Goal: Task Accomplishment & Management: Manage account settings

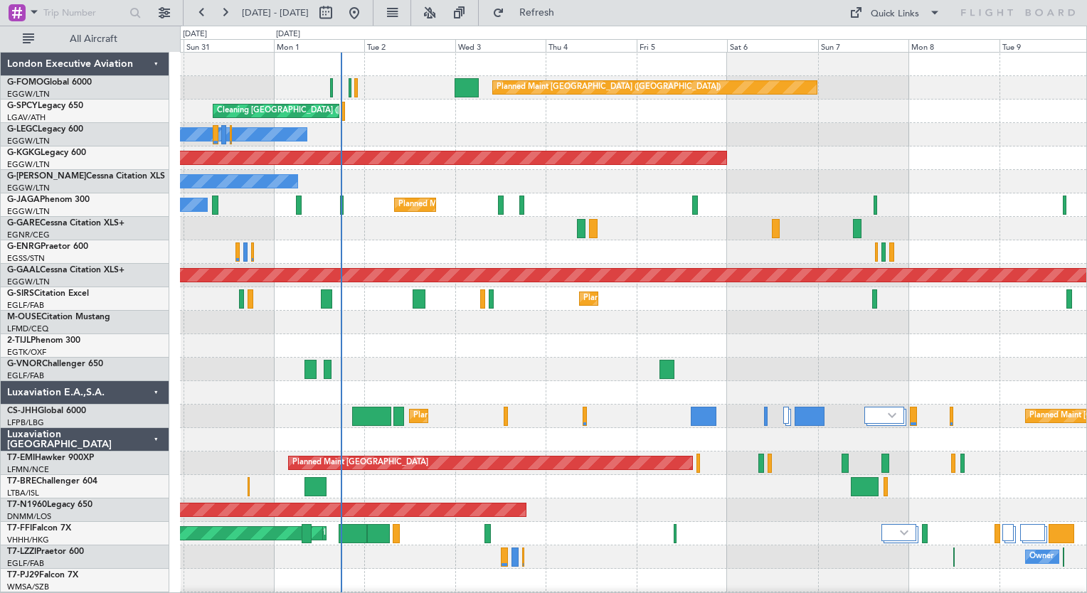
click at [401, 522] on div "Planned Maint London (Luton) Cleaning Athens (Eleftherios Venizelos Intl) Plann…" at bounding box center [633, 370] width 906 height 634
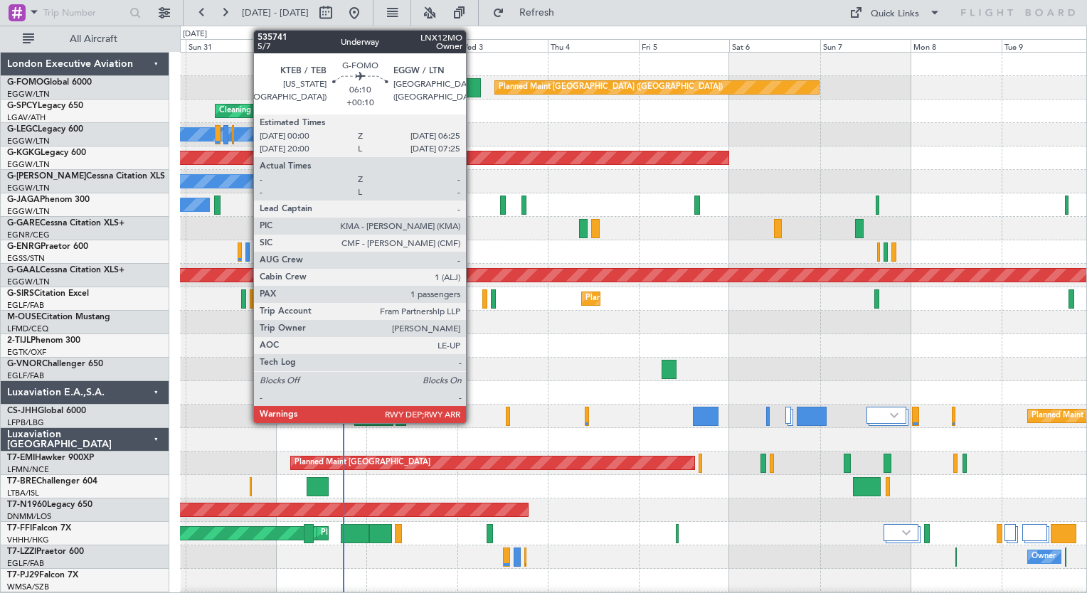
click at [472, 87] on div at bounding box center [469, 87] width 25 height 19
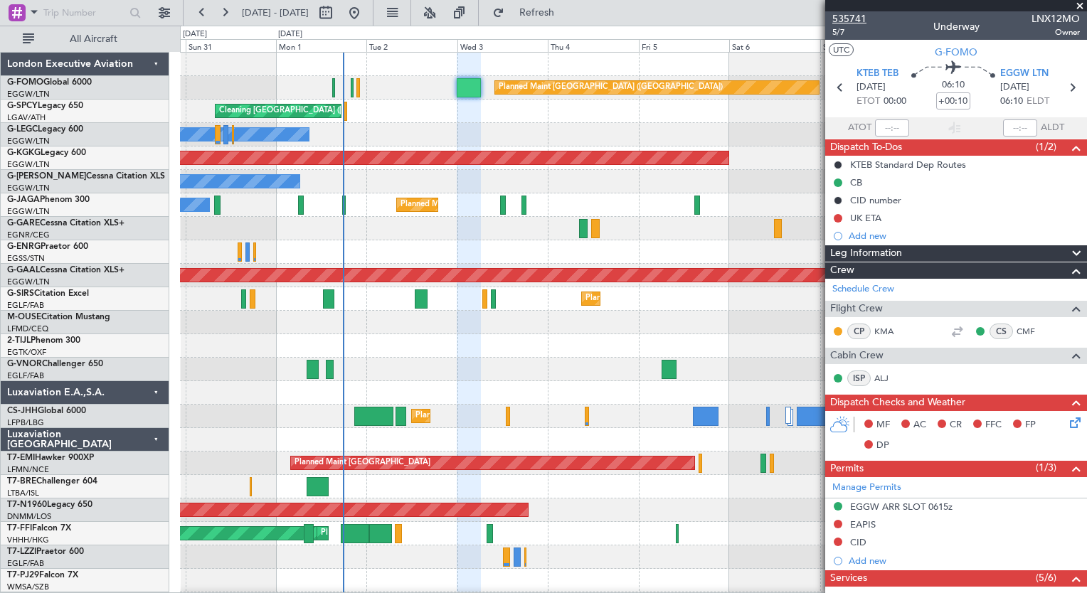
click at [847, 18] on span "535741" at bounding box center [849, 18] width 34 height 15
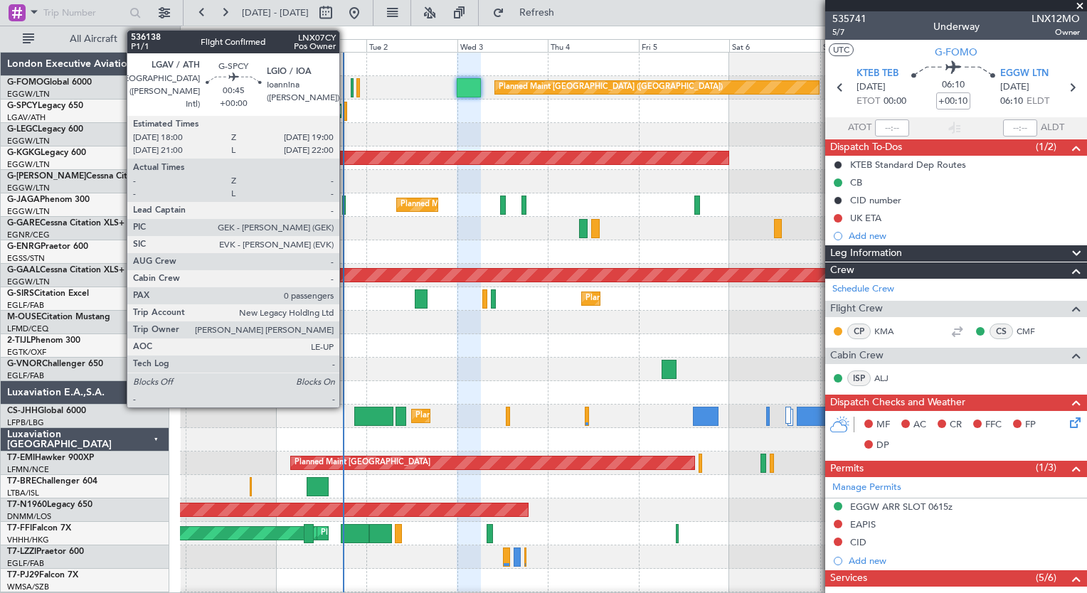
click at [346, 112] on div at bounding box center [346, 111] width 4 height 19
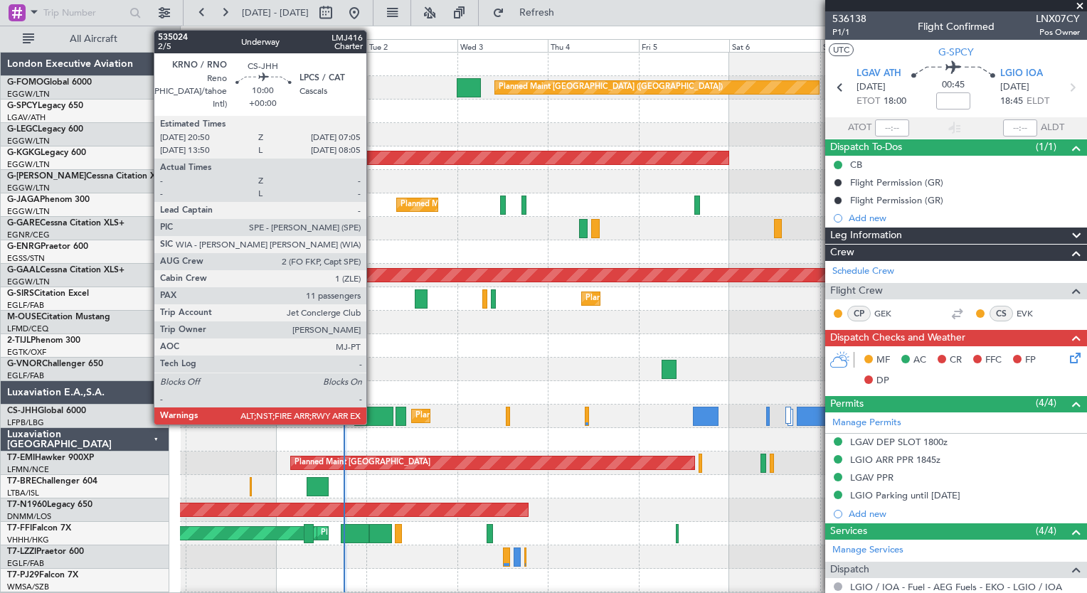
click at [373, 418] on div at bounding box center [373, 416] width 39 height 19
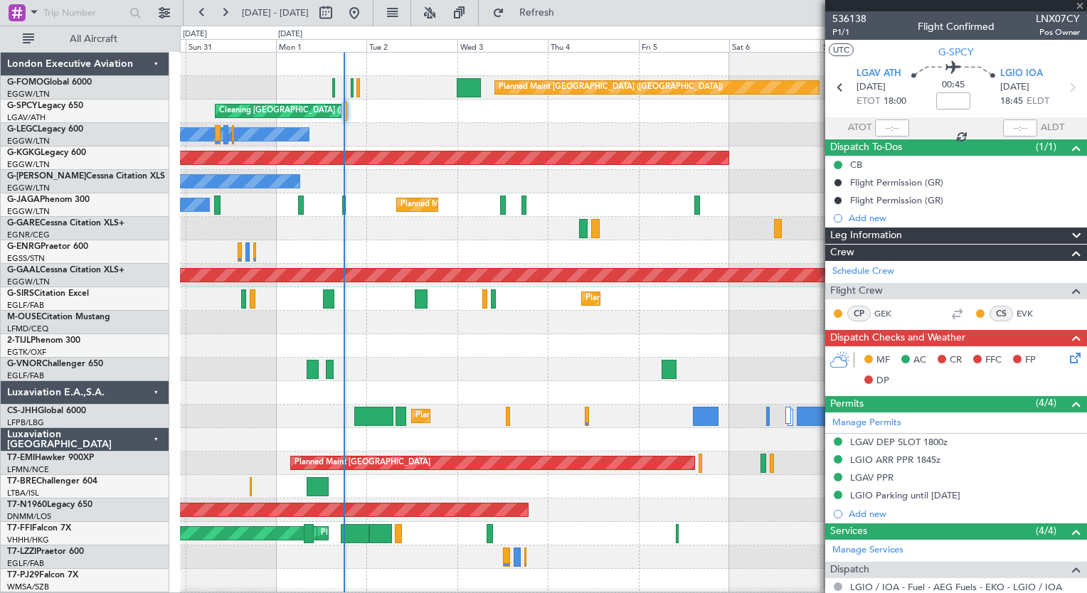
type input "11"
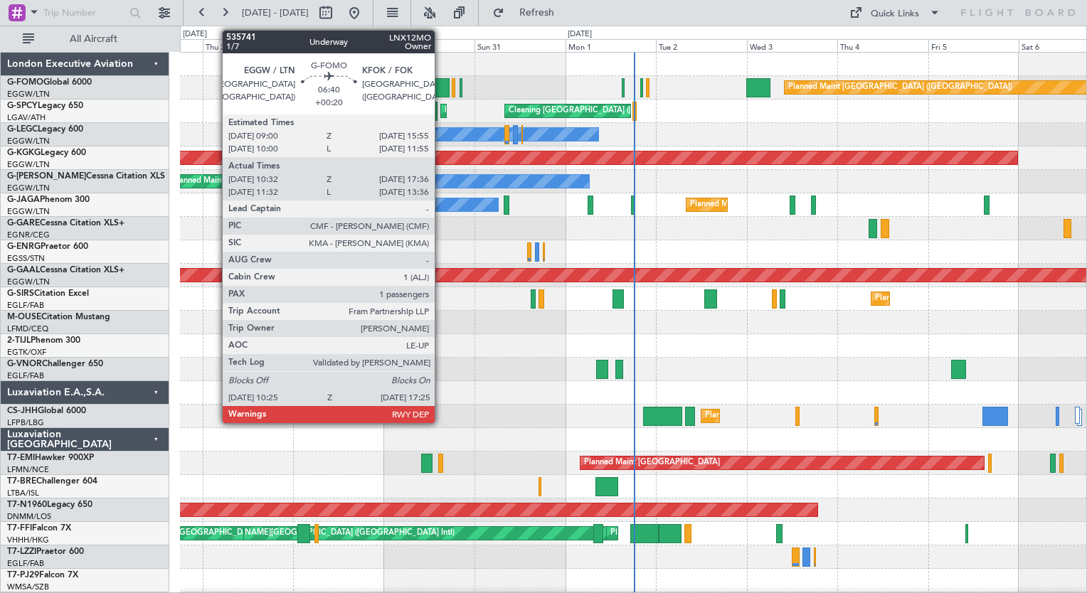
click at [441, 90] on div at bounding box center [436, 87] width 27 height 19
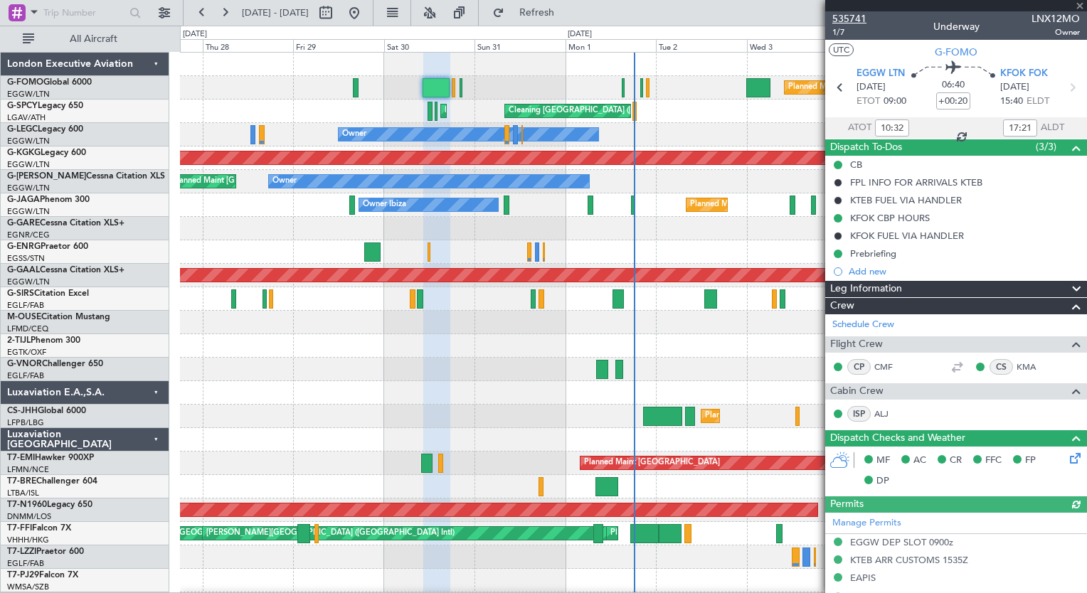
click at [852, 16] on span "535741" at bounding box center [849, 18] width 34 height 15
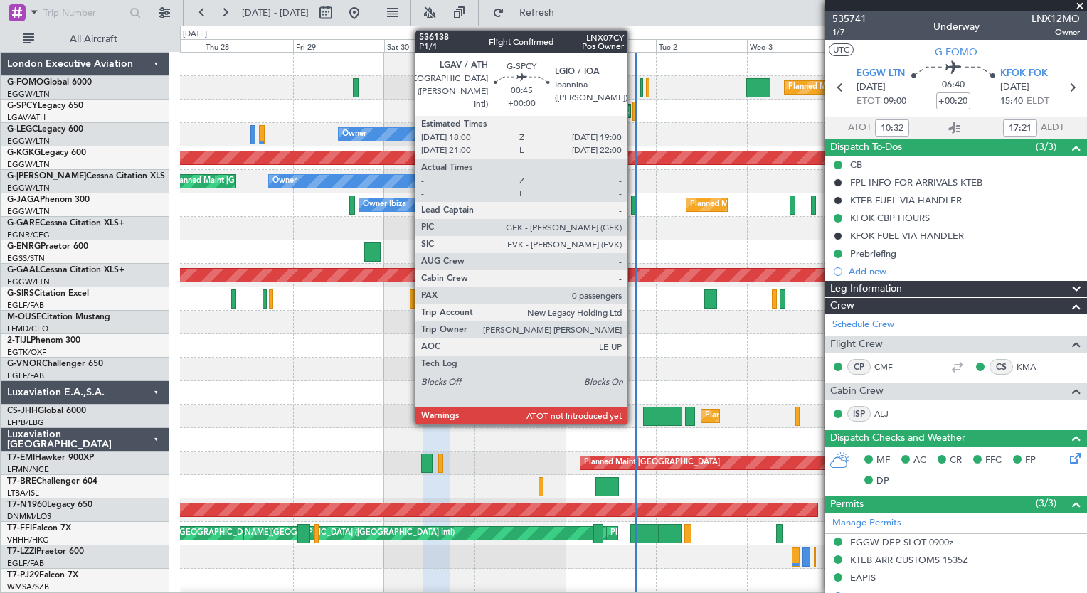
click at [634, 115] on div at bounding box center [634, 111] width 4 height 19
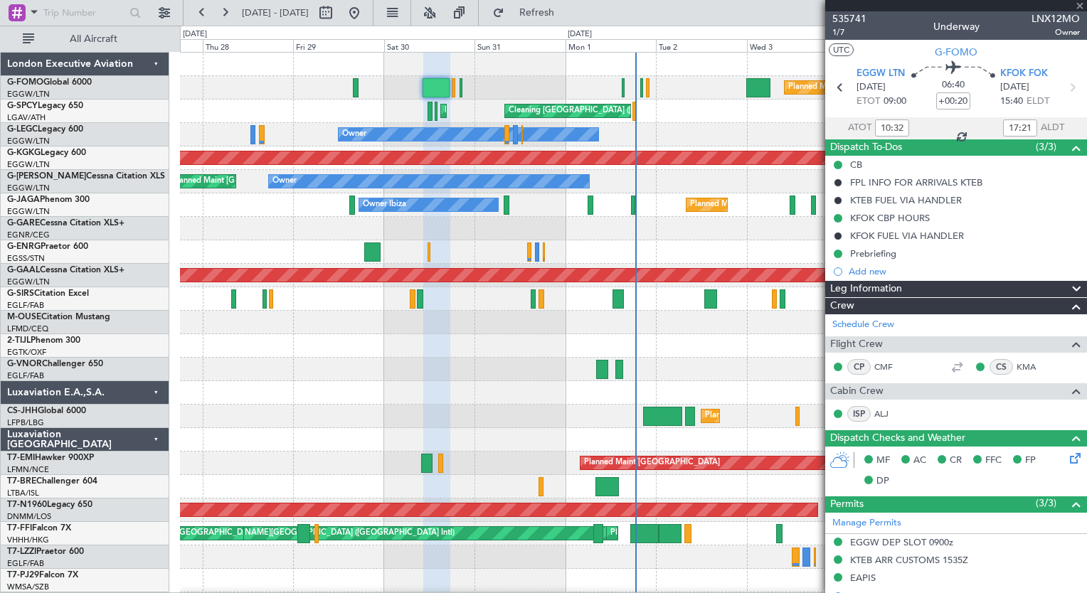
type input "0"
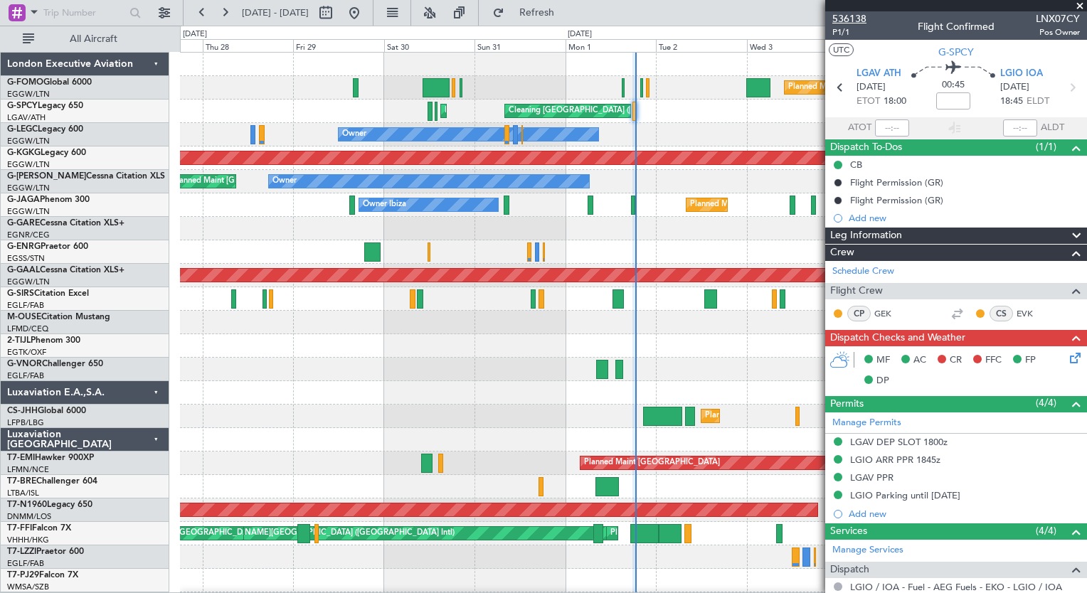
click at [846, 17] on span "536138" at bounding box center [849, 18] width 34 height 15
click at [219, 18] on button at bounding box center [224, 12] width 23 height 23
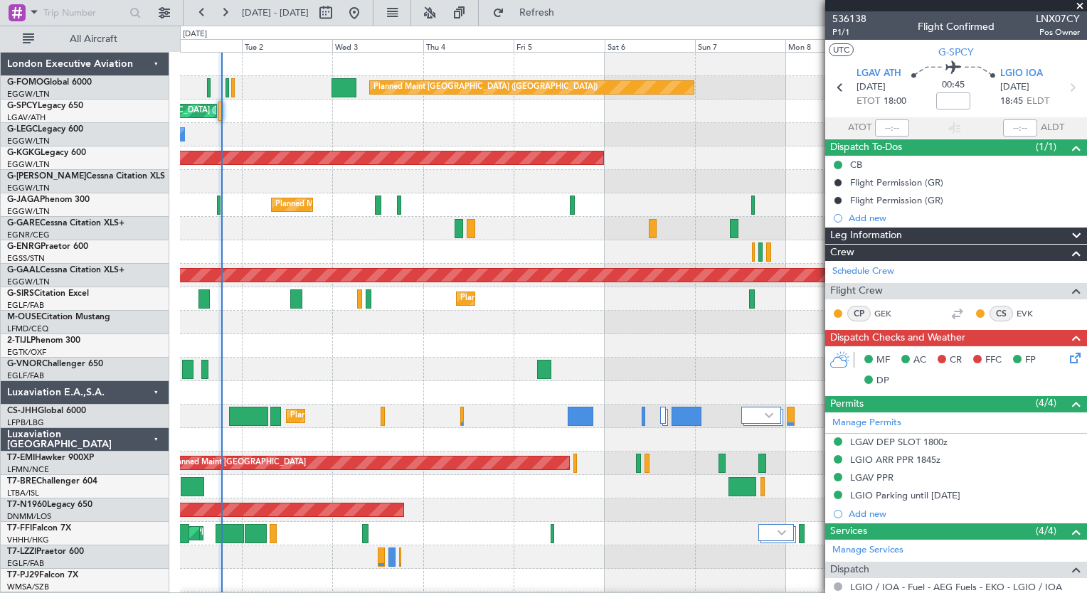
click at [720, 593] on html "06 Sep 2025 - 16 Sep 2025 Refresh Quick Links All Aircraft Planned Maint London…" at bounding box center [543, 296] width 1087 height 593
click at [216, 14] on button at bounding box center [224, 12] width 23 height 23
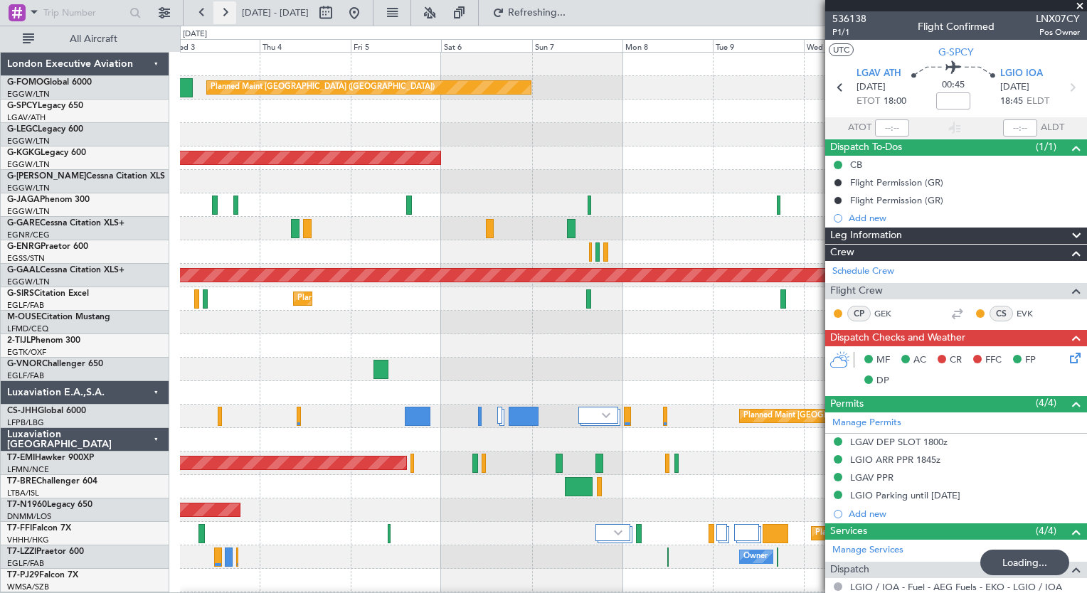
click at [216, 14] on button at bounding box center [224, 12] width 23 height 23
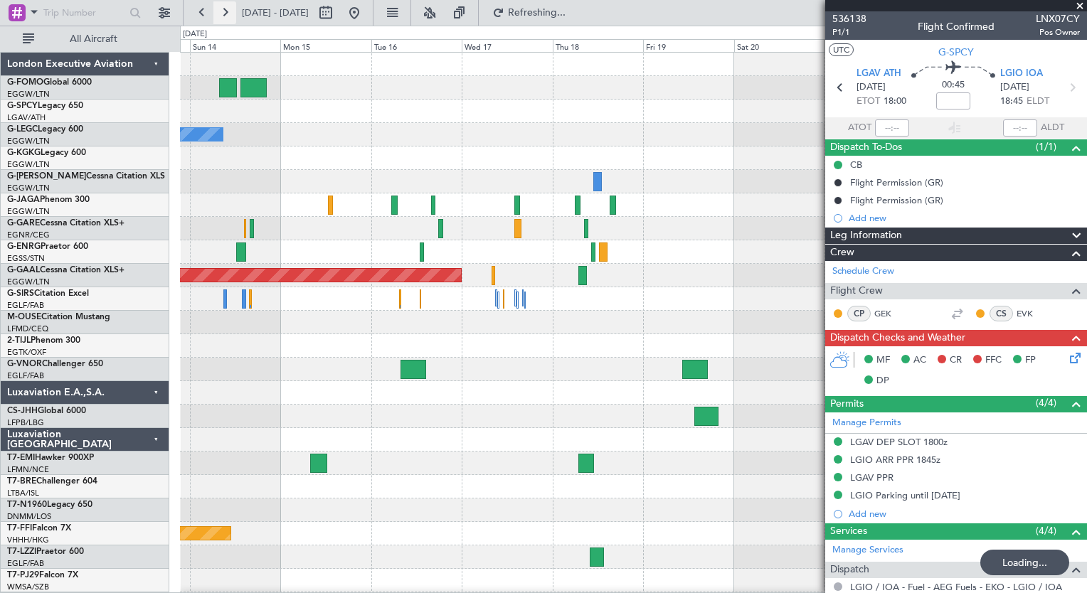
click at [216, 14] on button at bounding box center [224, 12] width 23 height 23
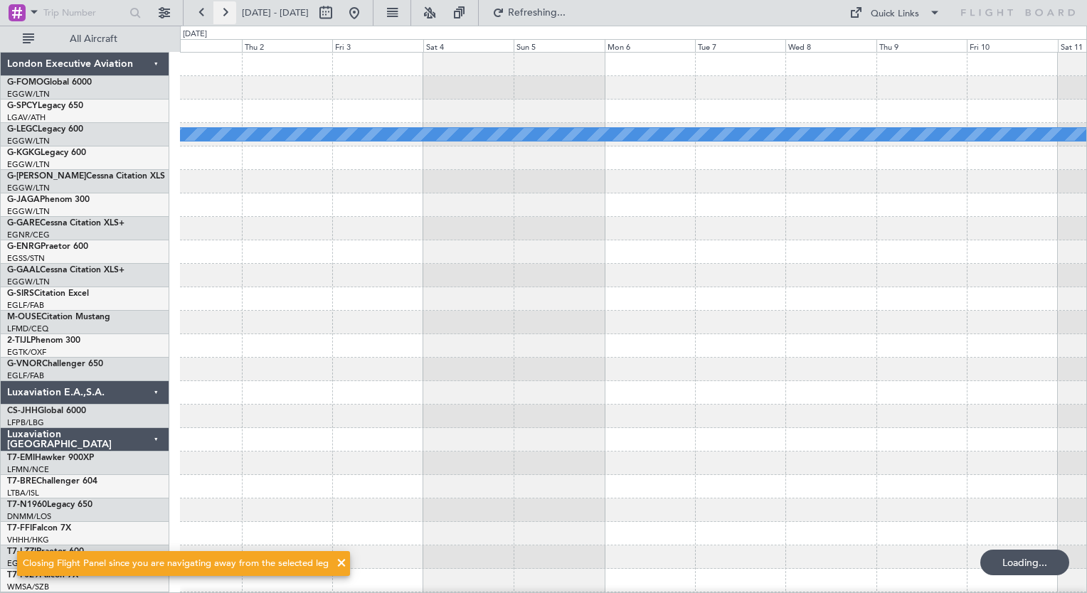
click at [216, 14] on button at bounding box center [224, 12] width 23 height 23
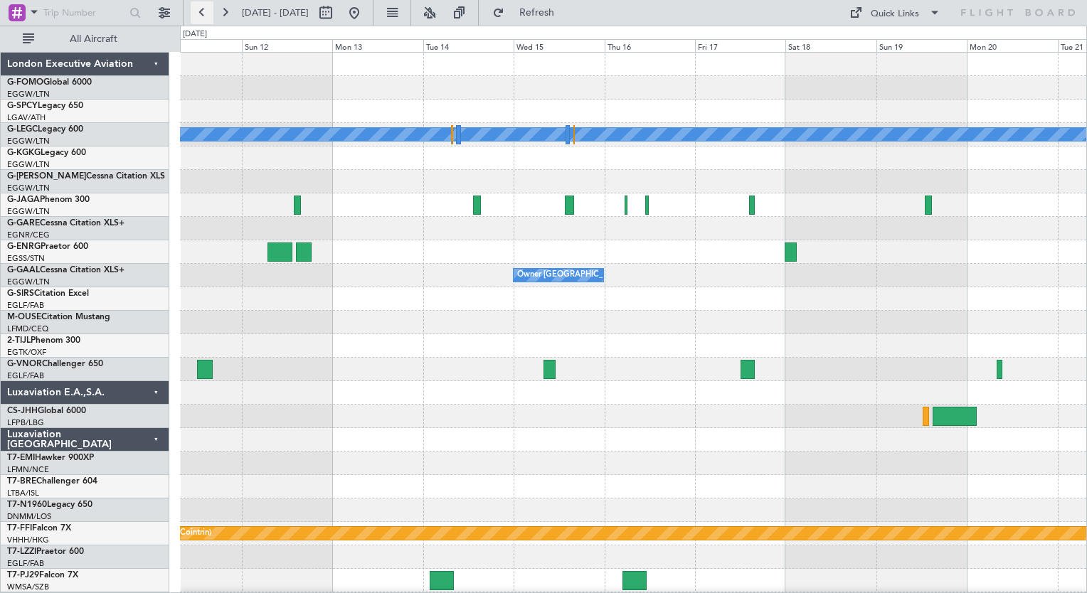
click at [202, 19] on button at bounding box center [202, 12] width 23 height 23
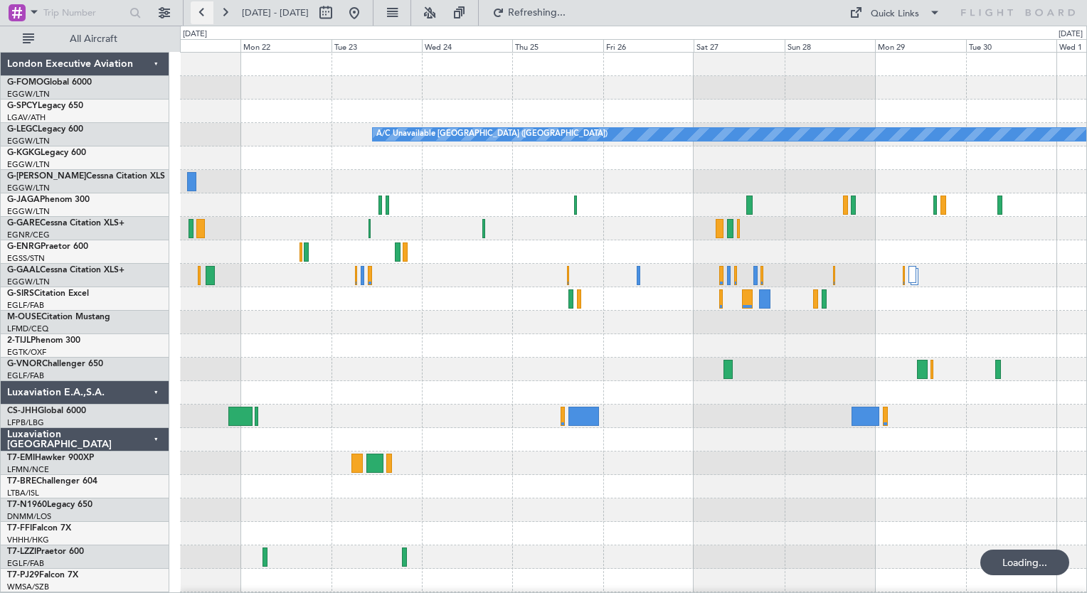
click at [202, 19] on button at bounding box center [202, 12] width 23 height 23
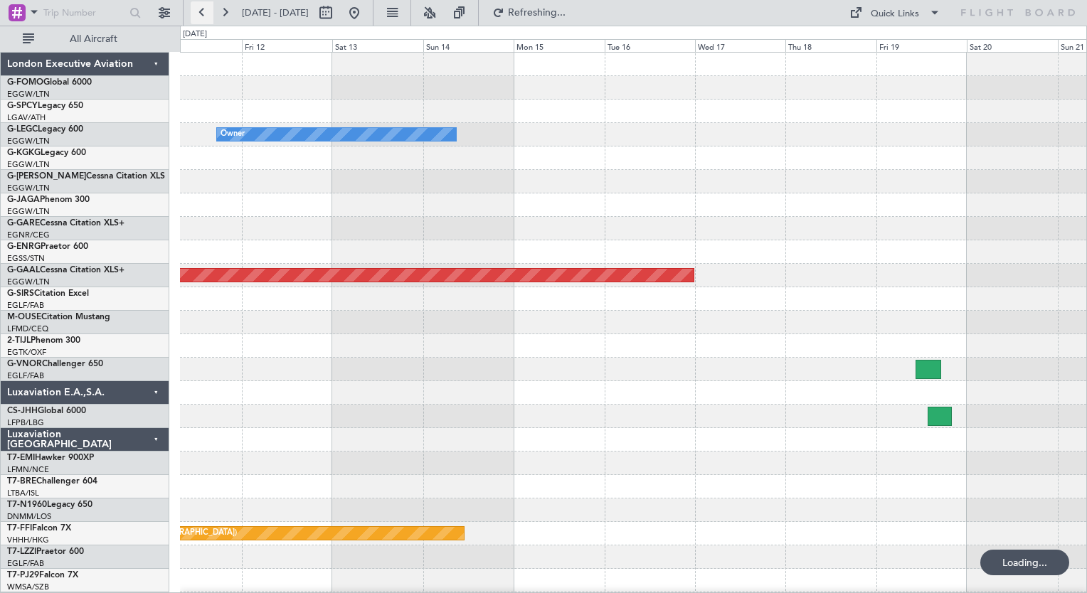
click at [202, 19] on button at bounding box center [202, 12] width 23 height 23
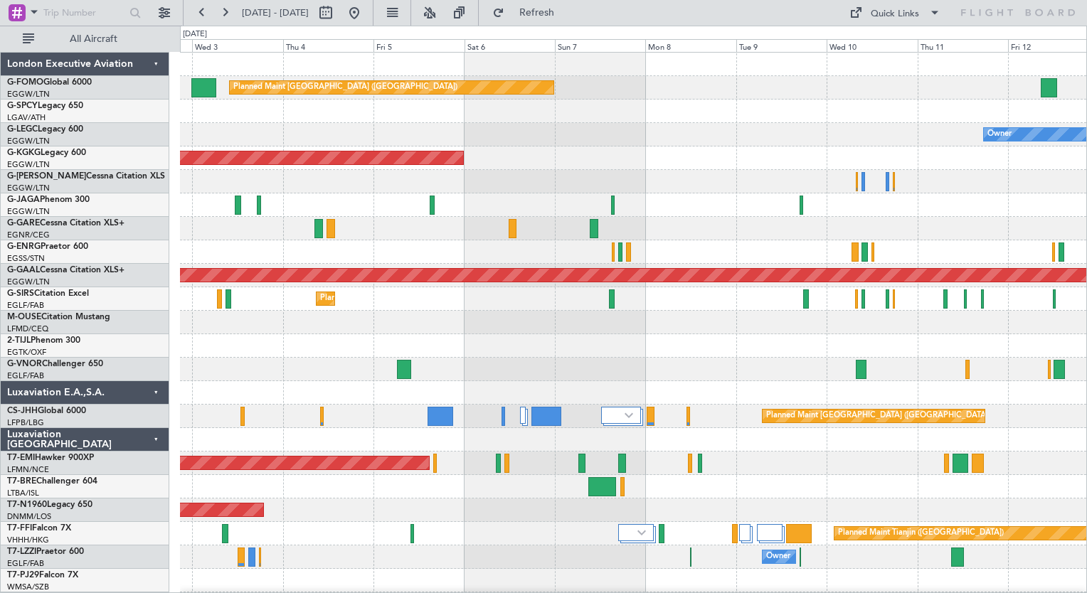
click at [339, 437] on div "Planned Maint London (Luton) Cleaning Athens (Eleftherios Venizelos Intl) Owner…" at bounding box center [633, 346] width 906 height 587
click at [219, 20] on button at bounding box center [224, 12] width 23 height 23
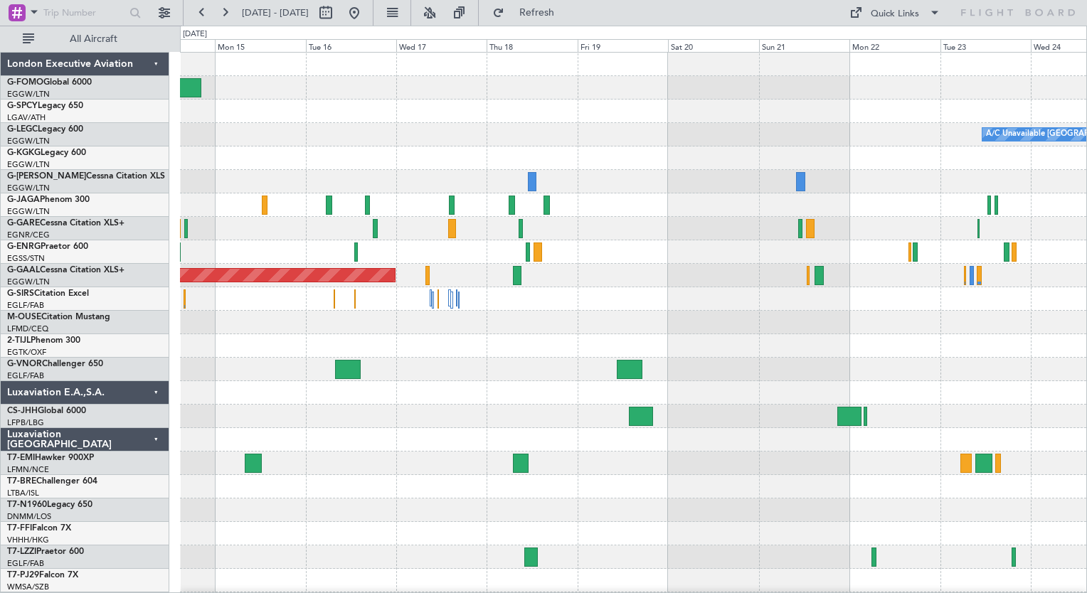
click at [370, 593] on html "12 Sep 2025 - 22 Sep 2025 Refresh Quick Links All Aircraft A/C Unavailable Lond…" at bounding box center [543, 296] width 1087 height 593
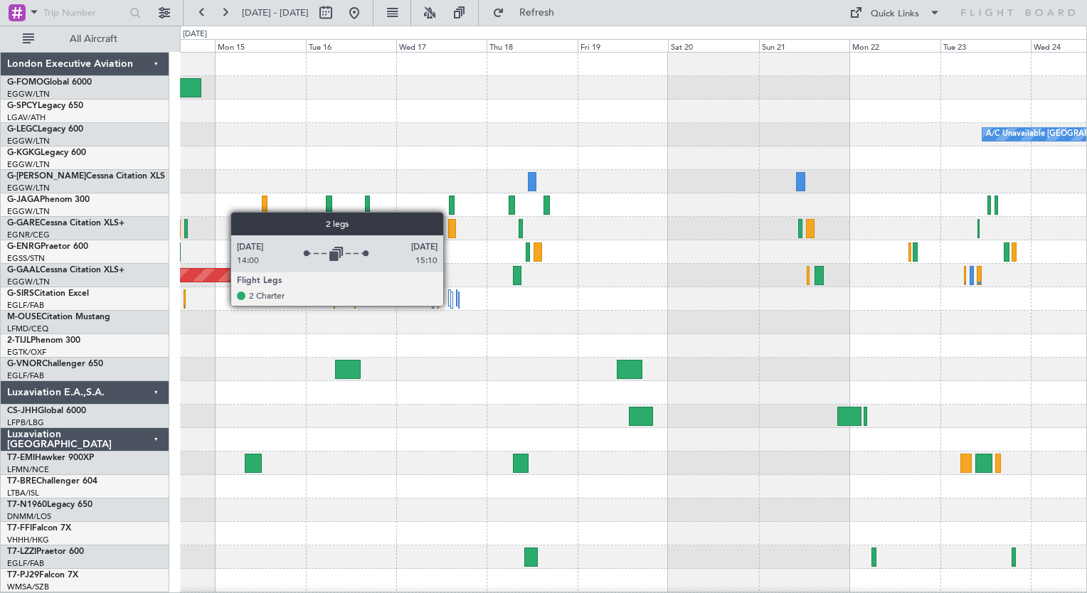
click at [450, 305] on div at bounding box center [449, 298] width 3 height 17
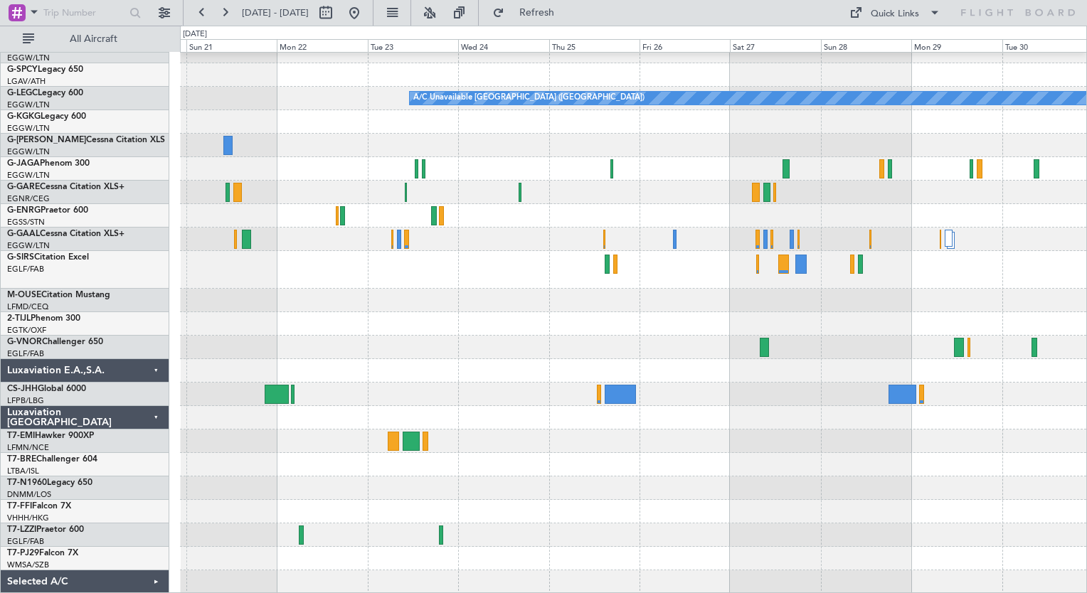
scroll to position [36, 0]
click at [201, 20] on button at bounding box center [202, 12] width 23 height 23
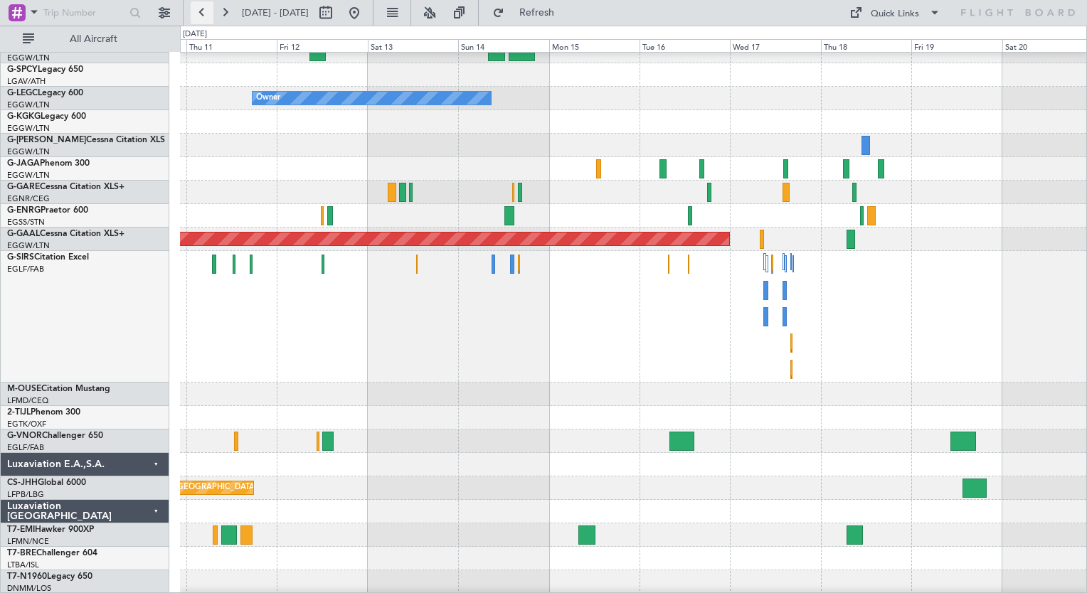
click at [201, 20] on button at bounding box center [202, 12] width 23 height 23
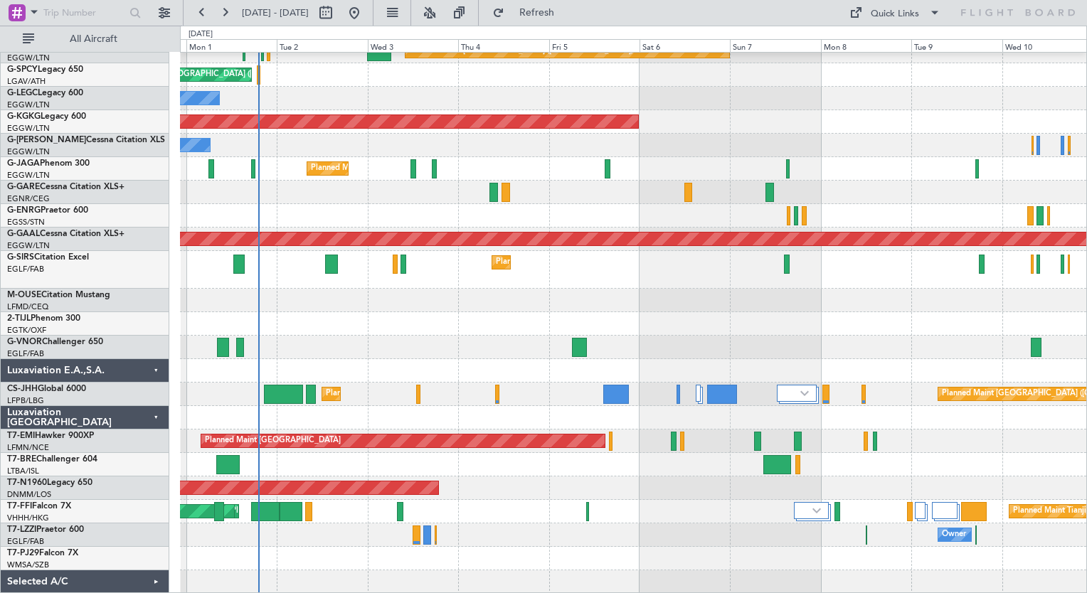
scroll to position [0, 0]
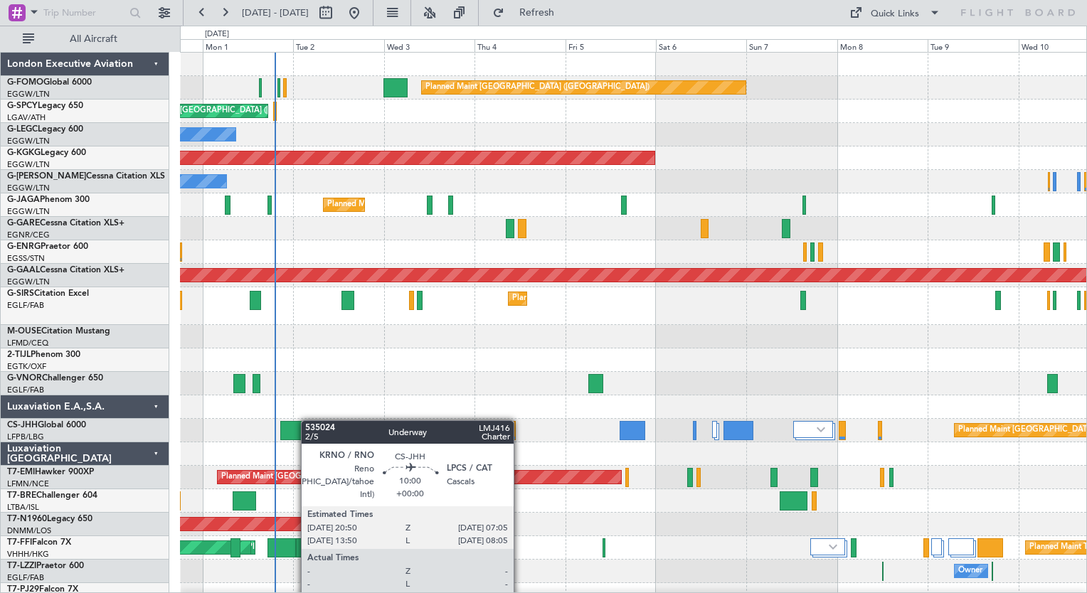
click at [307, 430] on div "Planned Maint London (Luton) Cleaning Athens (Eleftherios Venizelos Intl) Plann…" at bounding box center [633, 342] width 906 height 578
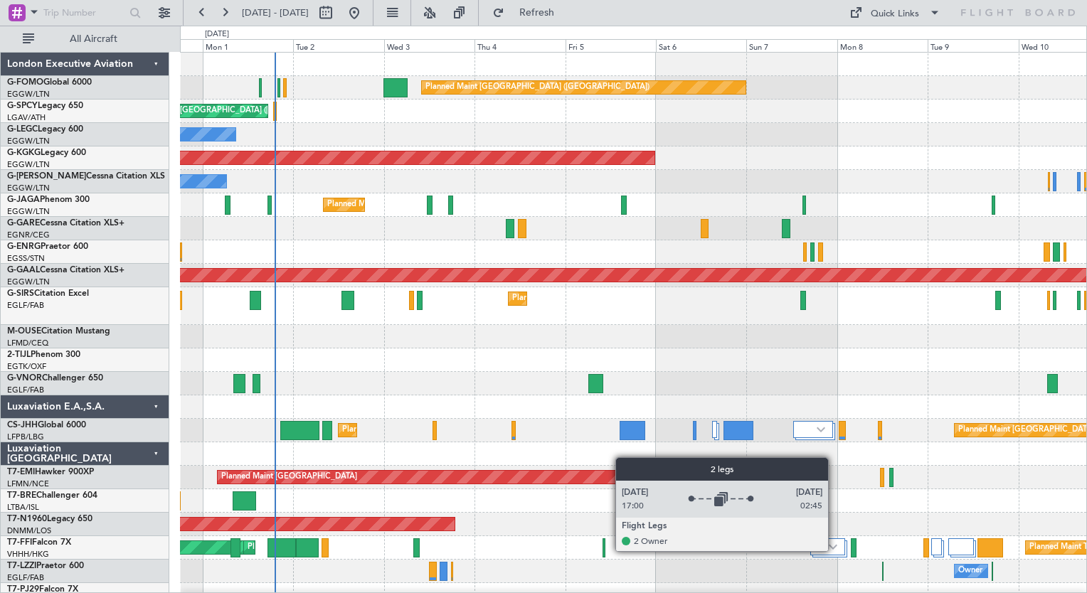
click at [834, 551] on div at bounding box center [827, 547] width 35 height 17
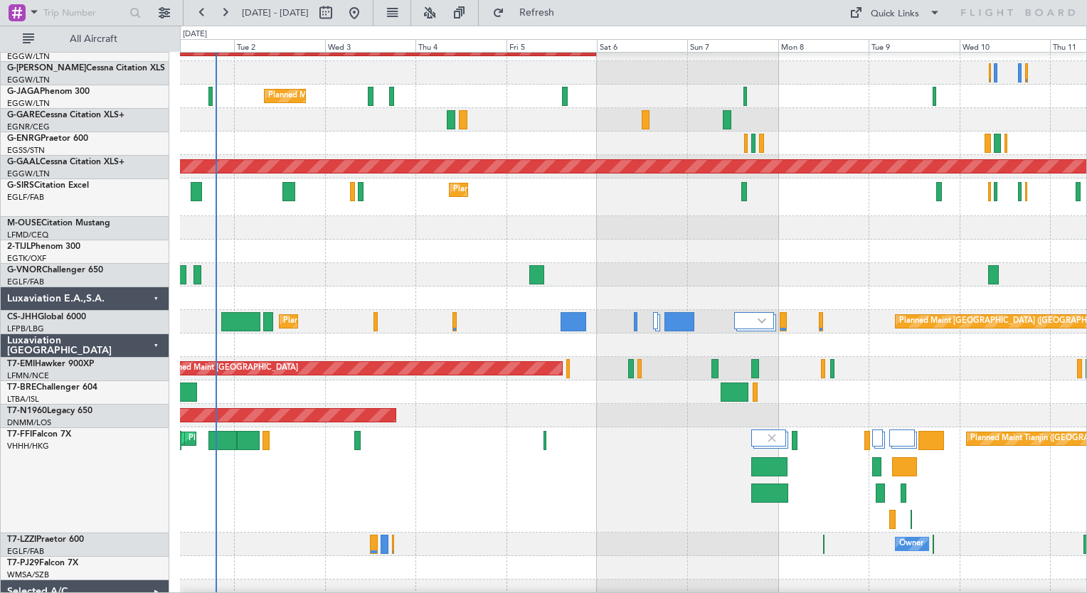
scroll to position [118, 0]
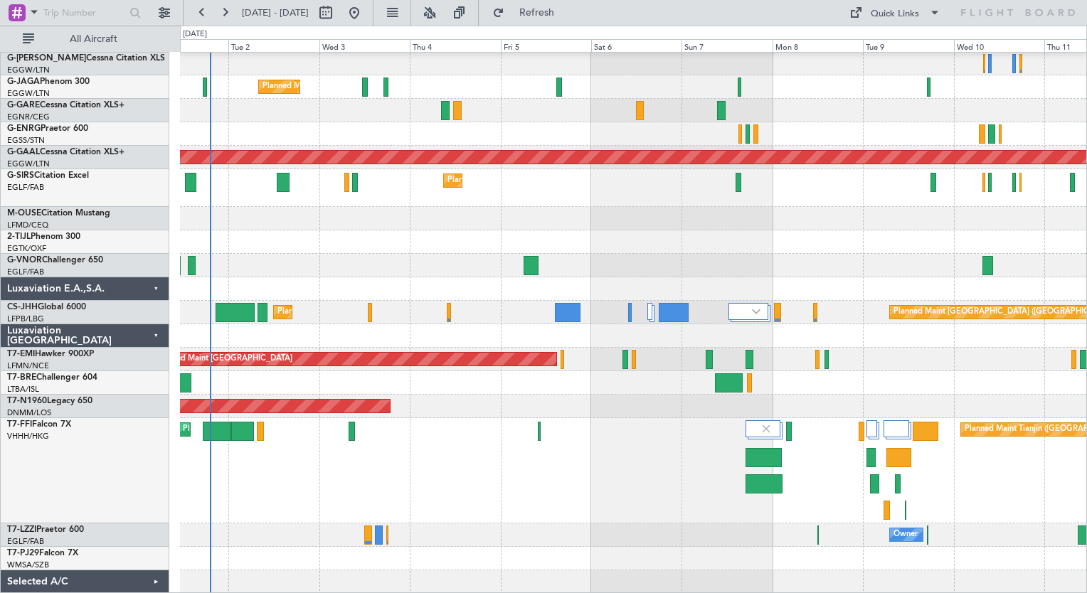
click at [703, 422] on div "Planned Maint Tianjin (Binhai) MEL Hong Kong (Hong Kong Intl) Planned Maint Hon…" at bounding box center [633, 470] width 906 height 105
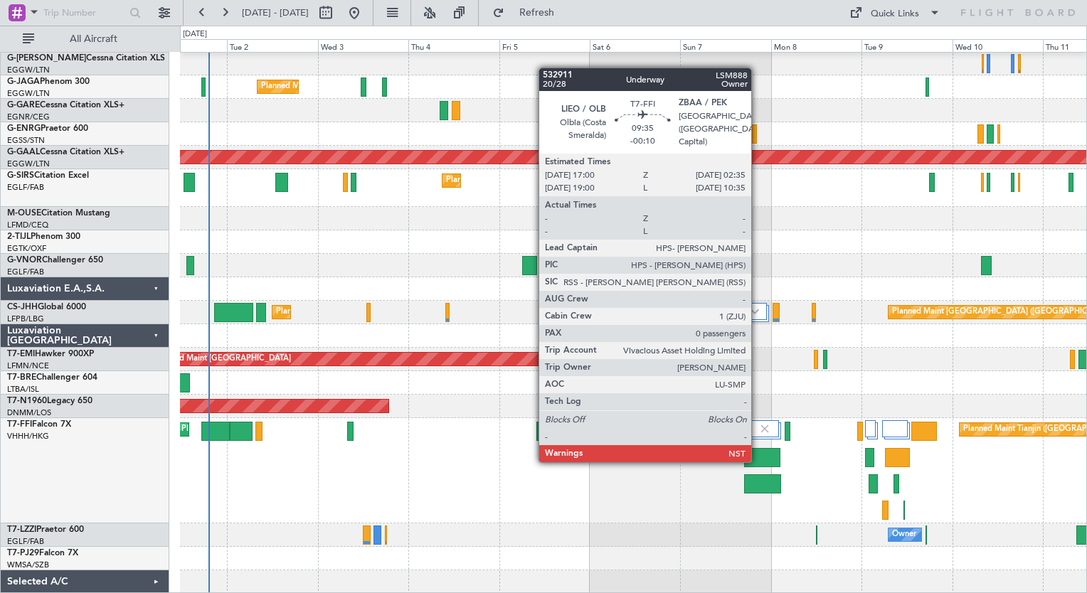
click at [758, 460] on div at bounding box center [762, 457] width 36 height 19
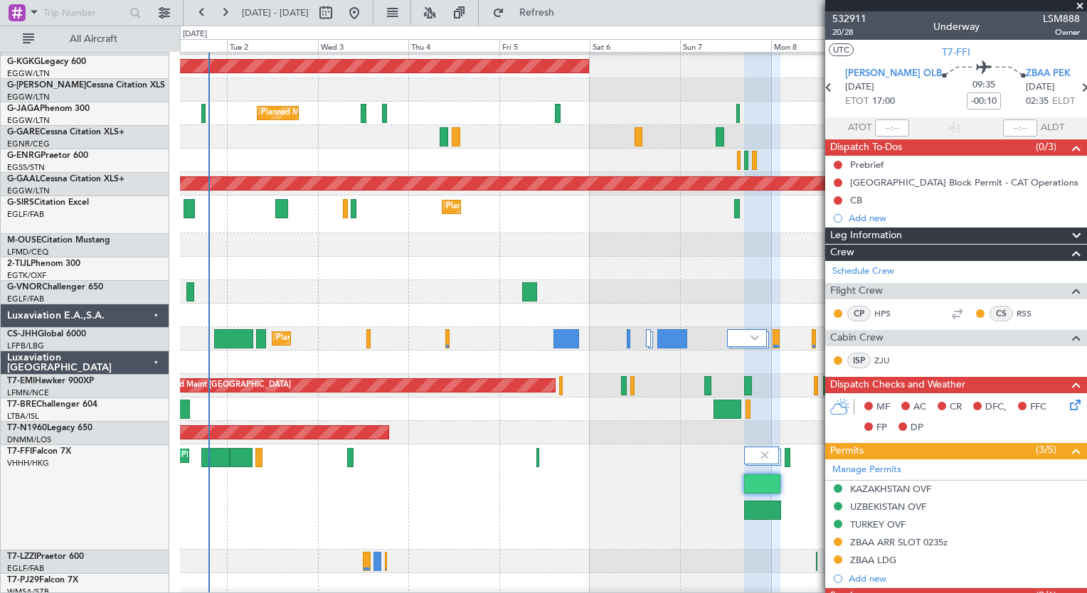
scroll to position [263, 0]
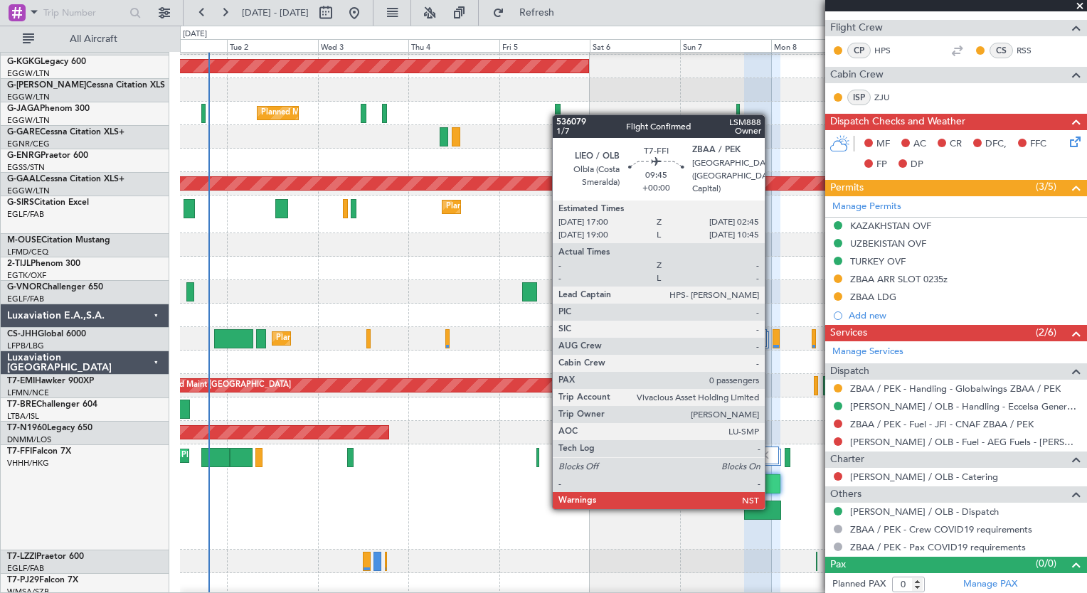
click at [771, 506] on div at bounding box center [762, 510] width 37 height 19
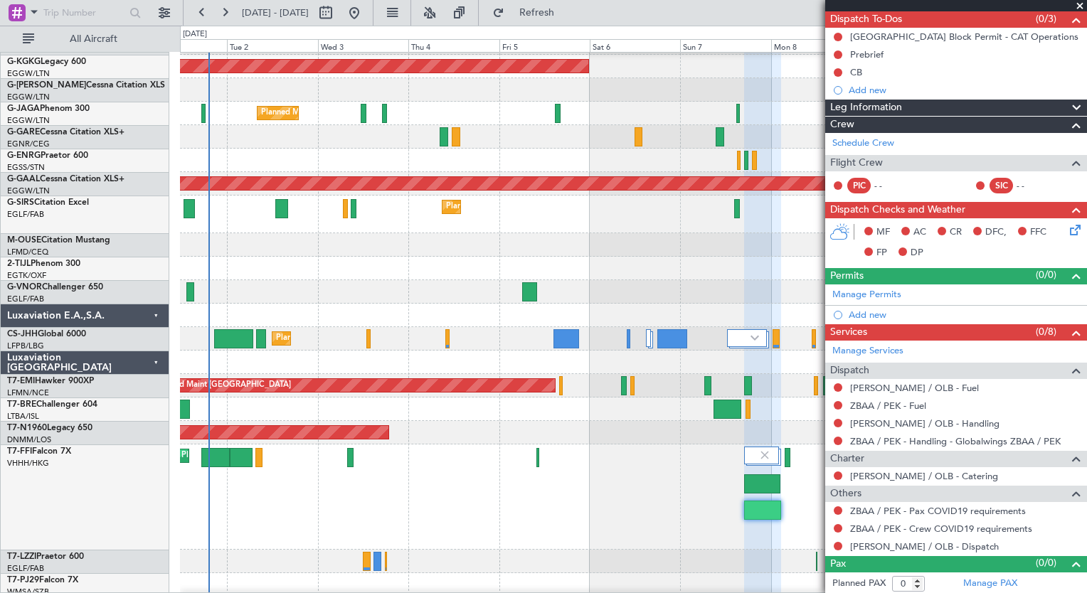
scroll to position [0, 0]
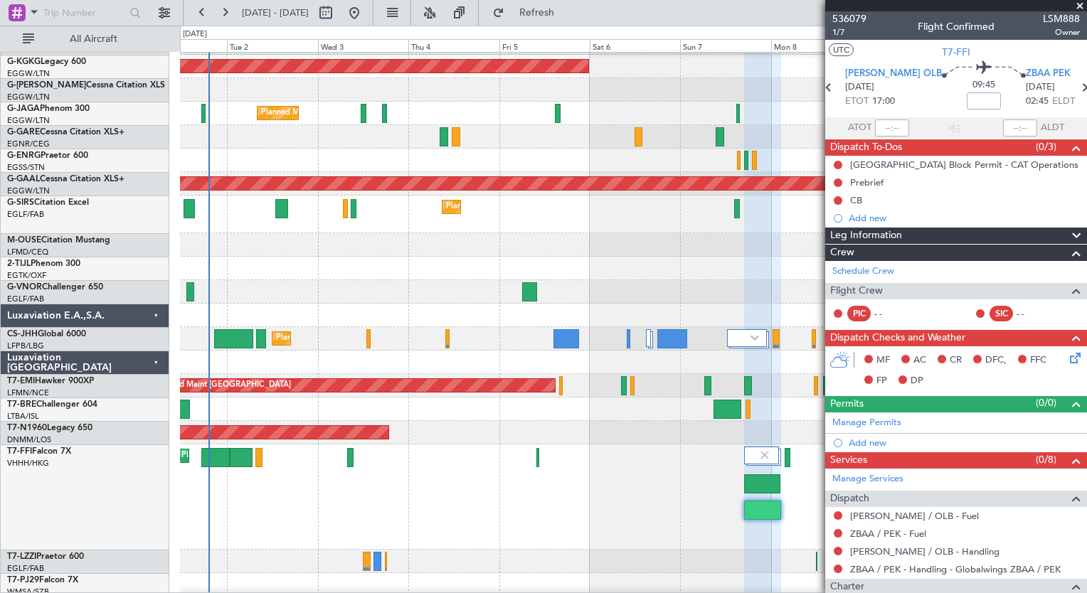
click at [829, 33] on div "536079 1/7 Flight Confirmed LSM888 Owner" at bounding box center [956, 25] width 262 height 28
click at [839, 32] on span "1/7" at bounding box center [849, 32] width 34 height 12
click at [839, 30] on span "1/7" at bounding box center [849, 32] width 34 height 12
click at [571, 21] on button "Refresh" at bounding box center [528, 12] width 85 height 23
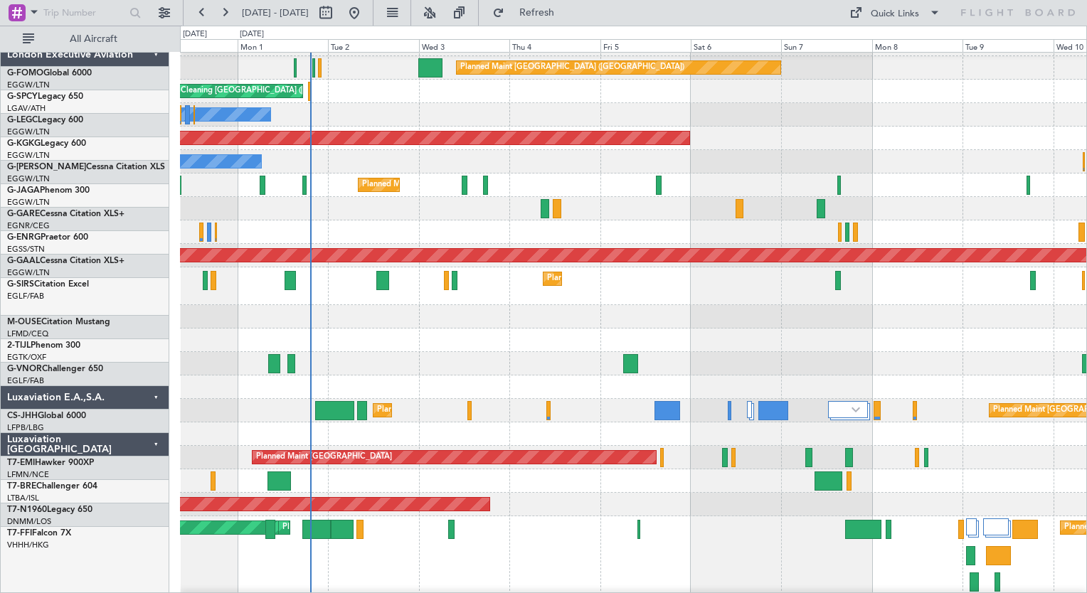
click at [465, 244] on div at bounding box center [633, 232] width 906 height 23
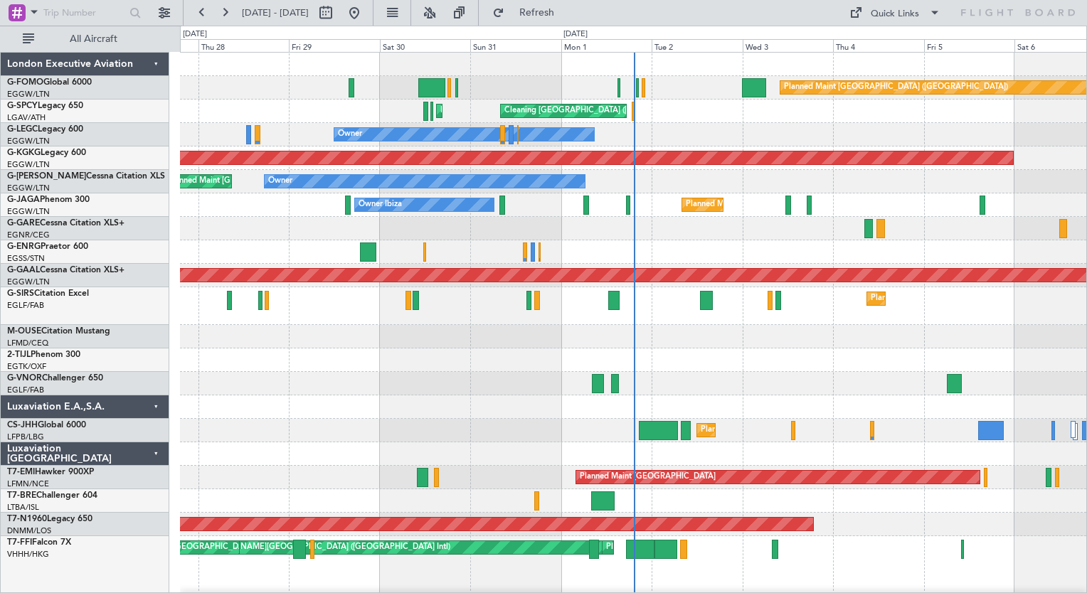
click at [501, 287] on div "Planned Maint London (Luton) Cleaning Athens (Eleftherios Venizelos Intl) Plann…" at bounding box center [633, 406] width 906 height 706
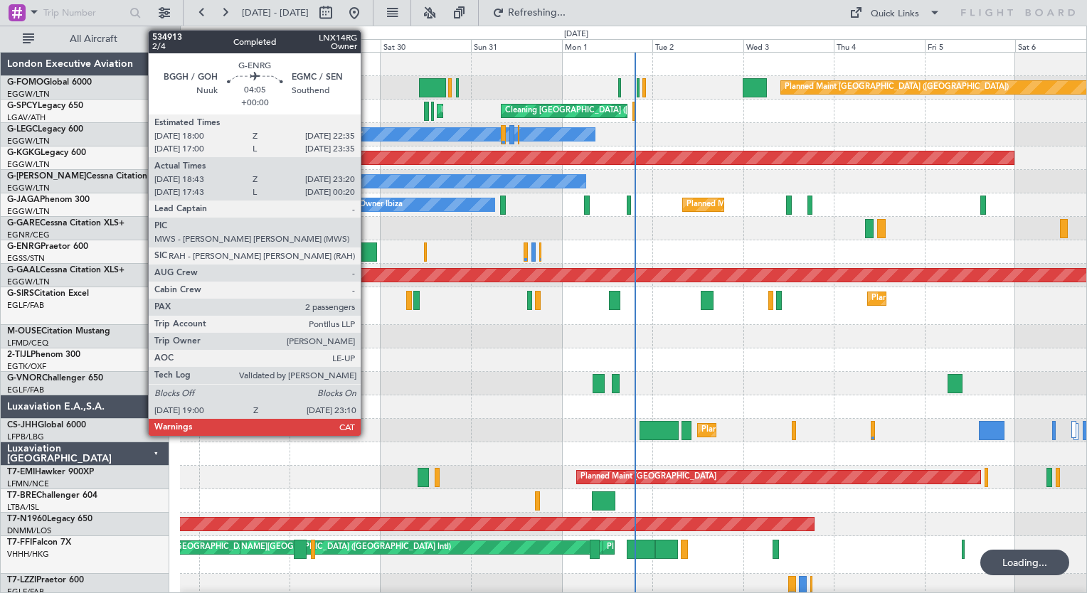
click at [367, 246] on div at bounding box center [369, 252] width 16 height 19
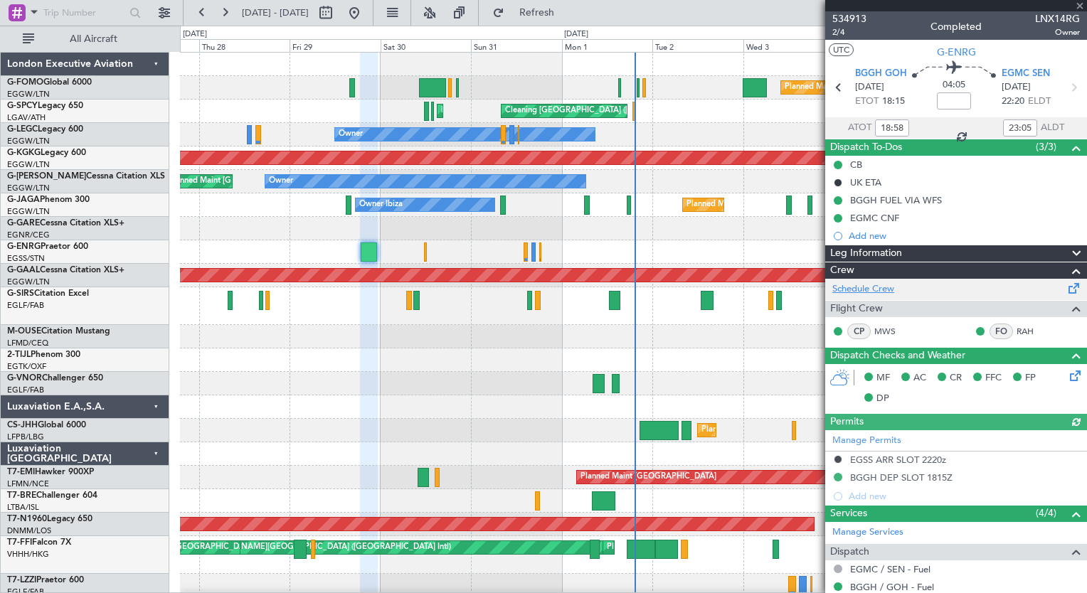
click at [876, 284] on link "Schedule Crew" at bounding box center [863, 289] width 62 height 14
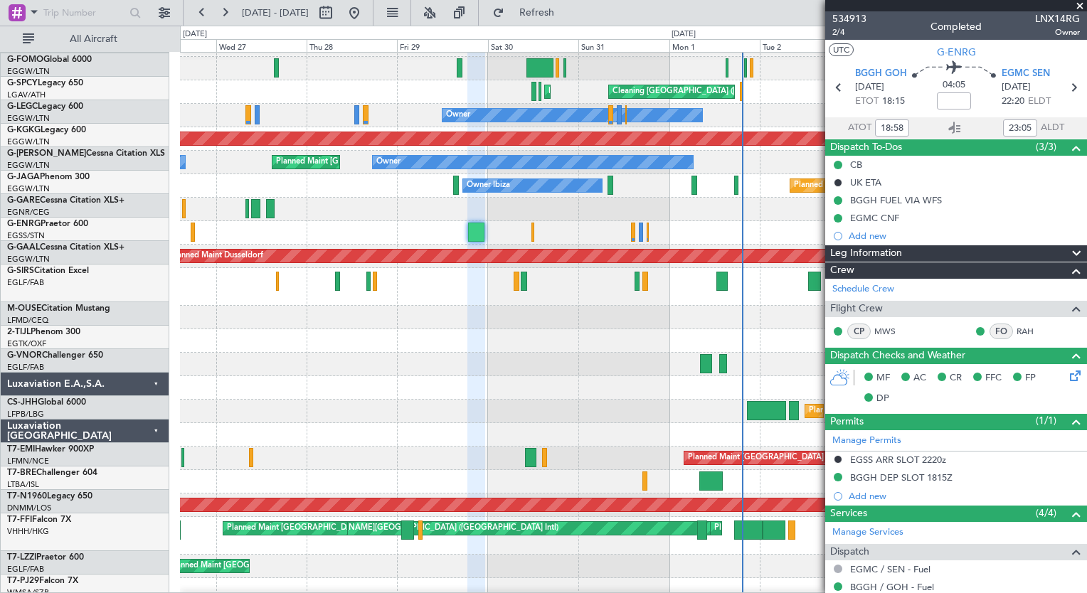
scroll to position [1, 0]
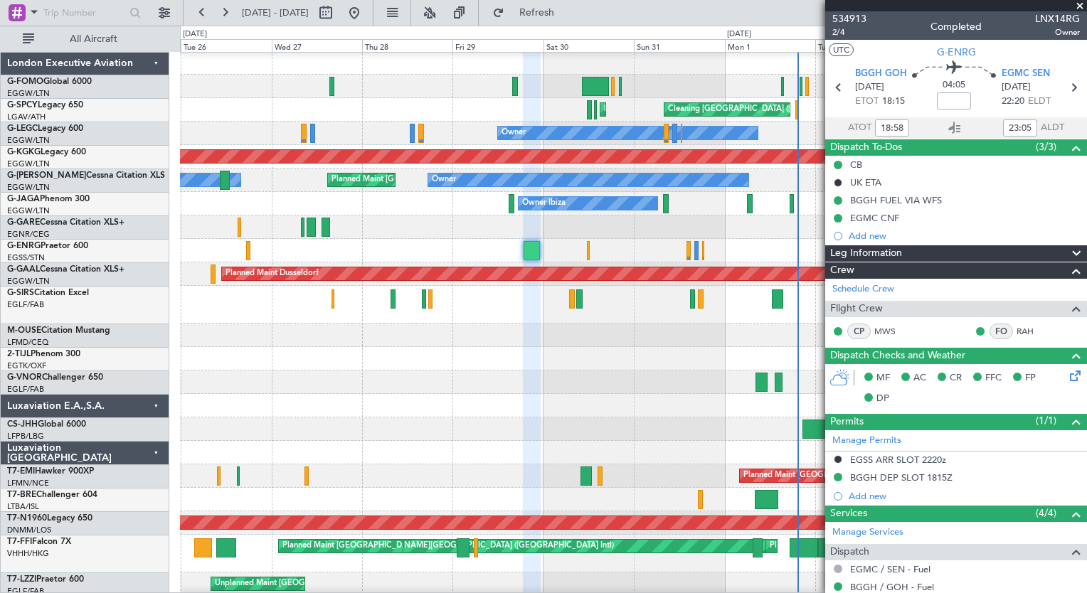
click at [589, 593] on html "27 Aug 2025 - 06 Sep 2025 Refresh Quick Links All Aircraft Planned Maint London…" at bounding box center [543, 296] width 1087 height 593
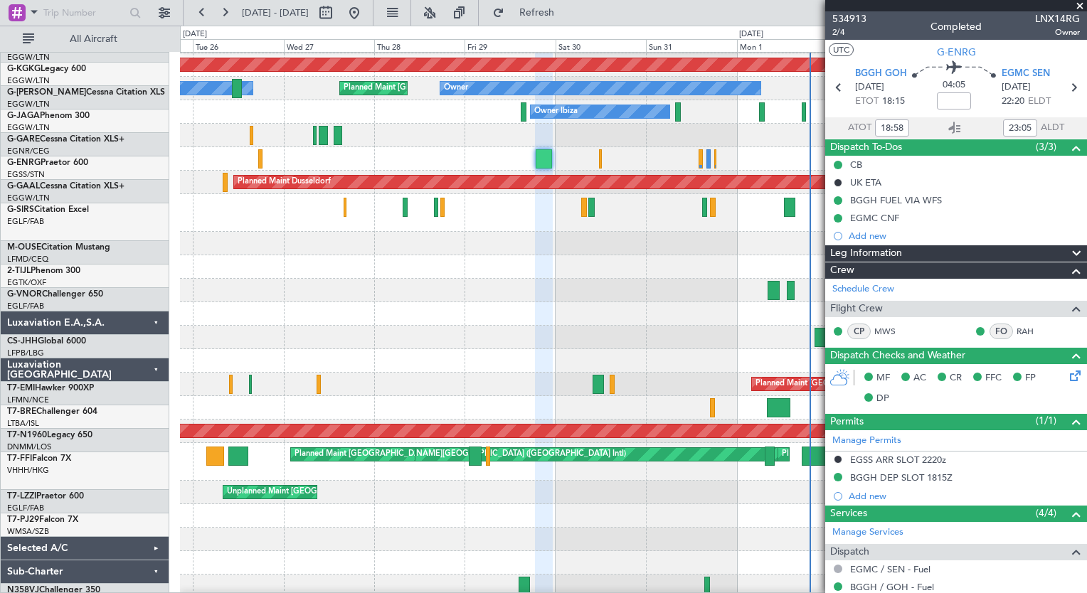
scroll to position [92, 0]
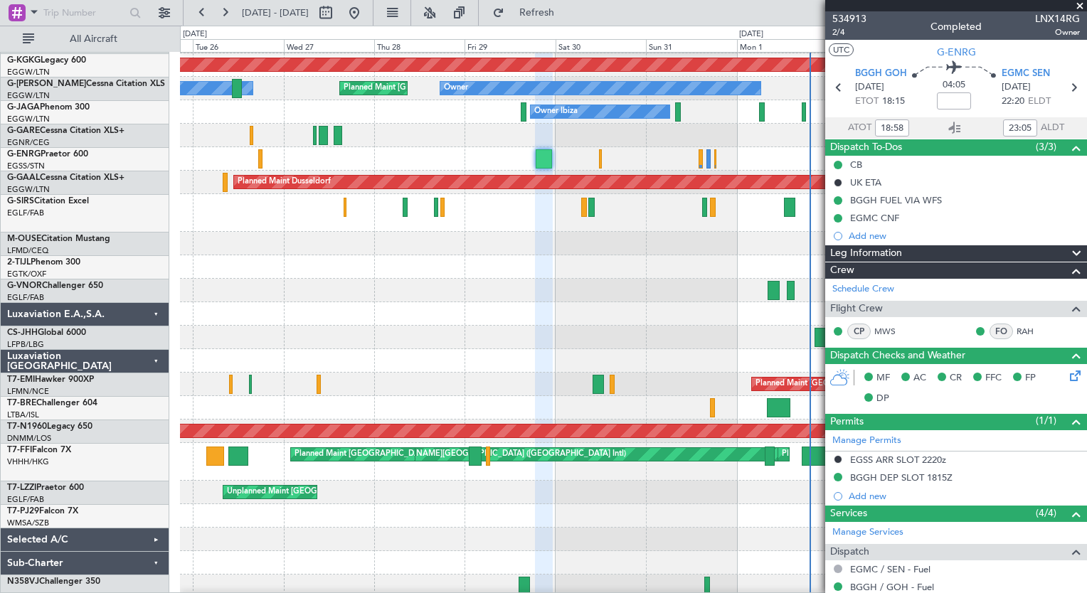
click at [348, 471] on div "MEL Hong Kong (Hong Kong Intl) Planned Maint Hong Kong (Hong Kong Intl) Planned…" at bounding box center [633, 462] width 906 height 38
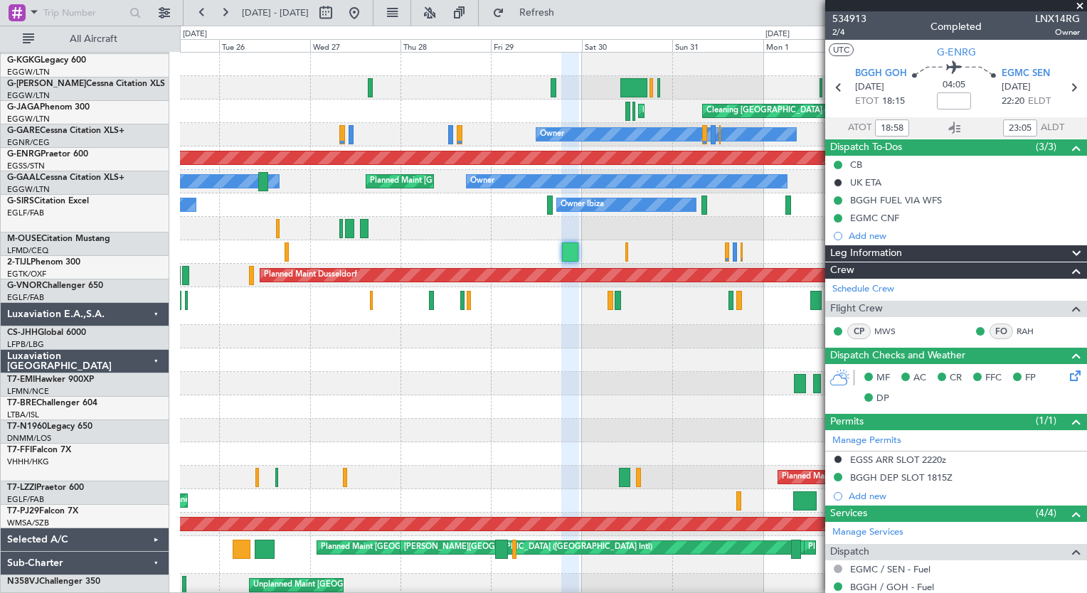
scroll to position [0, 0]
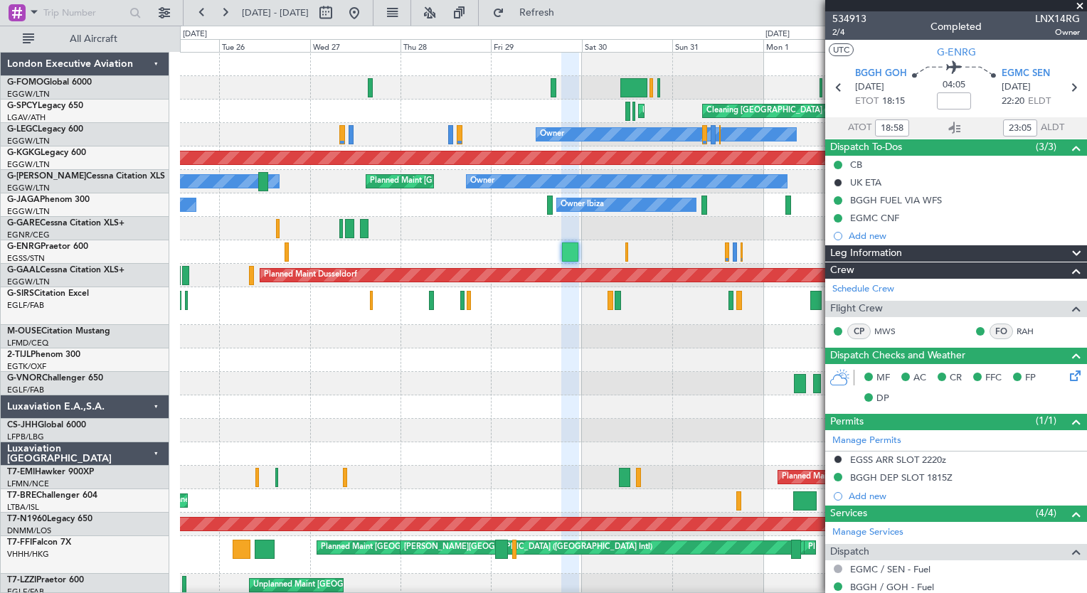
click at [550, 403] on div "Planned Maint London (Luton) Planned Maint Athens (Eleftherios Venizelos Intl) …" at bounding box center [633, 372] width 906 height 639
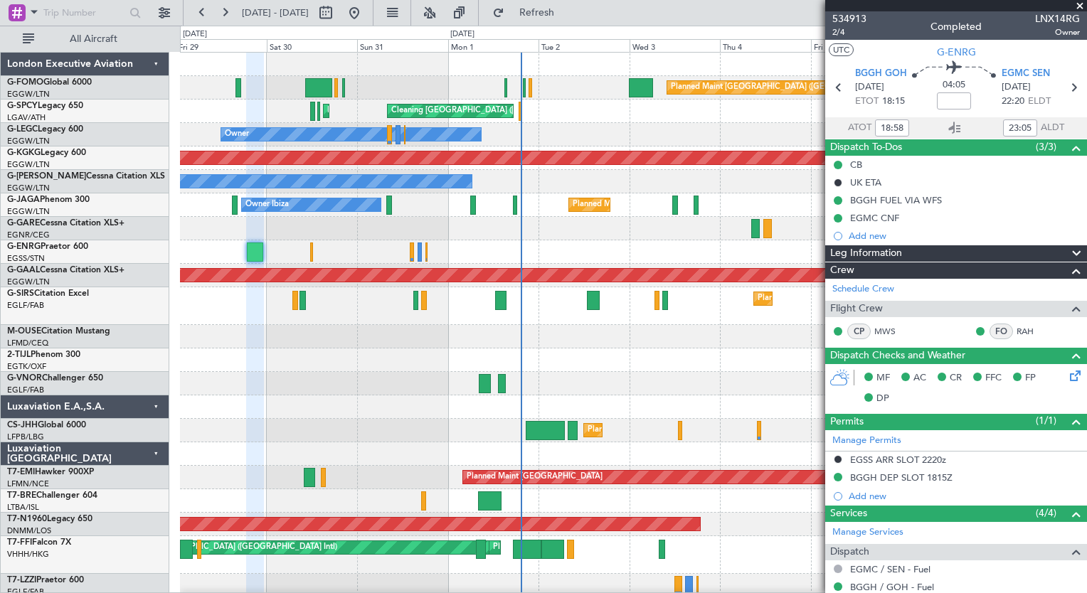
click at [332, 385] on div "Planned Maint London (Luton) Planned Maint Athens (Eleftherios Venizelos Intl) …" at bounding box center [633, 372] width 906 height 639
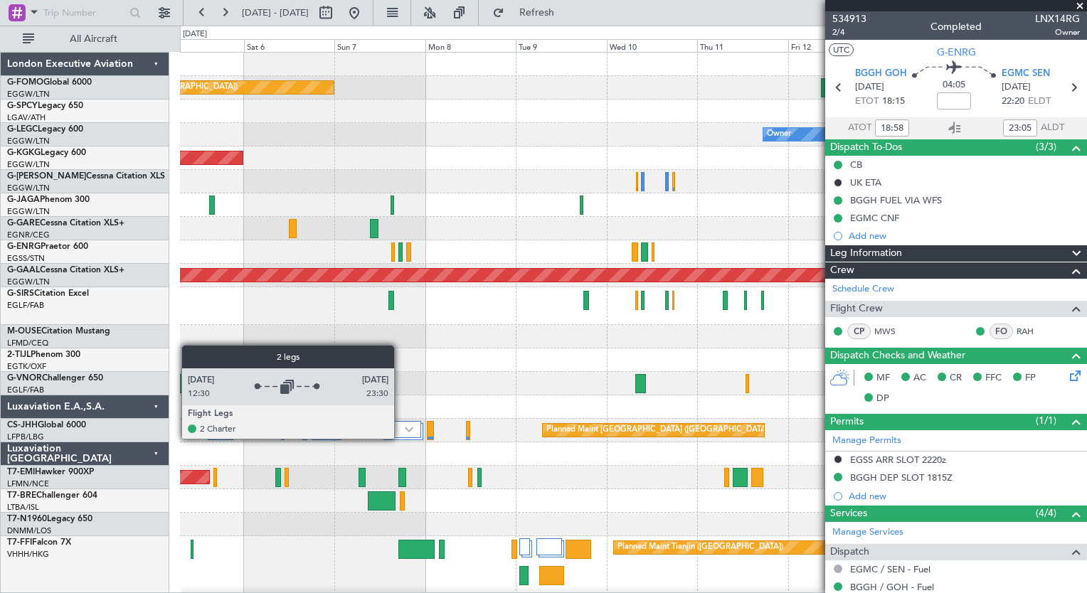
click at [401, 438] on div at bounding box center [403, 431] width 40 height 17
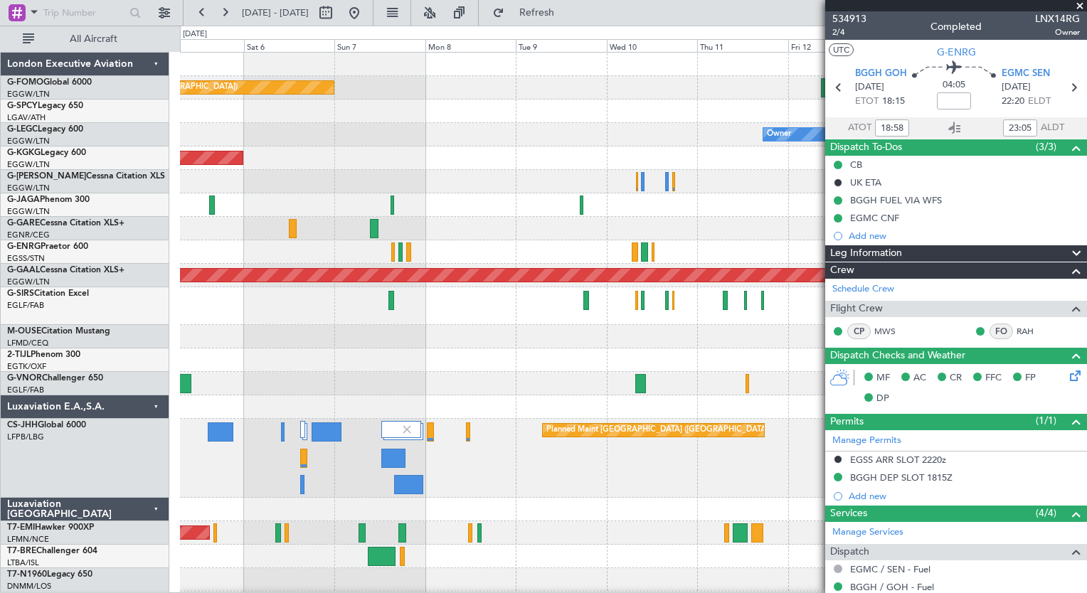
scroll to position [22, 0]
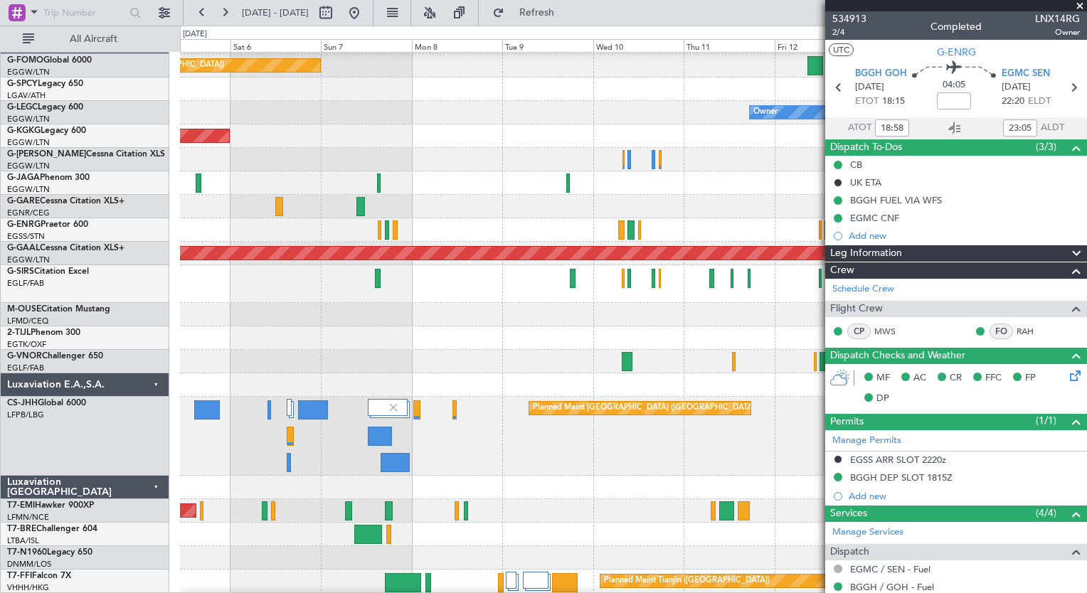
click at [498, 530] on div at bounding box center [633, 534] width 906 height 23
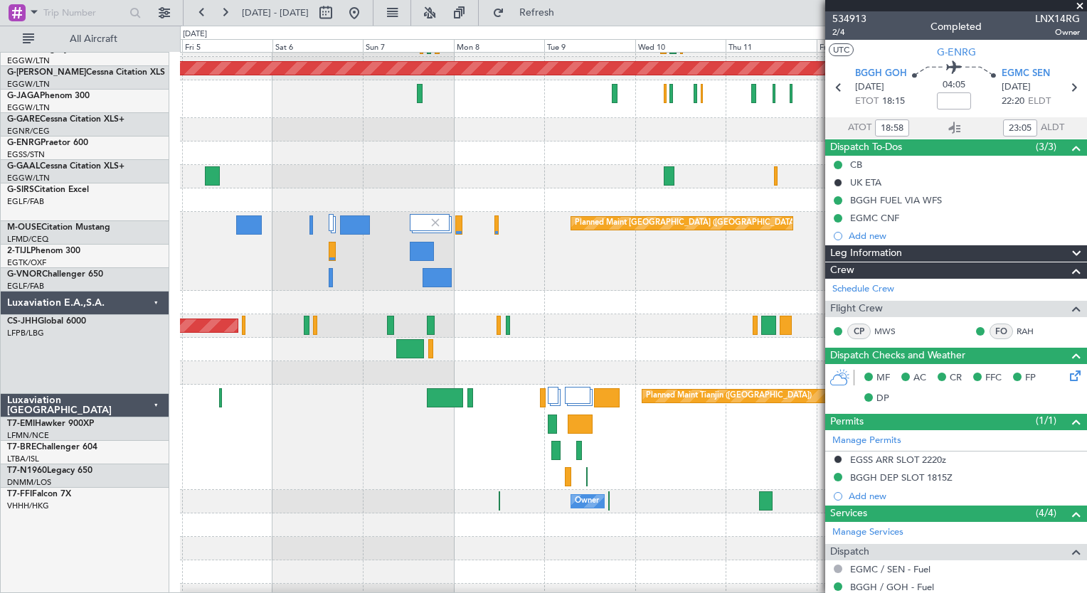
scroll to position [221, 0]
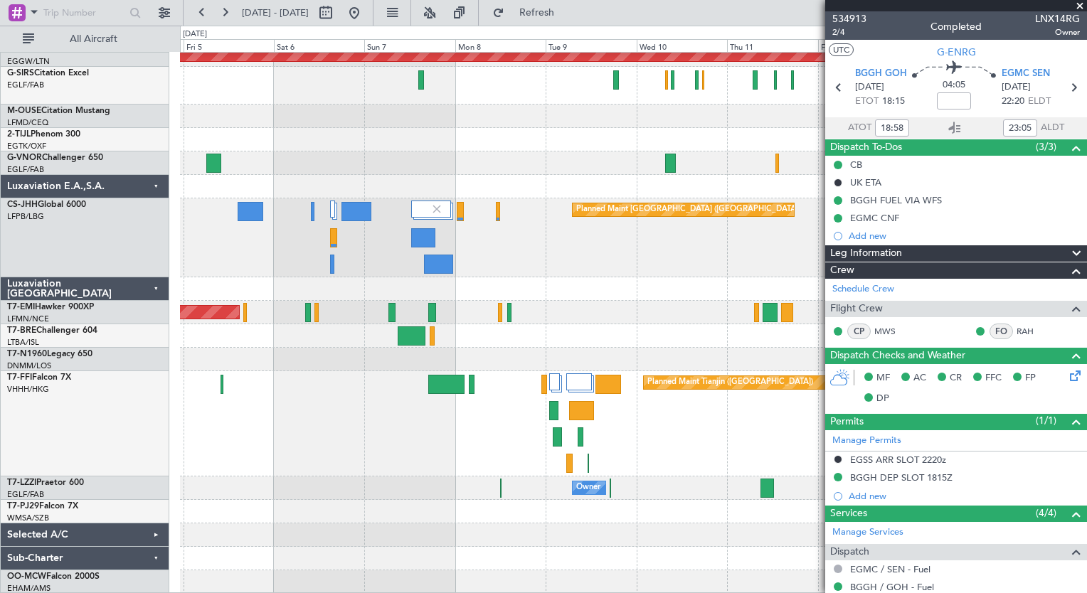
click at [450, 426] on div "Planned Maint Tianjin ([GEOGRAPHIC_DATA])" at bounding box center [633, 423] width 906 height 105
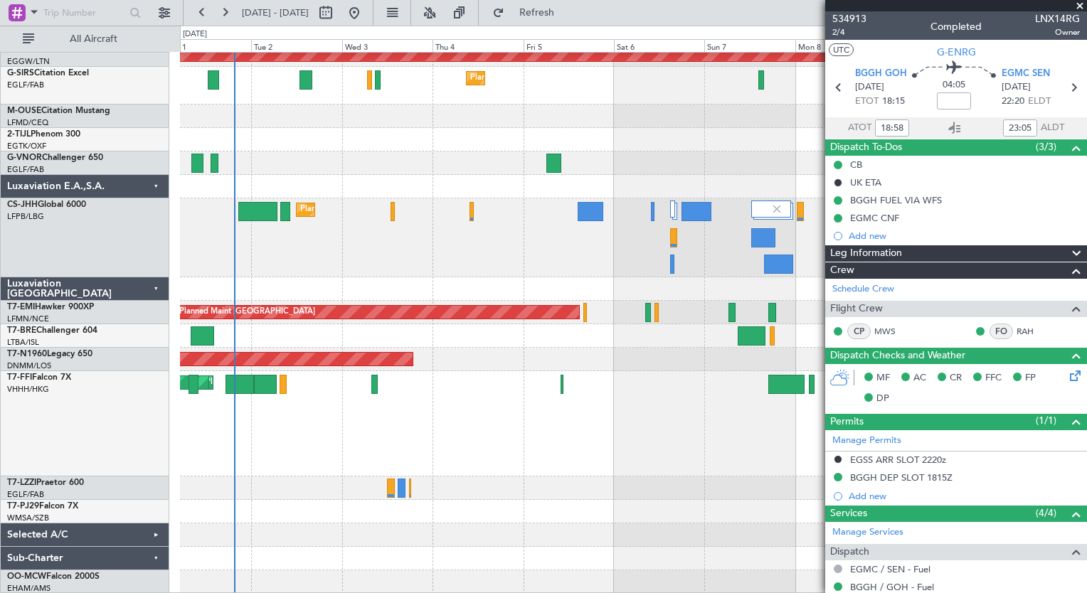
click at [539, 462] on div "Planned Maint Dusseldorf Planned Maint London (Farnborough) Planned Maint Paris…" at bounding box center [633, 213] width 906 height 762
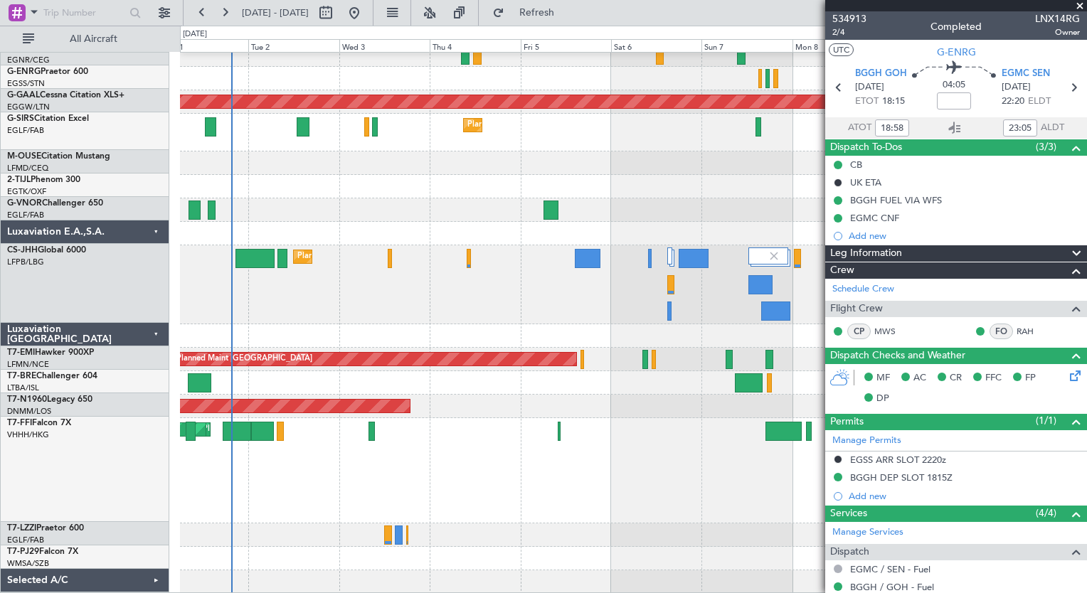
scroll to position [174, 0]
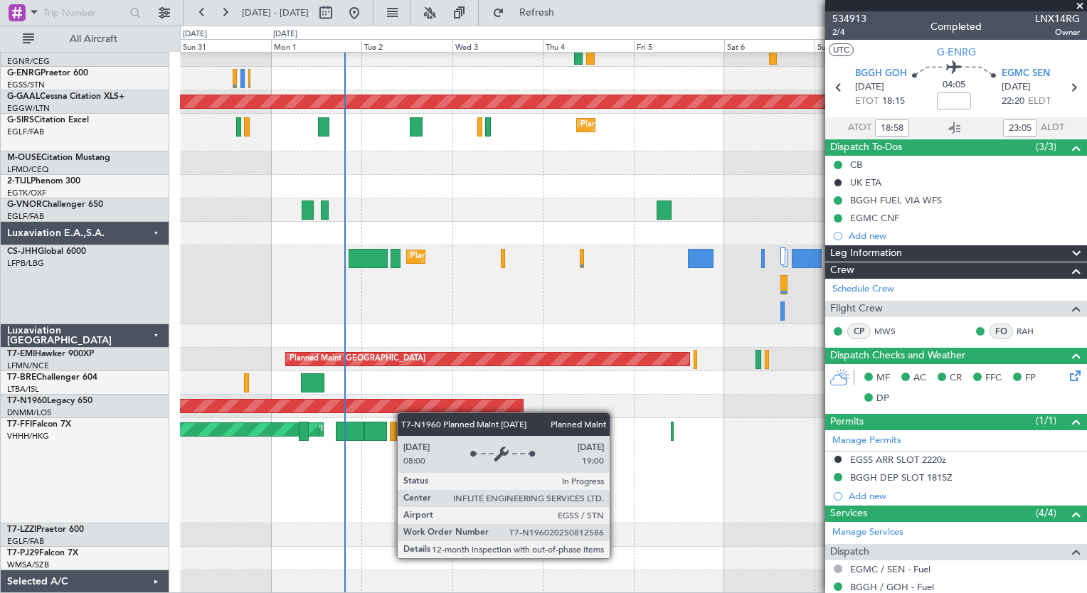
click at [404, 411] on div "Planned Maint London (Luton) Owner Ibiza Planned Maint Dusseldorf Planned Maint…" at bounding box center [633, 236] width 906 height 715
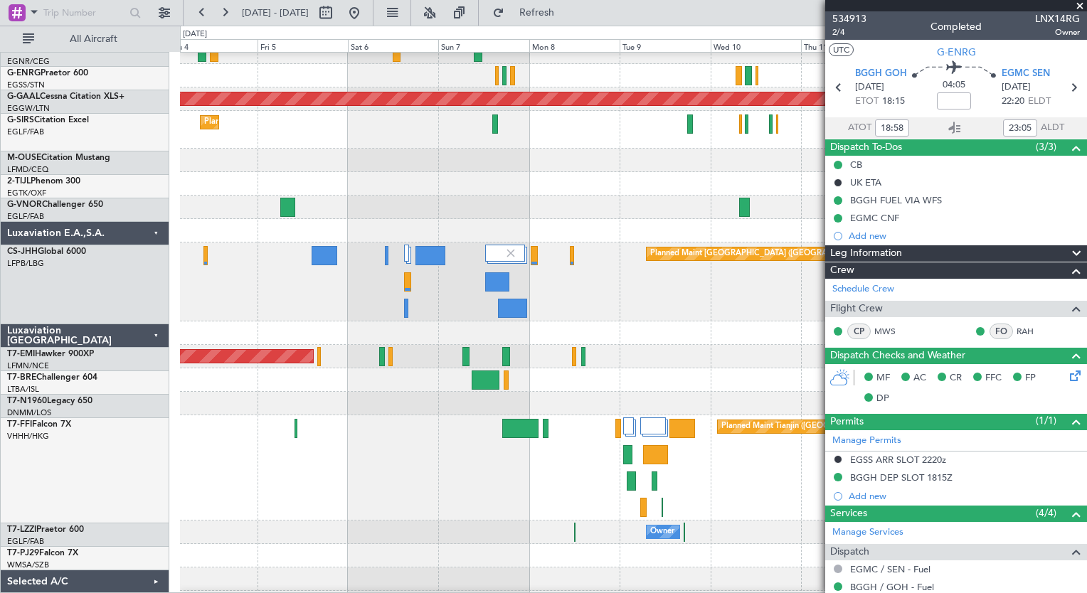
scroll to position [176, 0]
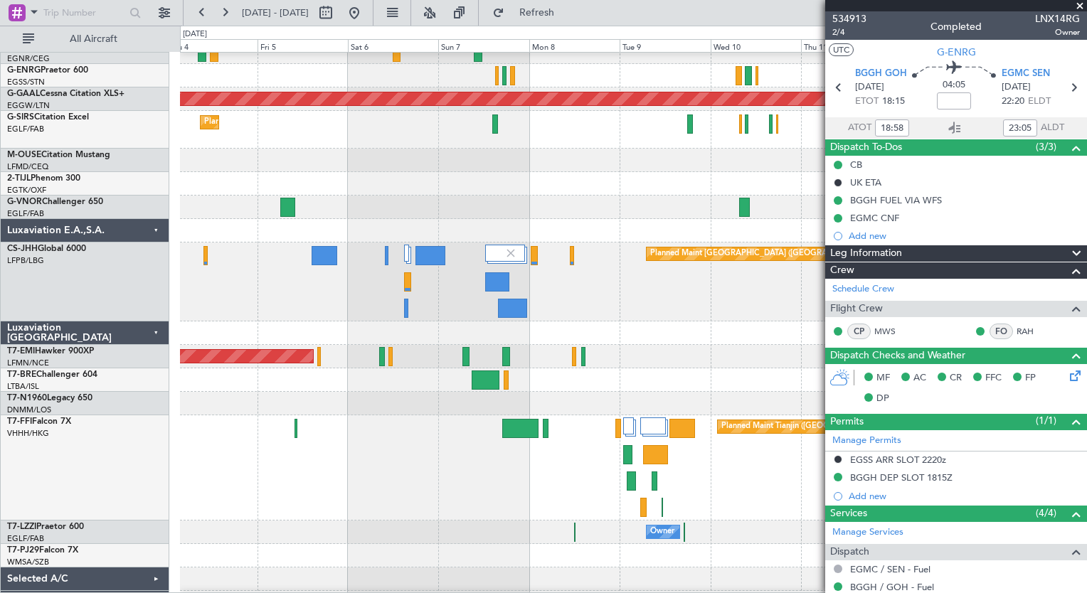
click at [159, 465] on div "Planned Maint London (Luton) Planned Maint Dusseldorf Planned Maint London (Far…" at bounding box center [543, 310] width 1087 height 568
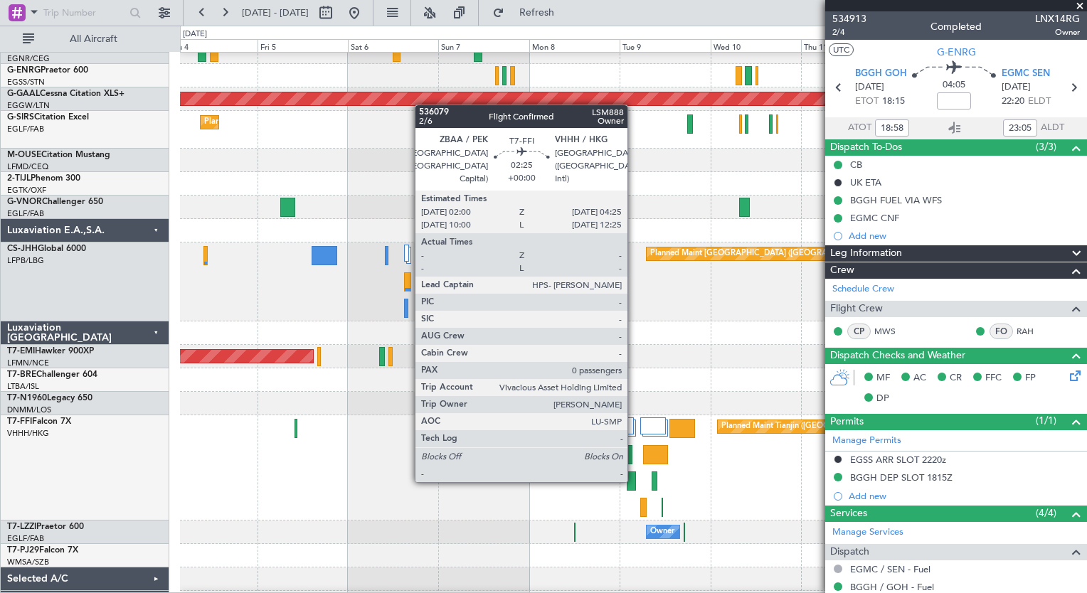
click at [634, 481] on div at bounding box center [631, 481] width 9 height 19
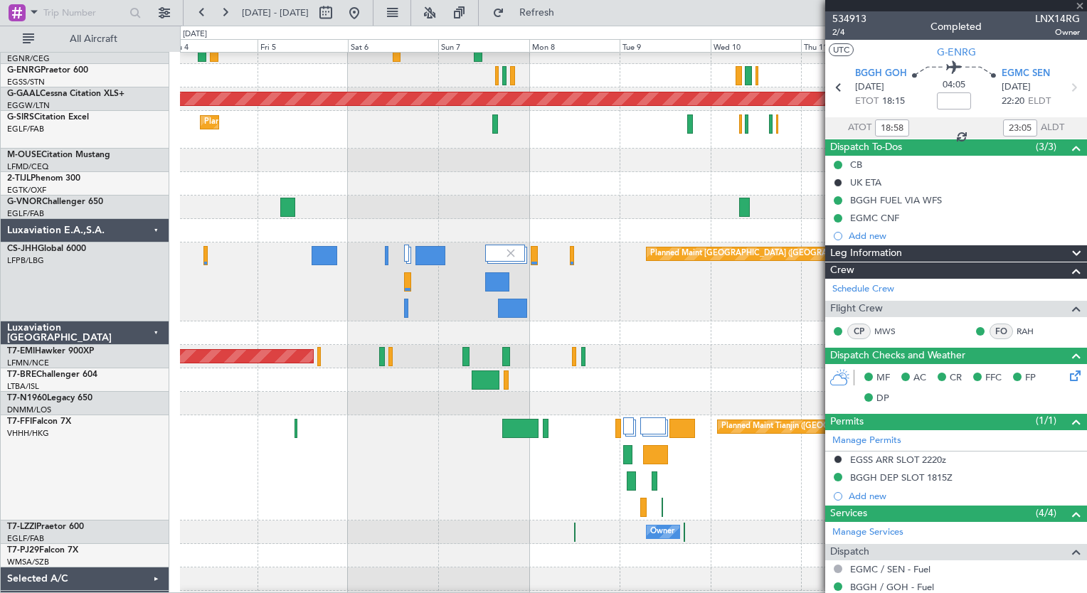
type input "0"
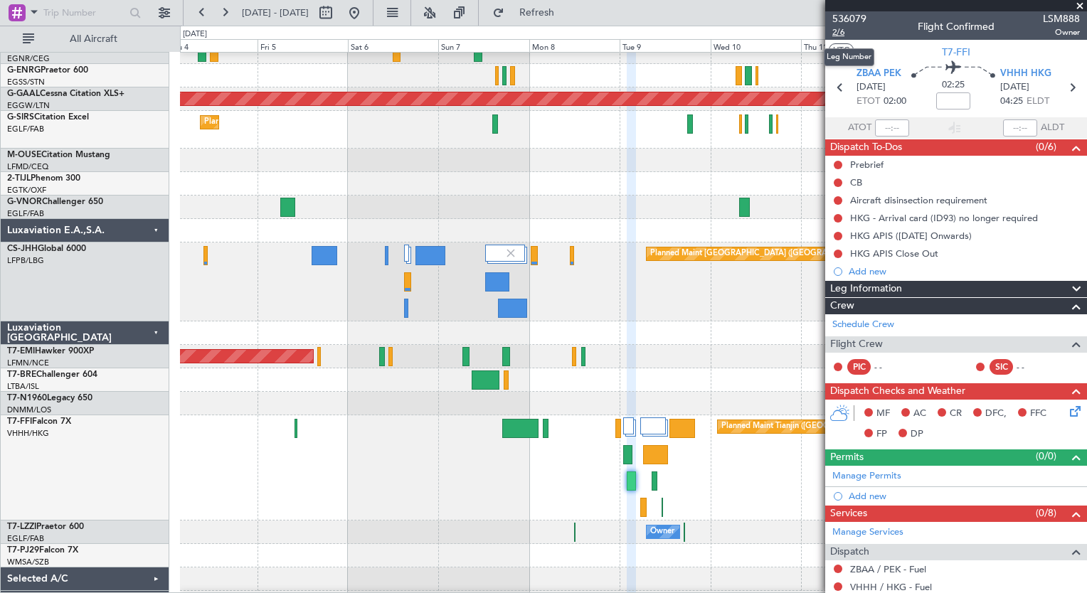
click at [842, 37] on span "2/6" at bounding box center [849, 32] width 34 height 12
click at [558, 6] on button "Refresh" at bounding box center [528, 12] width 85 height 23
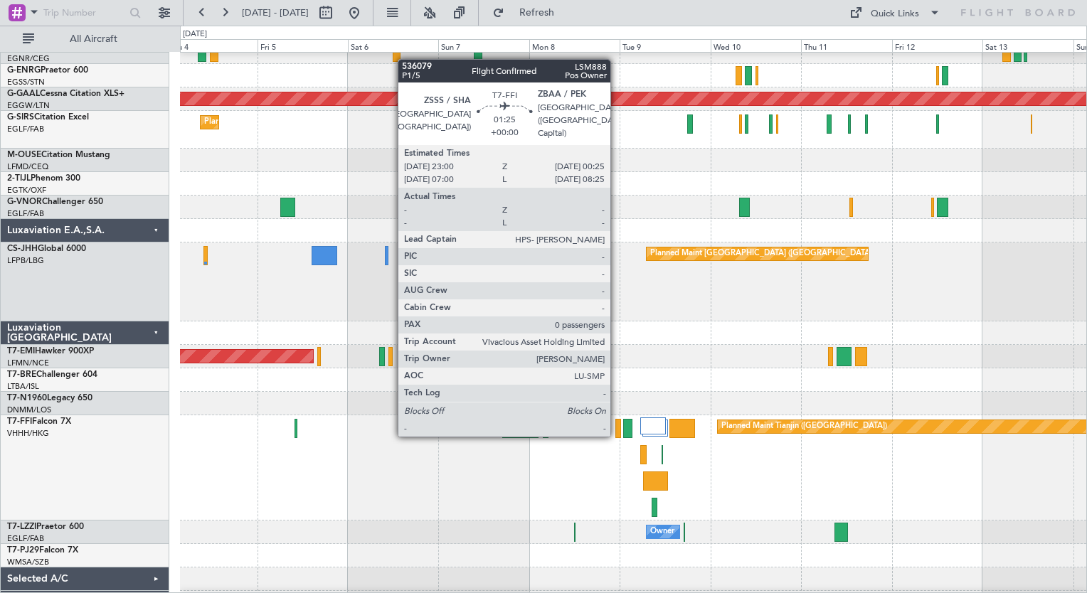
click at [617, 434] on div at bounding box center [618, 428] width 6 height 19
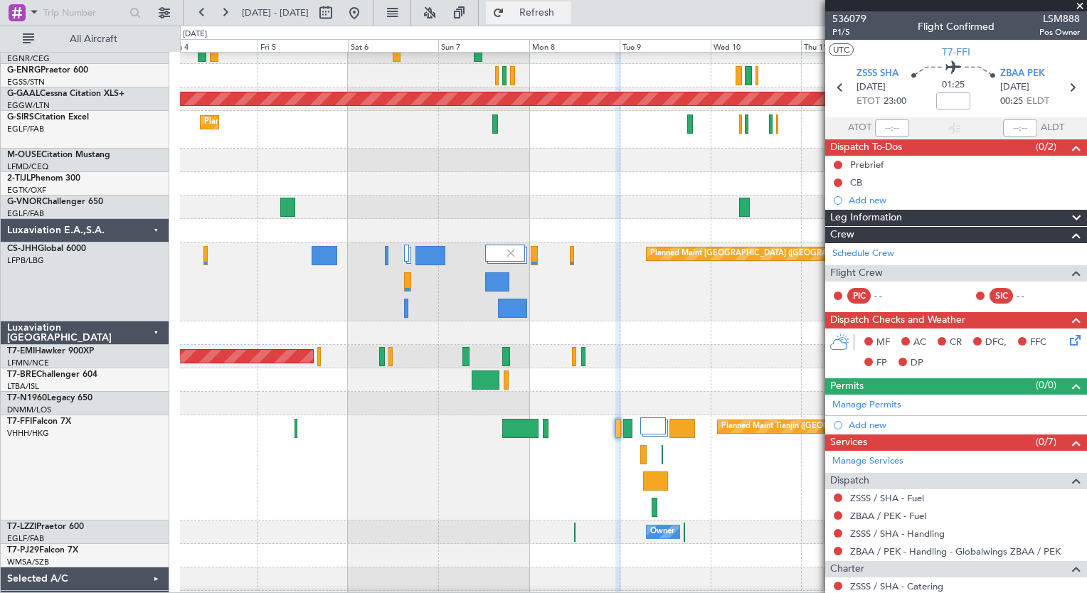
click at [561, 15] on span "Refresh" at bounding box center [537, 13] width 60 height 10
click at [846, 32] on span "P1/5" at bounding box center [849, 32] width 34 height 12
click at [567, 17] on span "Refresh" at bounding box center [537, 13] width 60 height 10
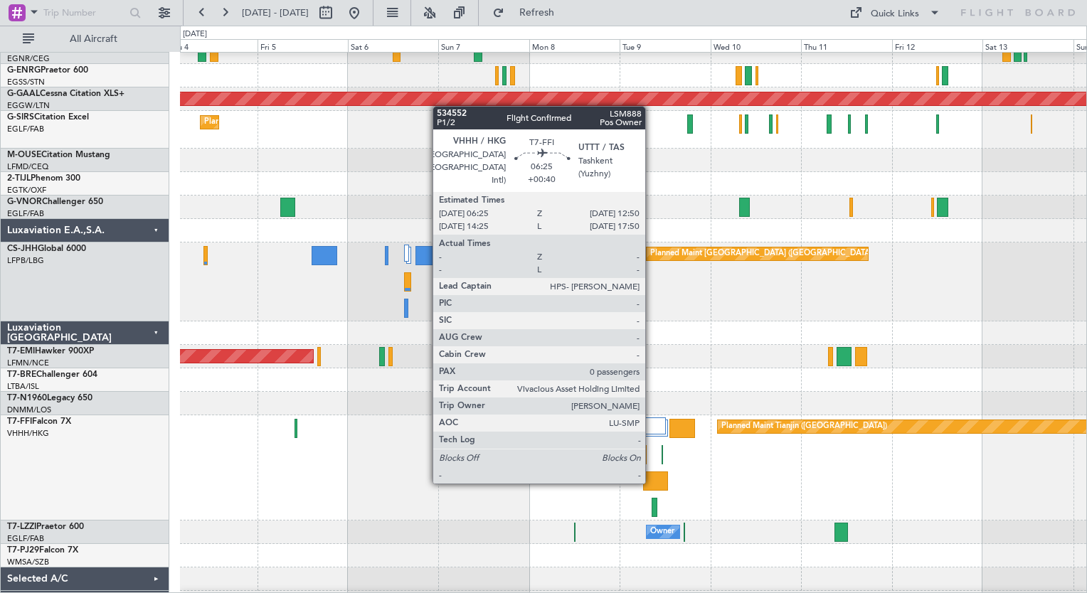
click at [652, 482] on div at bounding box center [655, 481] width 25 height 19
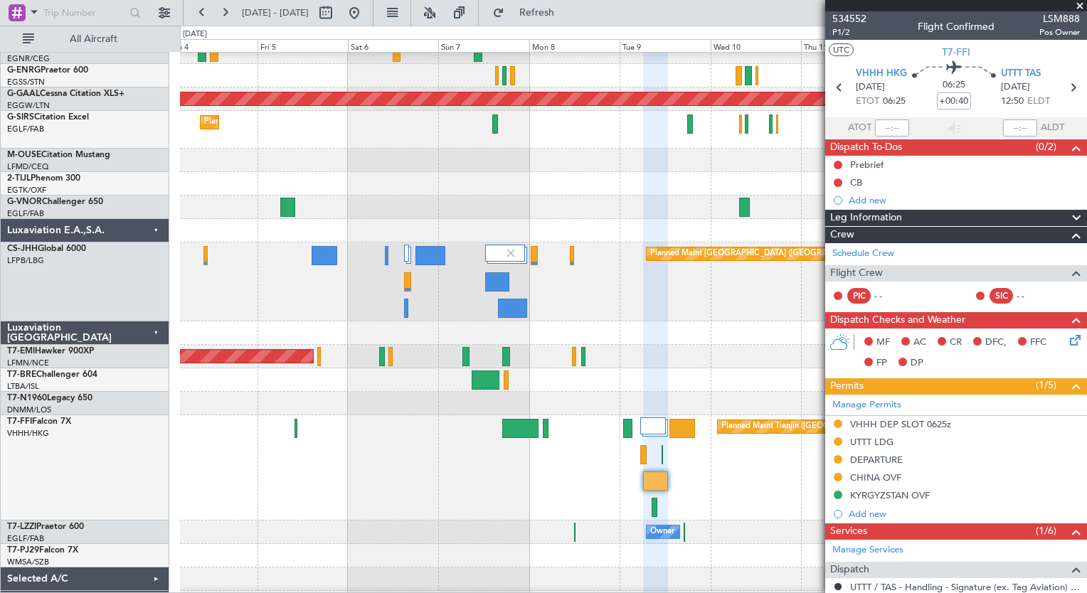
scroll to position [253, 0]
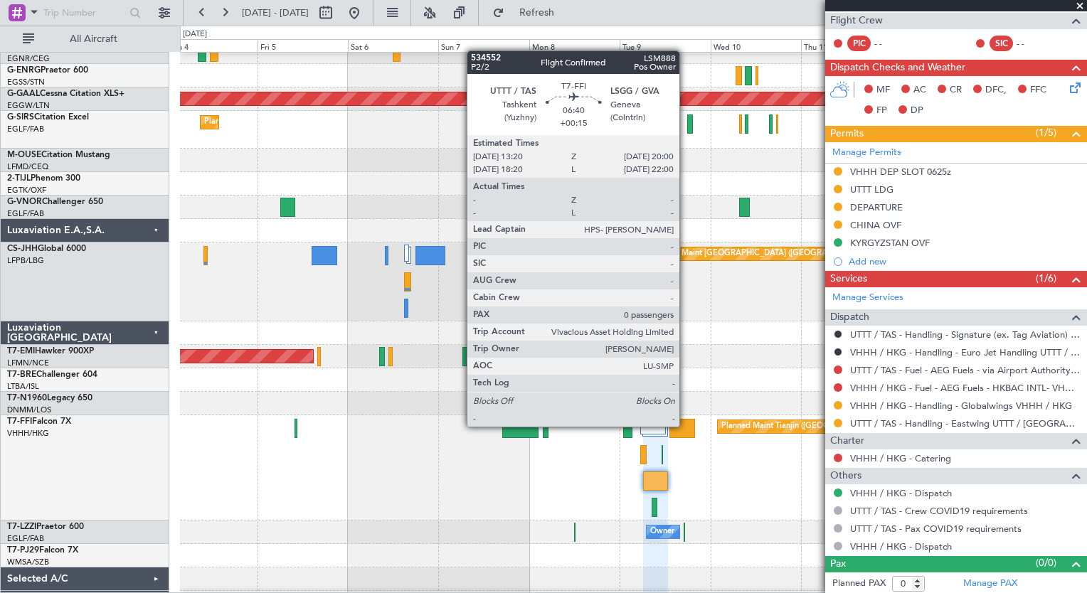
click at [686, 425] on div at bounding box center [682, 428] width 26 height 19
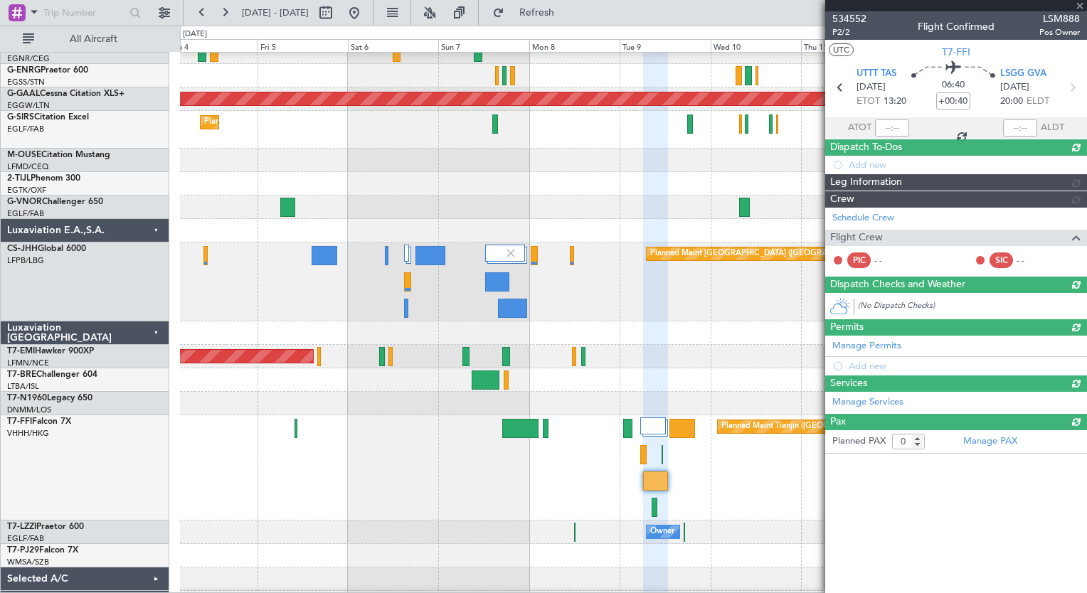
type input "+00:15"
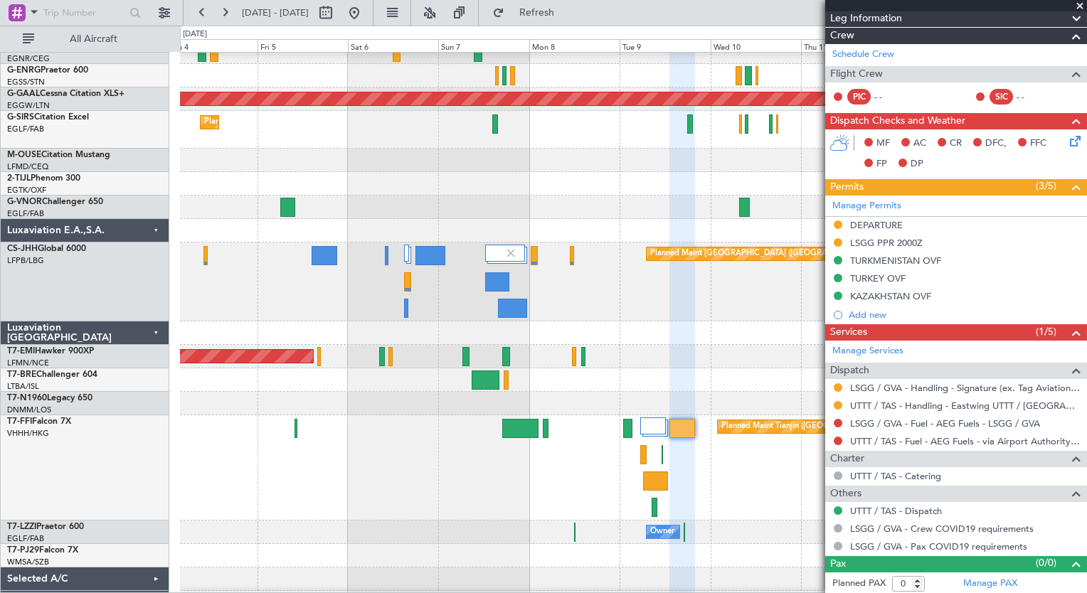
scroll to position [0, 0]
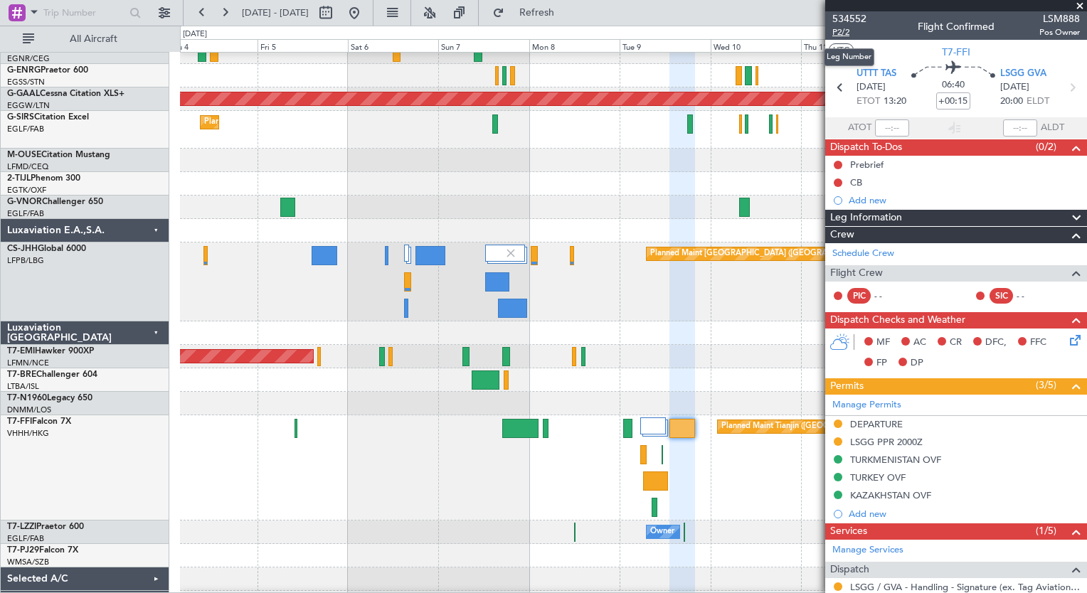
click at [847, 31] on span "P2/2" at bounding box center [849, 32] width 34 height 12
click at [540, 13] on button "Refresh" at bounding box center [528, 12] width 85 height 23
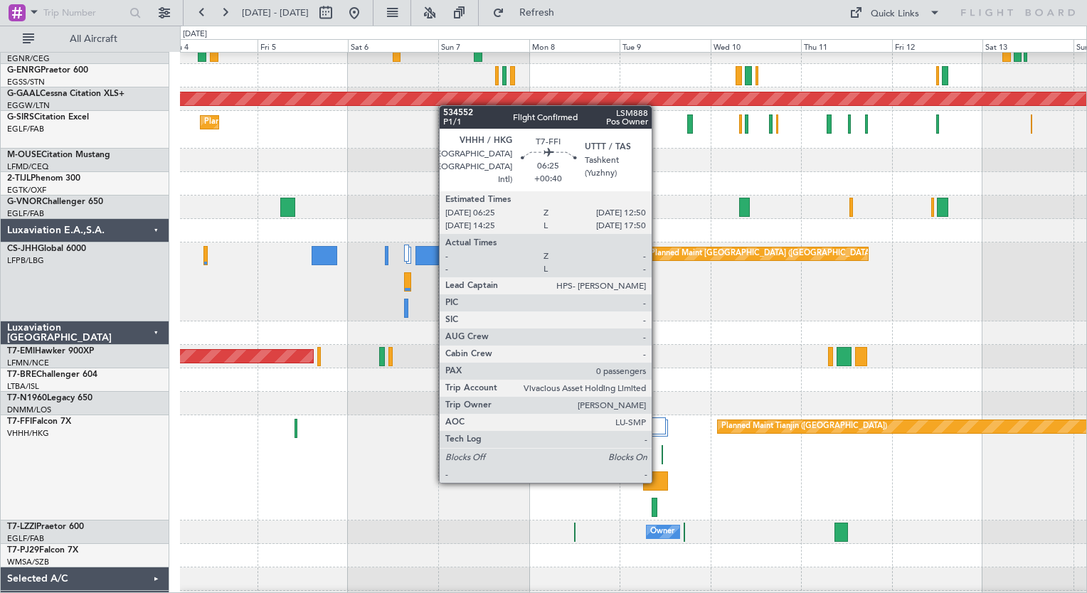
click at [658, 482] on div at bounding box center [655, 481] width 25 height 19
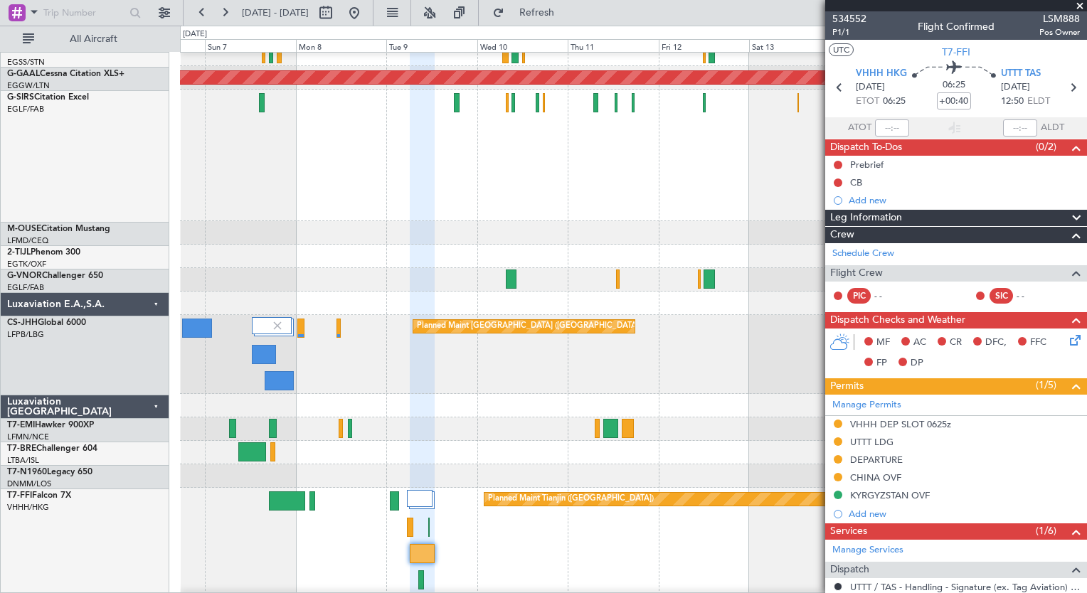
scroll to position [198, 0]
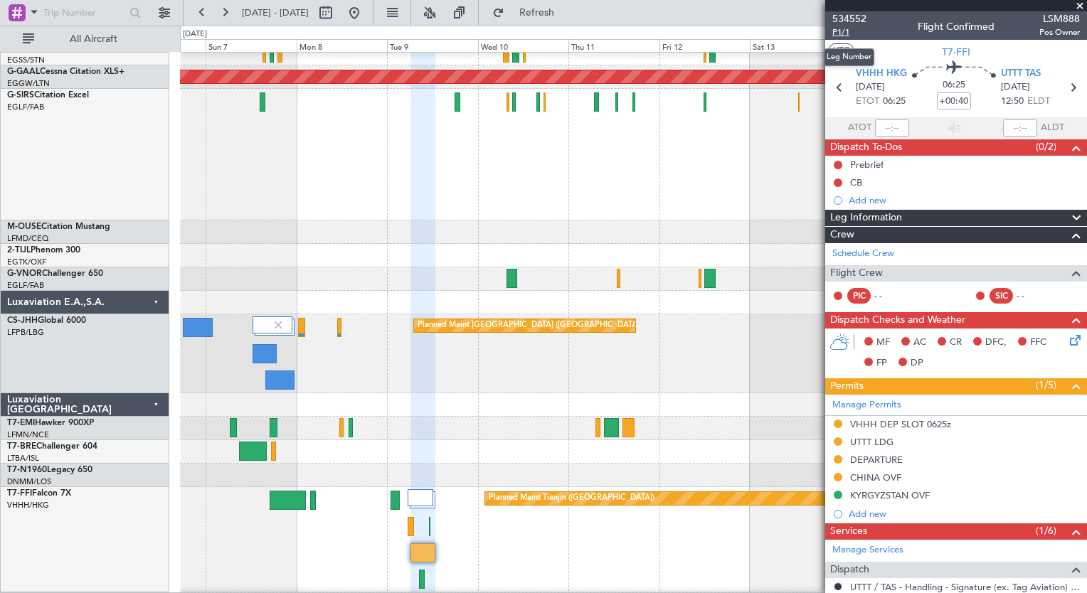
click at [845, 29] on span "P1/1" at bounding box center [849, 32] width 34 height 12
click at [567, 16] on span "Refresh" at bounding box center [537, 13] width 60 height 10
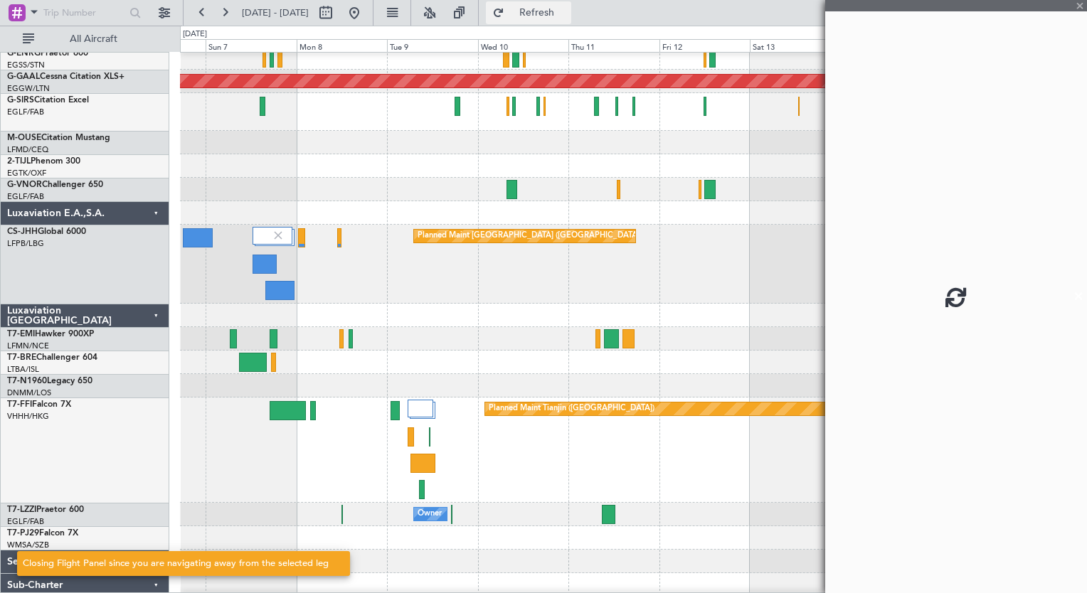
scroll to position [153, 0]
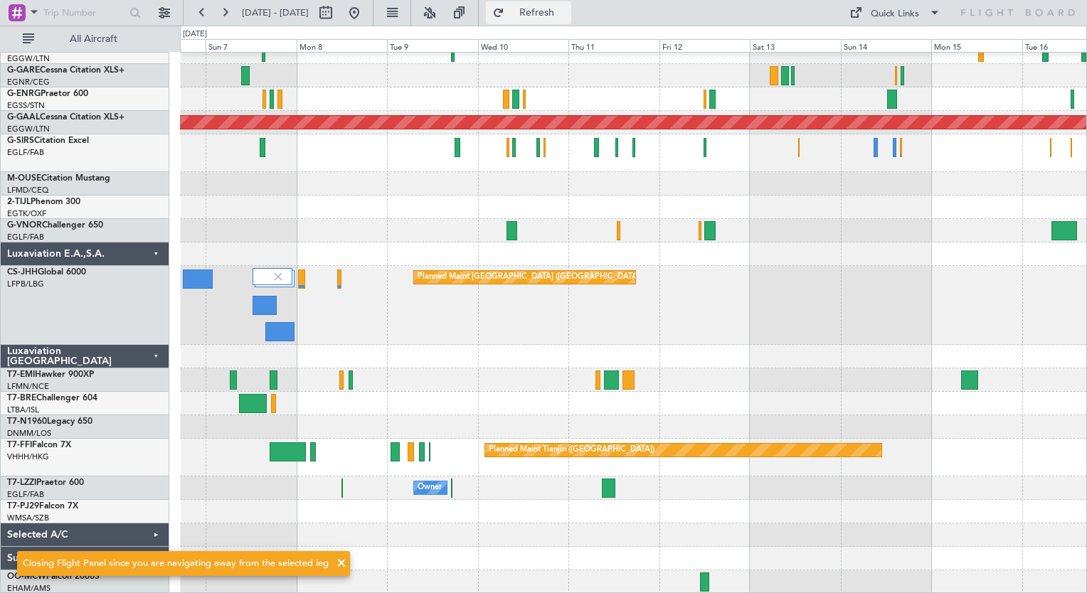
click at [567, 11] on span "Refresh" at bounding box center [537, 13] width 60 height 10
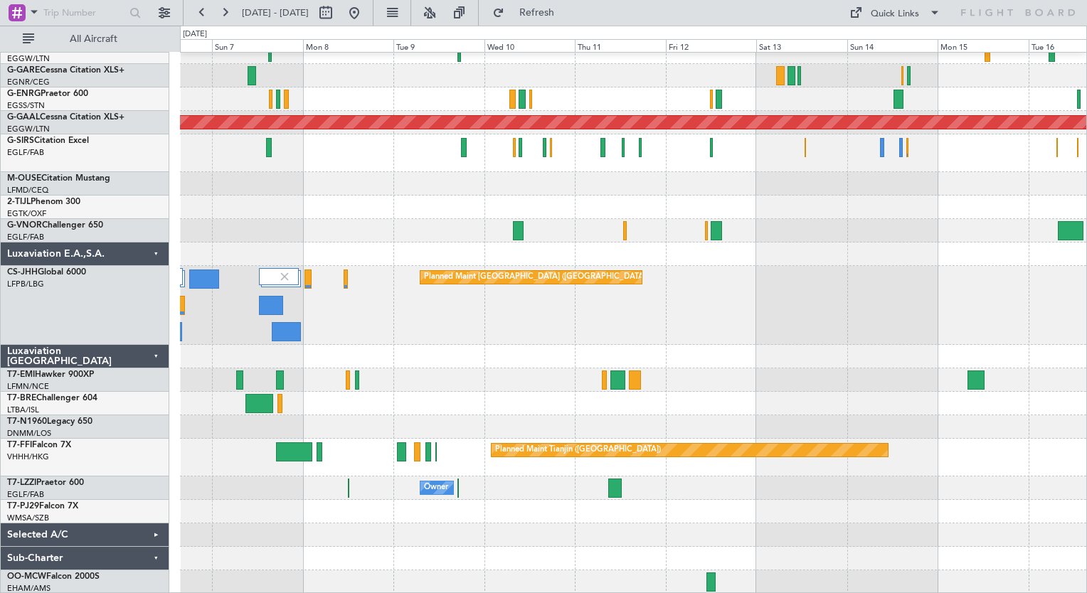
click at [635, 432] on div "Planned Maint Dusseldorf Planned Maint London (Farnborough) Planned Maint Paris…" at bounding box center [633, 247] width 906 height 694
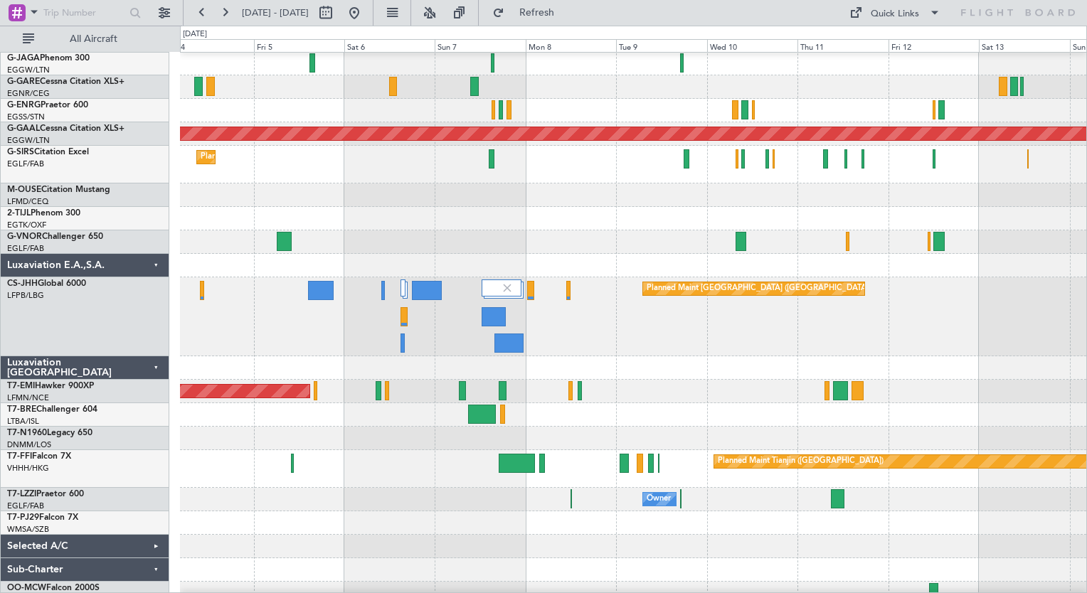
click at [591, 553] on div at bounding box center [633, 546] width 906 height 23
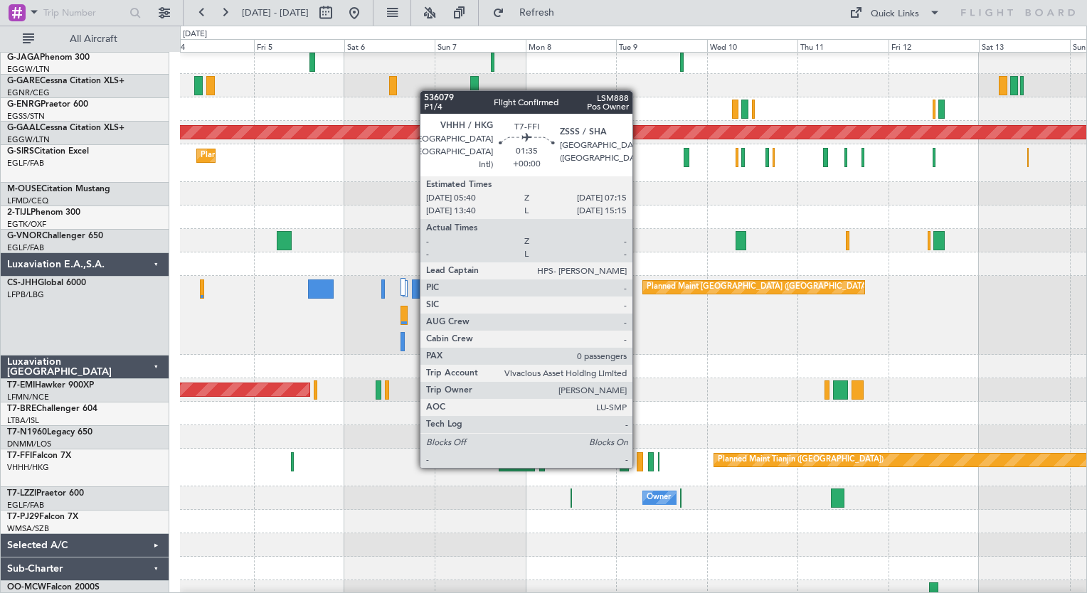
click at [639, 467] on div at bounding box center [640, 461] width 6 height 19
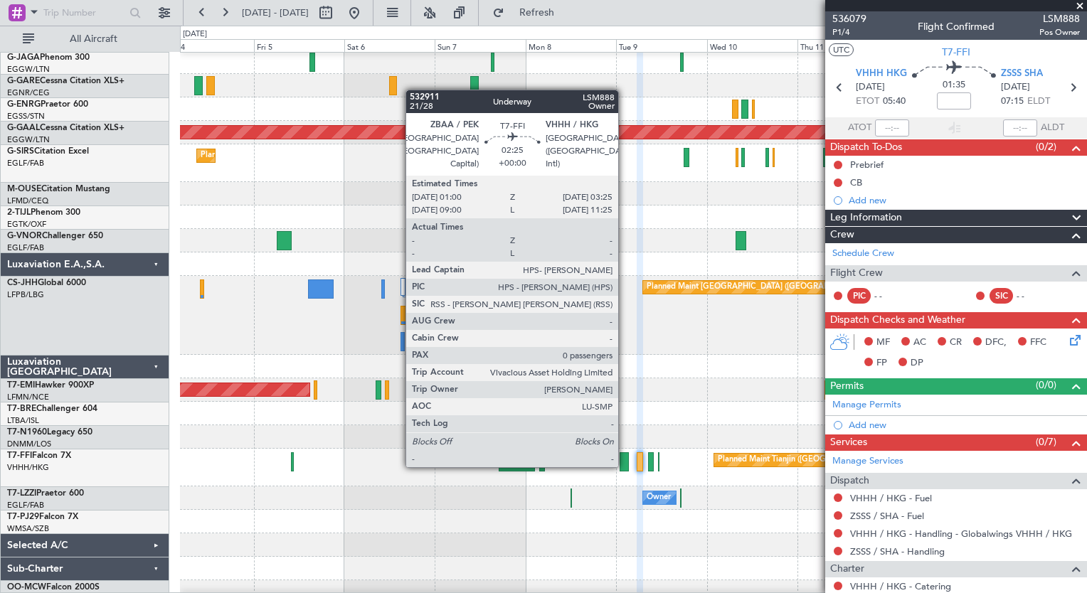
click at [625, 466] on div at bounding box center [624, 461] width 9 height 19
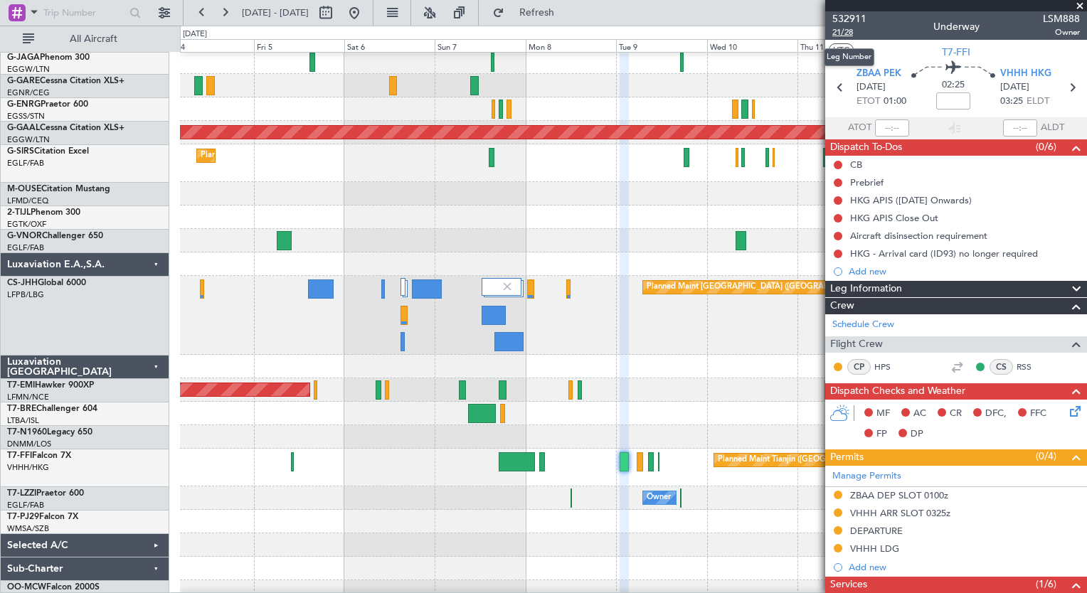
click at [848, 33] on span "21/28" at bounding box center [849, 32] width 34 height 12
click at [559, 13] on span "Refresh" at bounding box center [537, 13] width 60 height 10
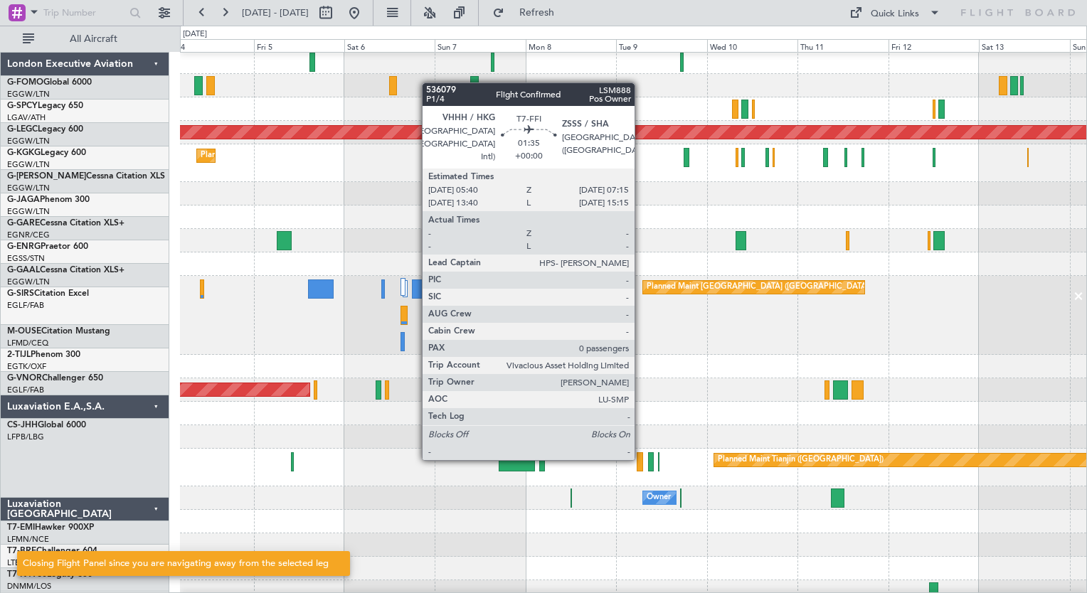
scroll to position [142, 0]
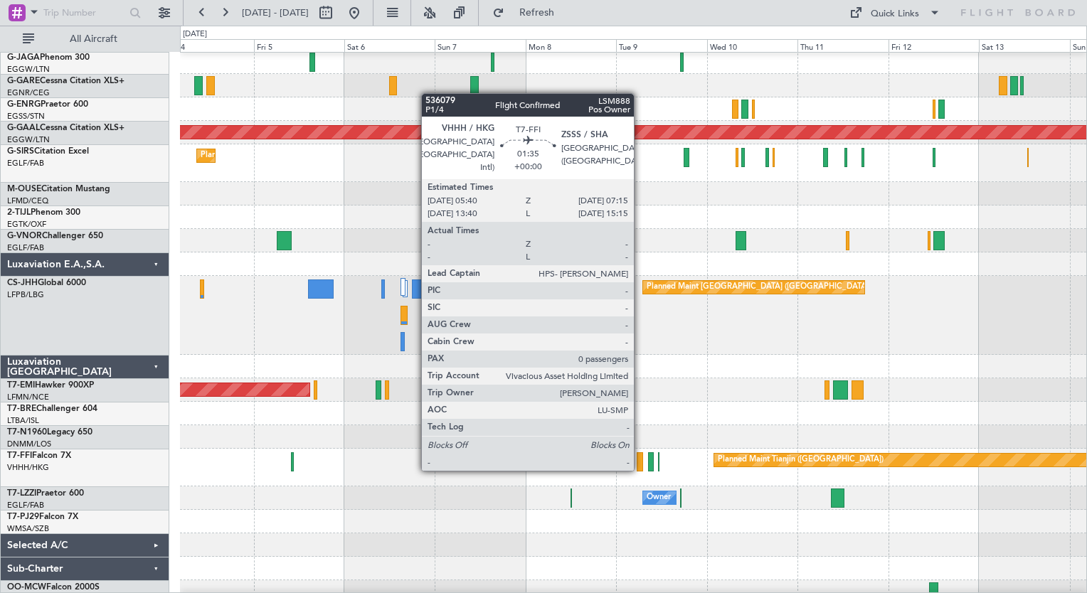
click at [640, 470] on div at bounding box center [640, 461] width 6 height 19
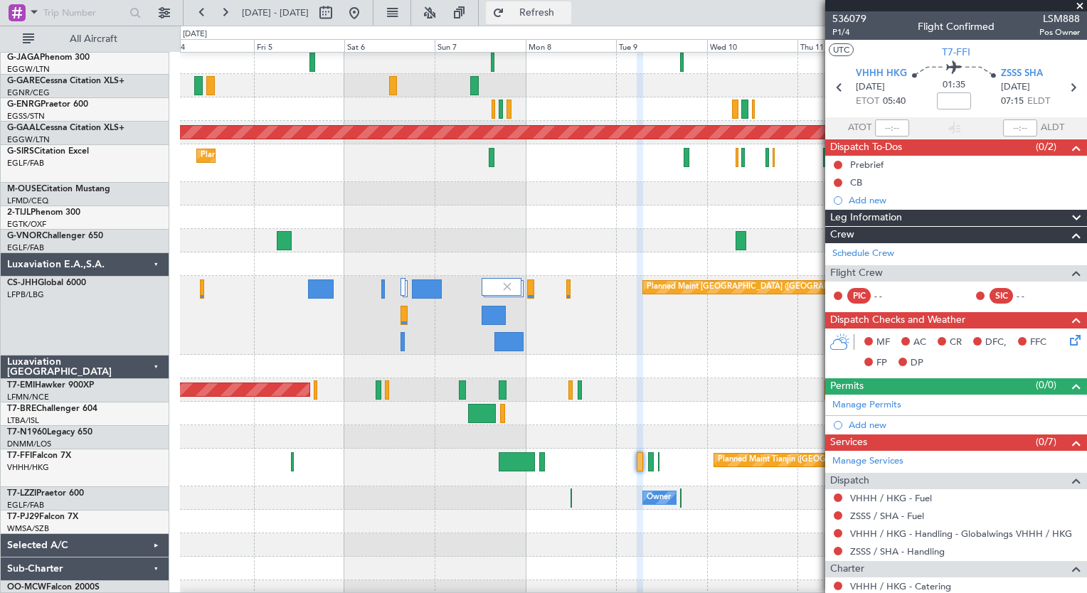
click at [571, 20] on button "Refresh" at bounding box center [528, 12] width 85 height 23
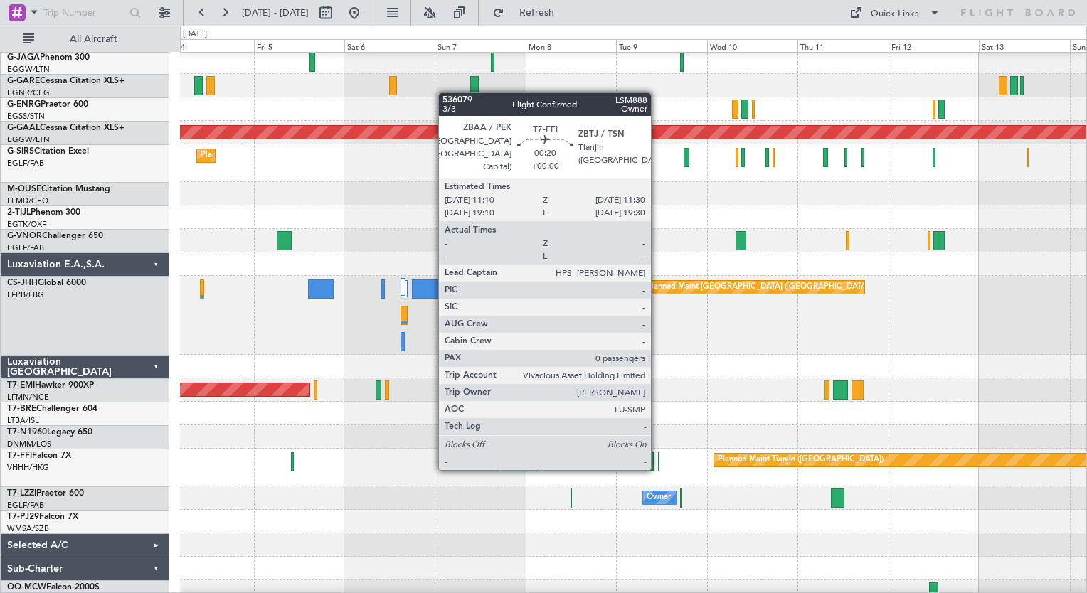
click at [658, 467] on div at bounding box center [658, 461] width 1 height 19
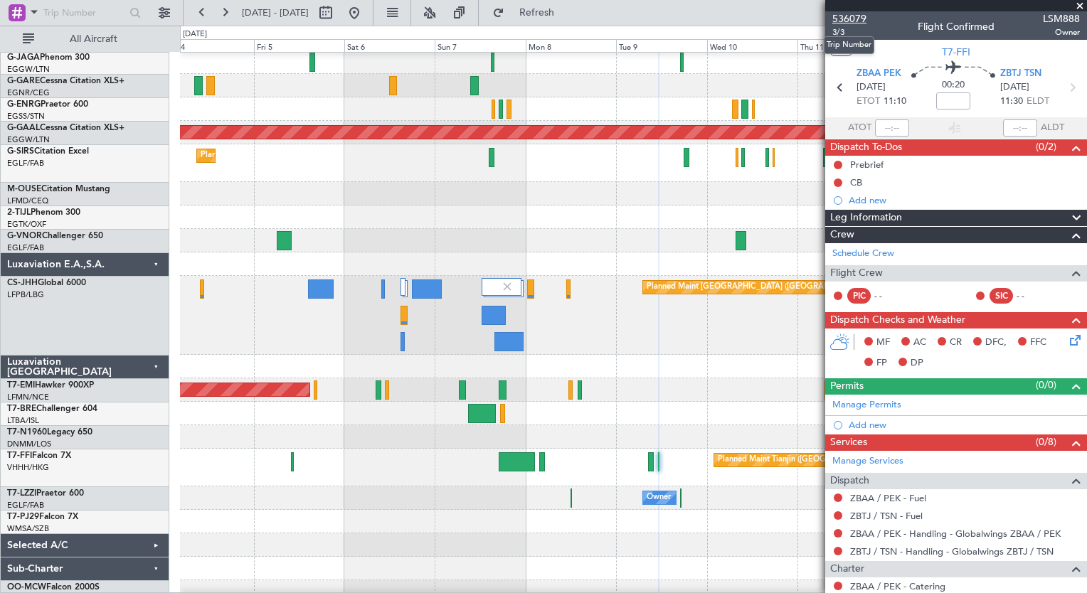
click at [852, 16] on span "536079" at bounding box center [849, 18] width 34 height 15
click at [853, 18] on span "536079" at bounding box center [849, 18] width 34 height 15
click at [549, 21] on button "Refresh" at bounding box center [528, 12] width 85 height 23
click at [646, 465] on div "Planned Maint Tianjin ([GEOGRAPHIC_DATA])" at bounding box center [633, 468] width 906 height 38
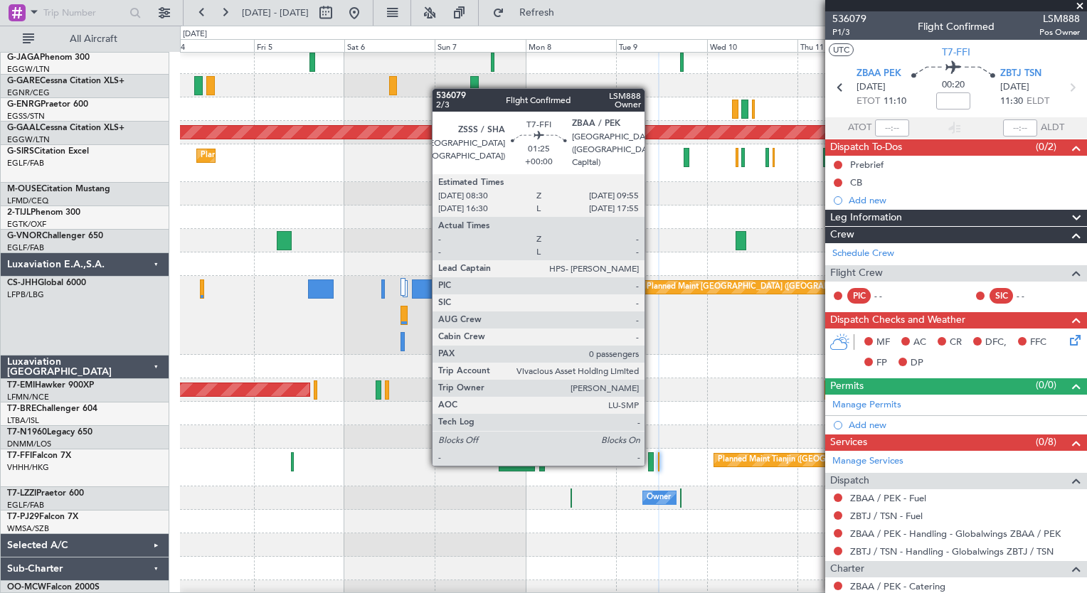
click at [651, 463] on div at bounding box center [651, 461] width 6 height 19
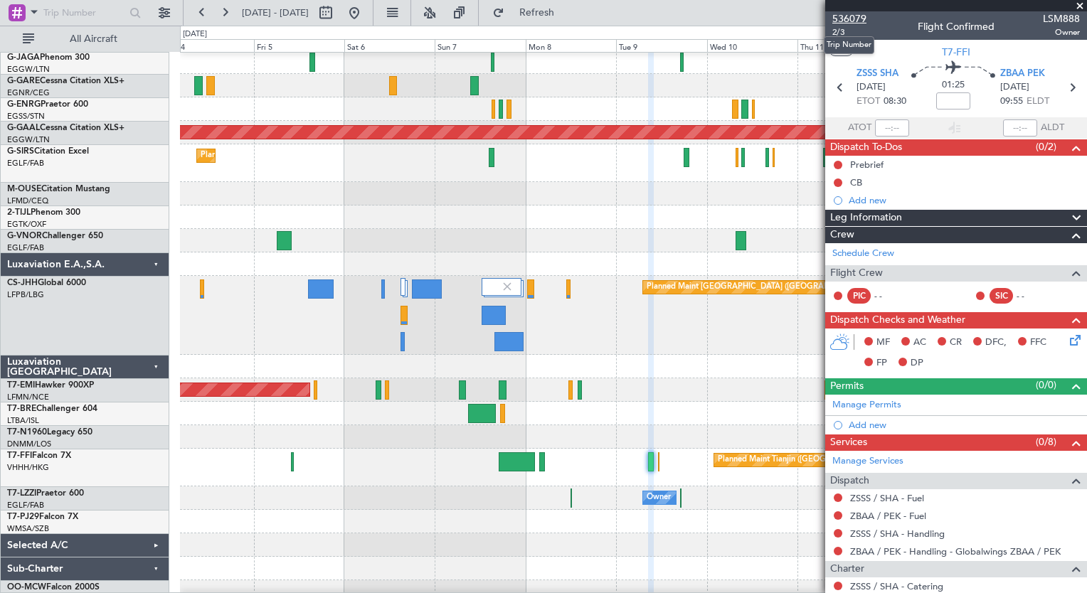
click at [842, 18] on span "536079" at bounding box center [849, 18] width 34 height 15
click at [554, 13] on span "Refresh" at bounding box center [537, 13] width 60 height 10
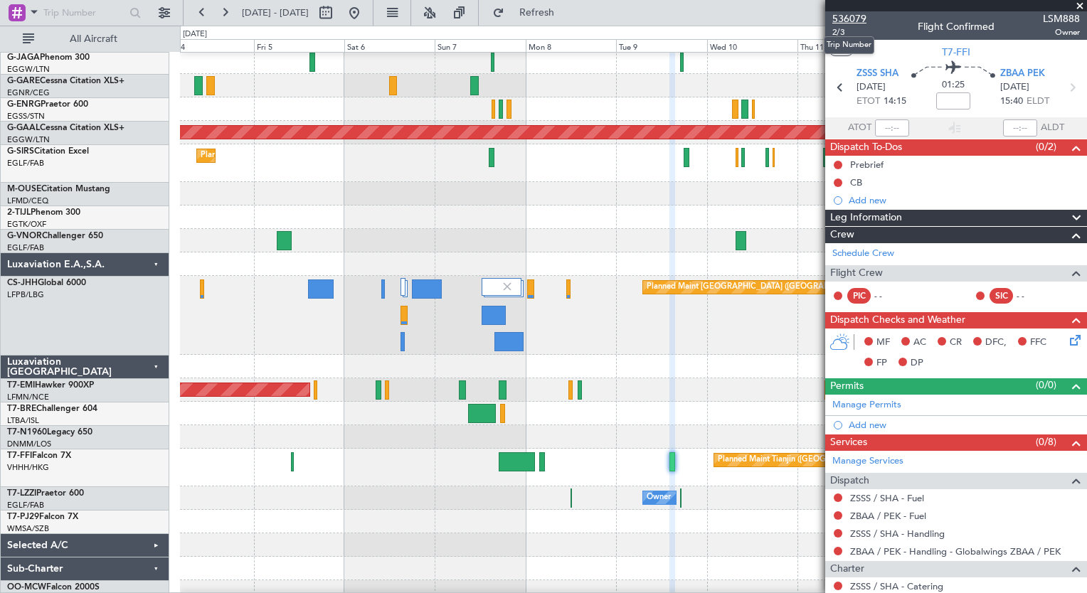
click at [848, 18] on span "536079" at bounding box center [849, 18] width 34 height 15
click at [567, 16] on span "Refresh" at bounding box center [537, 13] width 60 height 10
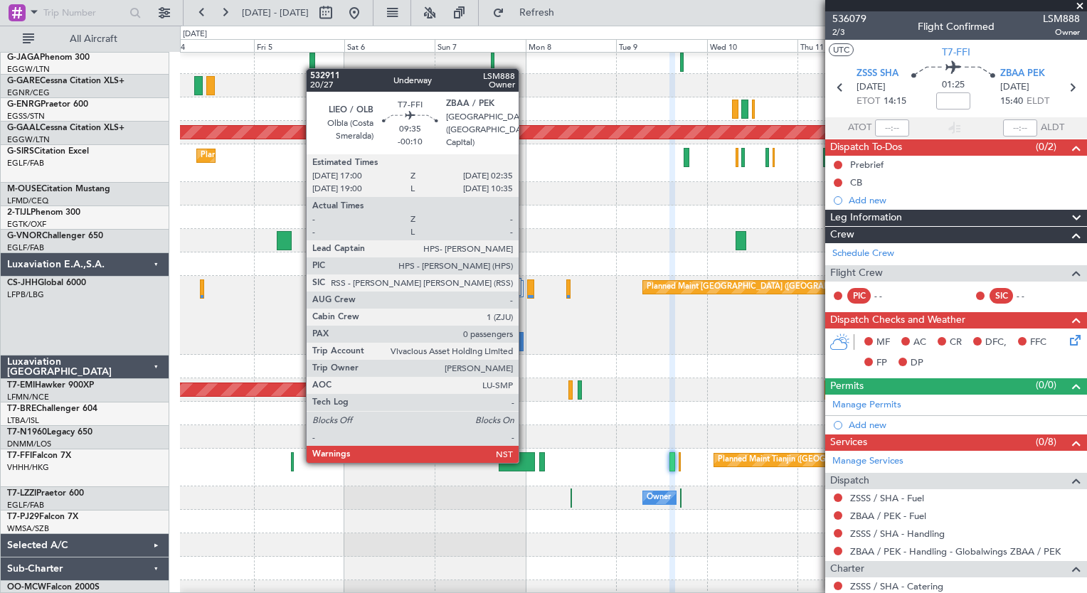
click at [525, 460] on div at bounding box center [517, 461] width 36 height 19
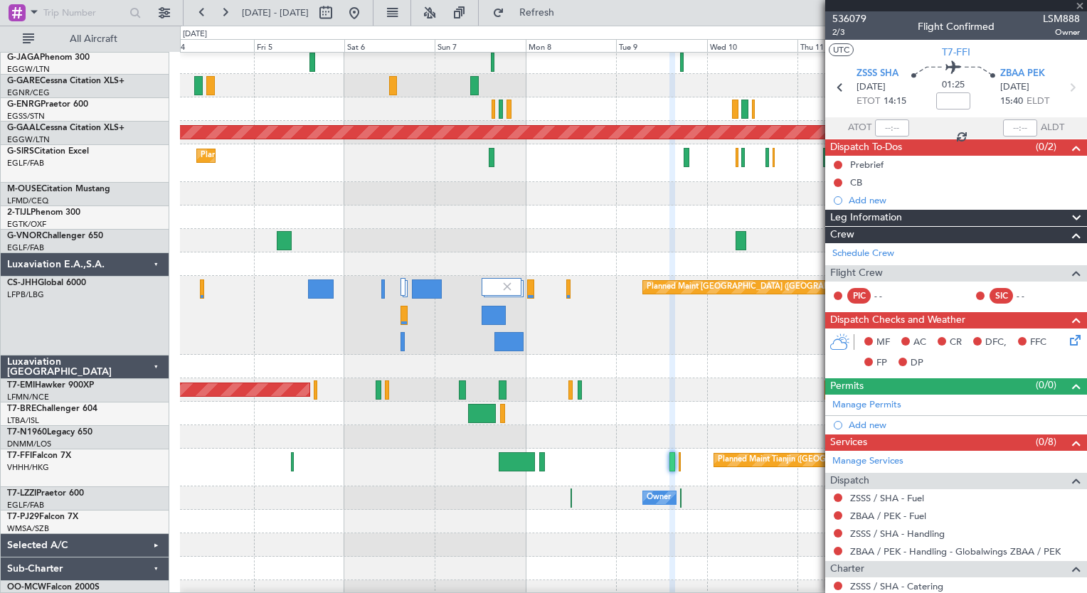
type input "-00:10"
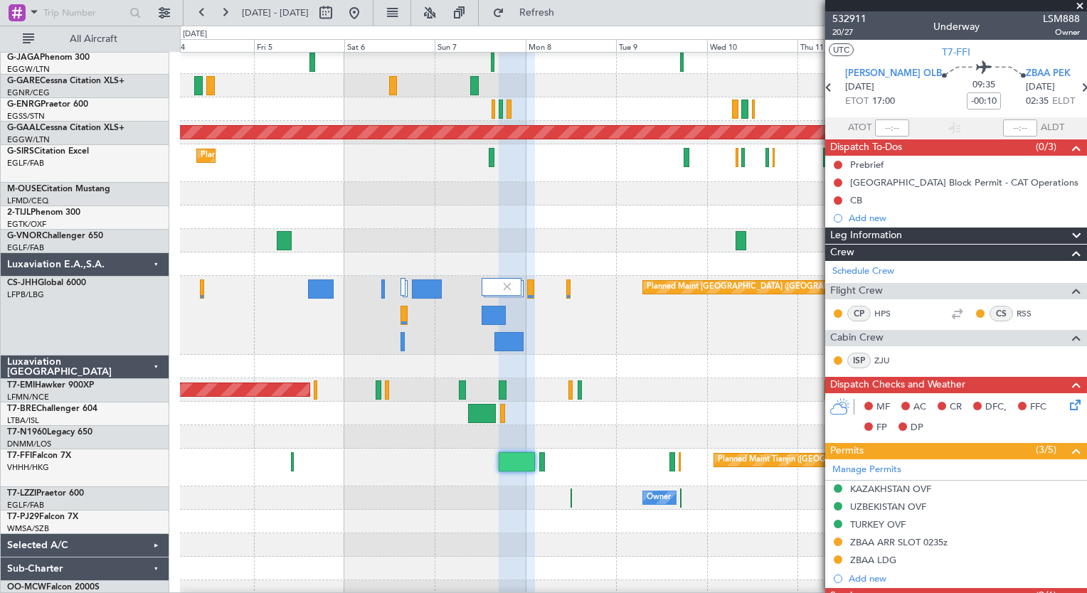
scroll to position [263, 0]
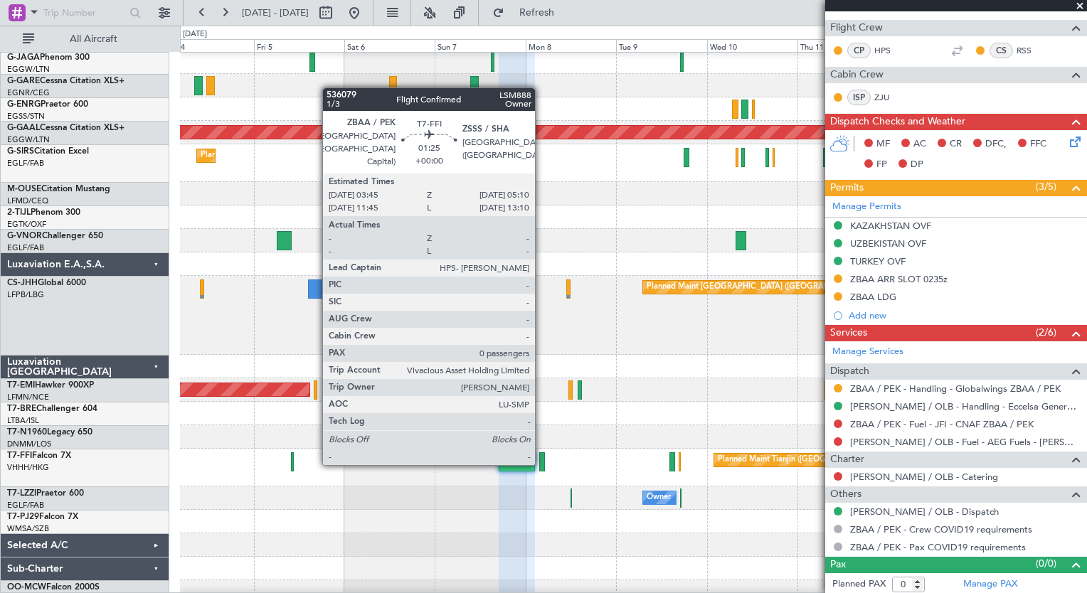
click at [541, 462] on div at bounding box center [542, 461] width 6 height 19
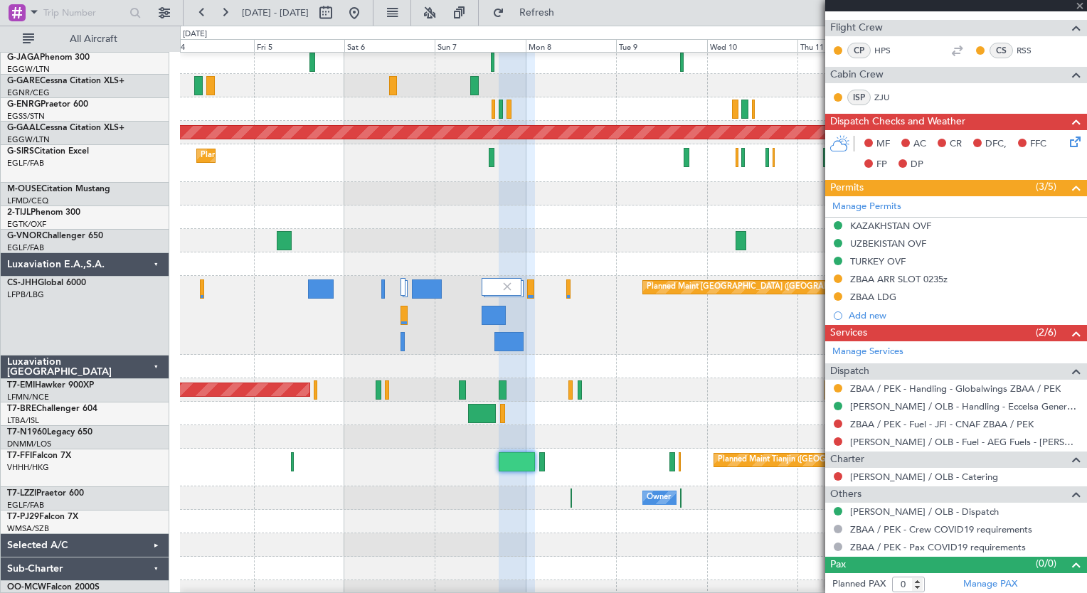
scroll to position [0, 0]
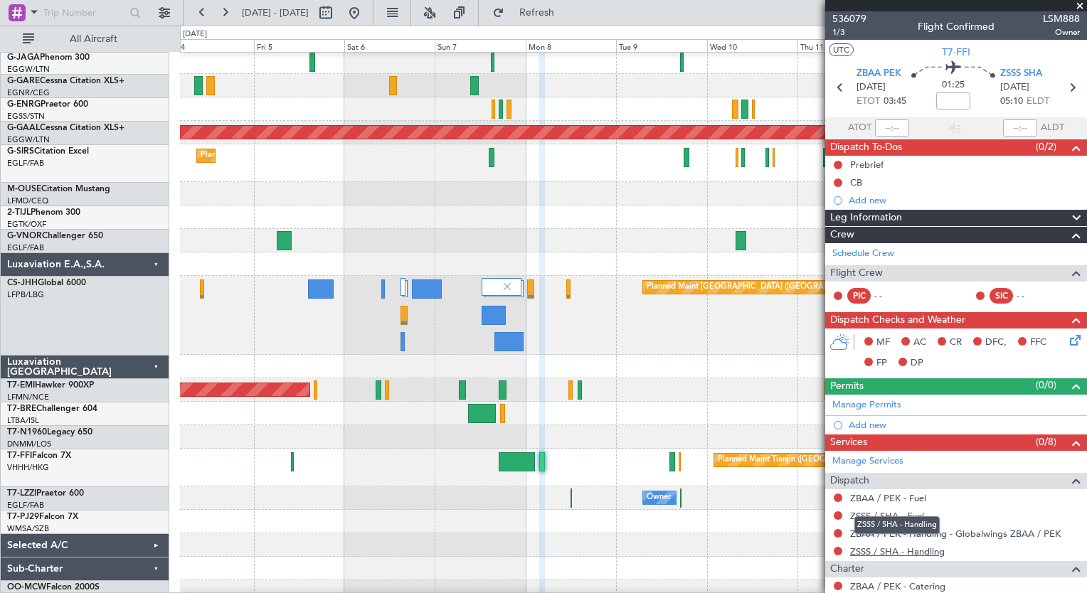
click at [875, 548] on link "ZSSS / SHA - Handling" at bounding box center [897, 552] width 95 height 12
click at [548, 16] on button "Refresh" at bounding box center [528, 12] width 85 height 23
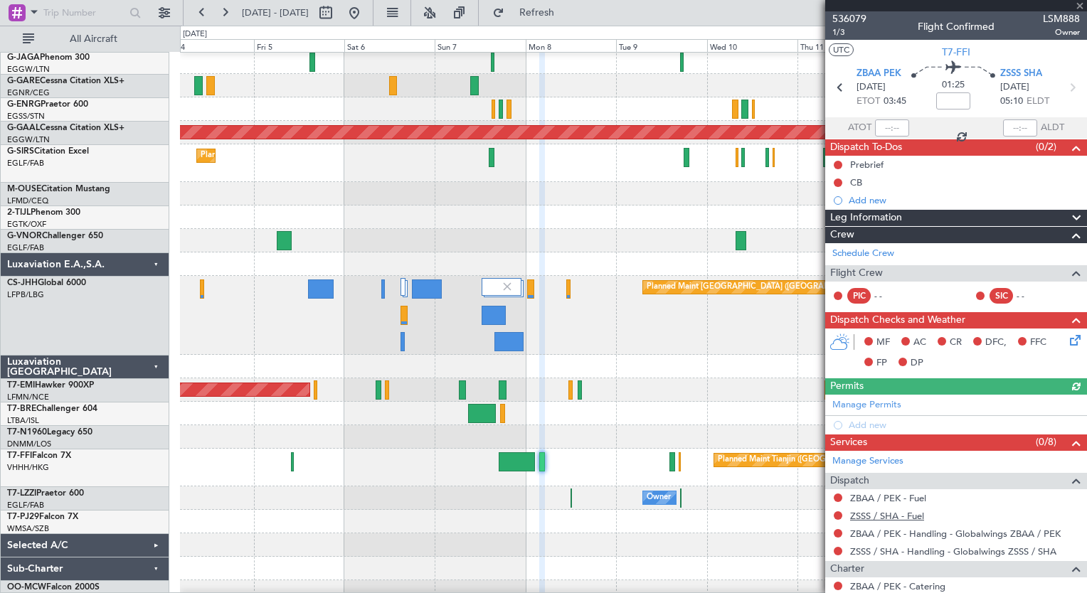
click at [891, 510] on link "ZSSS / SHA - Fuel" at bounding box center [887, 516] width 74 height 12
click at [908, 497] on link "ZBAA / PEK - Fuel" at bounding box center [888, 498] width 76 height 12
click at [567, 12] on span "Refresh" at bounding box center [537, 13] width 60 height 10
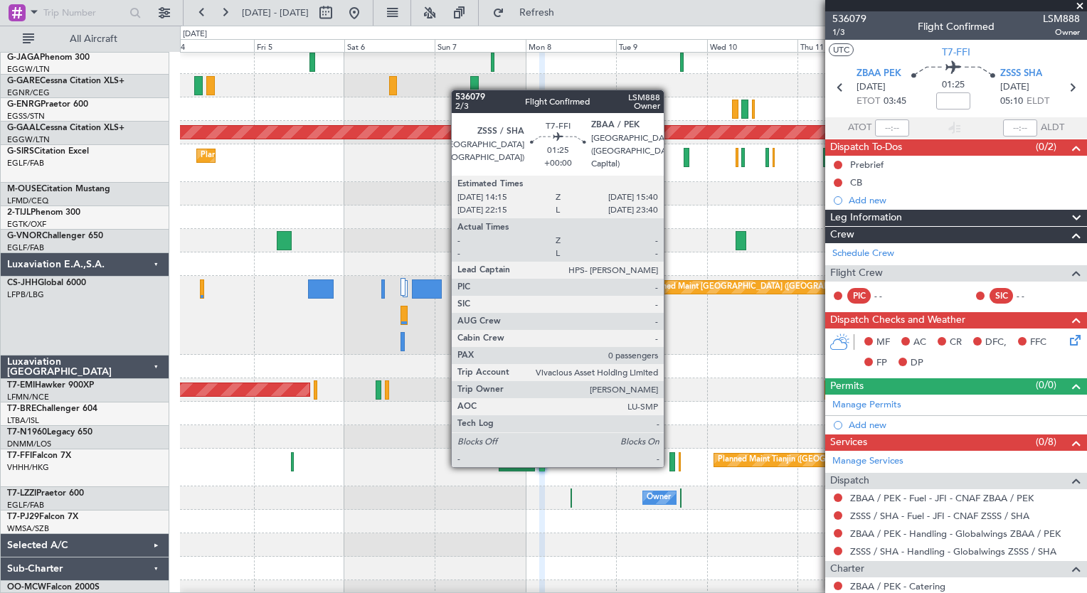
click at [670, 465] on div at bounding box center [672, 461] width 6 height 19
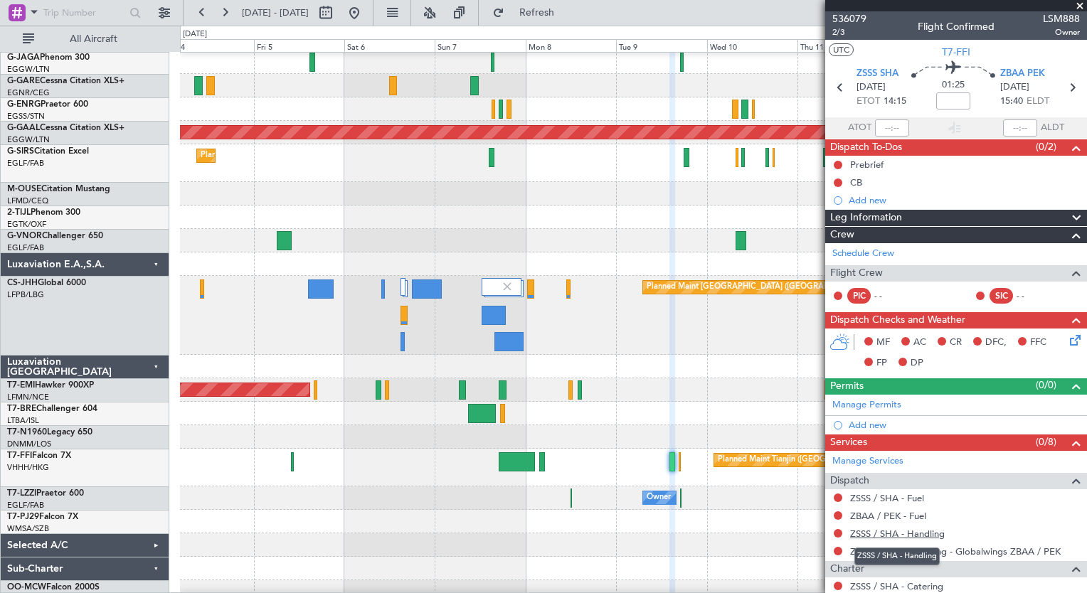
click at [874, 530] on link "ZSSS / SHA - Handling" at bounding box center [897, 534] width 95 height 12
click at [561, 14] on span "Refresh" at bounding box center [537, 13] width 60 height 10
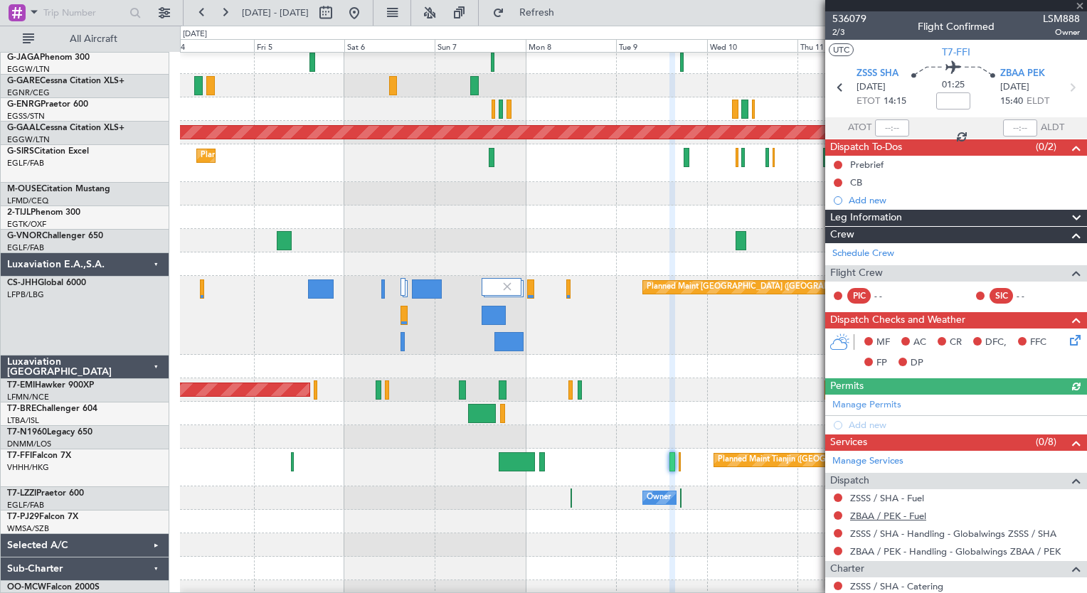
click at [875, 511] on link "ZBAA / PEK - Fuel" at bounding box center [888, 516] width 76 height 12
click at [567, 13] on span "Refresh" at bounding box center [537, 13] width 60 height 10
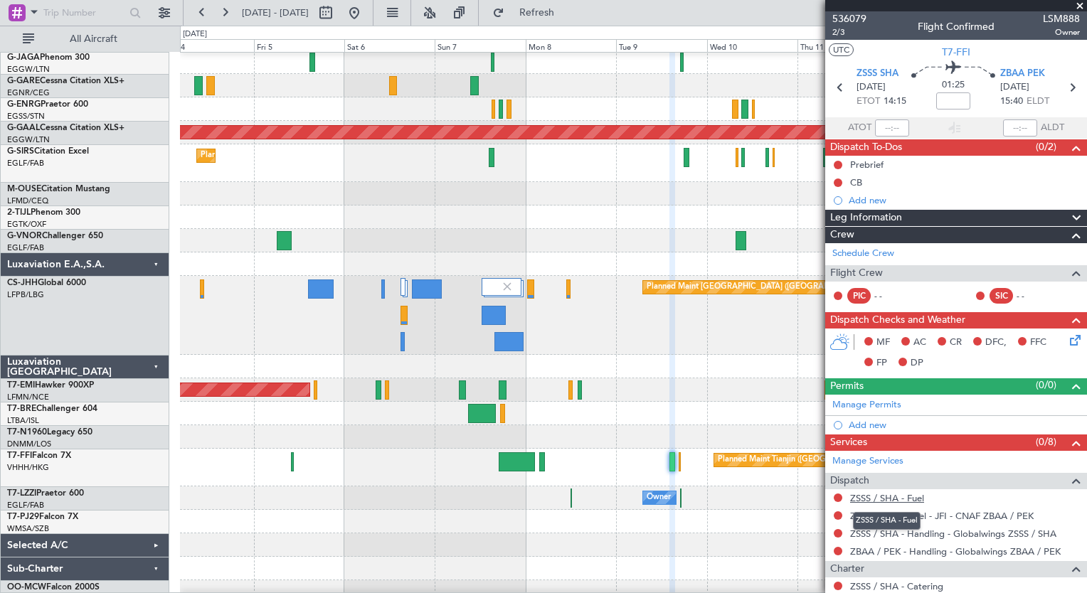
click at [895, 494] on link "ZSSS / SHA - Fuel" at bounding box center [887, 498] width 74 height 12
click at [542, 21] on button "Refresh" at bounding box center [528, 12] width 85 height 23
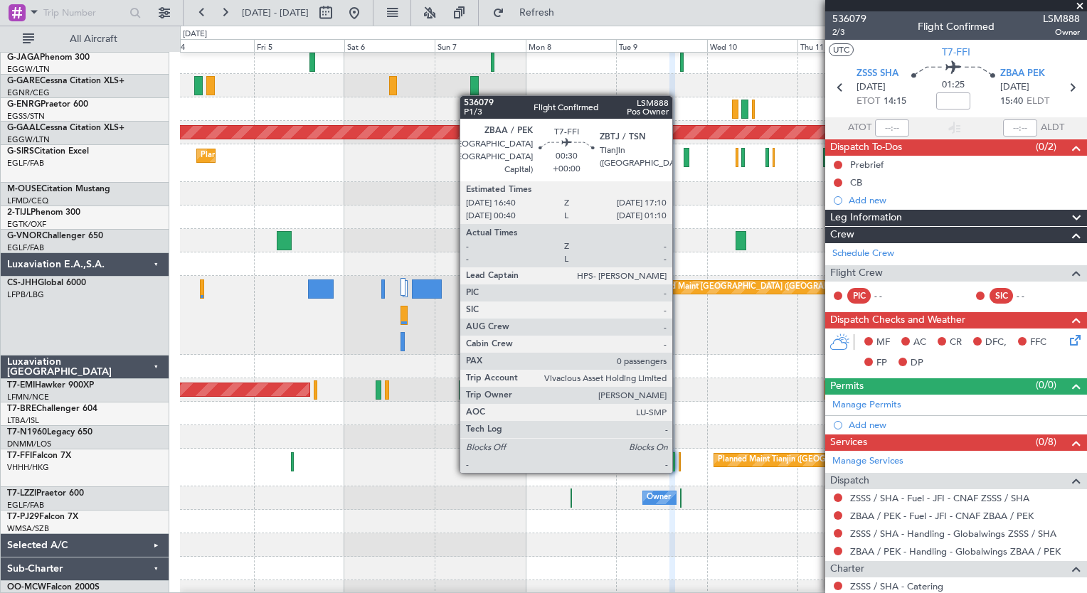
click at [679, 470] on div at bounding box center [680, 461] width 2 height 19
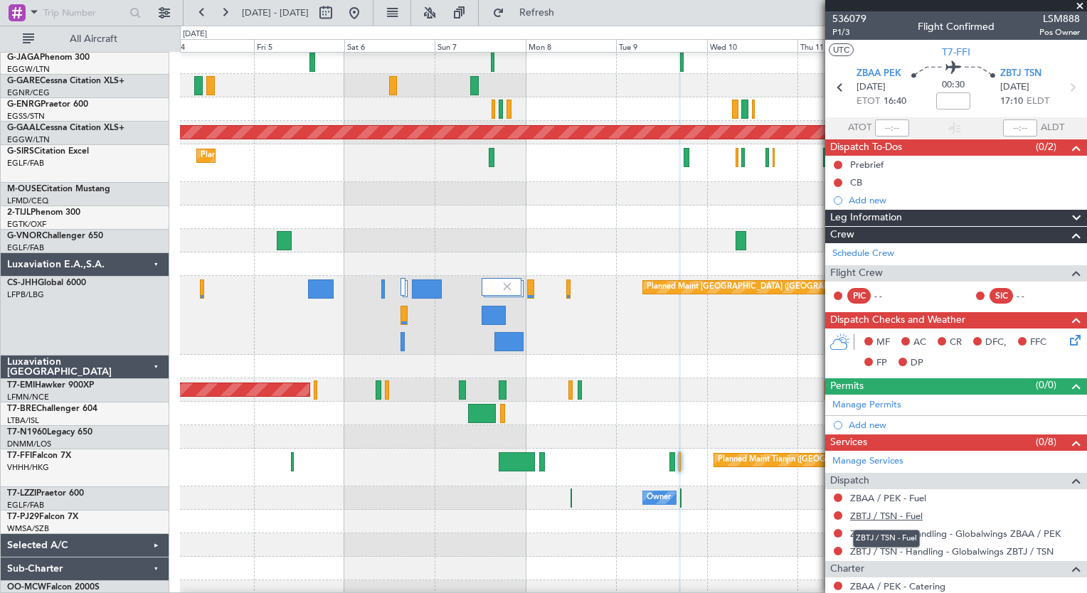
click at [882, 516] on link "ZBTJ / TSN - Fuel" at bounding box center [886, 516] width 73 height 12
click at [569, 4] on button "Refresh" at bounding box center [528, 12] width 85 height 23
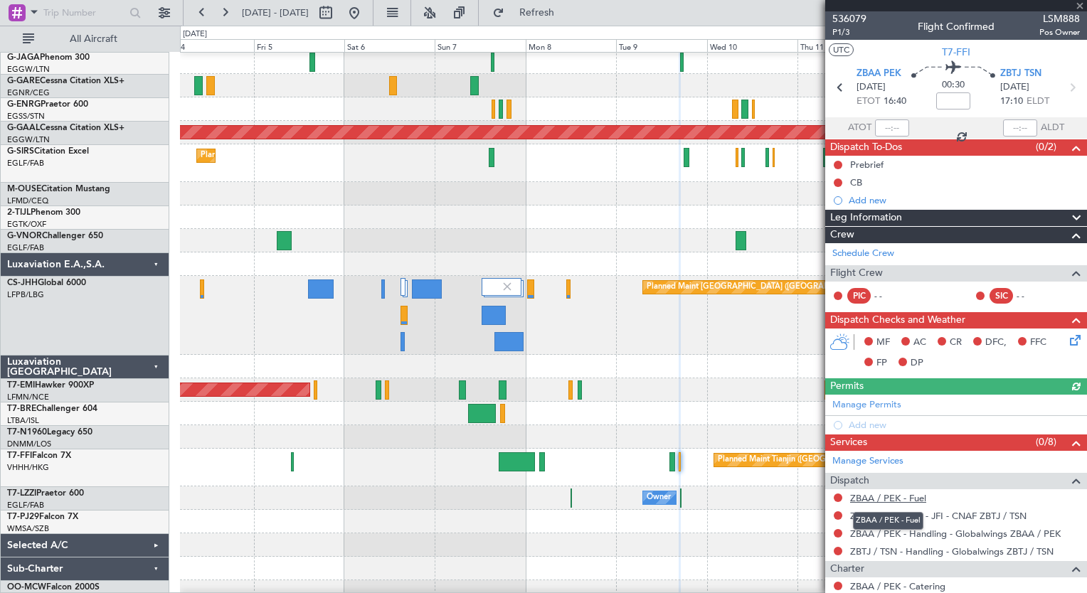
click at [898, 496] on link "ZBAA / PEK - Fuel" at bounding box center [888, 498] width 76 height 12
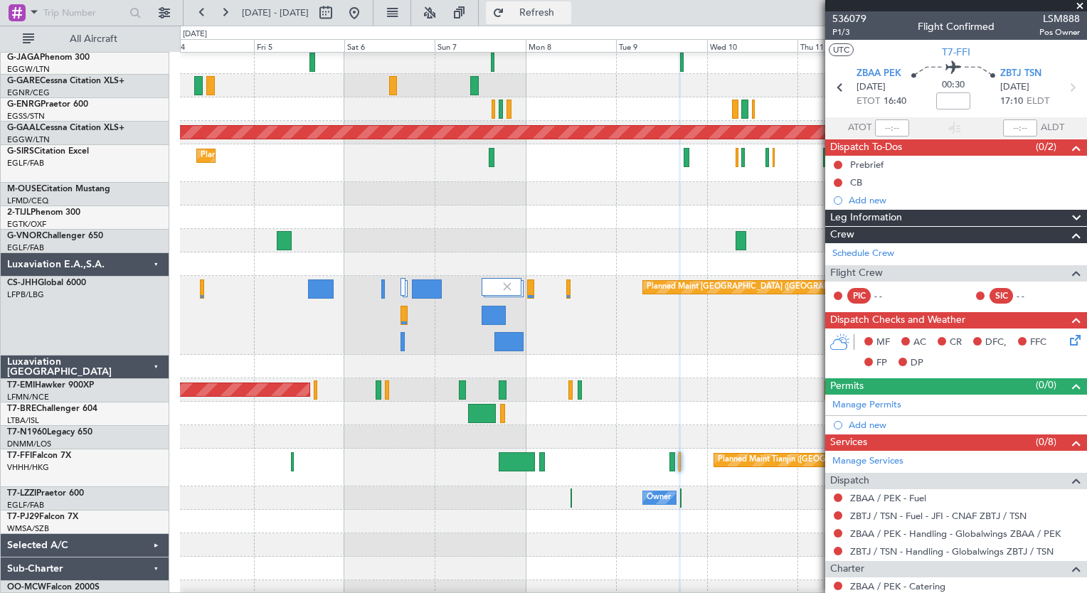
click at [567, 18] on span "Refresh" at bounding box center [537, 13] width 60 height 10
click at [883, 254] on link "Schedule Crew" at bounding box center [863, 254] width 62 height 14
click at [567, 11] on span "Refresh" at bounding box center [537, 13] width 60 height 10
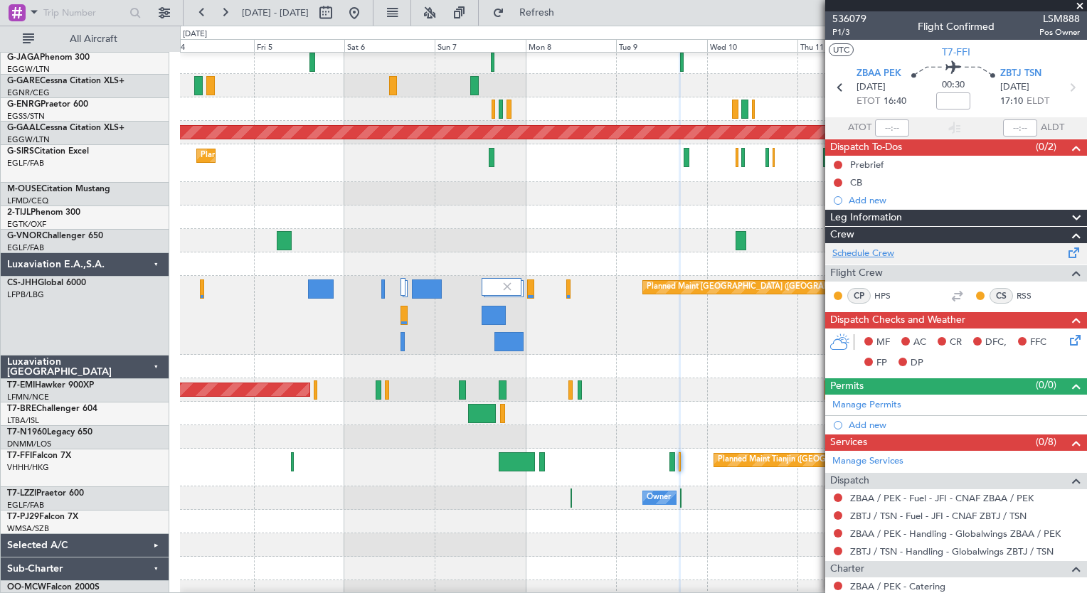
click at [871, 247] on link "Schedule Crew" at bounding box center [863, 254] width 62 height 14
click at [563, 14] on span "Refresh" at bounding box center [537, 13] width 60 height 10
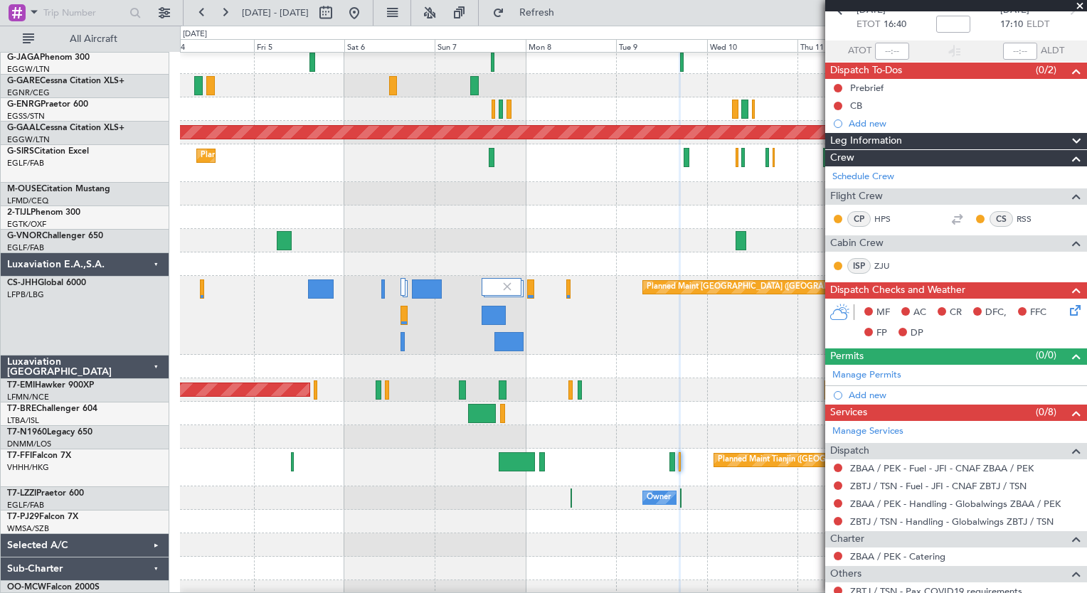
scroll to position [85, 0]
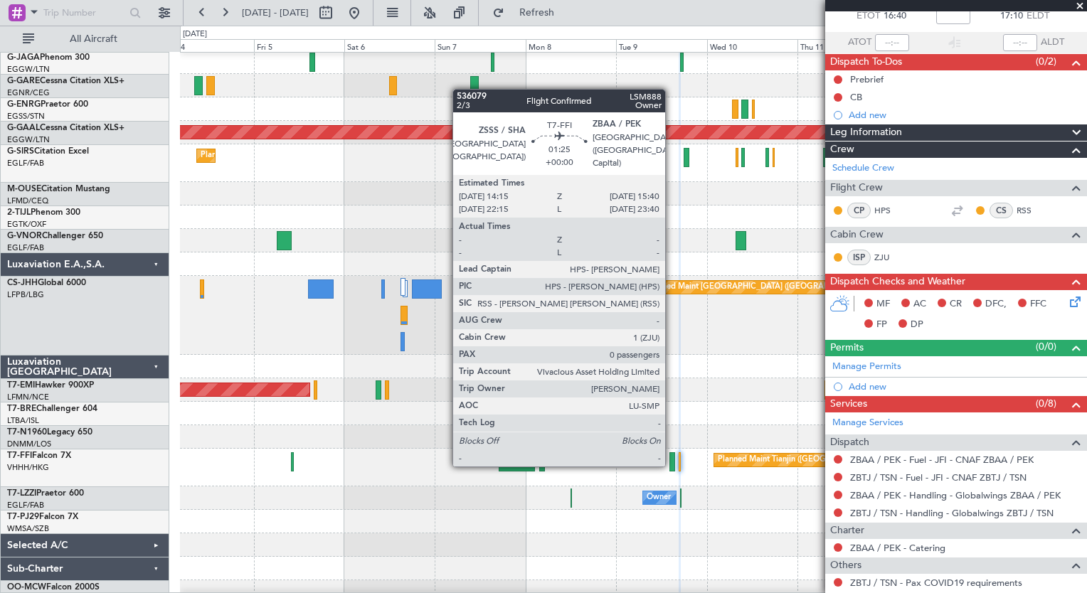
click at [672, 464] on div at bounding box center [672, 461] width 6 height 19
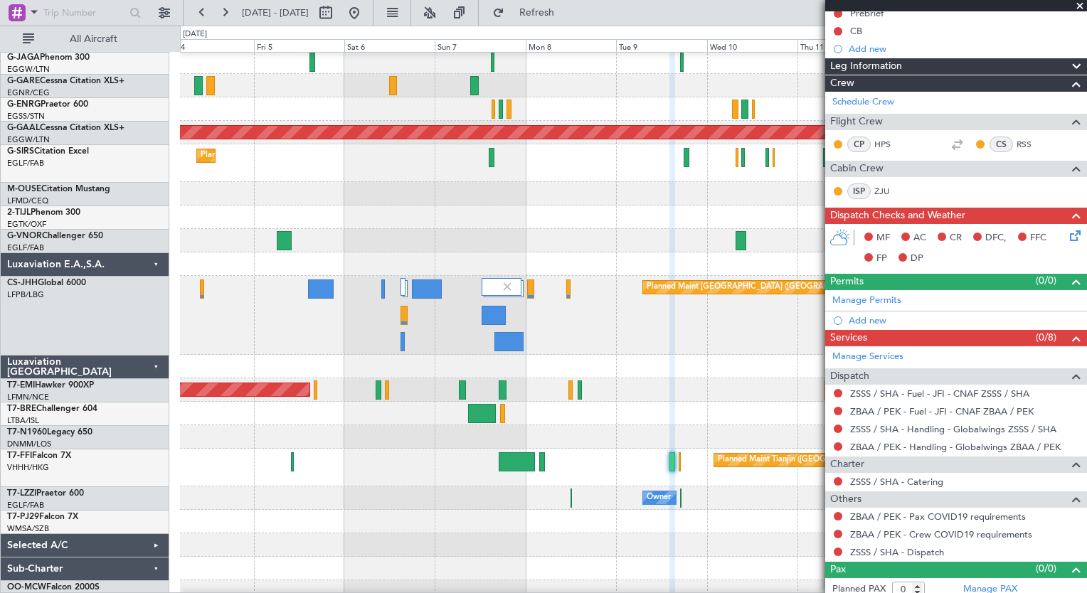
scroll to position [157, 0]
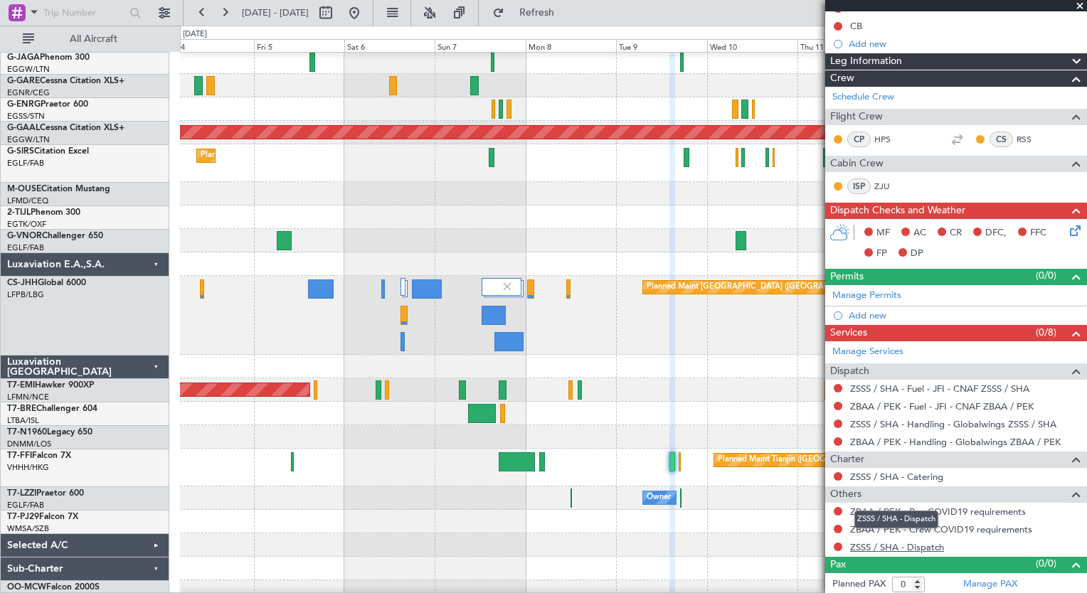
click at [888, 548] on link "ZSSS / SHA - Dispatch" at bounding box center [897, 547] width 94 height 12
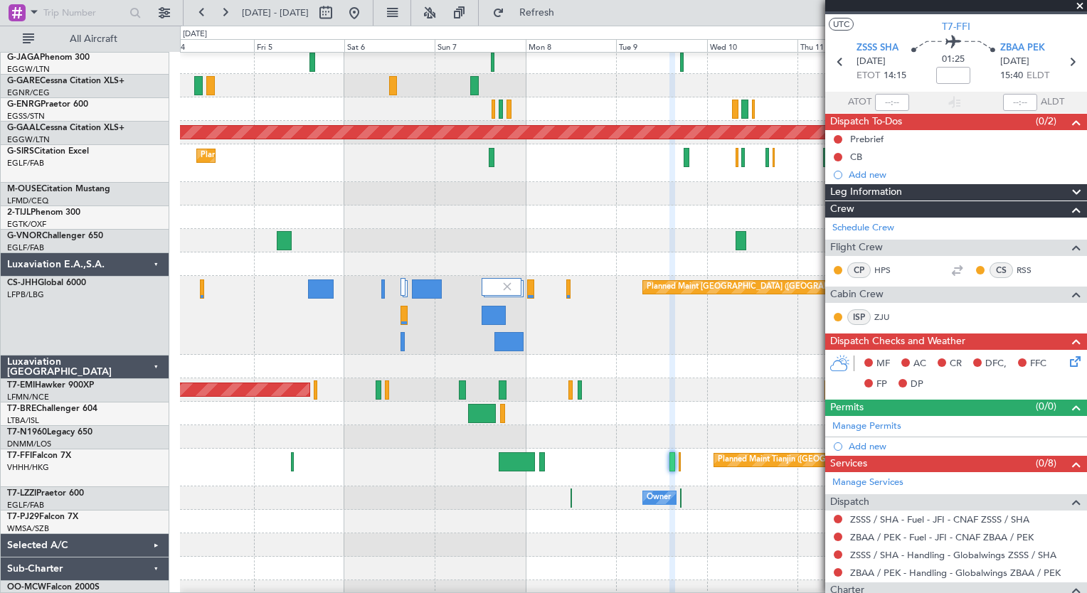
scroll to position [0, 0]
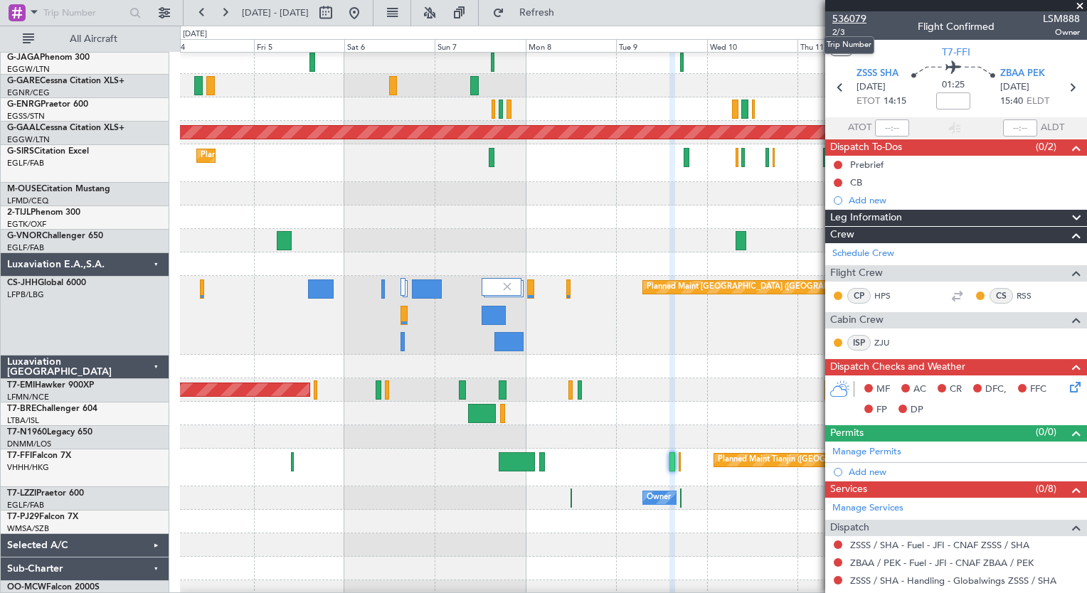
click at [864, 20] on span "536079" at bounding box center [849, 18] width 34 height 15
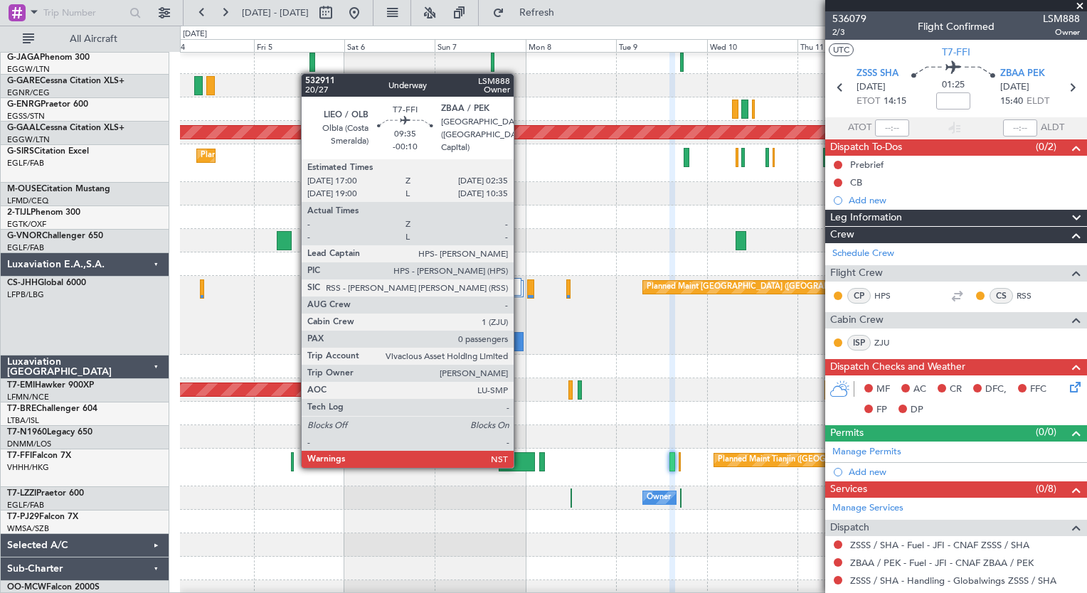
click at [520, 465] on div at bounding box center [517, 461] width 36 height 19
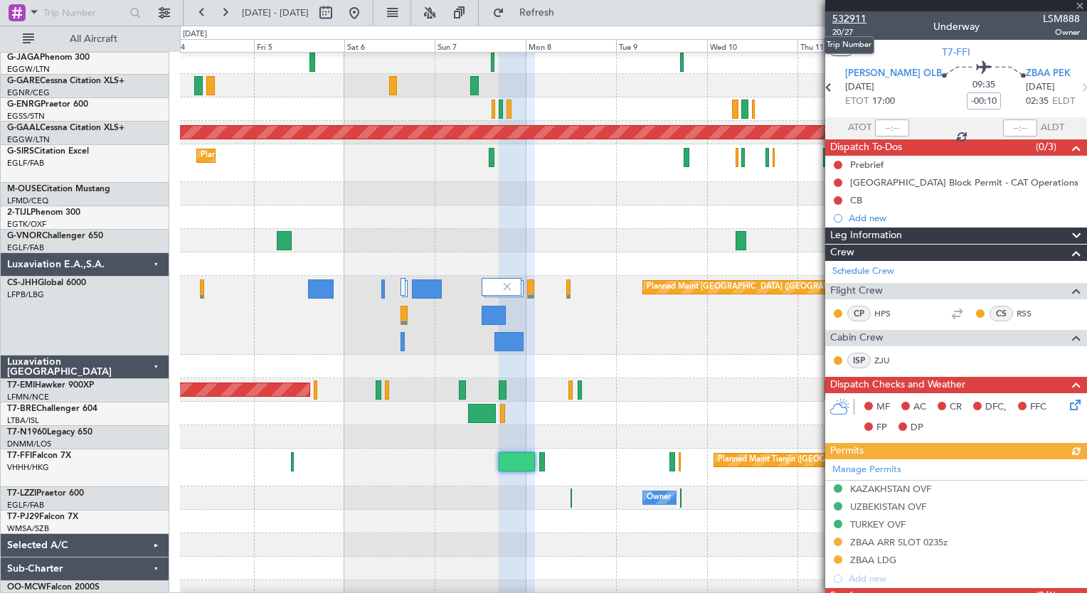
click at [854, 21] on span "532911" at bounding box center [849, 18] width 34 height 15
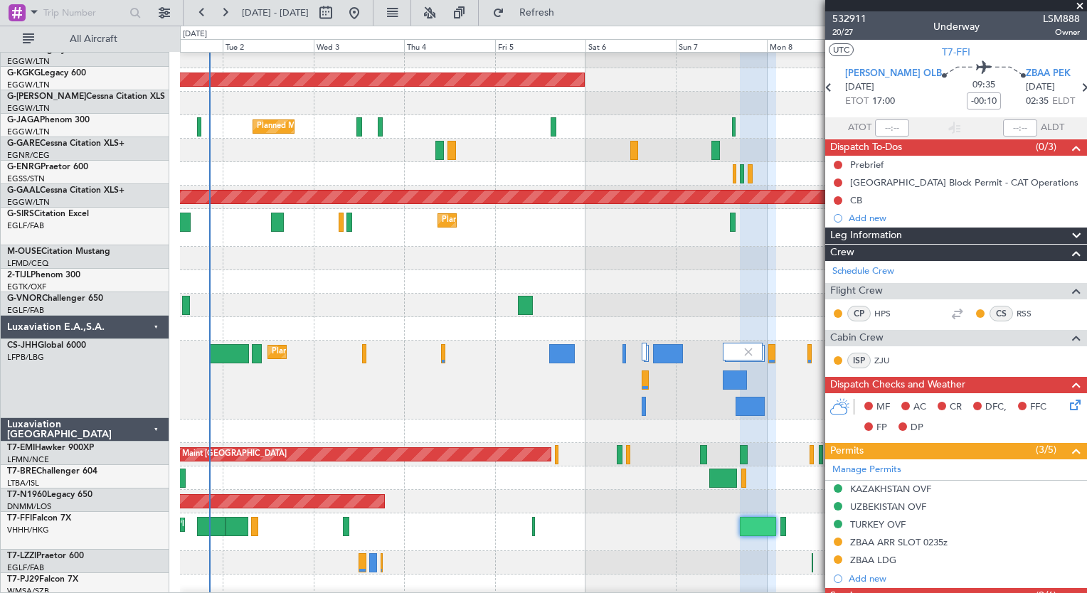
scroll to position [79, 0]
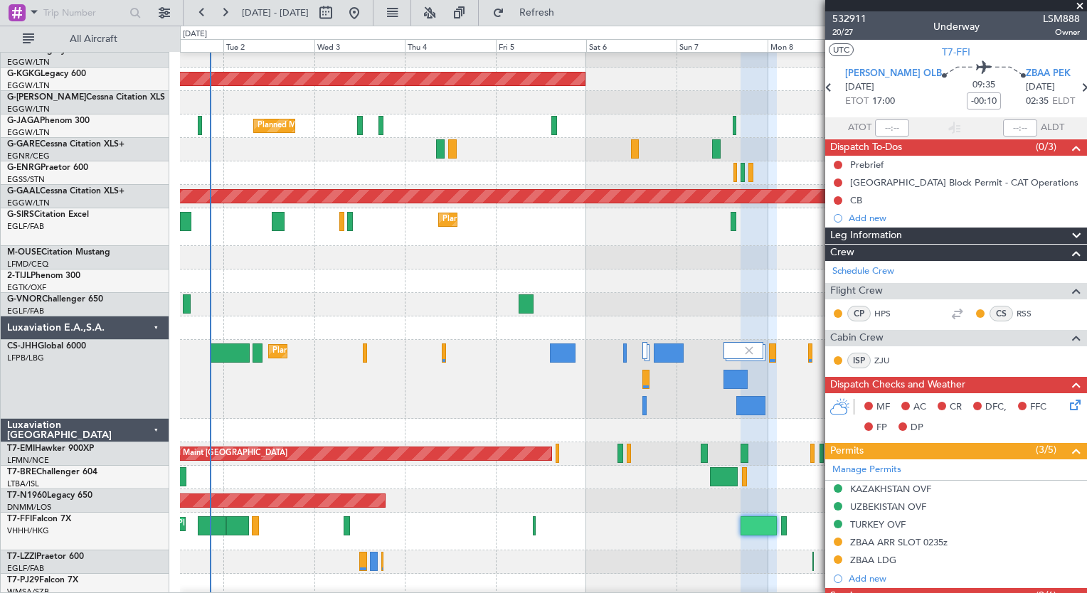
click at [361, 354] on div "Planned Maint Paris (Le Bourget) Planned Maint London (Luton)" at bounding box center [633, 379] width 906 height 79
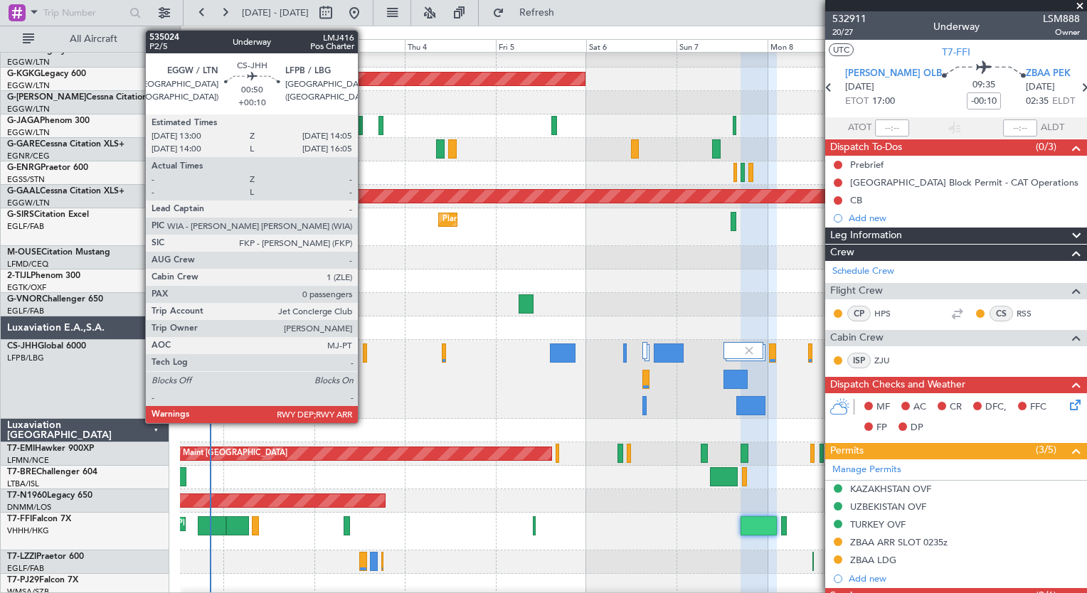
click at [364, 351] on div at bounding box center [365, 353] width 4 height 19
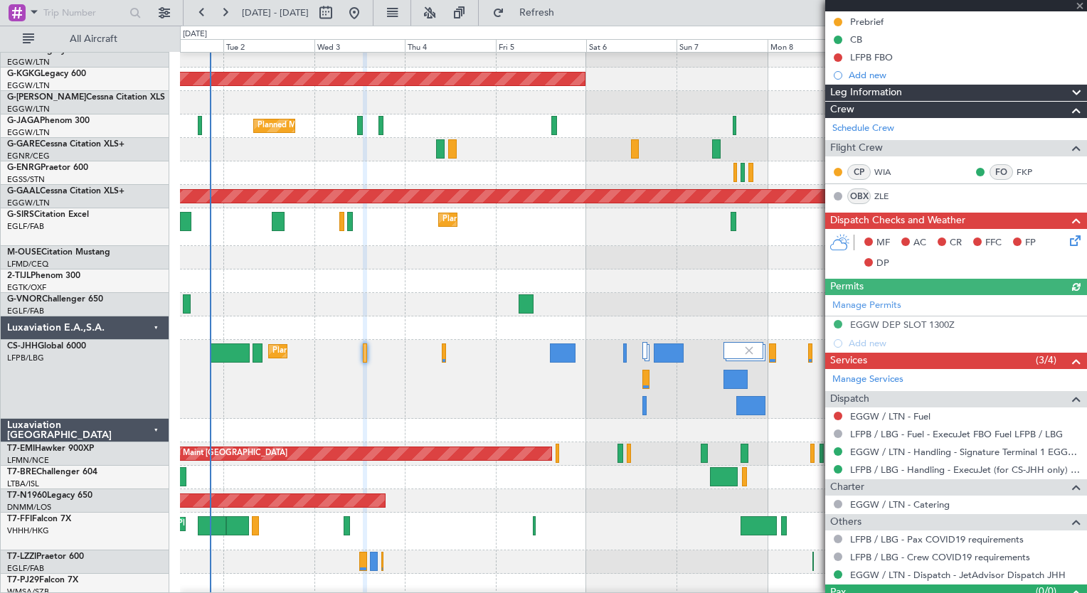
scroll to position [189, 0]
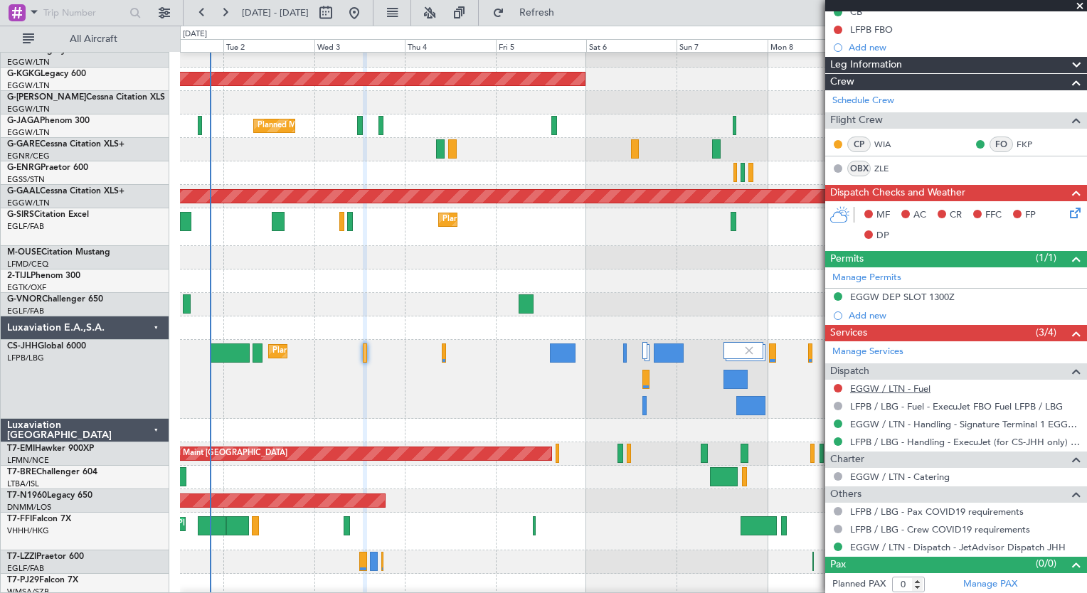
click at [881, 388] on link "EGGW / LTN - Fuel" at bounding box center [890, 389] width 80 height 12
click at [551, 21] on button "Refresh" at bounding box center [528, 12] width 85 height 23
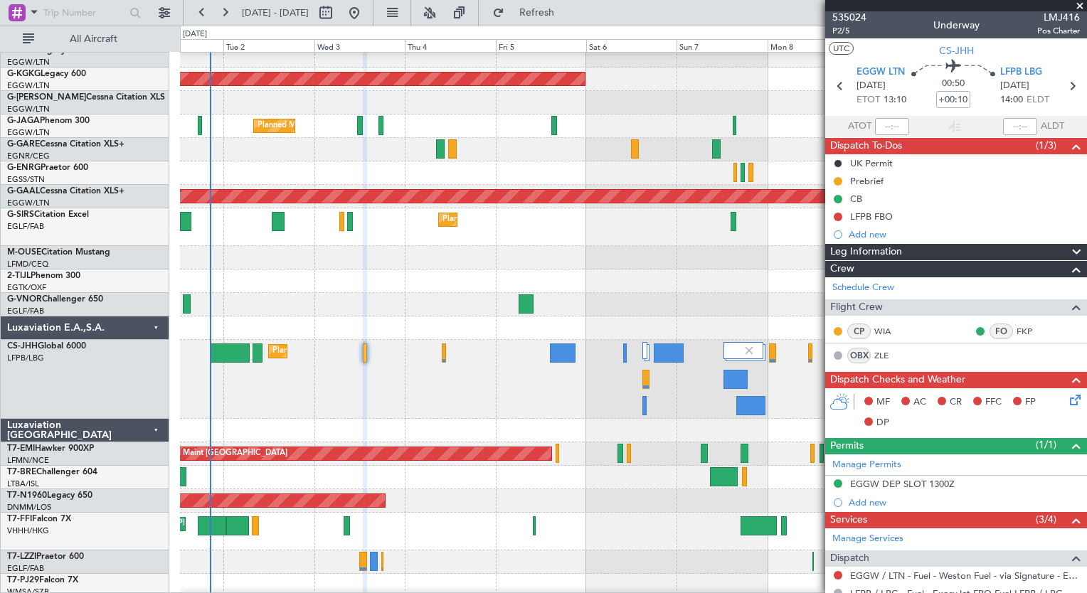
scroll to position [0, 0]
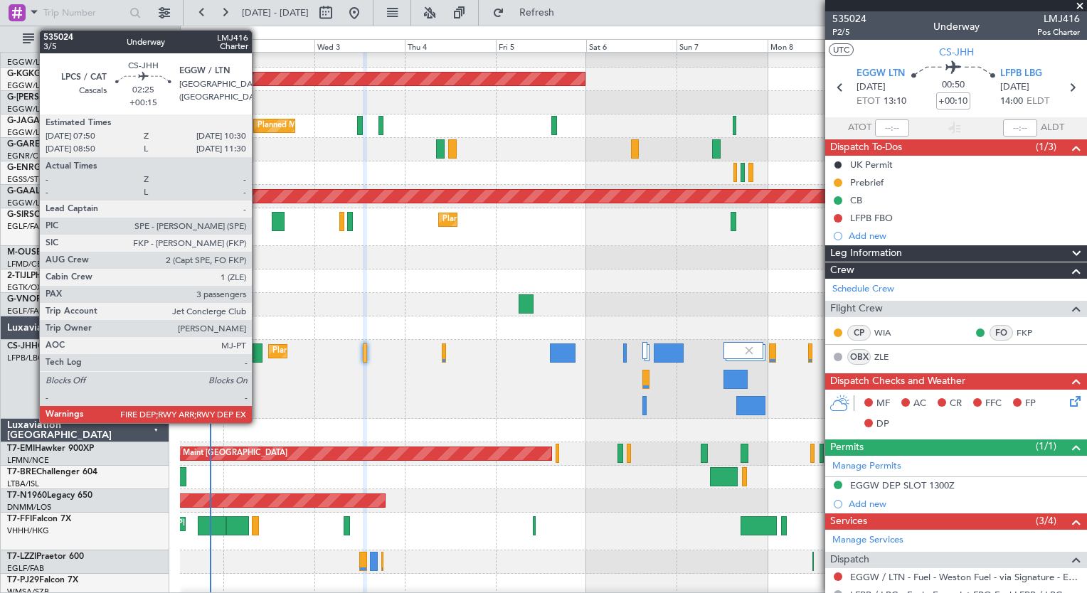
click at [258, 356] on div at bounding box center [258, 353] width 11 height 19
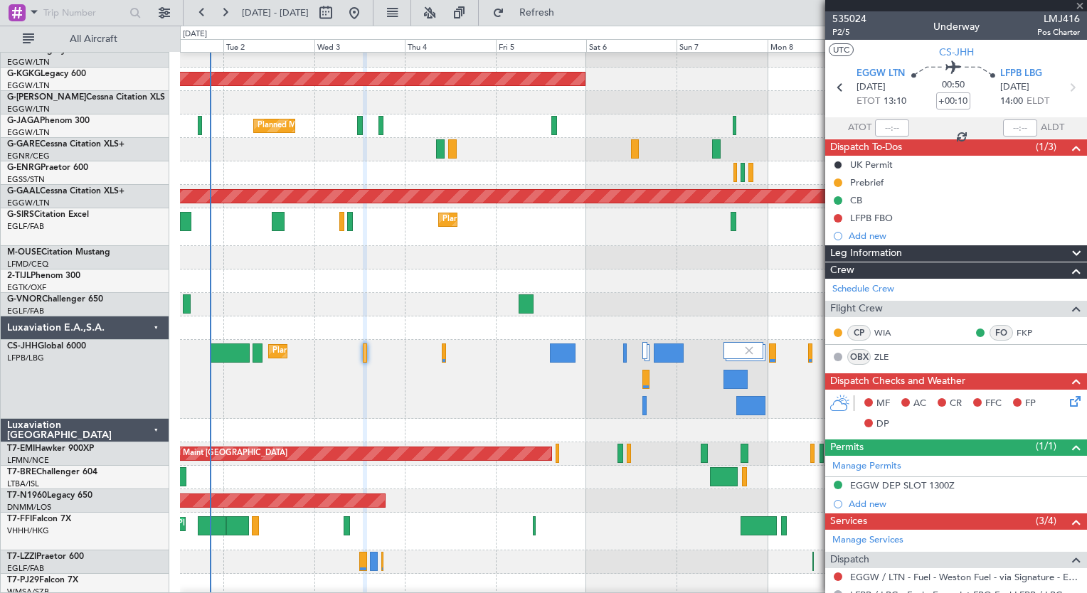
type input "+00:15"
type input "3"
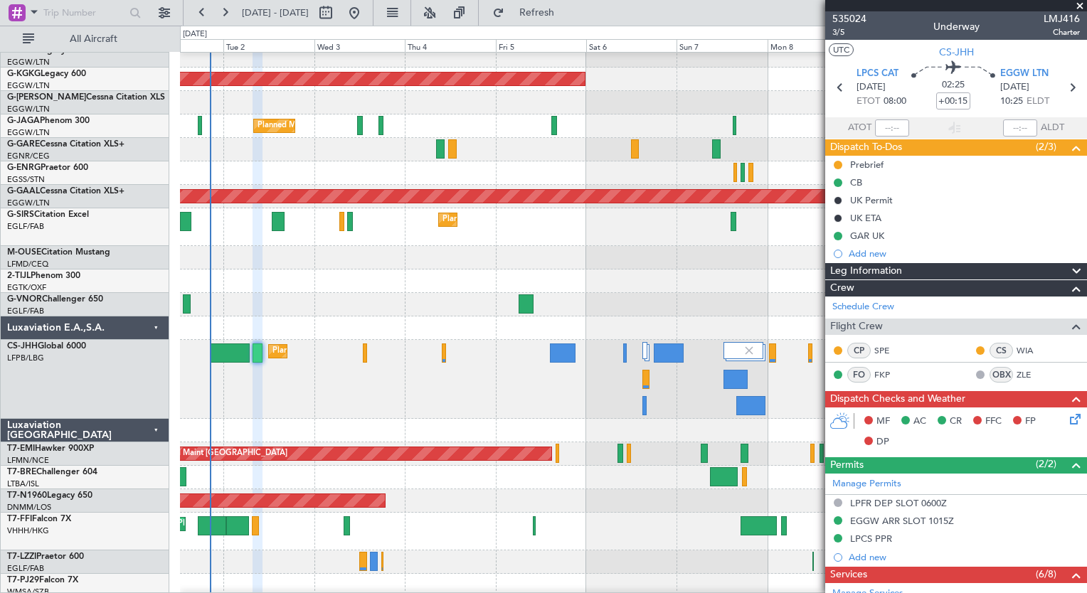
scroll to position [410, 0]
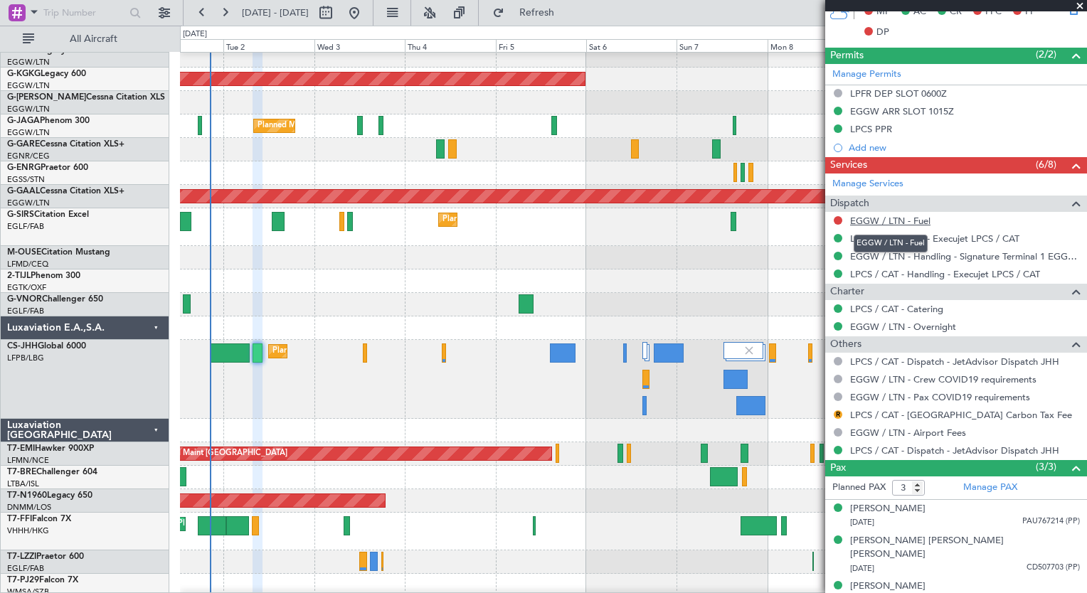
click at [913, 221] on link "EGGW / LTN - Fuel" at bounding box center [890, 221] width 80 height 12
click at [571, 22] on button "Refresh" at bounding box center [528, 12] width 85 height 23
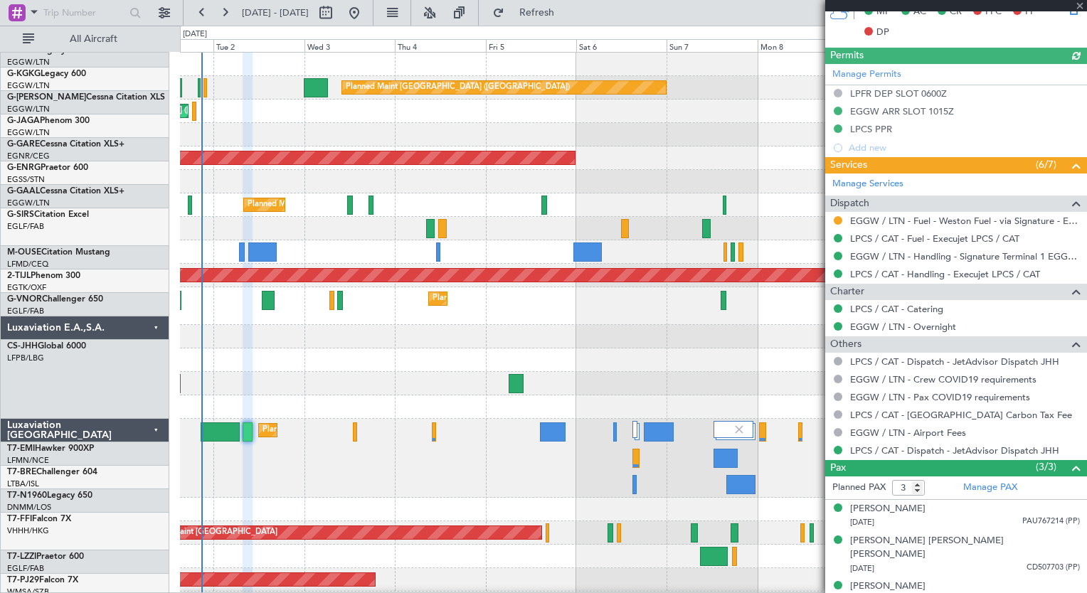
scroll to position [0, 0]
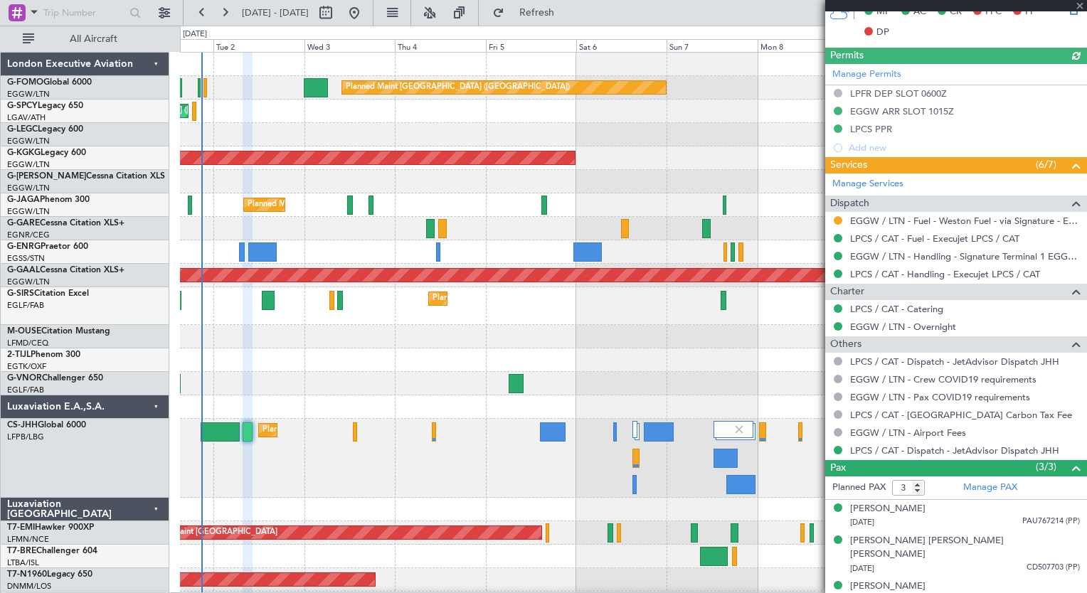
click at [281, 450] on div "Planned Maint London (Luton) Cleaning Athens (Eleftherios Venizelos Intl) Plann…" at bounding box center [633, 376] width 906 height 647
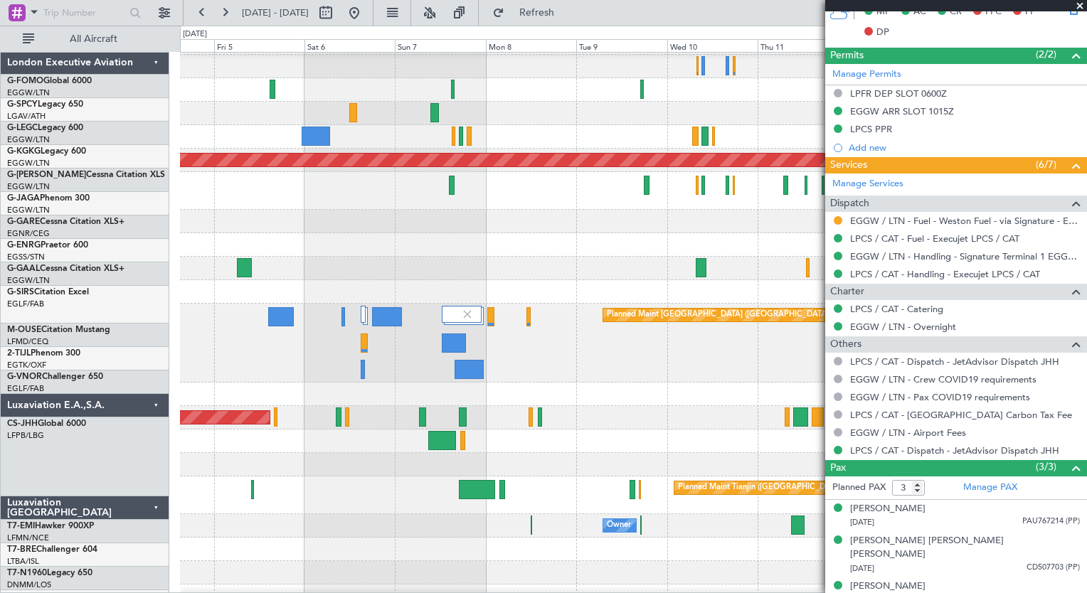
scroll to position [147, 0]
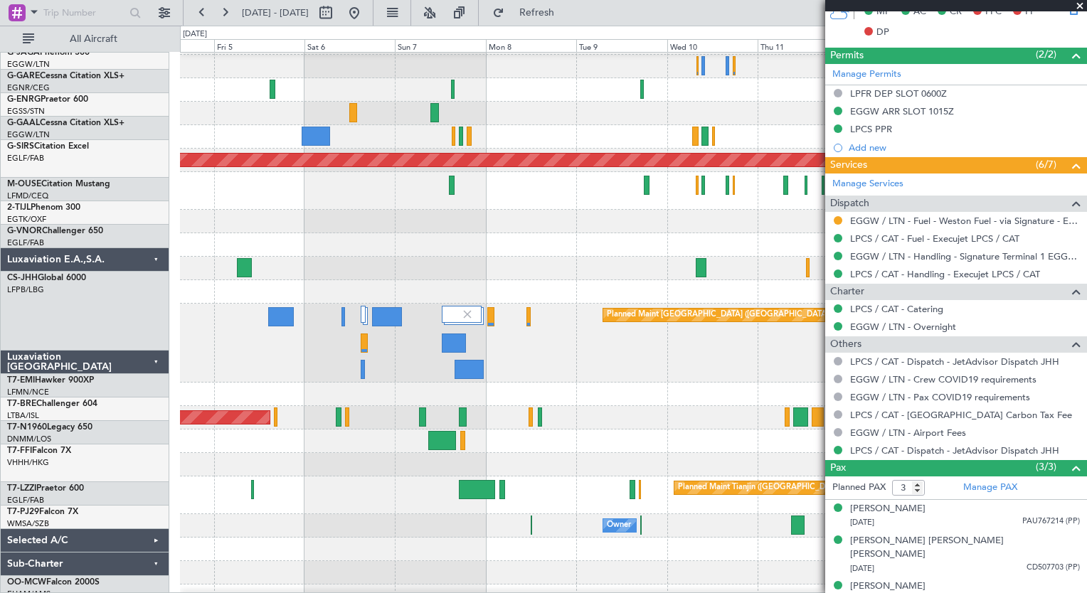
click at [506, 383] on div at bounding box center [633, 394] width 906 height 23
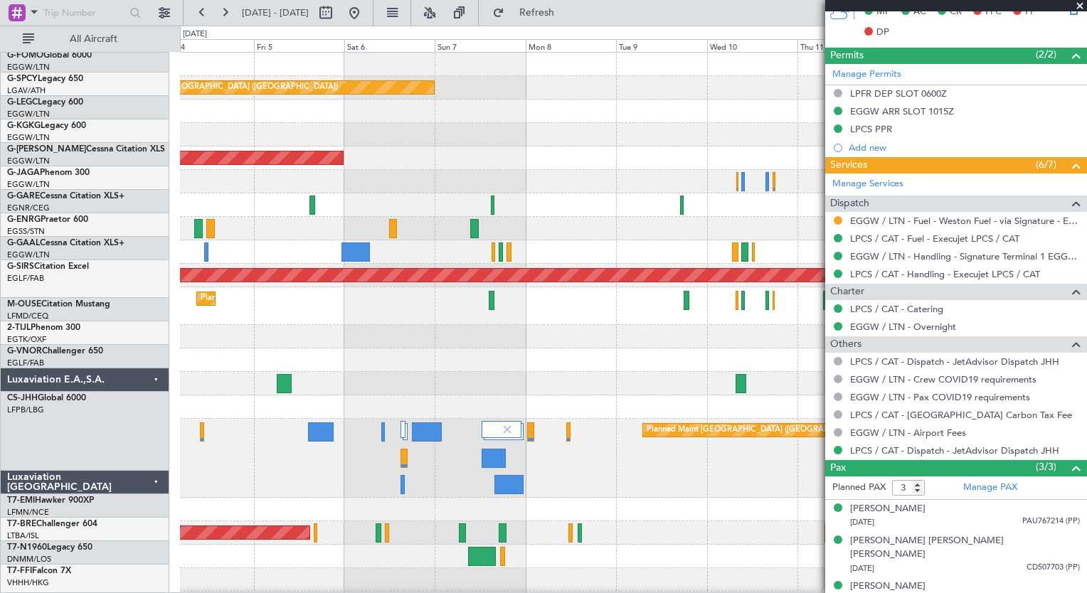
scroll to position [0, 0]
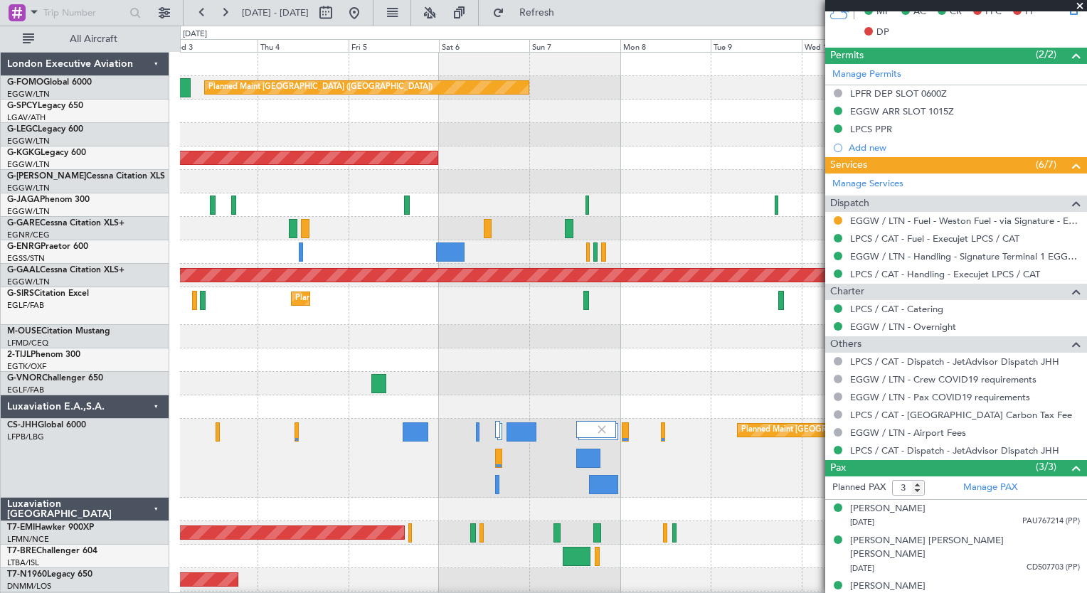
click at [433, 476] on div "Planned Maint London (Luton) Cleaning Athens (Eleftherios Venizelos Intl) Owner…" at bounding box center [633, 400] width 906 height 694
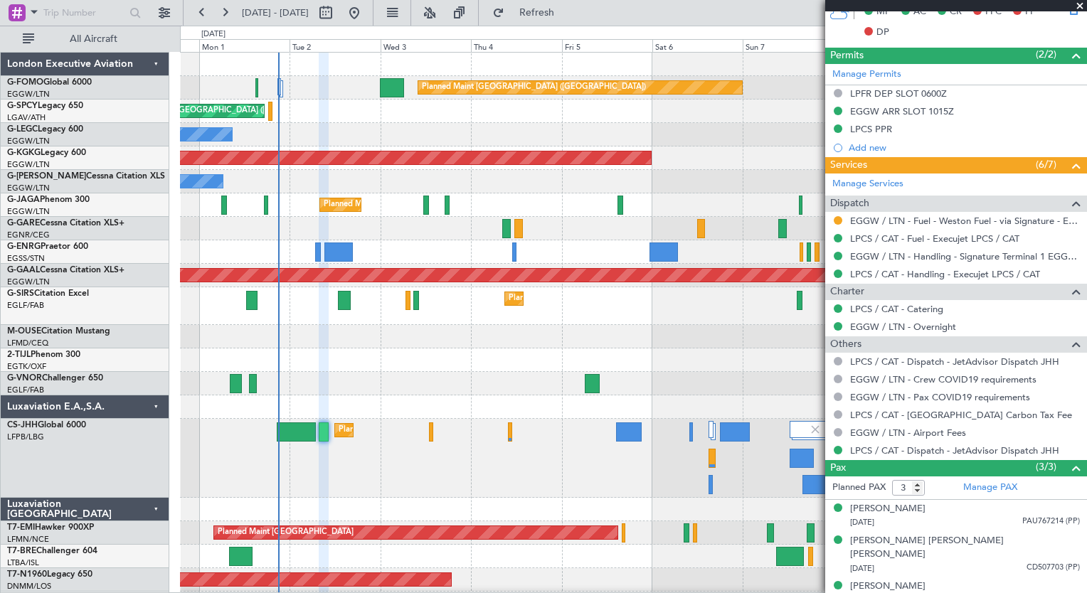
click at [591, 441] on div "Planned Maint London (Luton) Cleaning Athens (Eleftherios Venizelos Intl) Plann…" at bounding box center [633, 400] width 906 height 694
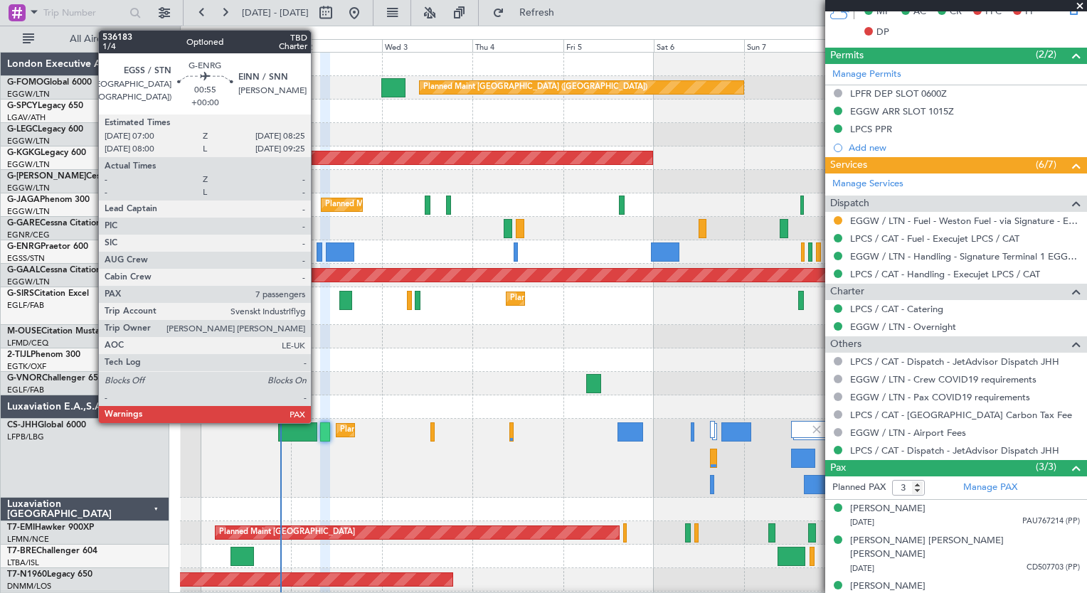
click at [317, 260] on div at bounding box center [320, 252] width 6 height 19
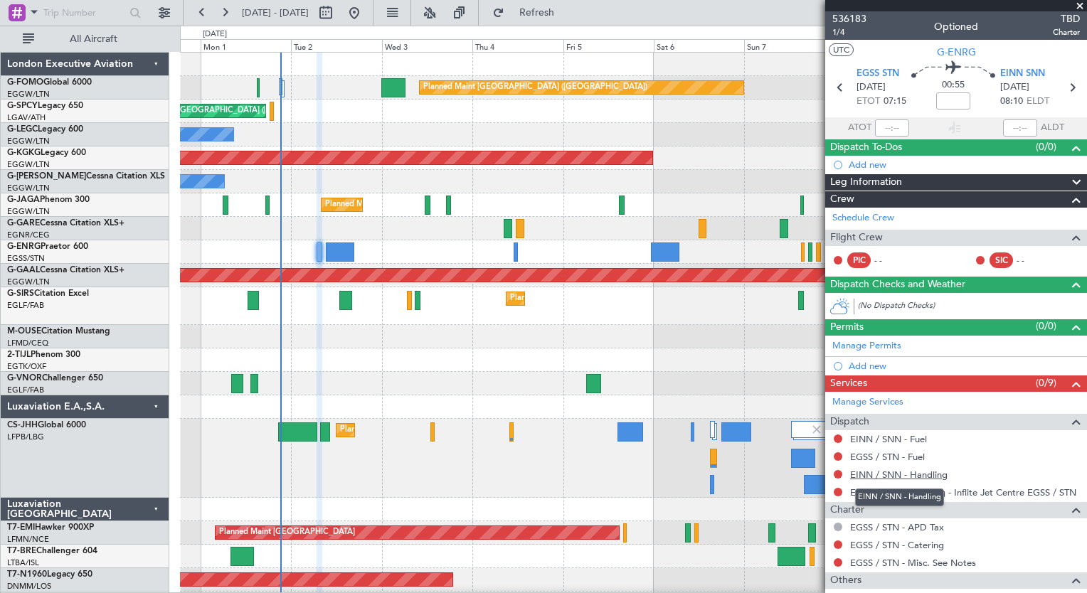
click at [922, 471] on link "EINN / SNN - Handling" at bounding box center [898, 475] width 97 height 12
click at [567, 11] on span "Refresh" at bounding box center [537, 13] width 60 height 10
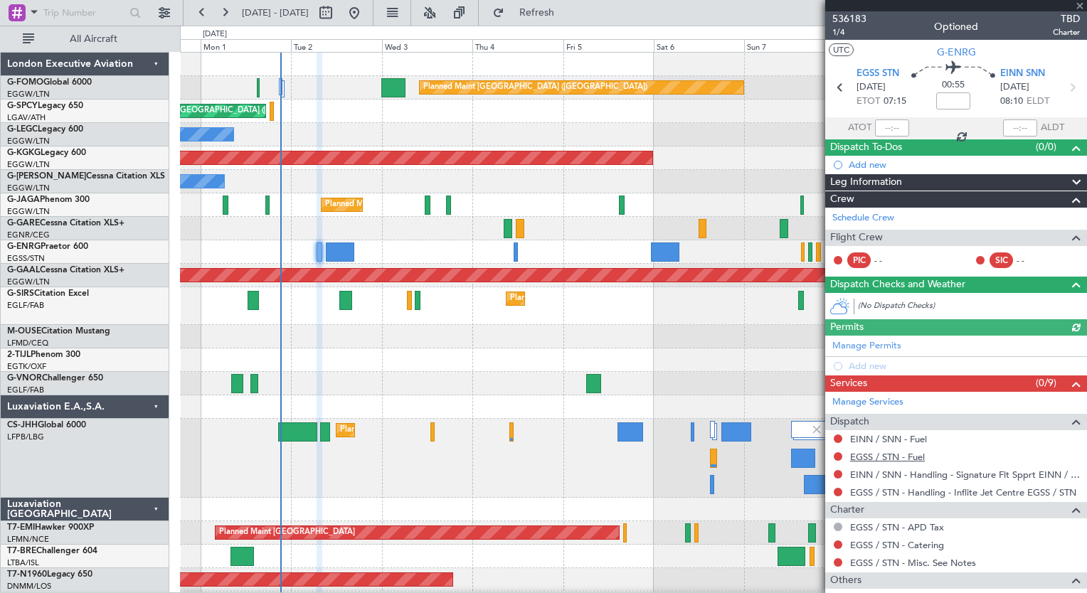
click at [888, 457] on link "EGSS / STN - Fuel" at bounding box center [887, 457] width 75 height 12
click at [567, 17] on span "Refresh" at bounding box center [537, 13] width 60 height 10
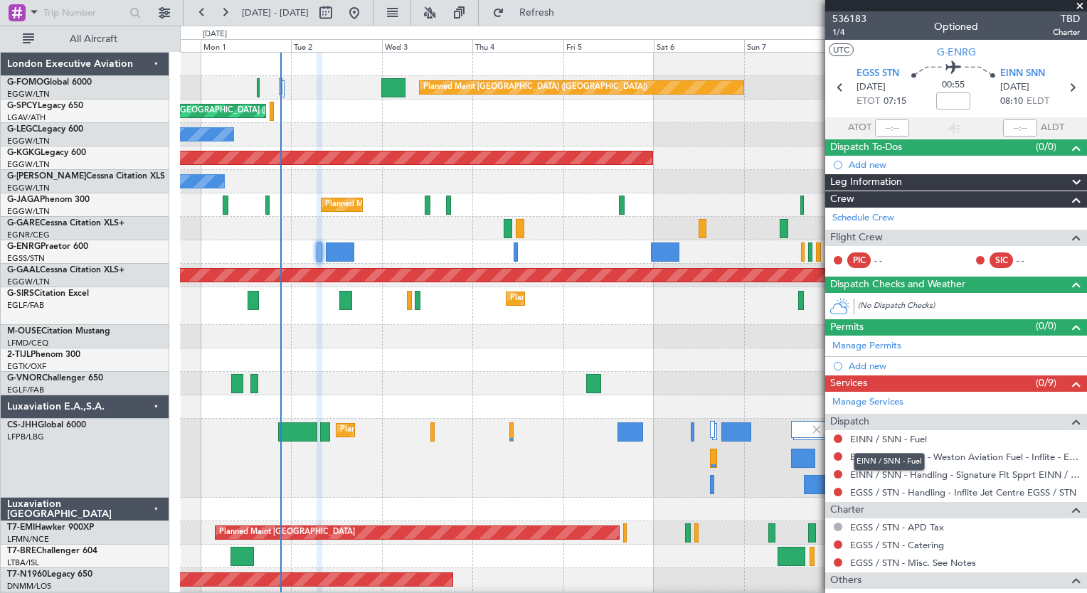
click at [888, 443] on mat-tooltip-component "EINN / SNN - Fuel" at bounding box center [889, 462] width 91 height 38
click at [891, 435] on link "EINN / SNN - Fuel" at bounding box center [888, 439] width 77 height 12
click at [567, 8] on span "Refresh" at bounding box center [537, 13] width 60 height 10
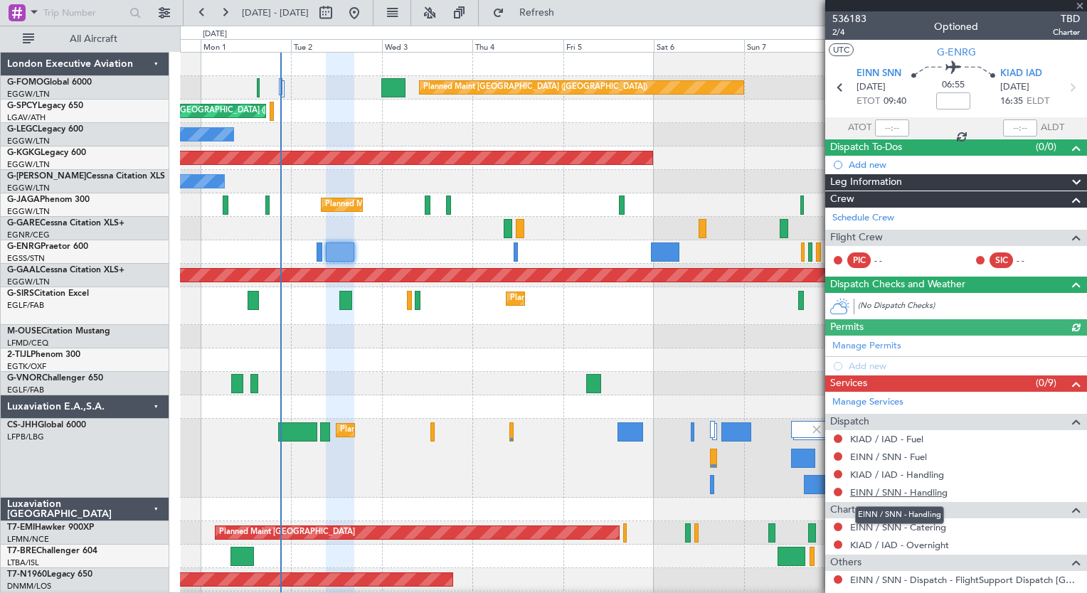
click at [926, 491] on link "EINN / SNN - Handling" at bounding box center [898, 493] width 97 height 12
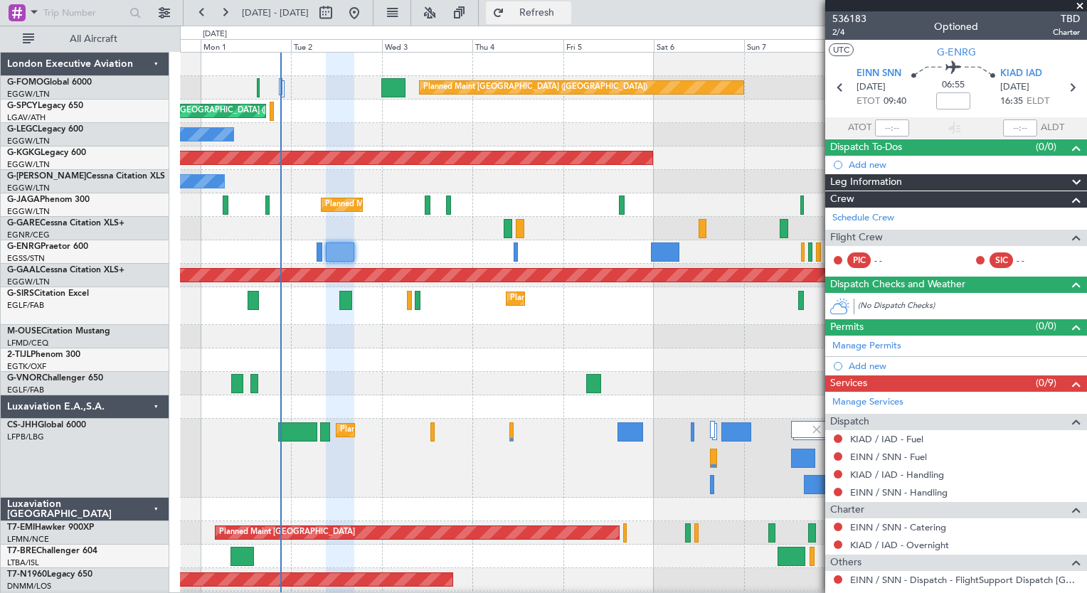
click at [567, 8] on span "Refresh" at bounding box center [537, 13] width 60 height 10
click at [896, 474] on link "KIAD / IAD - Handling" at bounding box center [897, 475] width 94 height 12
click at [571, 21] on button "Refresh" at bounding box center [528, 12] width 85 height 23
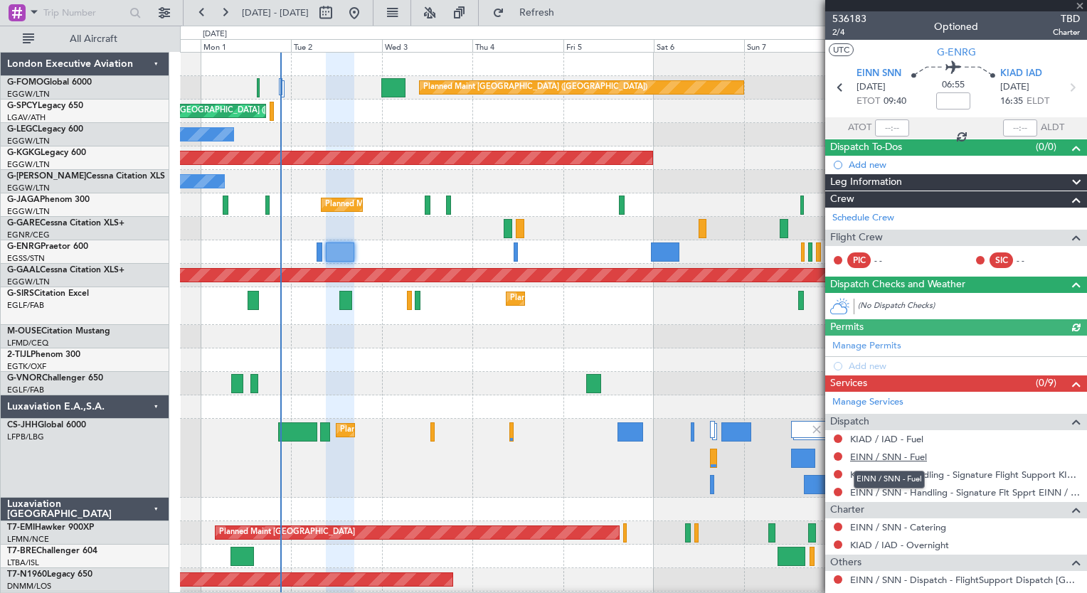
click at [916, 451] on link "EINN / SNN - Fuel" at bounding box center [888, 457] width 77 height 12
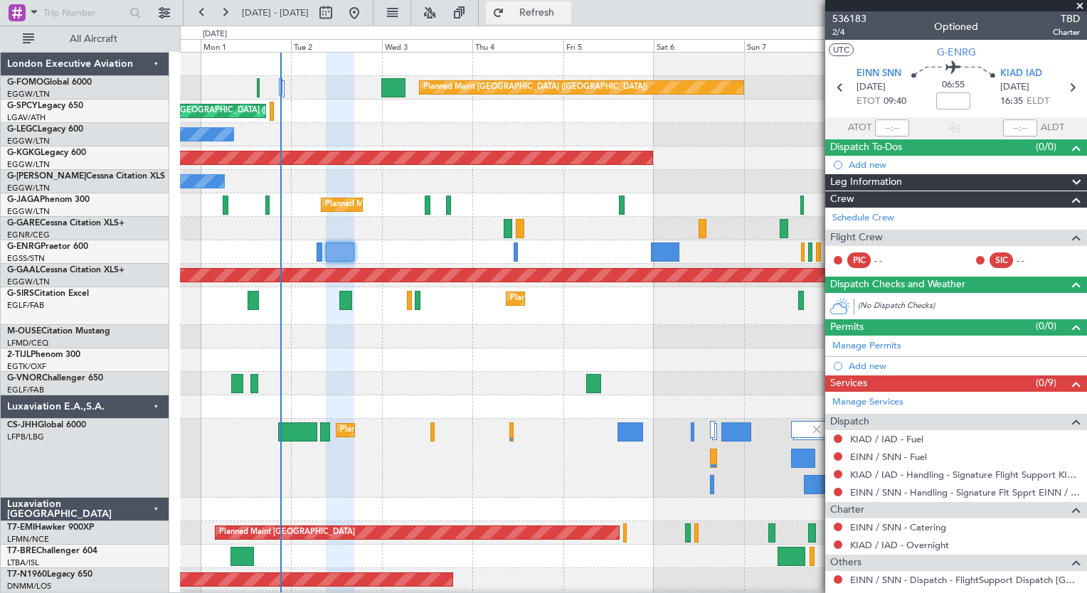
click at [567, 16] on span "Refresh" at bounding box center [537, 13] width 60 height 10
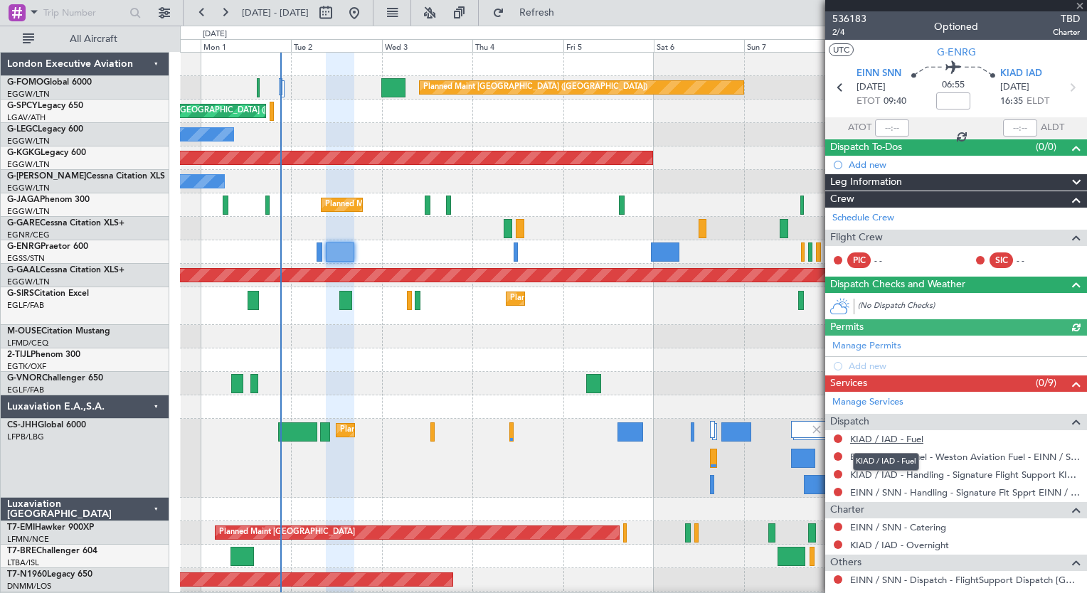
click at [896, 440] on link "KIAD / IAD - Fuel" at bounding box center [886, 439] width 73 height 12
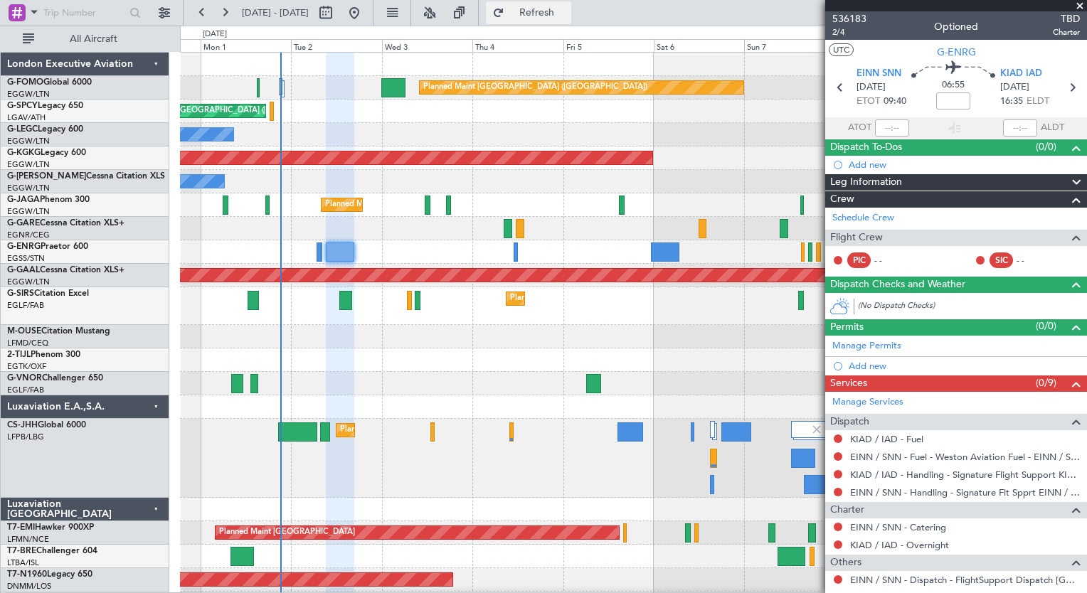
click at [563, 11] on span "Refresh" at bounding box center [537, 13] width 60 height 10
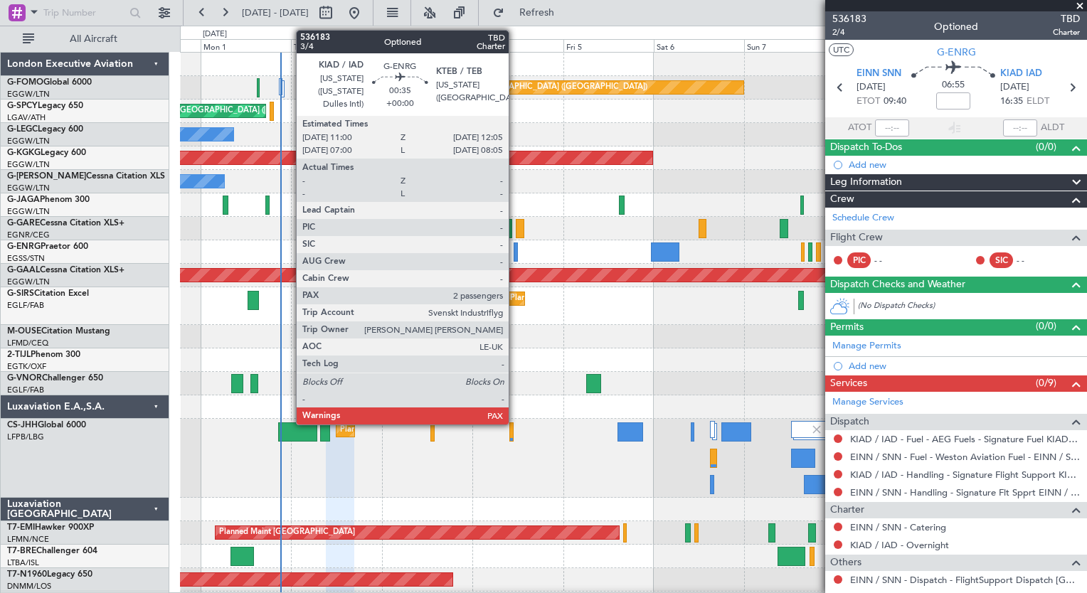
click at [515, 257] on div at bounding box center [516, 252] width 4 height 19
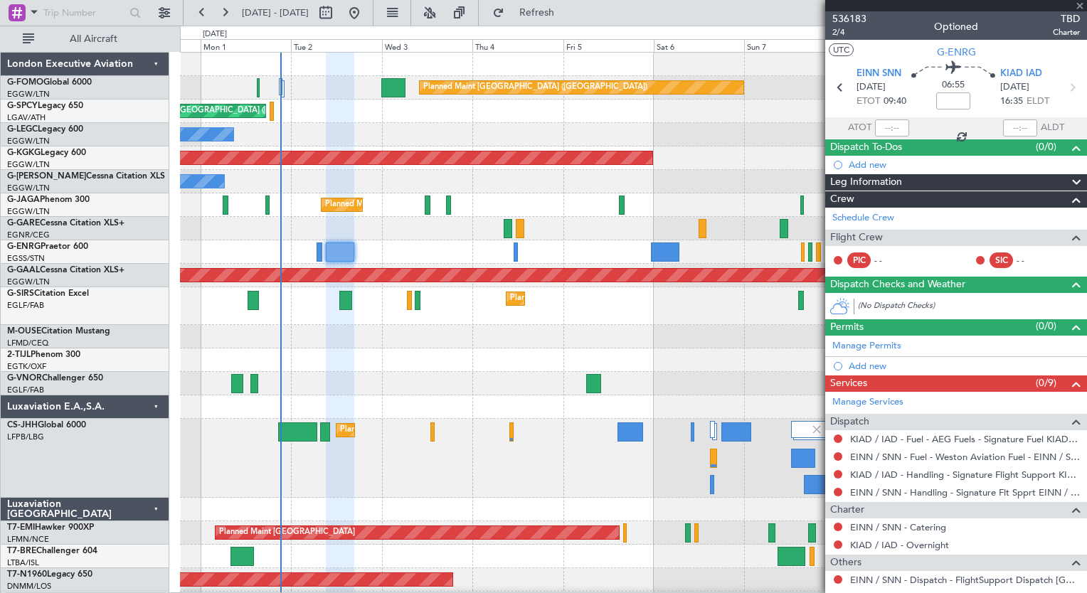
type input "2"
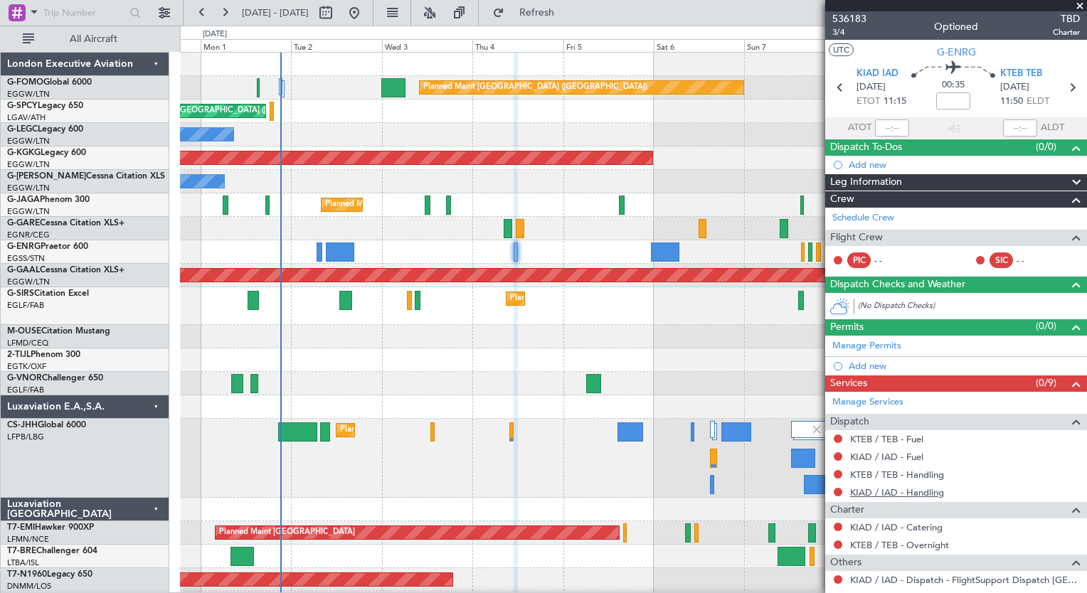
click at [925, 489] on link "KIAD / IAD - Handling" at bounding box center [897, 493] width 94 height 12
click at [938, 476] on link "KTEB / TEB - Handling" at bounding box center [897, 475] width 94 height 12
click at [557, 14] on span "Refresh" at bounding box center [537, 13] width 60 height 10
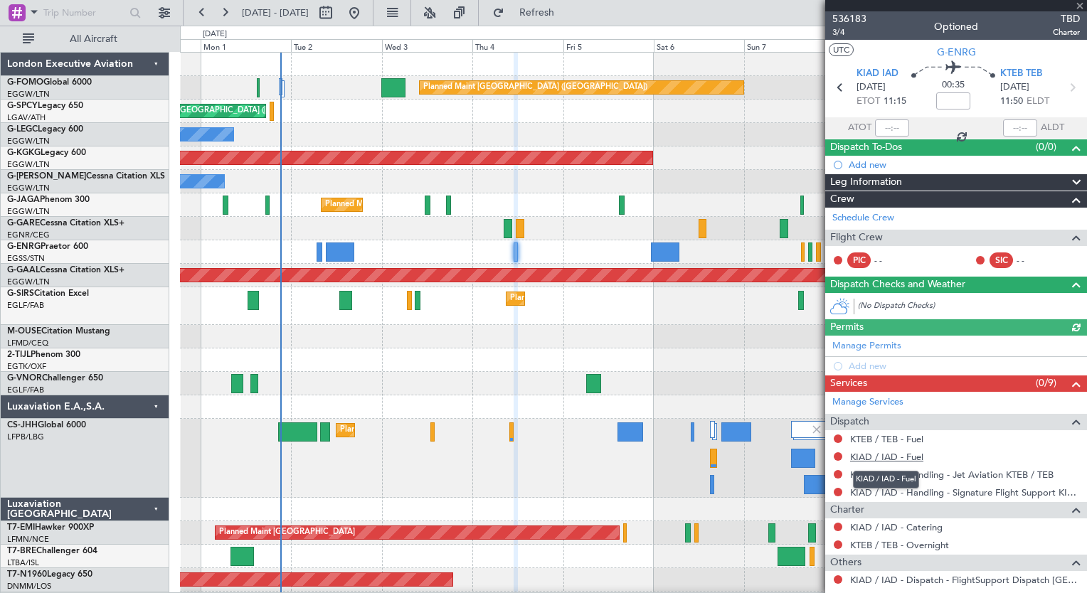
click at [911, 456] on link "KIAD / IAD - Fuel" at bounding box center [886, 457] width 73 height 12
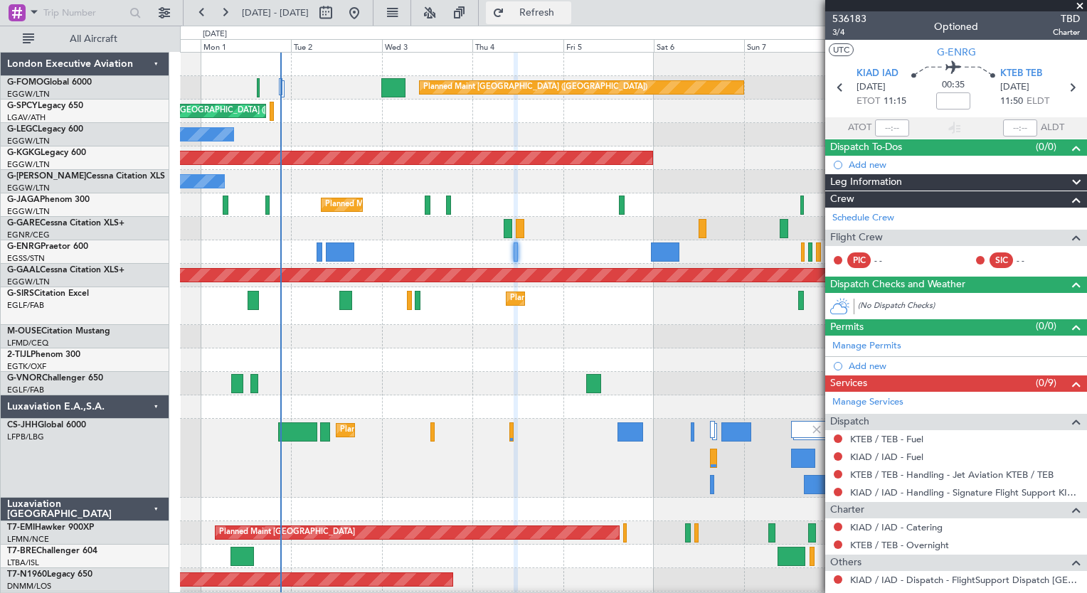
click at [556, 10] on span "Refresh" at bounding box center [537, 13] width 60 height 10
click at [879, 433] on link "KTEB / TEB - Fuel" at bounding box center [886, 439] width 73 height 12
click at [567, 8] on span "Refresh" at bounding box center [537, 13] width 60 height 10
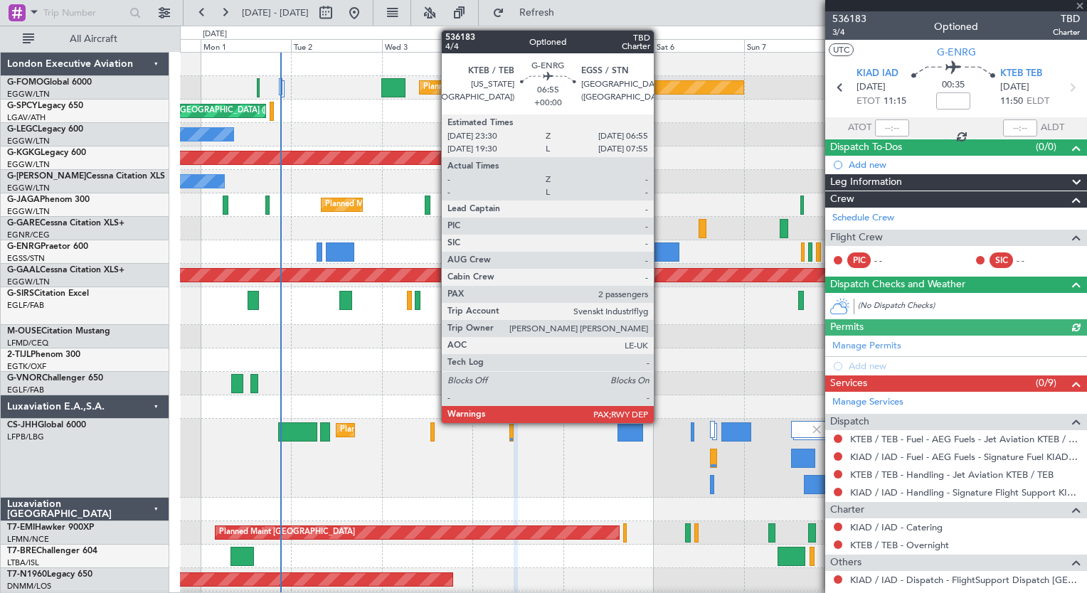
click at [660, 254] on div at bounding box center [665, 252] width 28 height 19
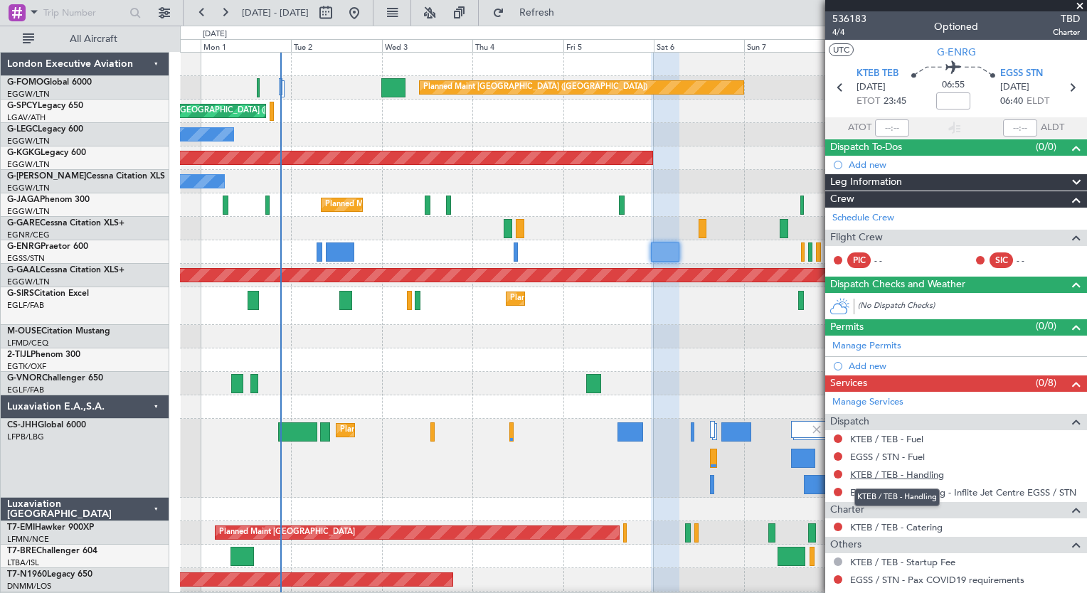
click at [942, 474] on link "KTEB / TEB - Handling" at bounding box center [897, 475] width 94 height 12
click at [571, 20] on button "Refresh" at bounding box center [528, 12] width 85 height 23
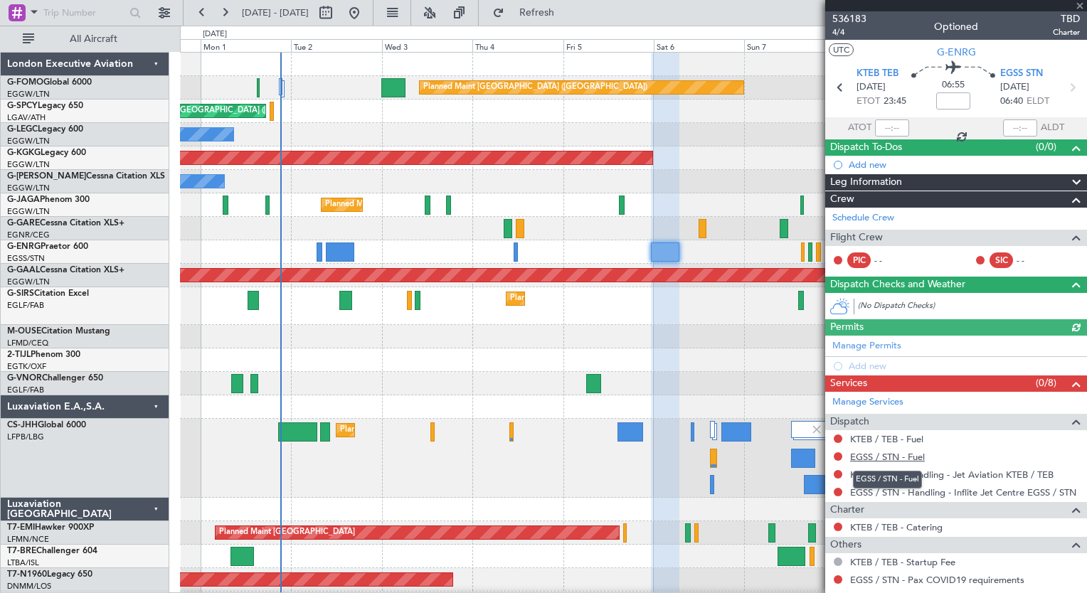
click at [903, 451] on link "EGSS / STN - Fuel" at bounding box center [887, 457] width 75 height 12
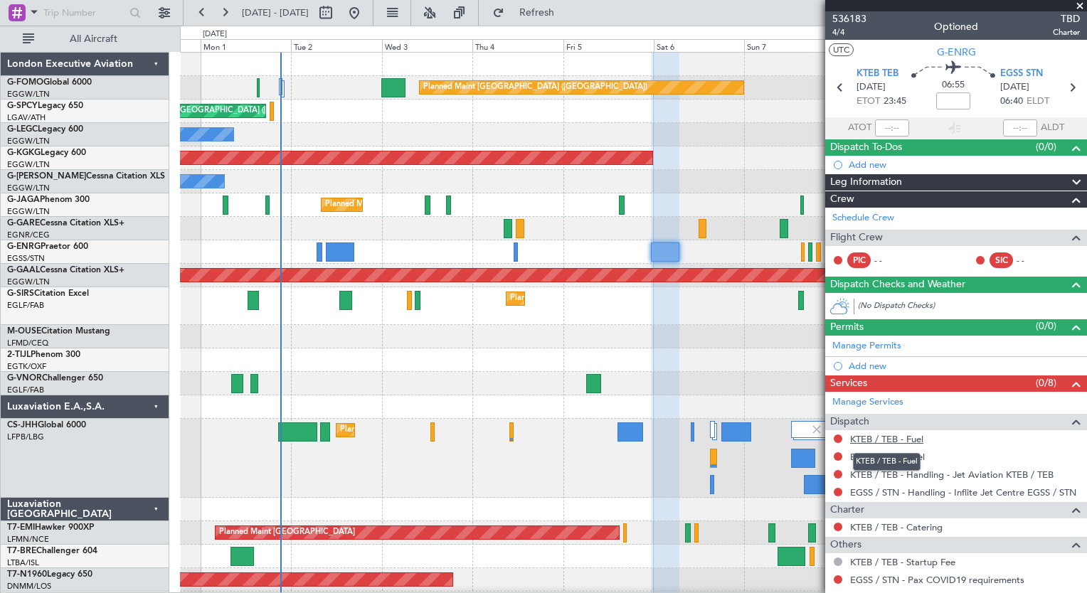
click at [893, 436] on link "KTEB / TEB - Fuel" at bounding box center [886, 439] width 73 height 12
click at [567, 8] on span "Refresh" at bounding box center [537, 13] width 60 height 10
click at [859, 22] on span "536183" at bounding box center [849, 18] width 34 height 15
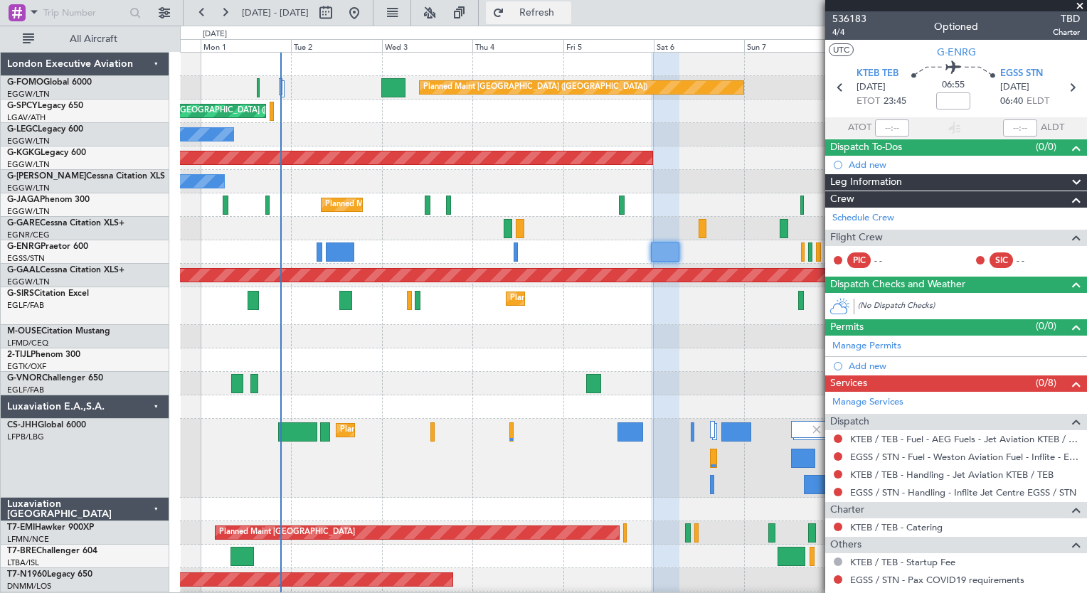
click at [567, 11] on span "Refresh" at bounding box center [537, 13] width 60 height 10
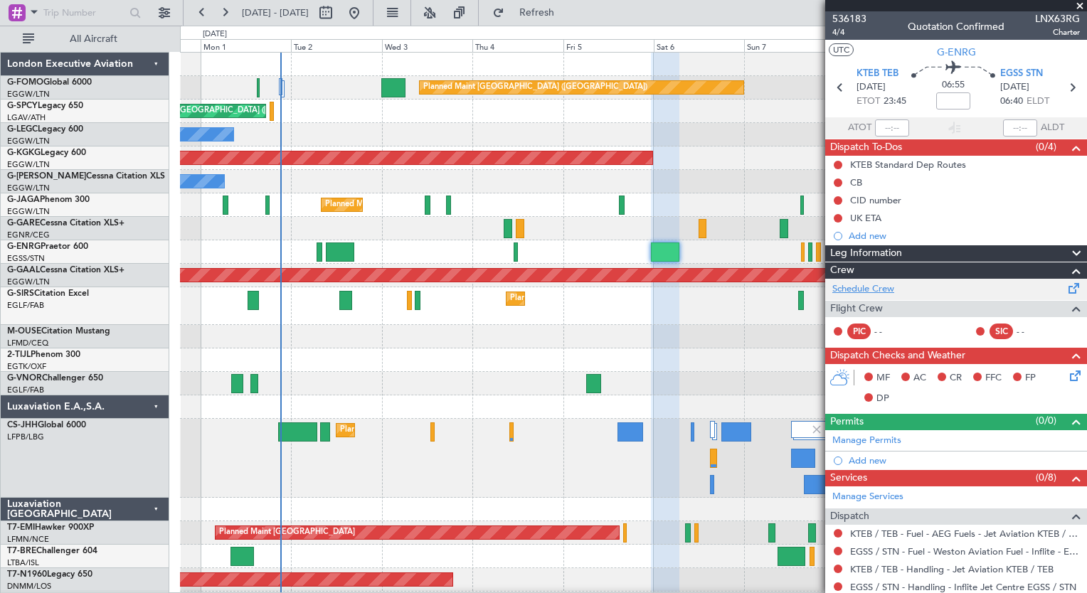
click at [875, 294] on link "Schedule Crew" at bounding box center [863, 289] width 62 height 14
click at [559, 1] on button "Refresh" at bounding box center [528, 12] width 85 height 23
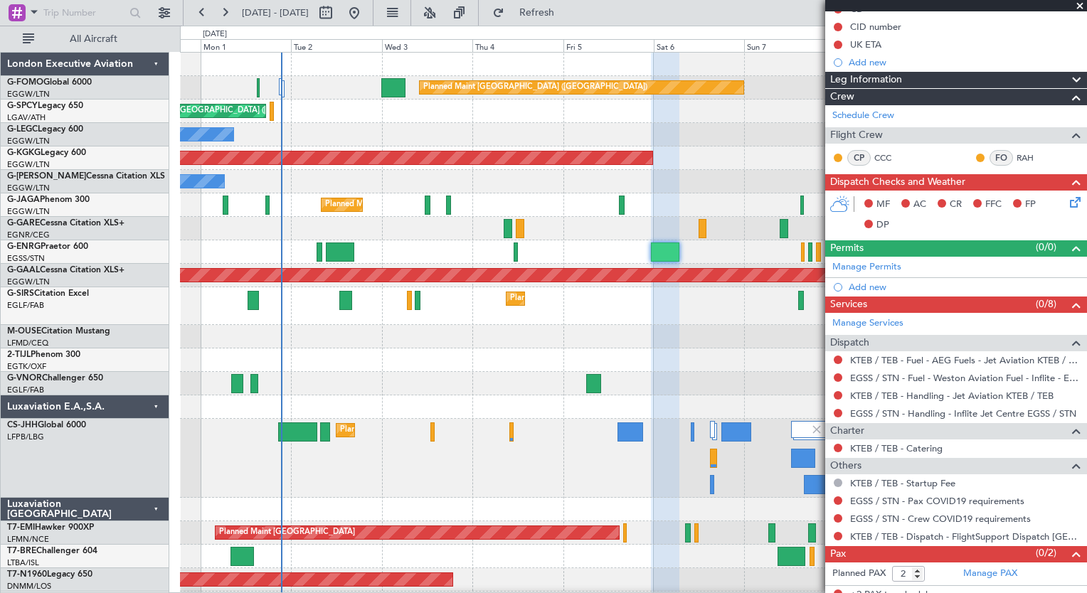
scroll to position [181, 0]
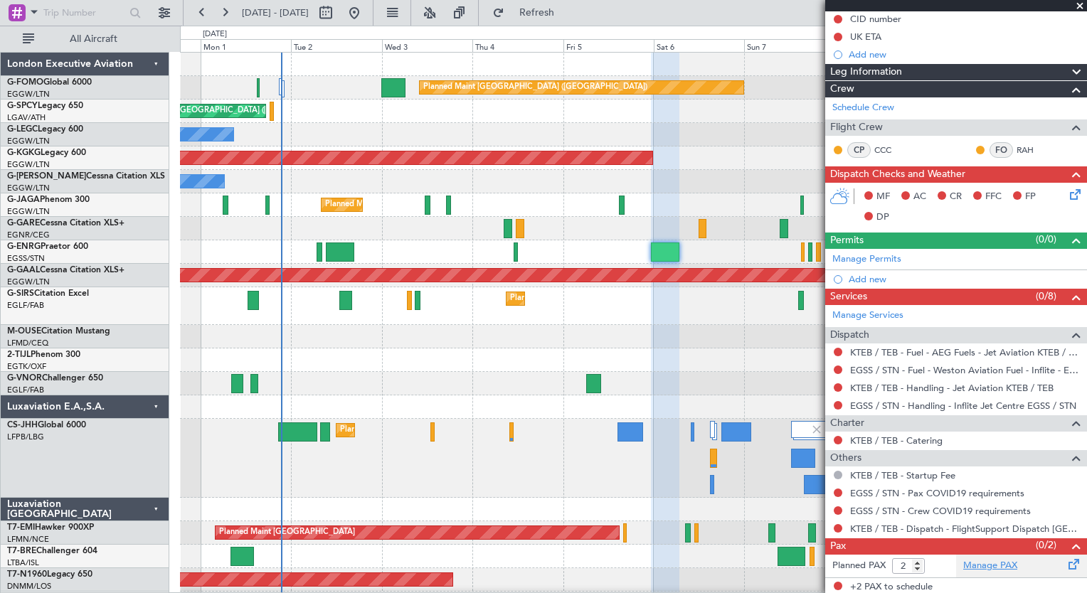
click at [966, 561] on link "Manage PAX" at bounding box center [990, 566] width 54 height 14
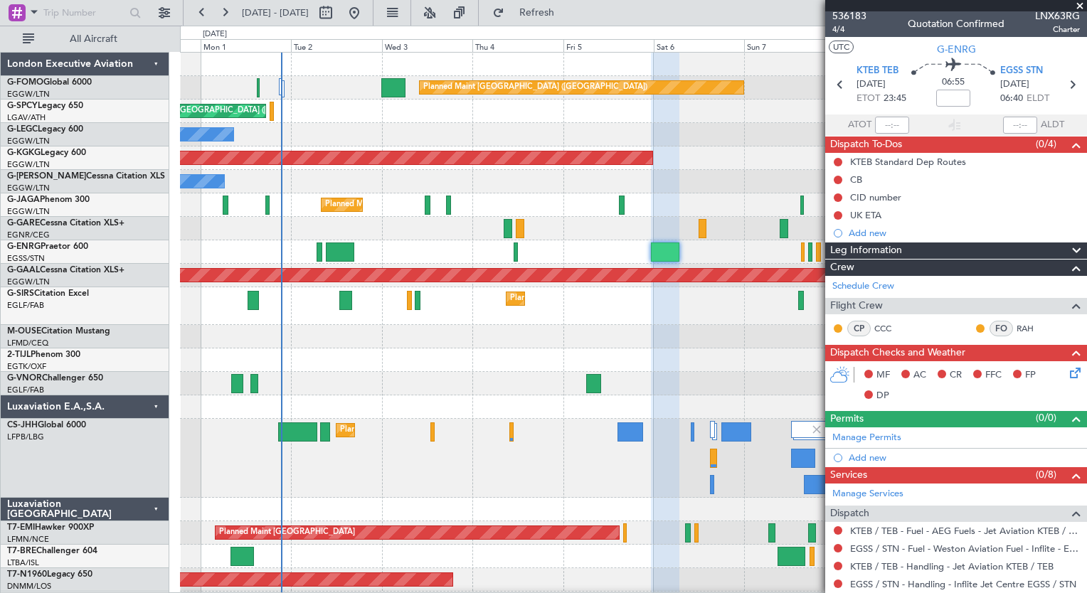
scroll to position [0, 0]
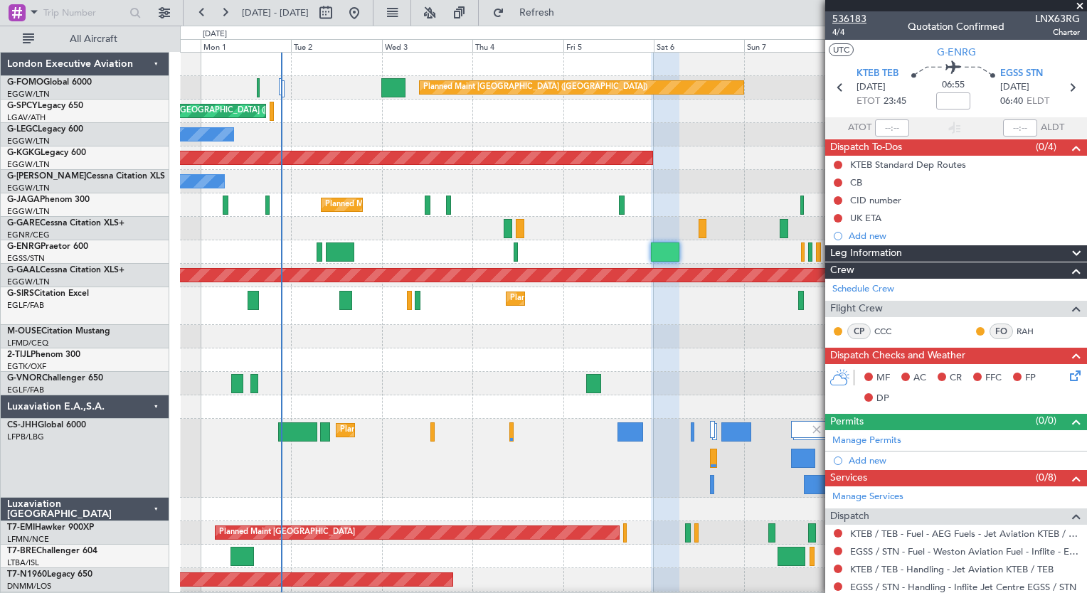
click at [857, 18] on span "536183" at bounding box center [849, 18] width 34 height 15
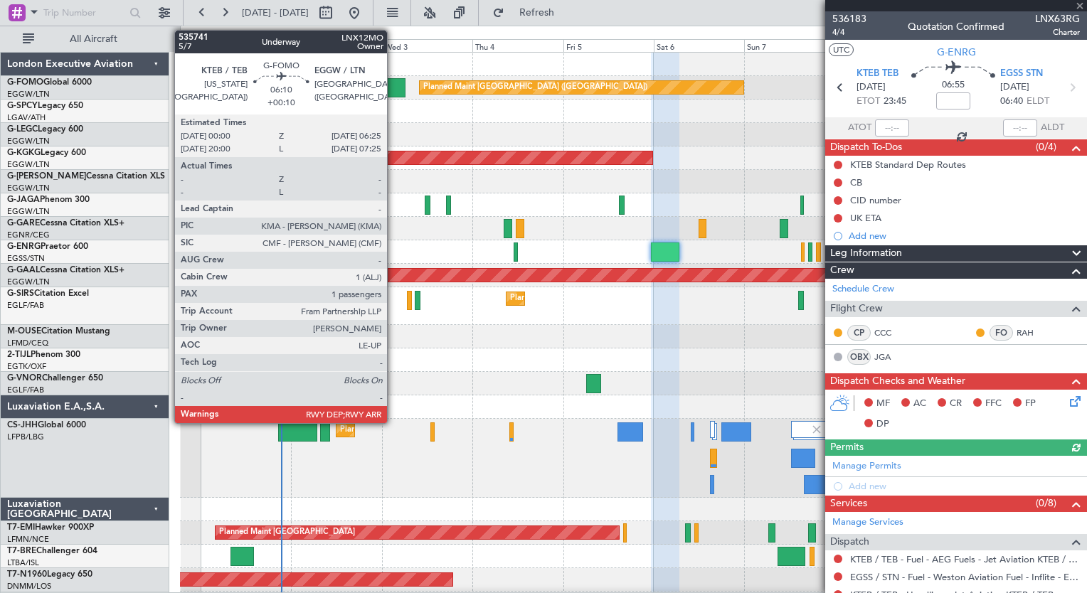
click at [393, 87] on div at bounding box center [393, 87] width 25 height 19
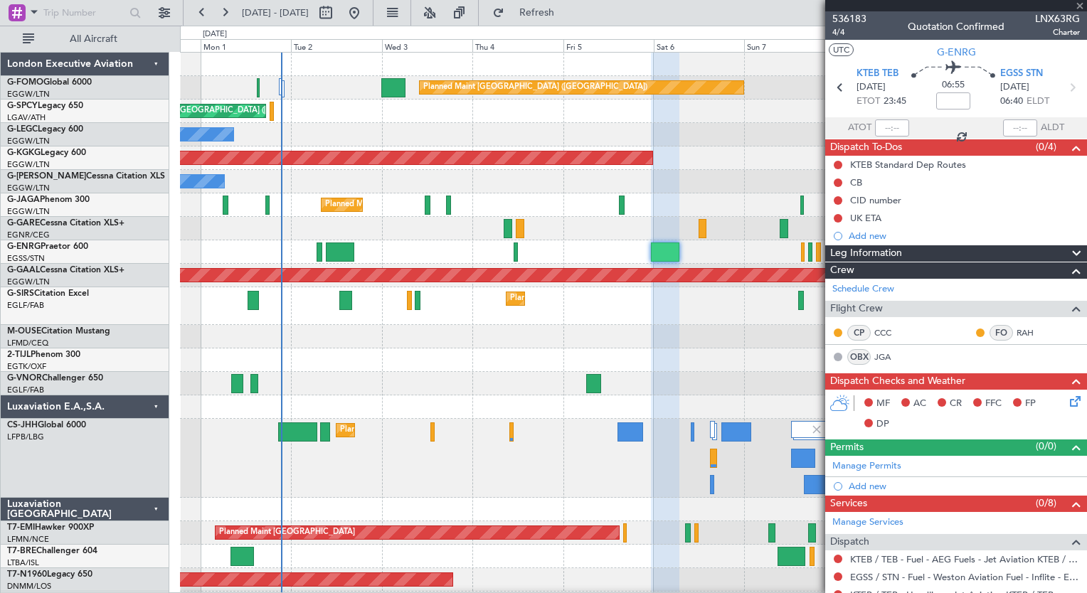
type input "+00:10"
type input "1"
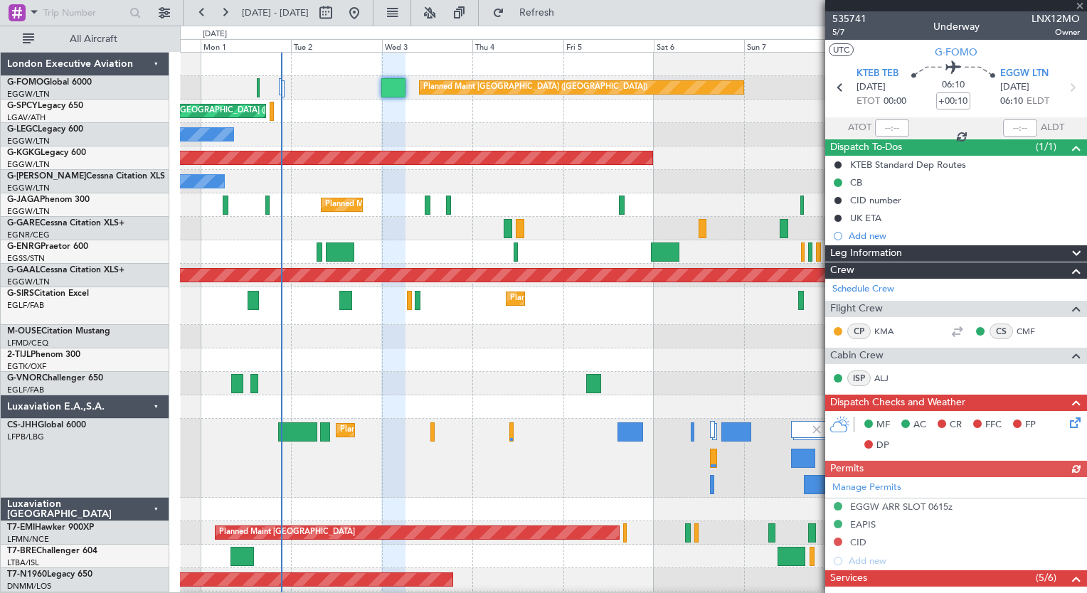
scroll to position [277, 0]
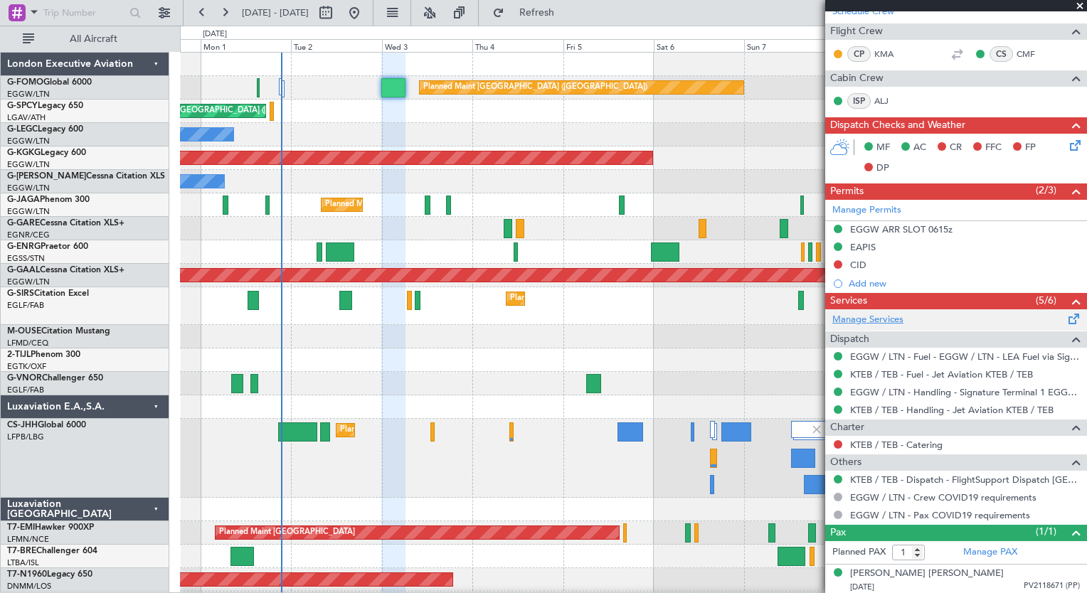
click at [871, 319] on link "Manage Services" at bounding box center [867, 320] width 71 height 14
click at [567, 13] on span "Refresh" at bounding box center [537, 13] width 60 height 10
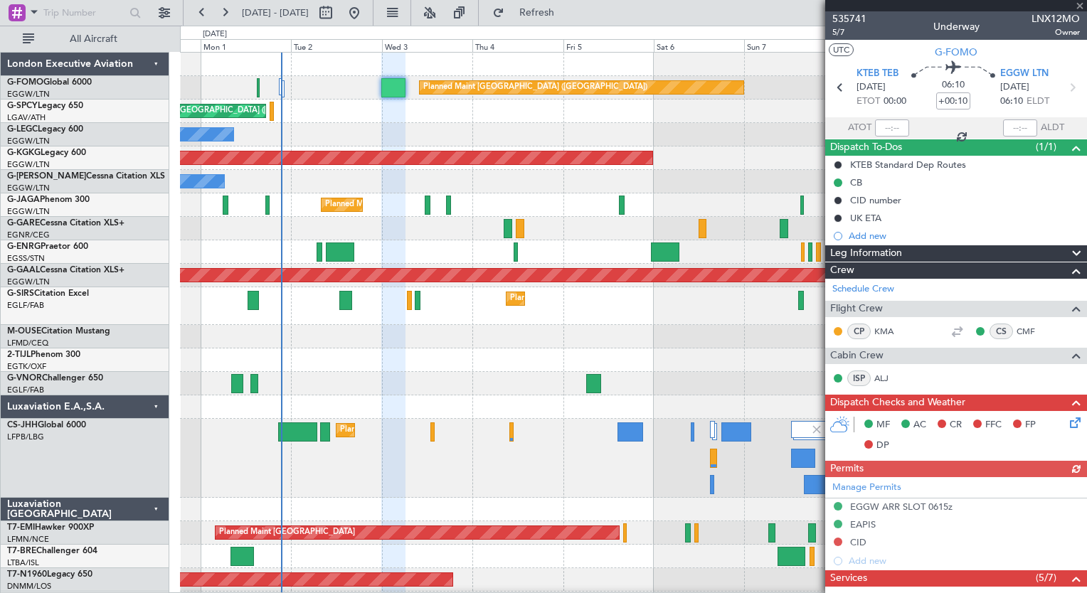
scroll to position [277, 0]
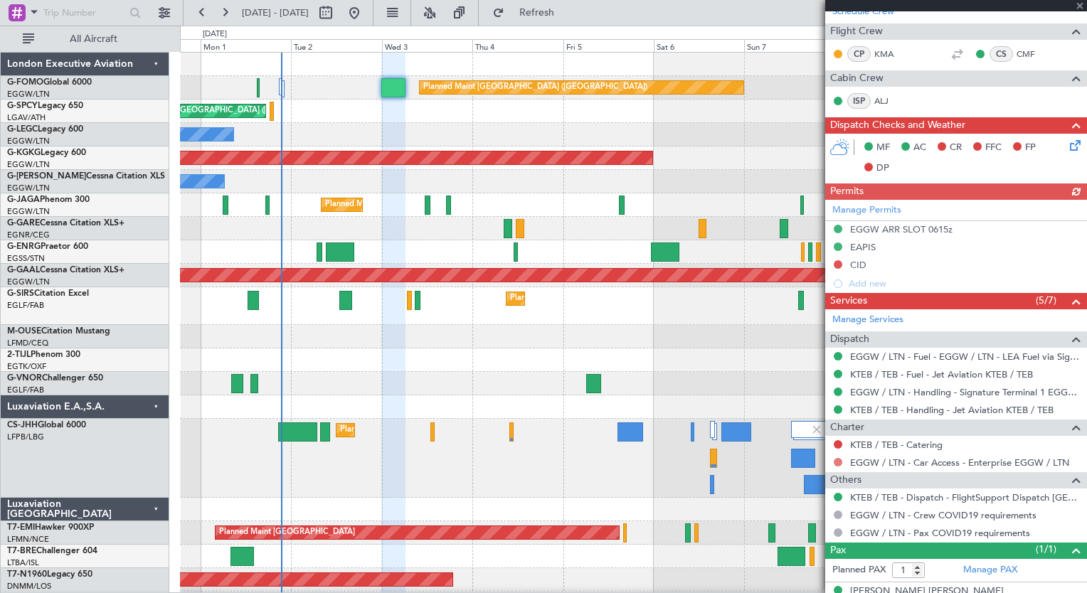
click at [837, 458] on button at bounding box center [838, 462] width 9 height 9
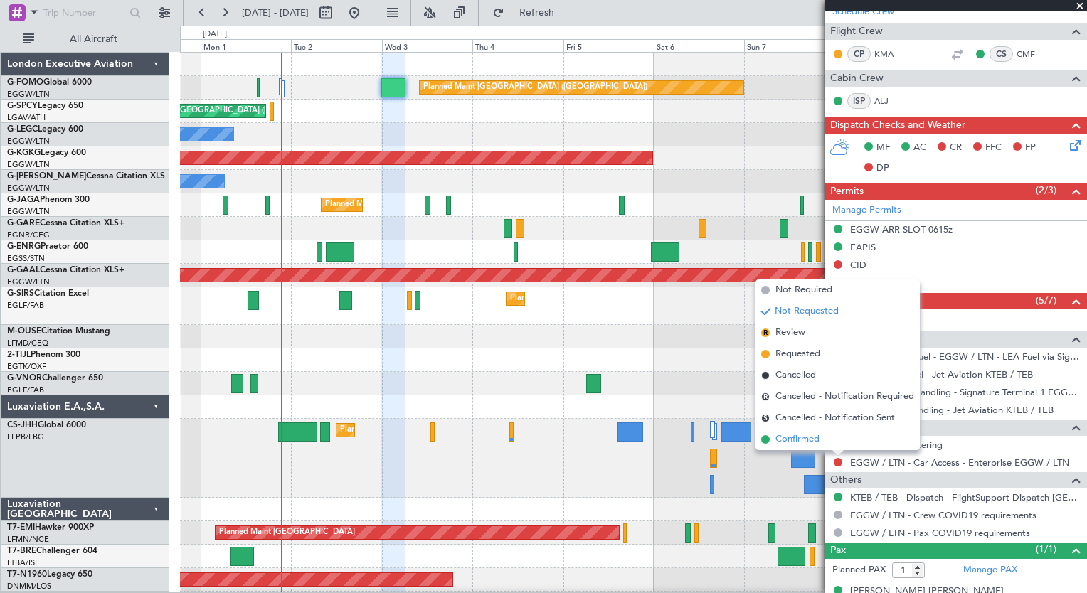
click at [800, 437] on span "Confirmed" at bounding box center [797, 440] width 44 height 14
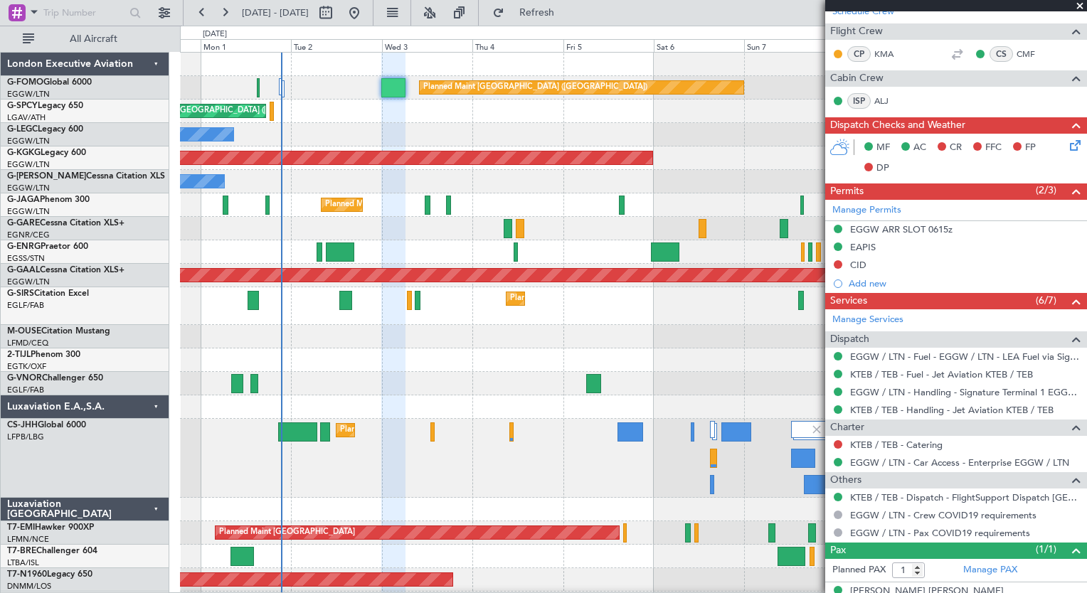
click at [323, 246] on div at bounding box center [633, 251] width 906 height 23
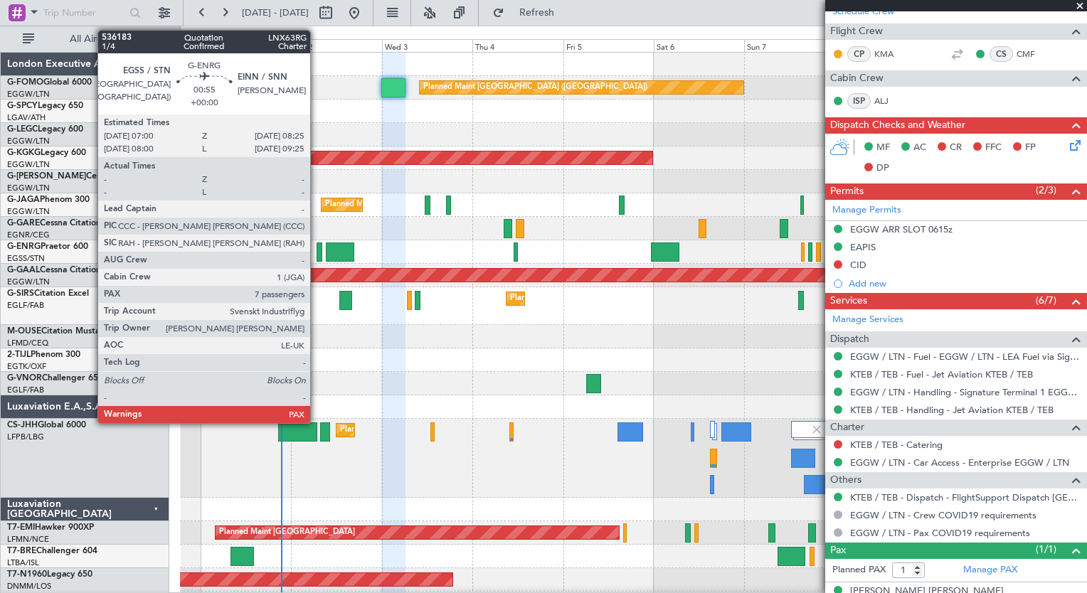
click at [317, 250] on div at bounding box center [320, 252] width 6 height 19
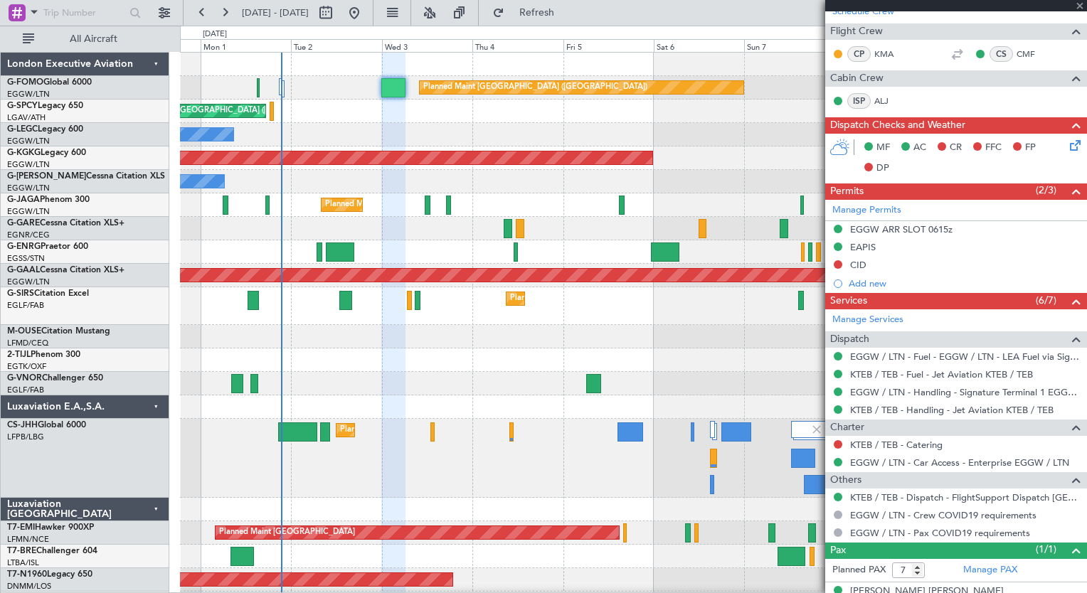
scroll to position [0, 0]
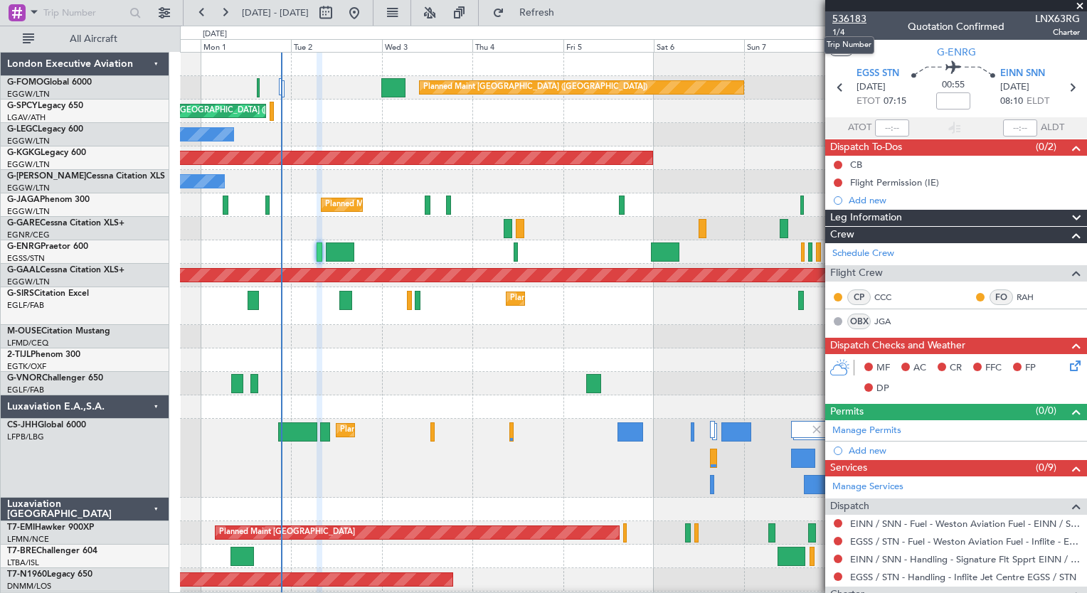
click at [852, 24] on span "536183" at bounding box center [849, 18] width 34 height 15
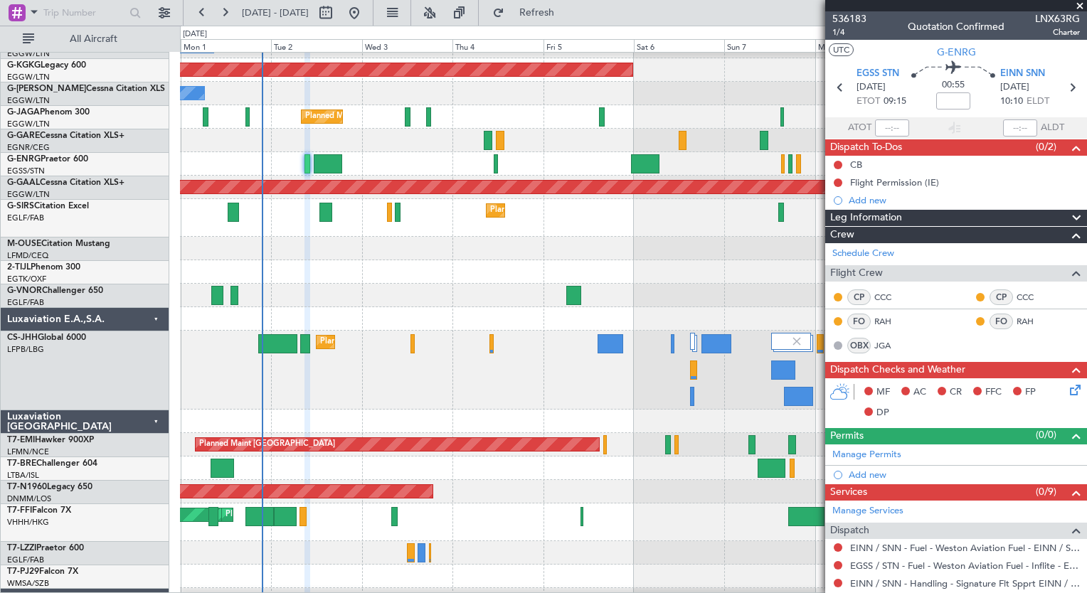
scroll to position [88, 0]
click at [393, 462] on div at bounding box center [633, 468] width 906 height 23
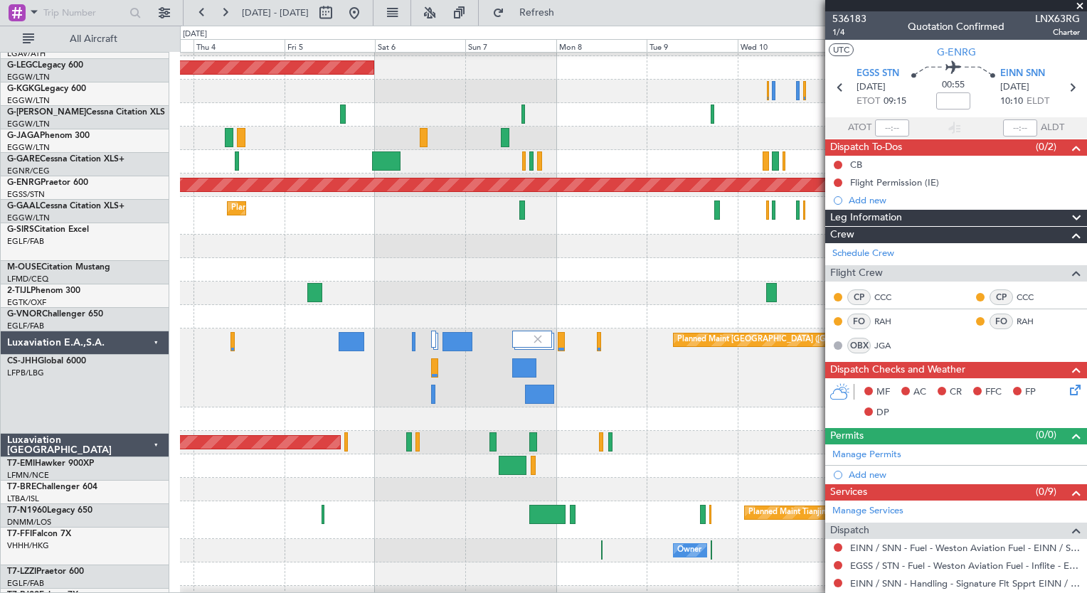
scroll to position [105, 0]
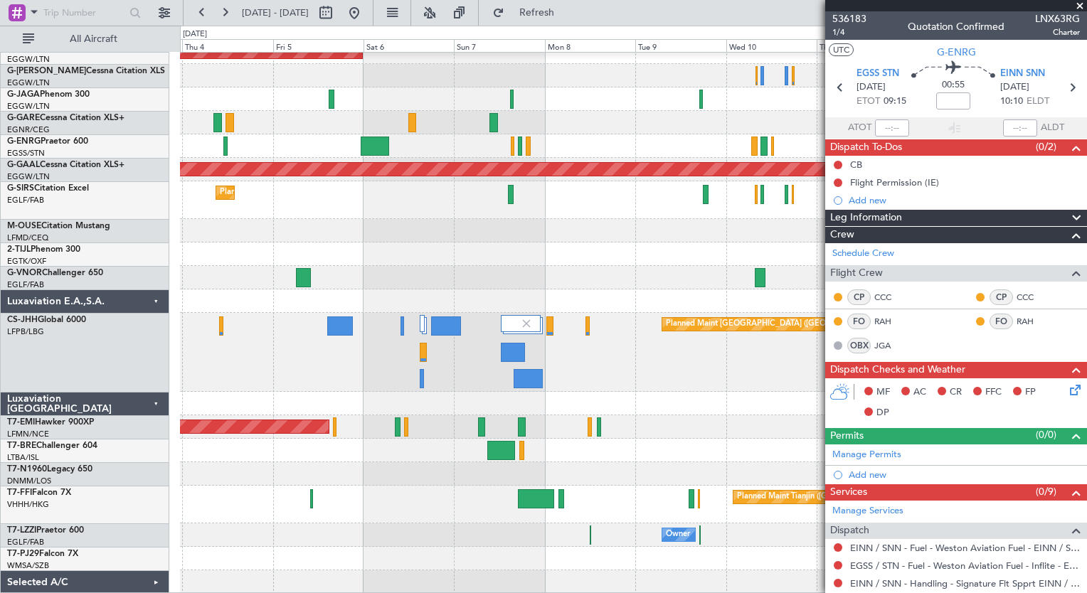
click at [437, 455] on div "Owner AOG Maint Istanbul (Ataturk) Planned Maint London (Luton) Planned Maint D…" at bounding box center [633, 270] width 906 height 647
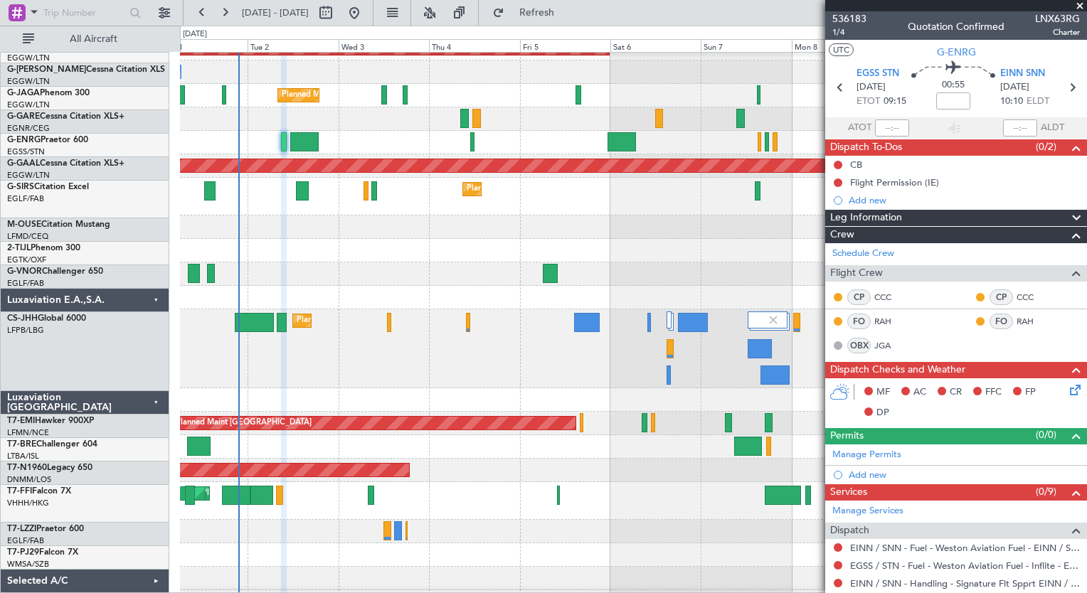
click at [641, 535] on div "Owner" at bounding box center [633, 531] width 906 height 23
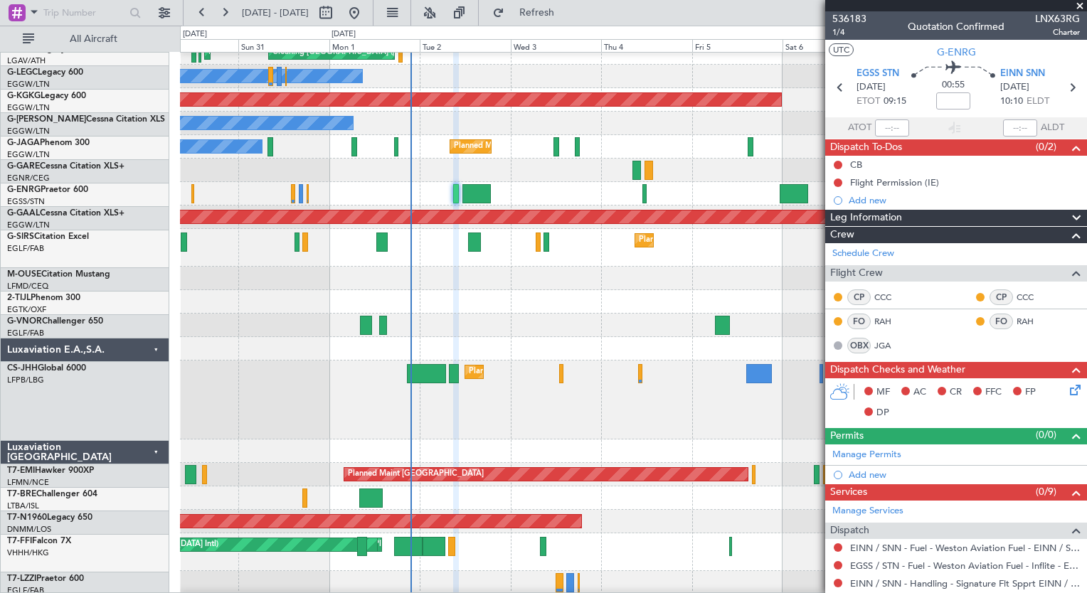
scroll to position [62, 0]
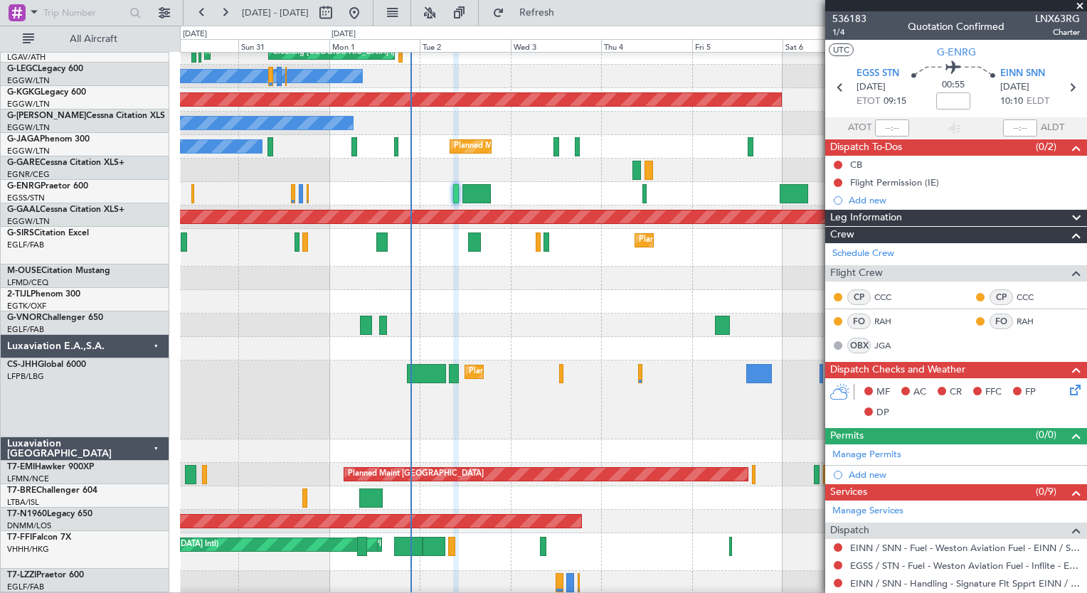
click at [487, 408] on div "Planned Maint Paris (Le Bourget) Planned Maint London (Luton)" at bounding box center [633, 400] width 906 height 79
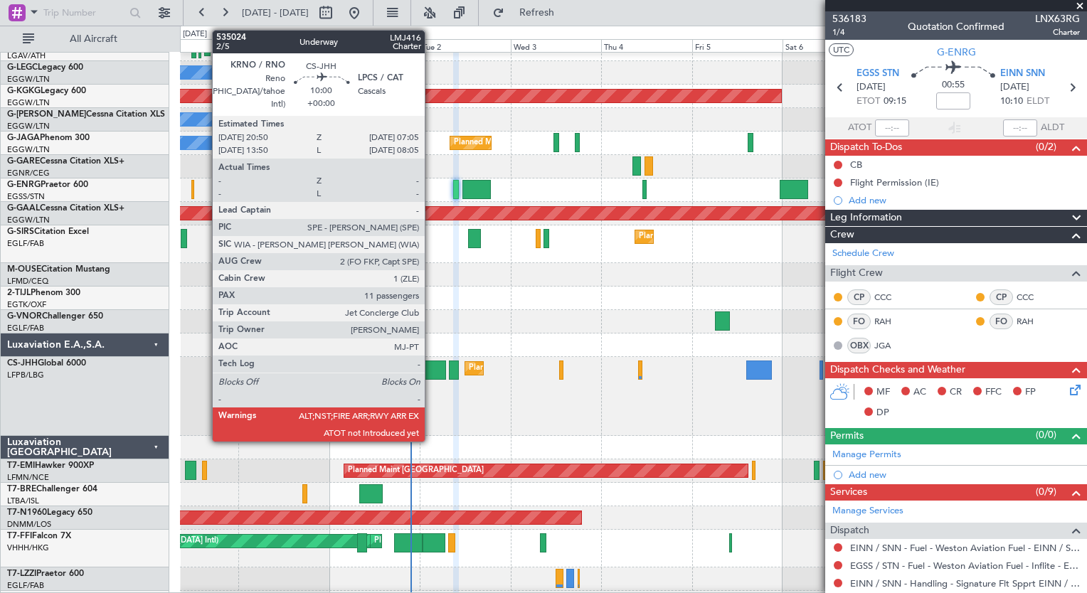
click at [431, 372] on div at bounding box center [426, 370] width 39 height 19
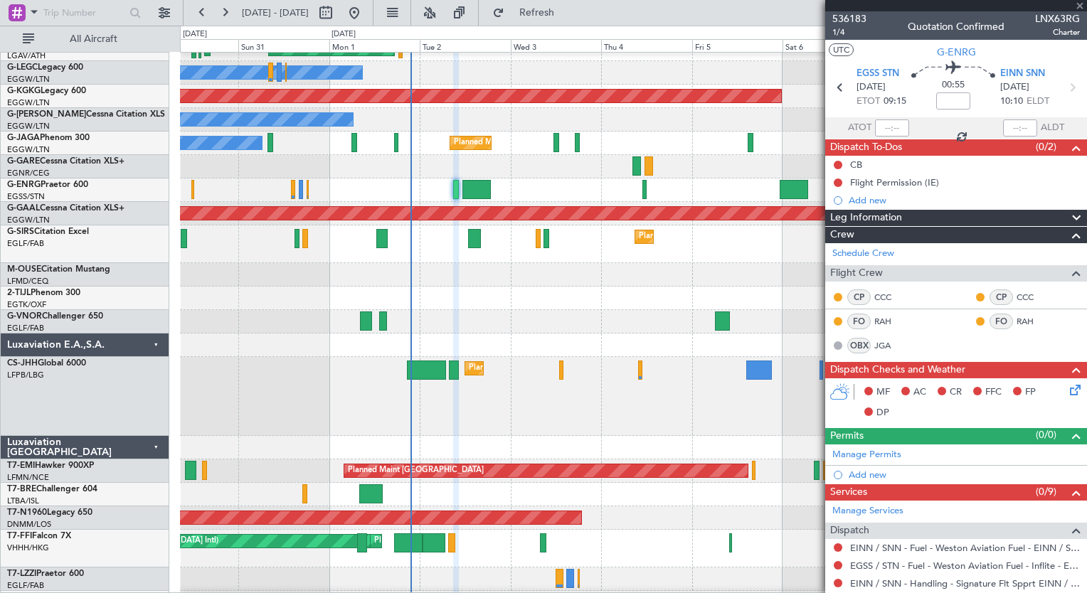
type input "11"
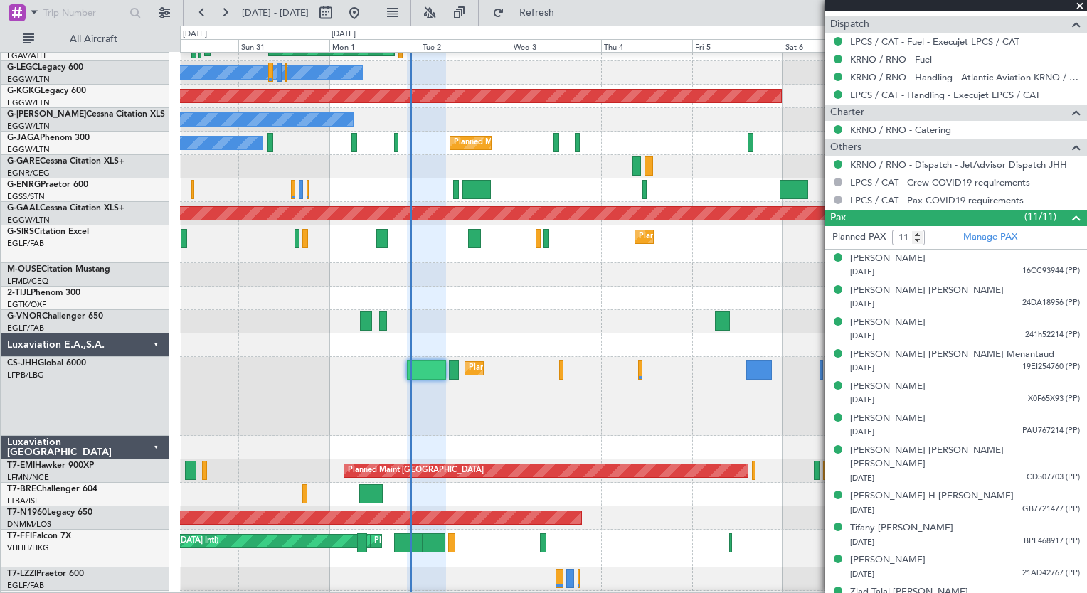
scroll to position [683, 0]
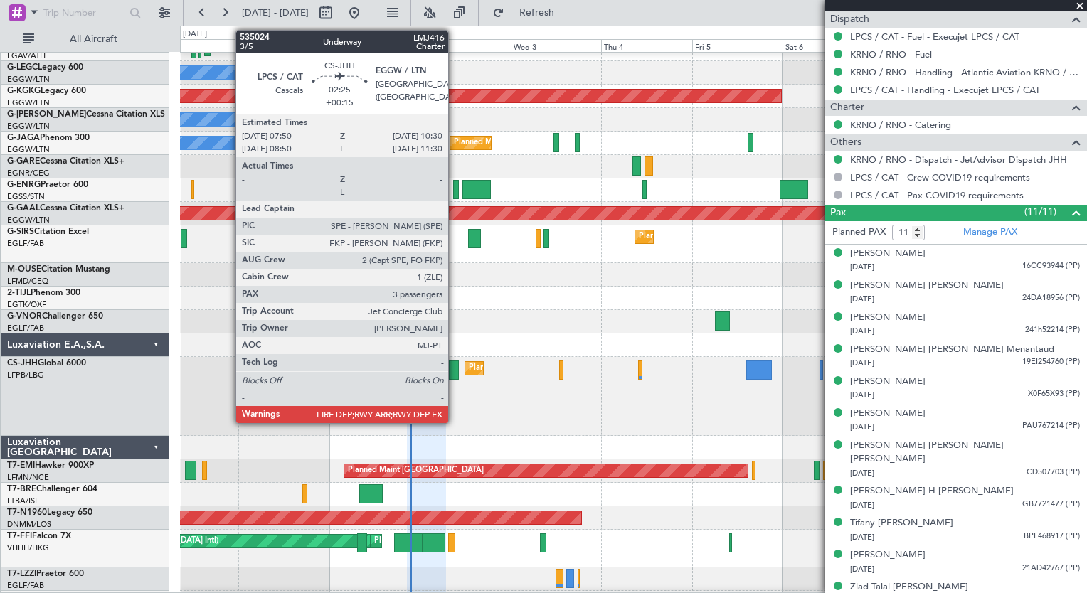
click at [455, 374] on div at bounding box center [454, 370] width 11 height 19
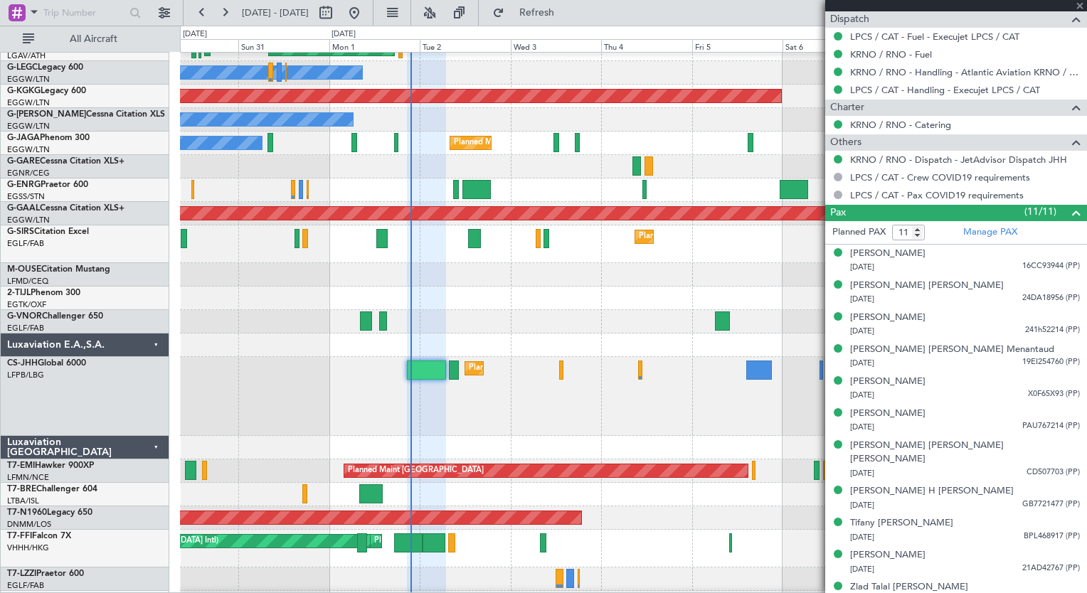
type input "+00:15"
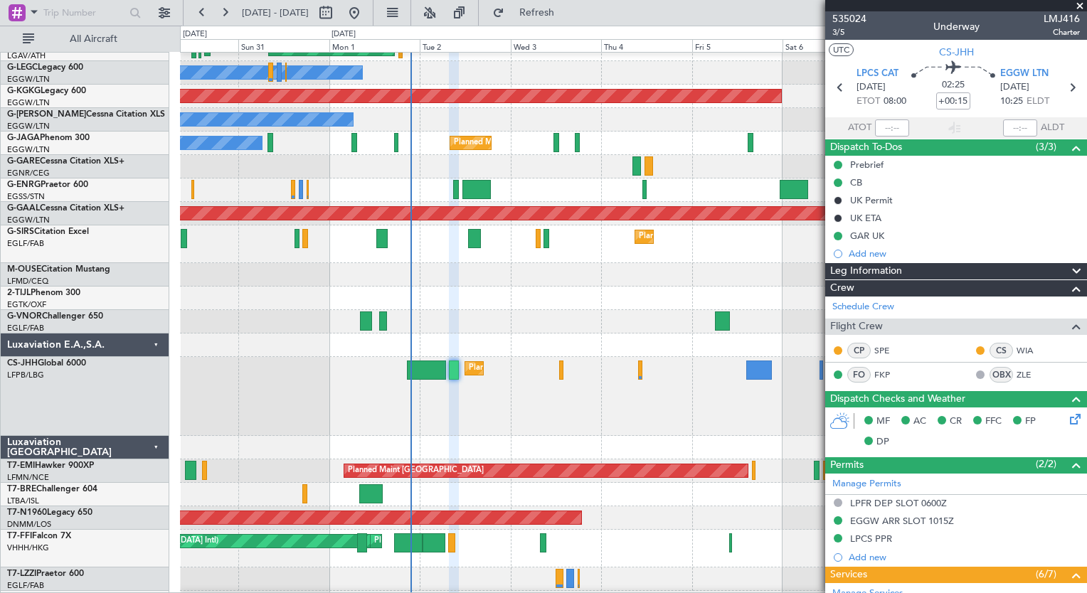
scroll to position [410, 0]
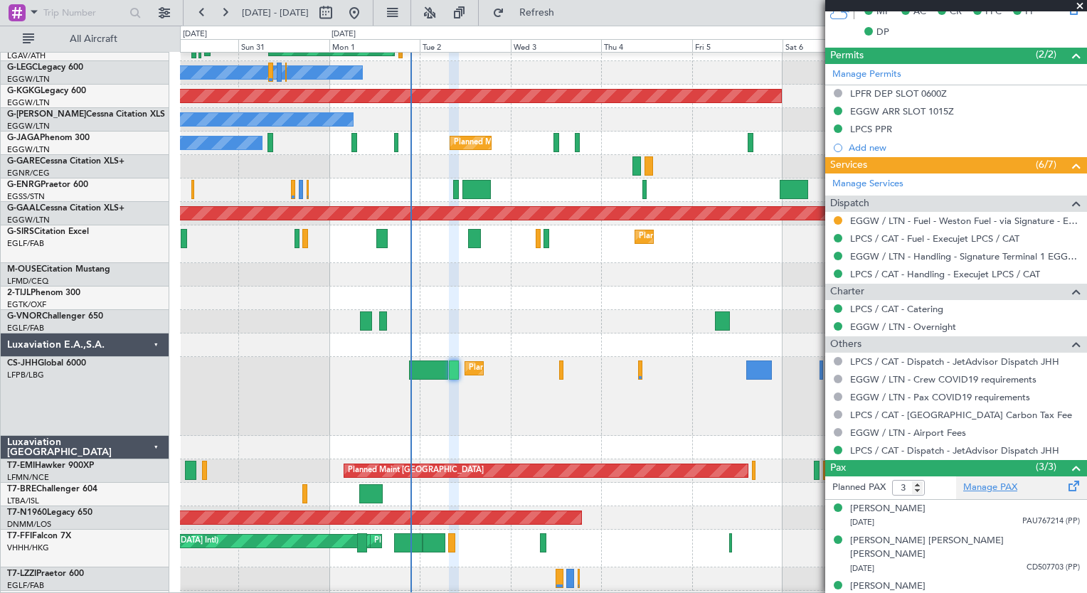
click at [963, 484] on link "Manage PAX" at bounding box center [990, 488] width 54 height 14
click at [963, 487] on link "Manage PAX" at bounding box center [990, 488] width 54 height 14
click at [556, 4] on button "Refresh" at bounding box center [528, 12] width 85 height 23
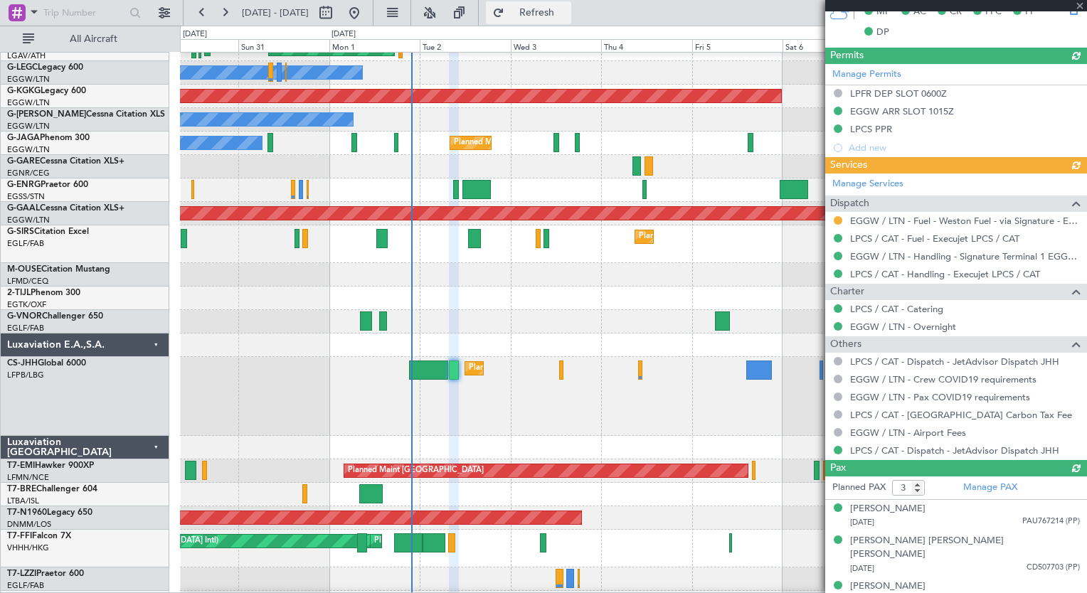
type input "5"
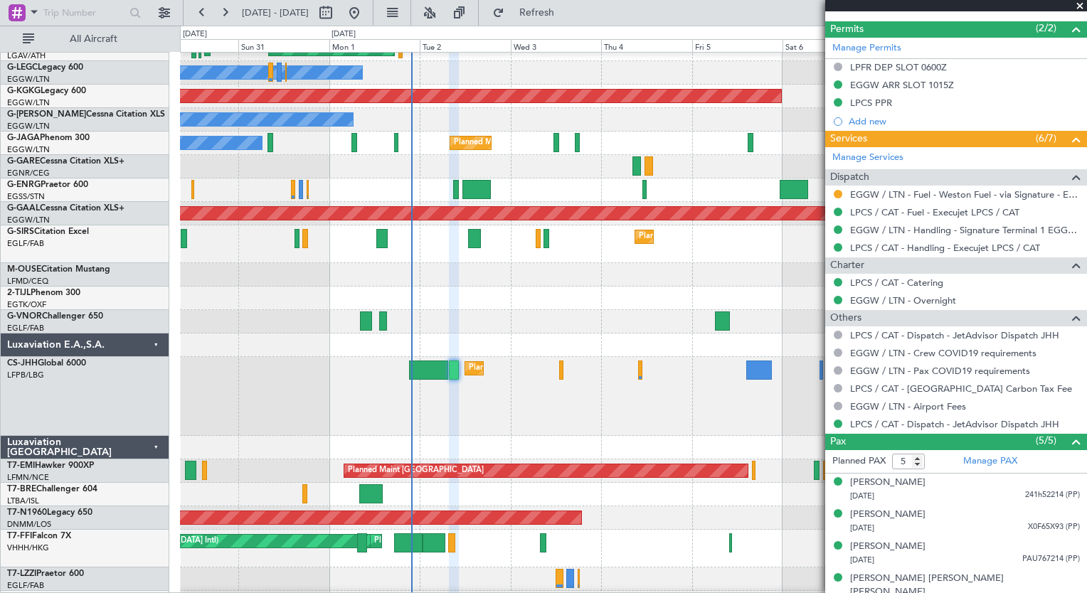
scroll to position [473, 0]
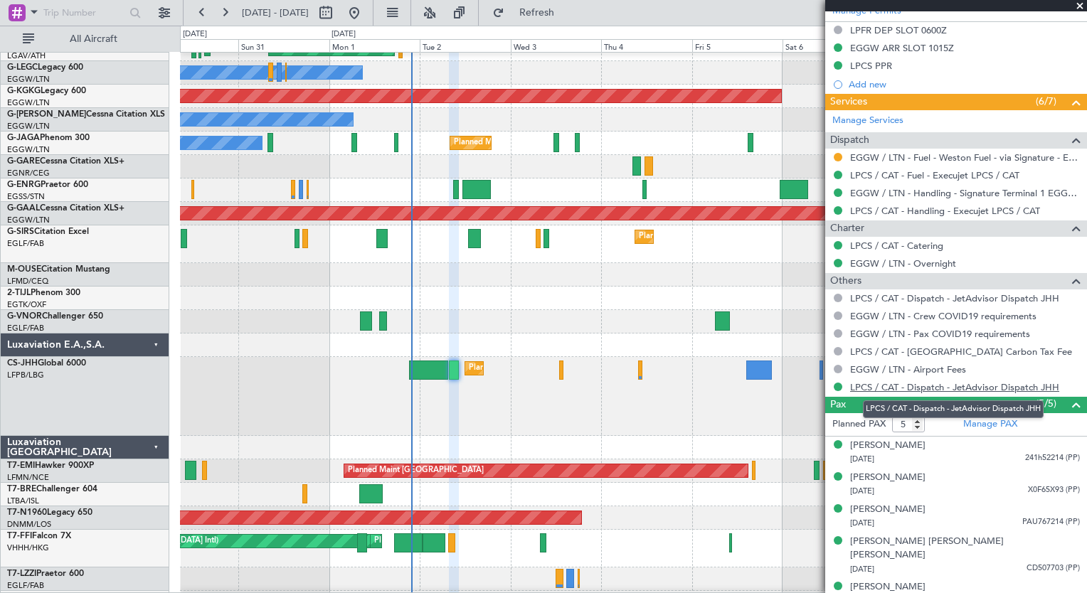
click at [885, 381] on link "LPCS / CAT - Dispatch - JetAdvisor Dispatch JHH" at bounding box center [954, 387] width 209 height 12
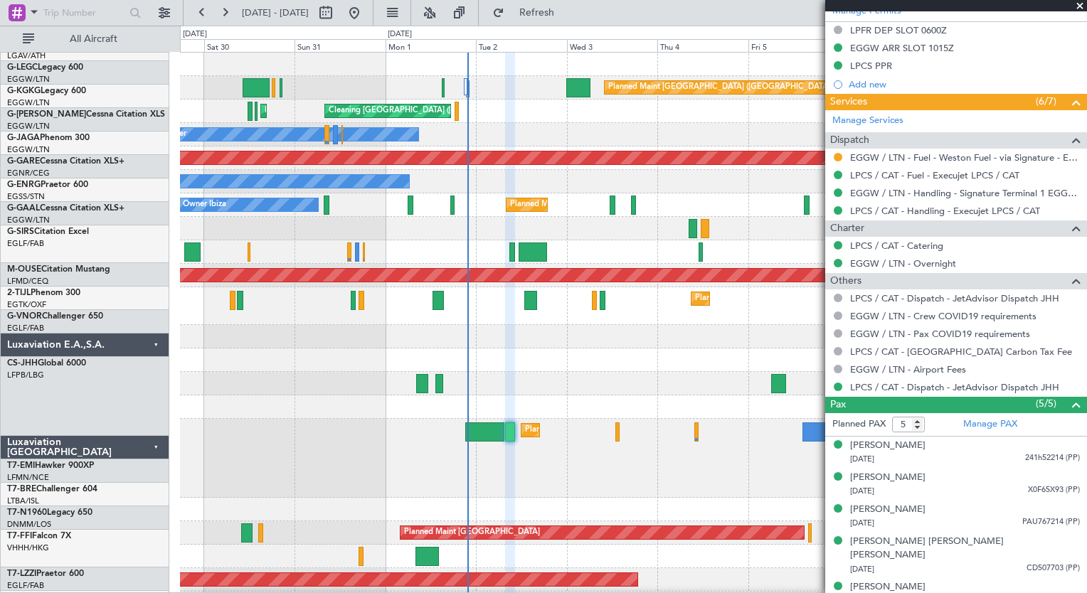
scroll to position [0, 0]
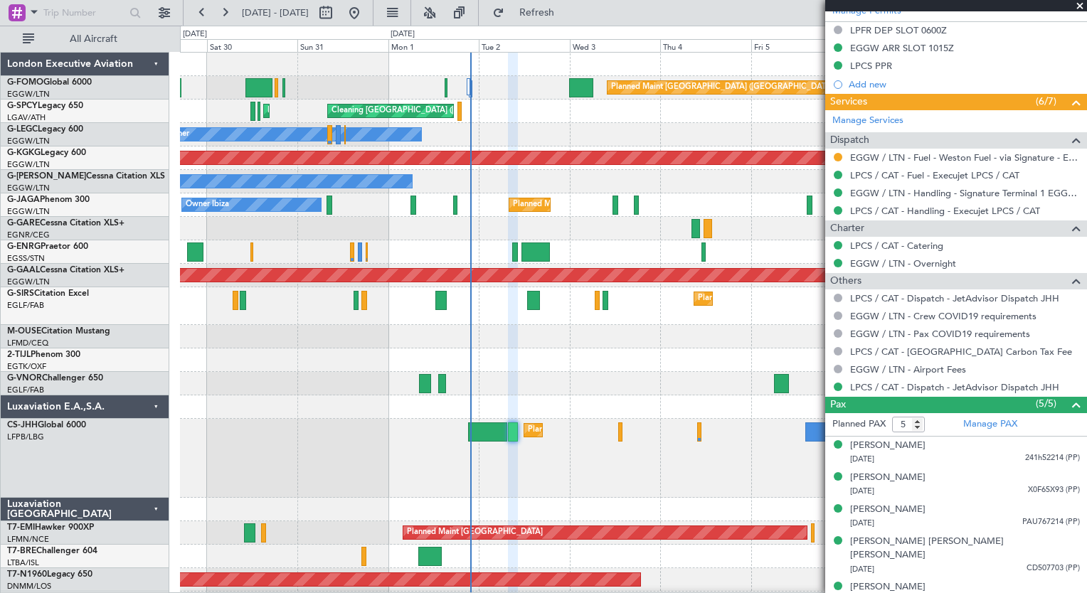
click at [572, 448] on div "Planned Maint London (Luton) Planned Maint Athens (Eleftherios Venizelos Intl) …" at bounding box center [633, 400] width 906 height 694
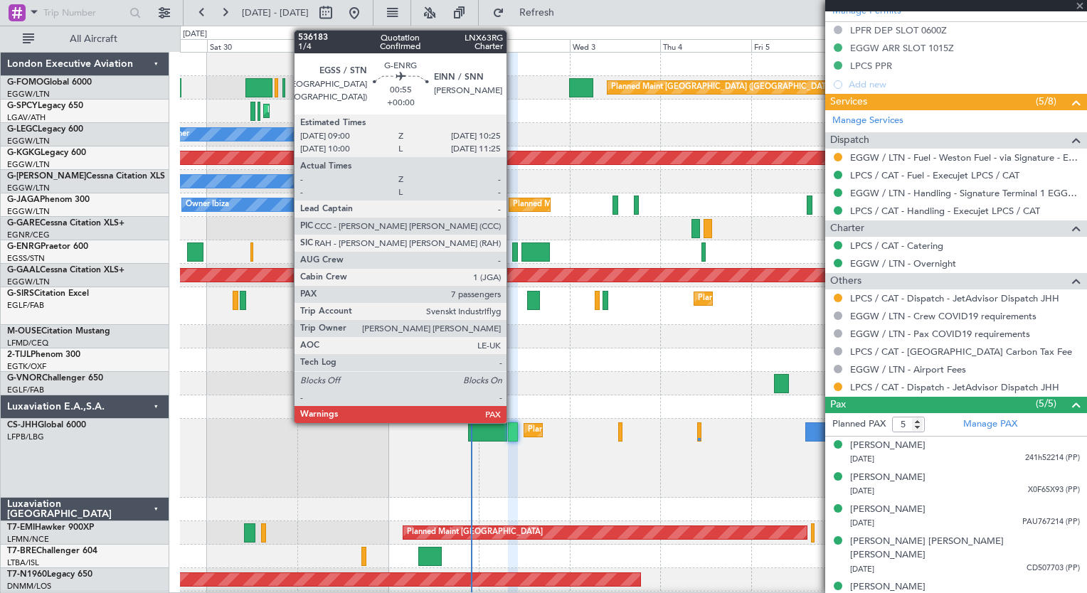
click at [513, 257] on div at bounding box center [515, 252] width 6 height 19
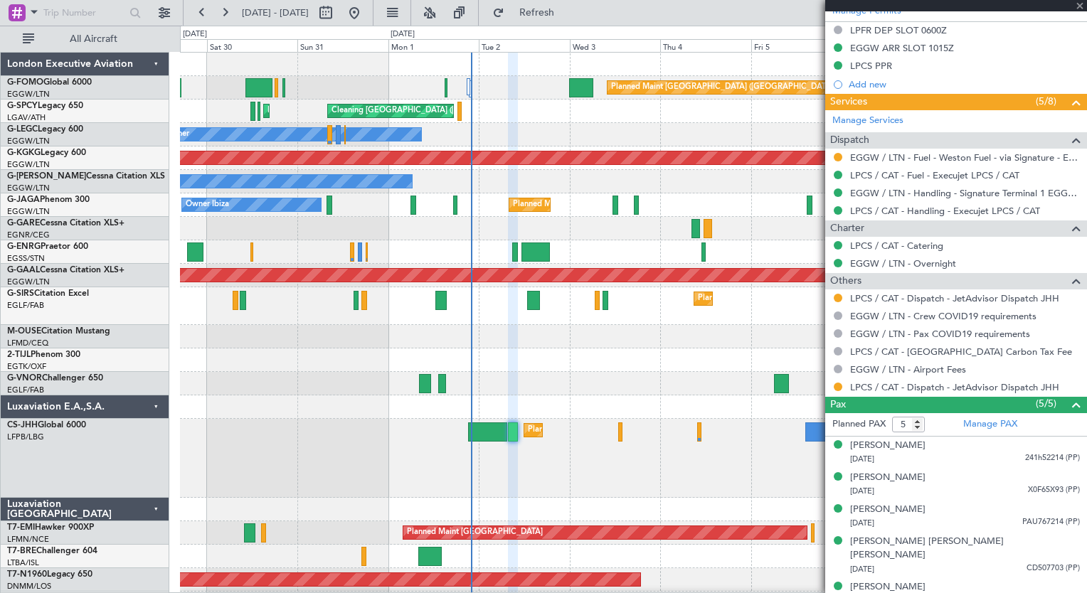
type input "7"
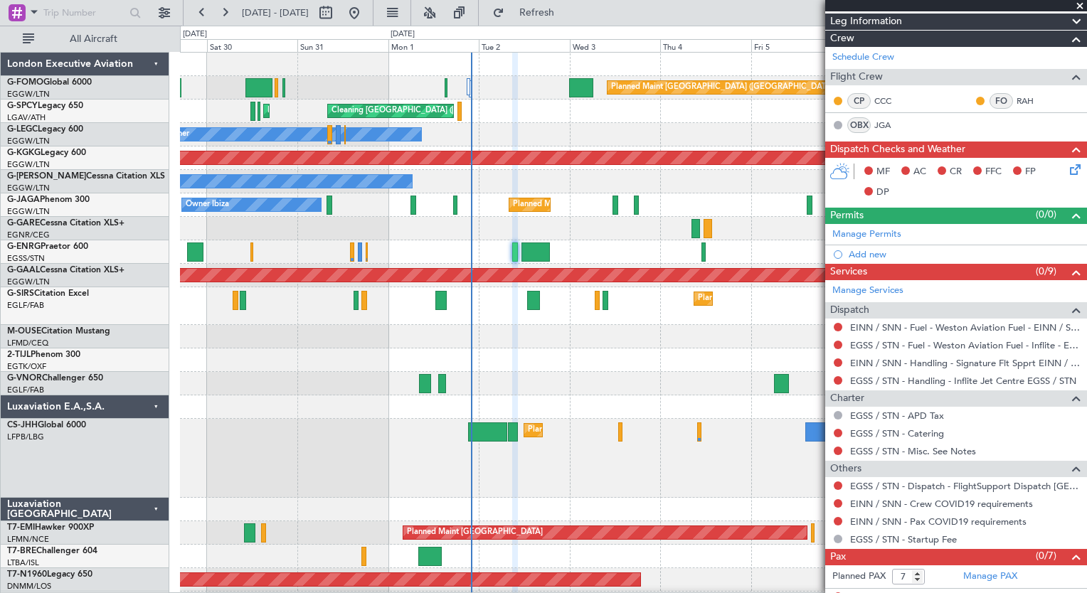
scroll to position [207, 0]
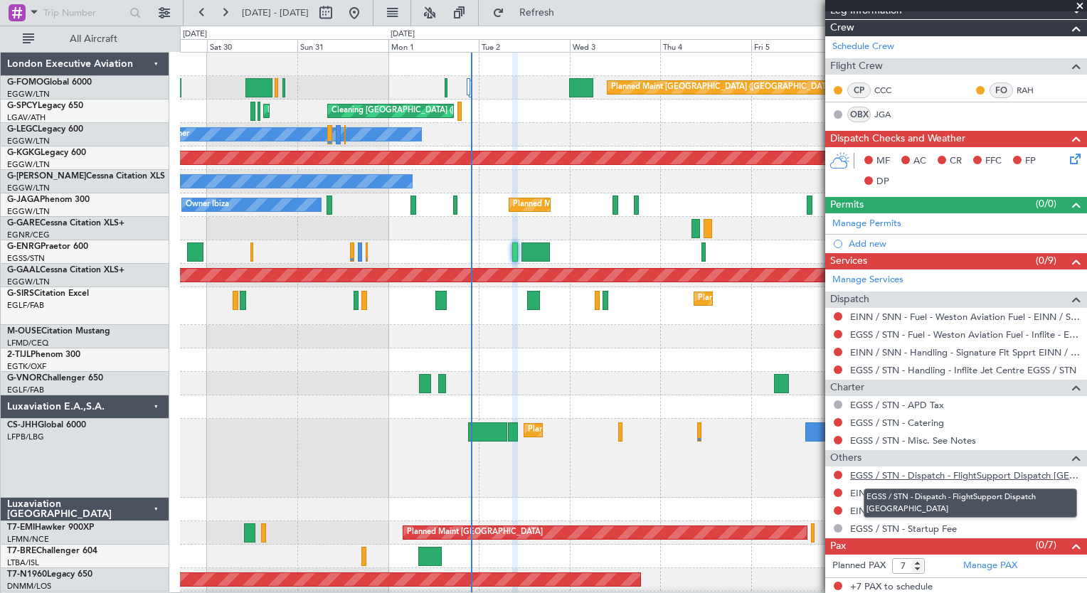
click at [1014, 470] on link "EGSS / STN - Dispatch - FlightSupport Dispatch [GEOGRAPHIC_DATA]" at bounding box center [965, 476] width 230 height 12
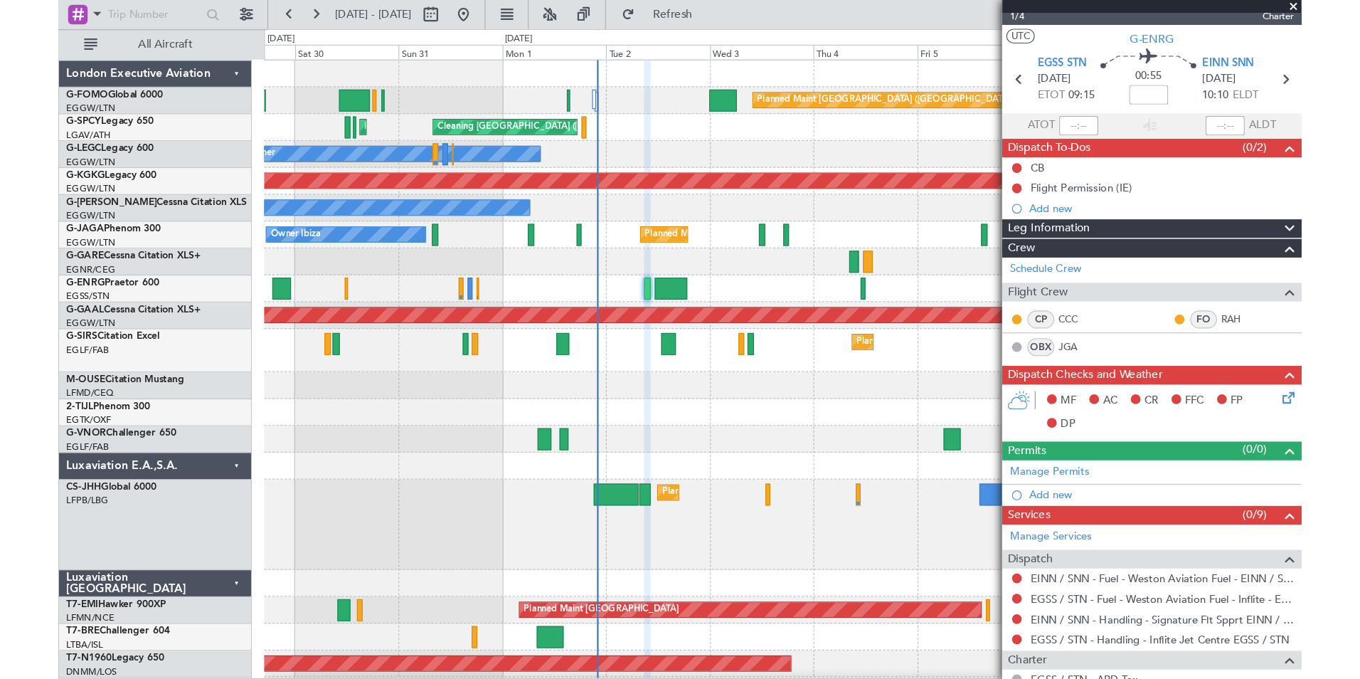
scroll to position [0, 0]
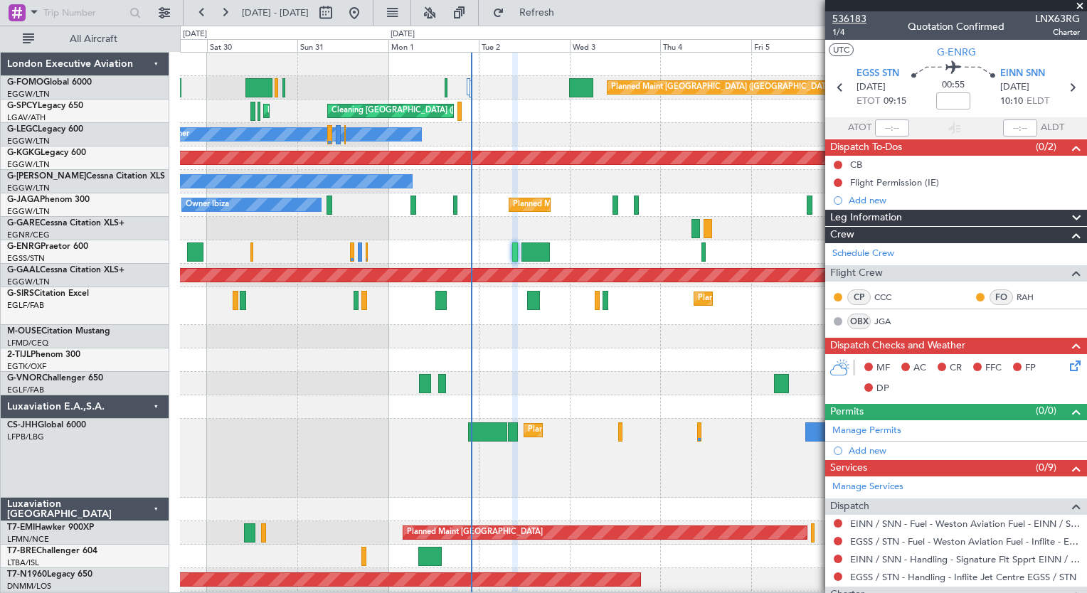
click at [856, 21] on span "536183" at bounding box center [849, 18] width 34 height 15
click at [864, 20] on span "536183" at bounding box center [849, 18] width 34 height 15
click at [857, 18] on span "536183" at bounding box center [849, 18] width 34 height 15
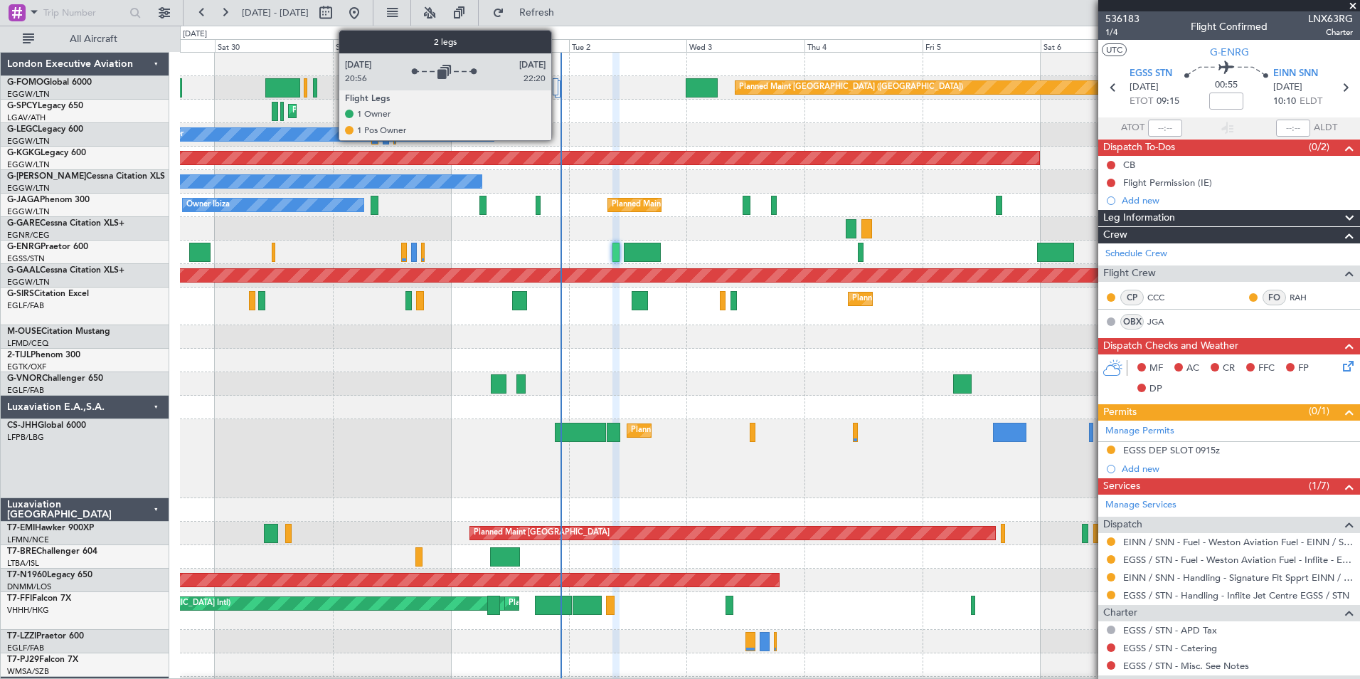
click at [558, 92] on div at bounding box center [555, 86] width 5 height 17
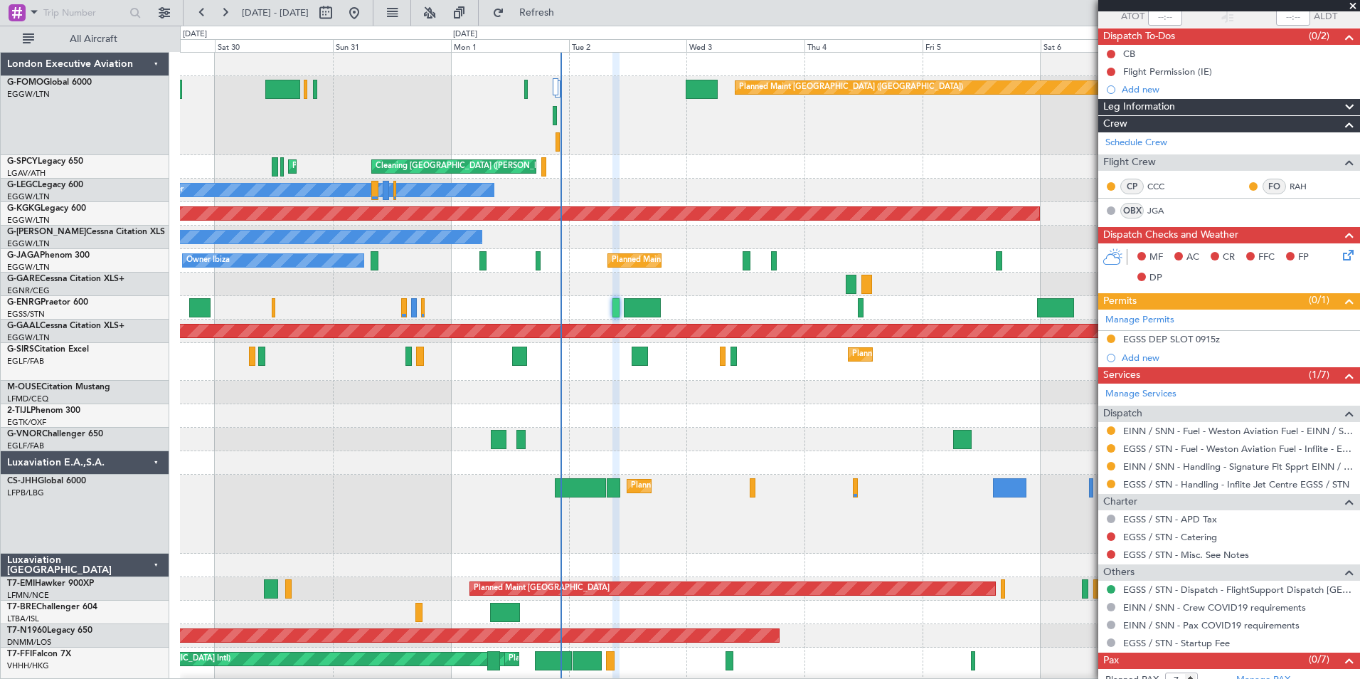
scroll to position [142, 0]
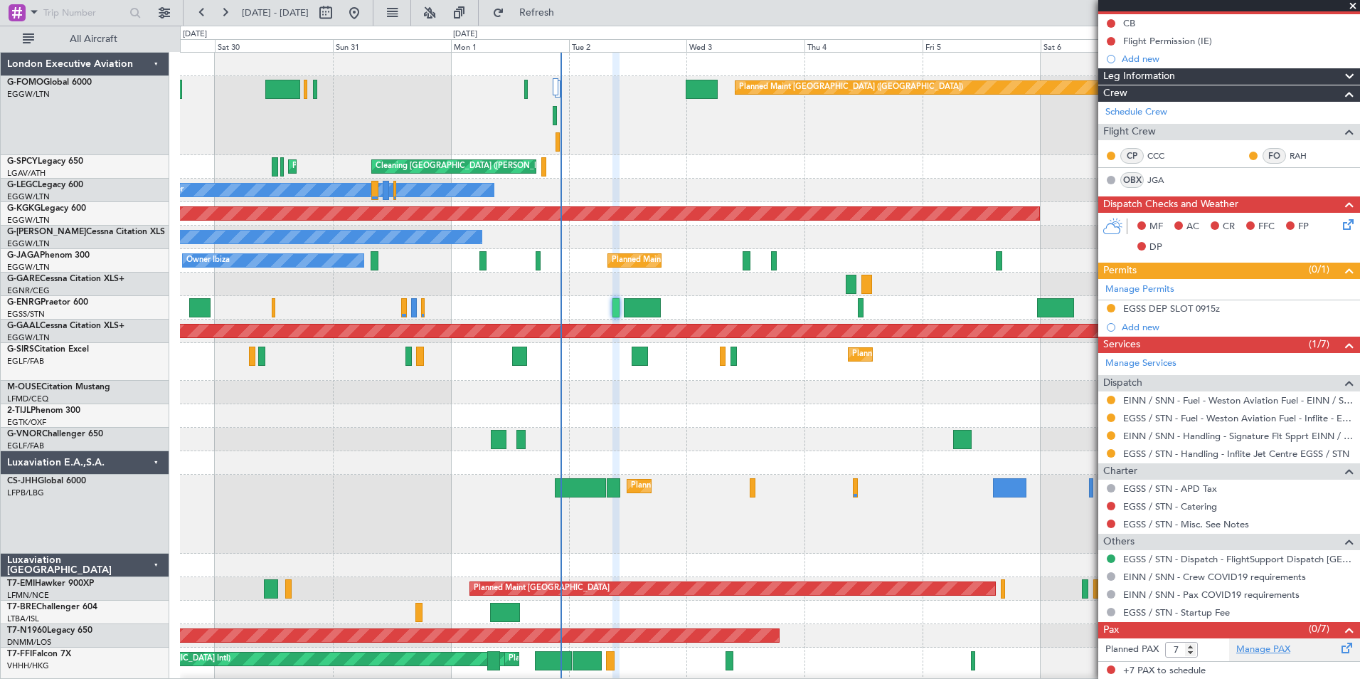
click at [1086, 593] on link "Manage PAX" at bounding box center [1263, 649] width 54 height 14
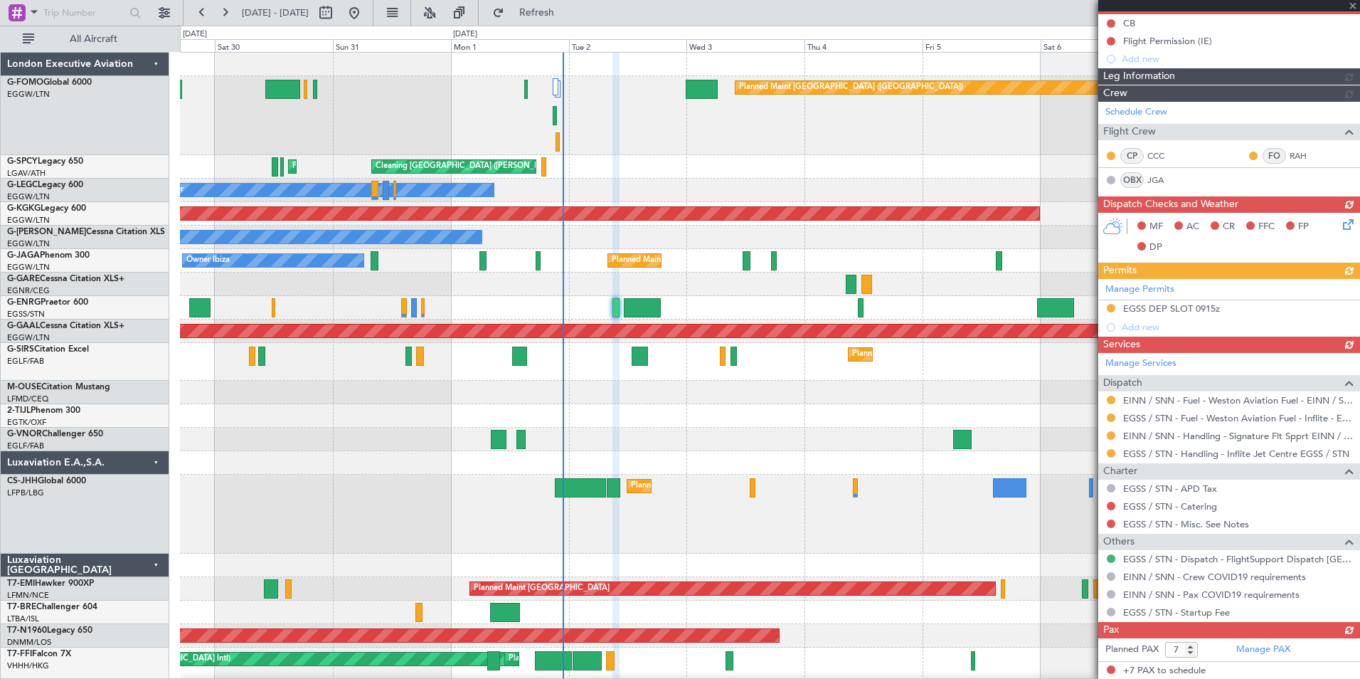
type input "+00:10"
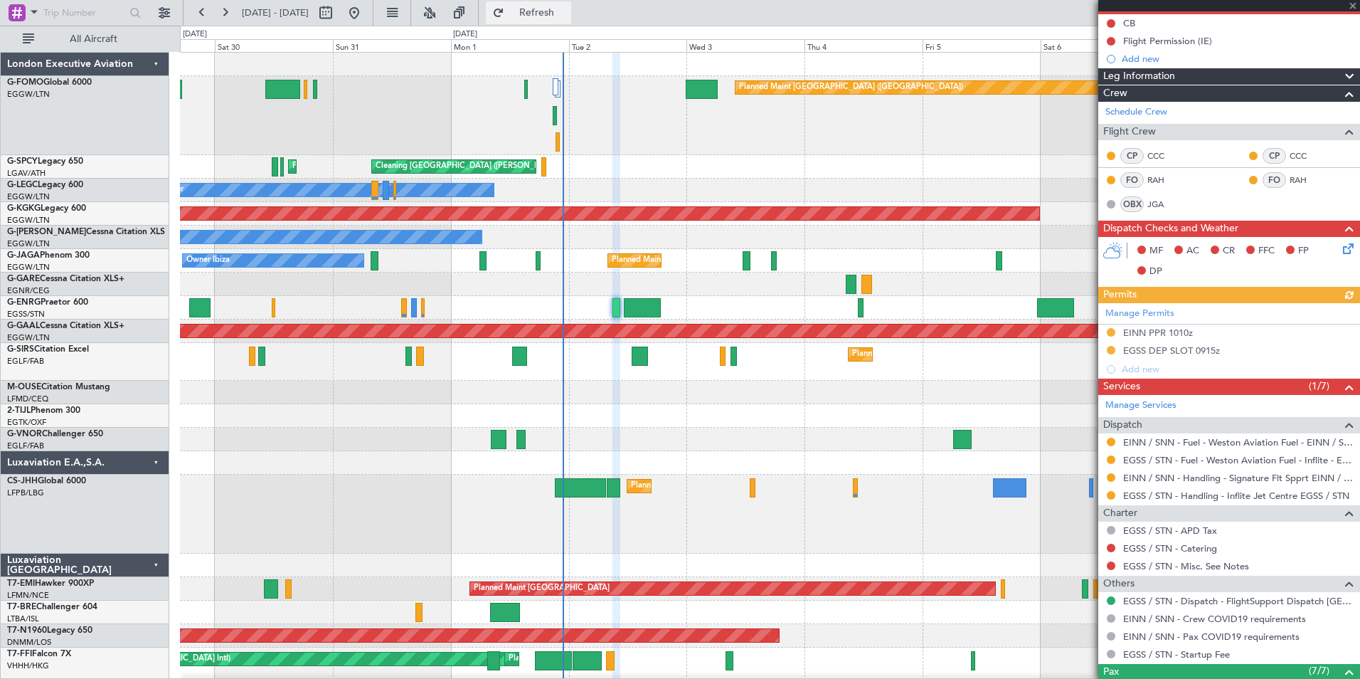
click at [571, 4] on button "Refresh" at bounding box center [528, 12] width 85 height 23
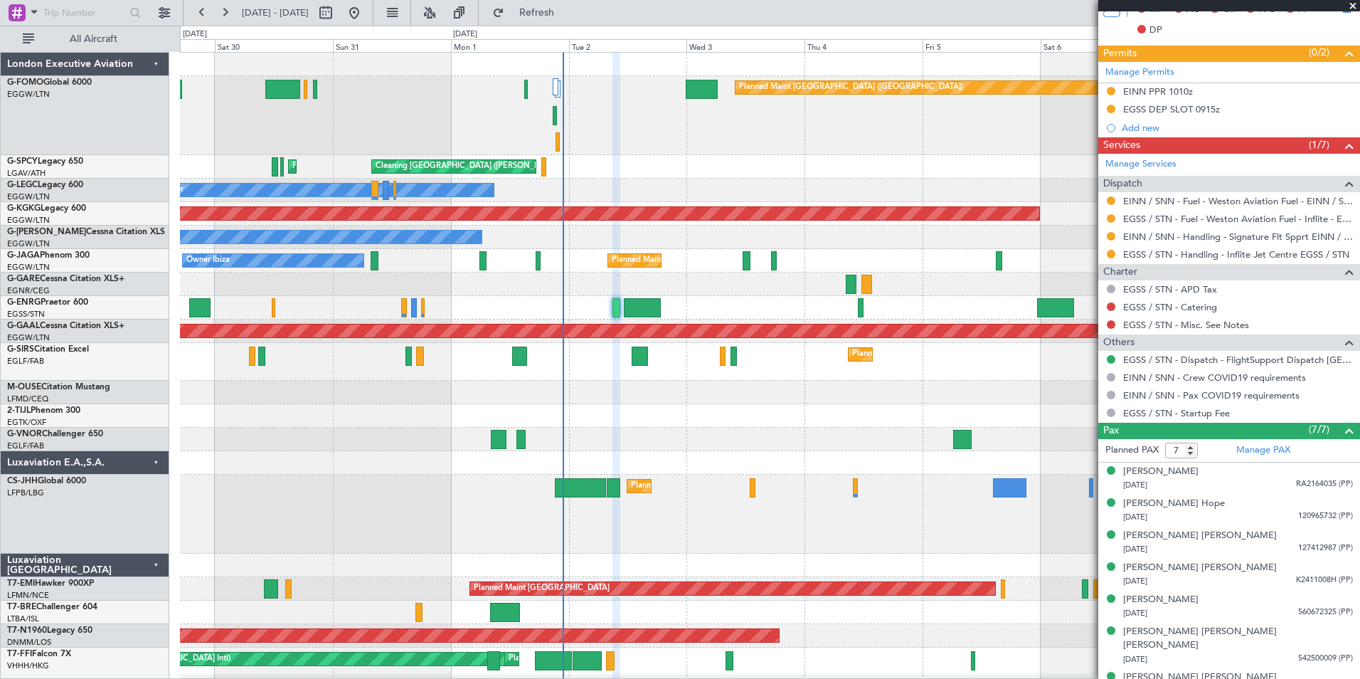
scroll to position [390, 0]
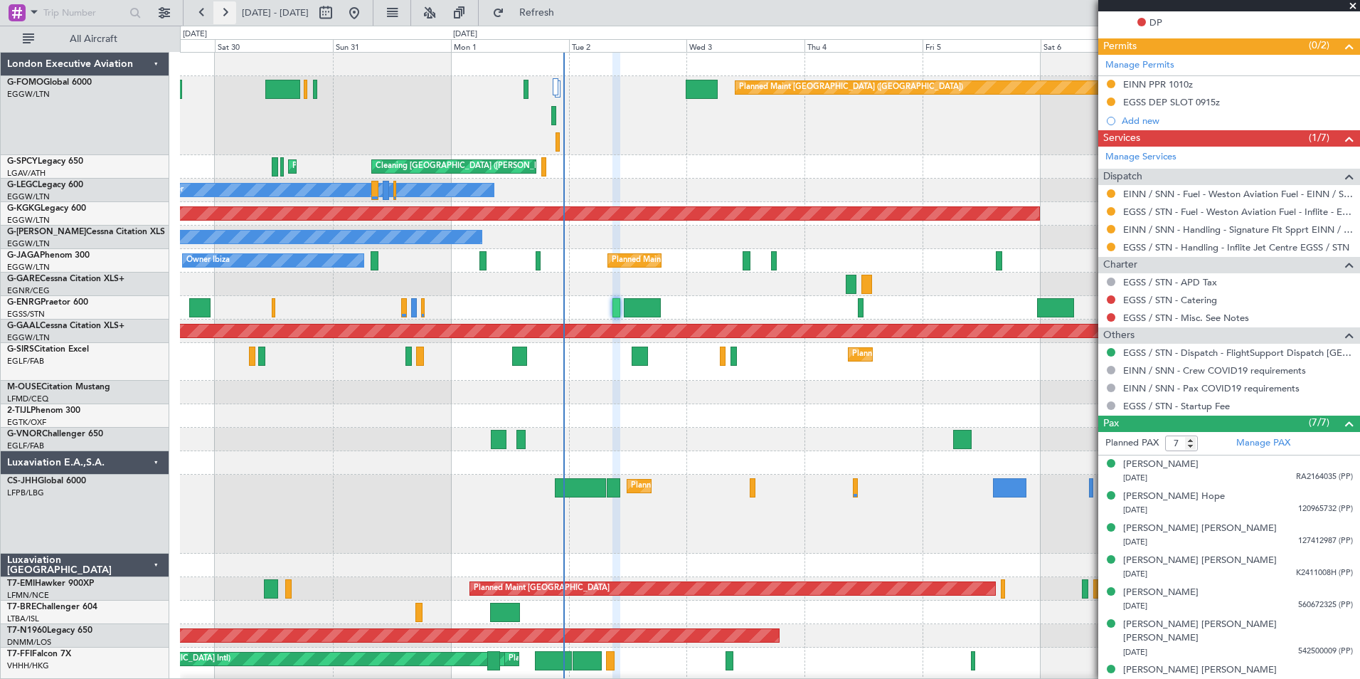
click at [229, 15] on button at bounding box center [224, 12] width 23 height 23
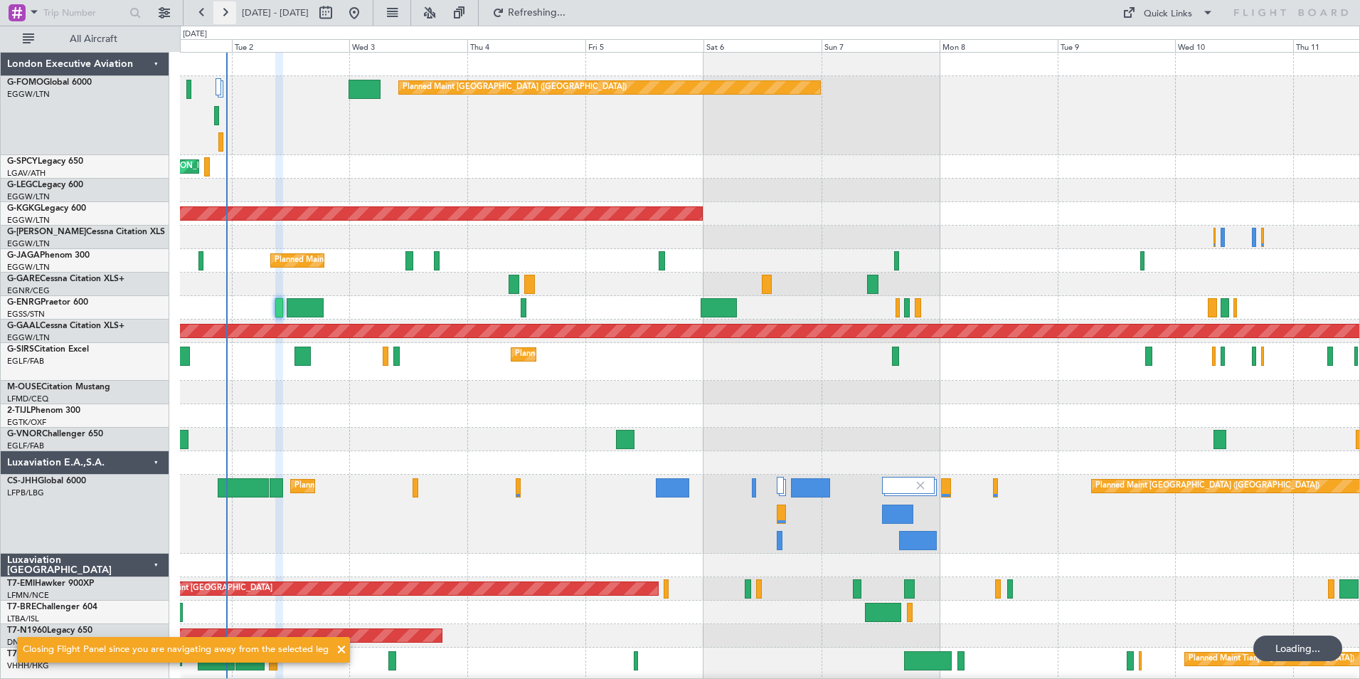
scroll to position [0, 0]
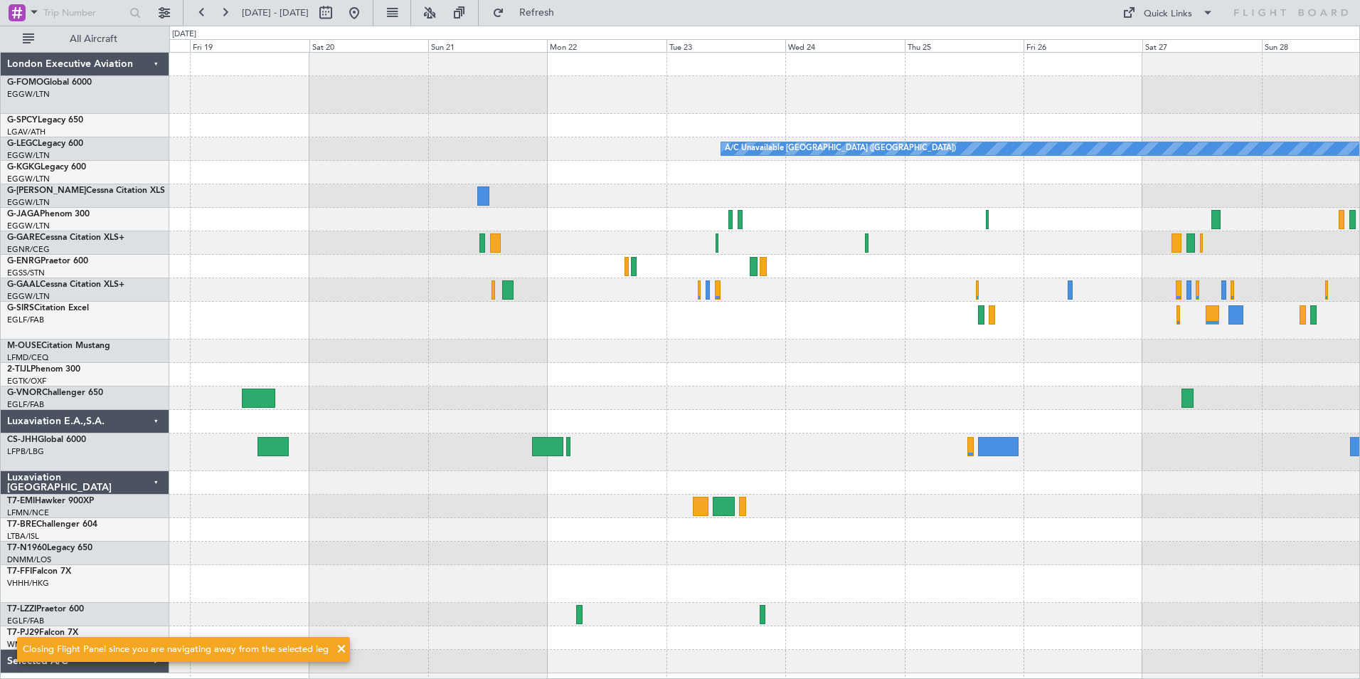
click at [438, 458] on div "A/C Unavailable London (Luton) Planned Maint Dusseldorf" at bounding box center [764, 363] width 1190 height 620
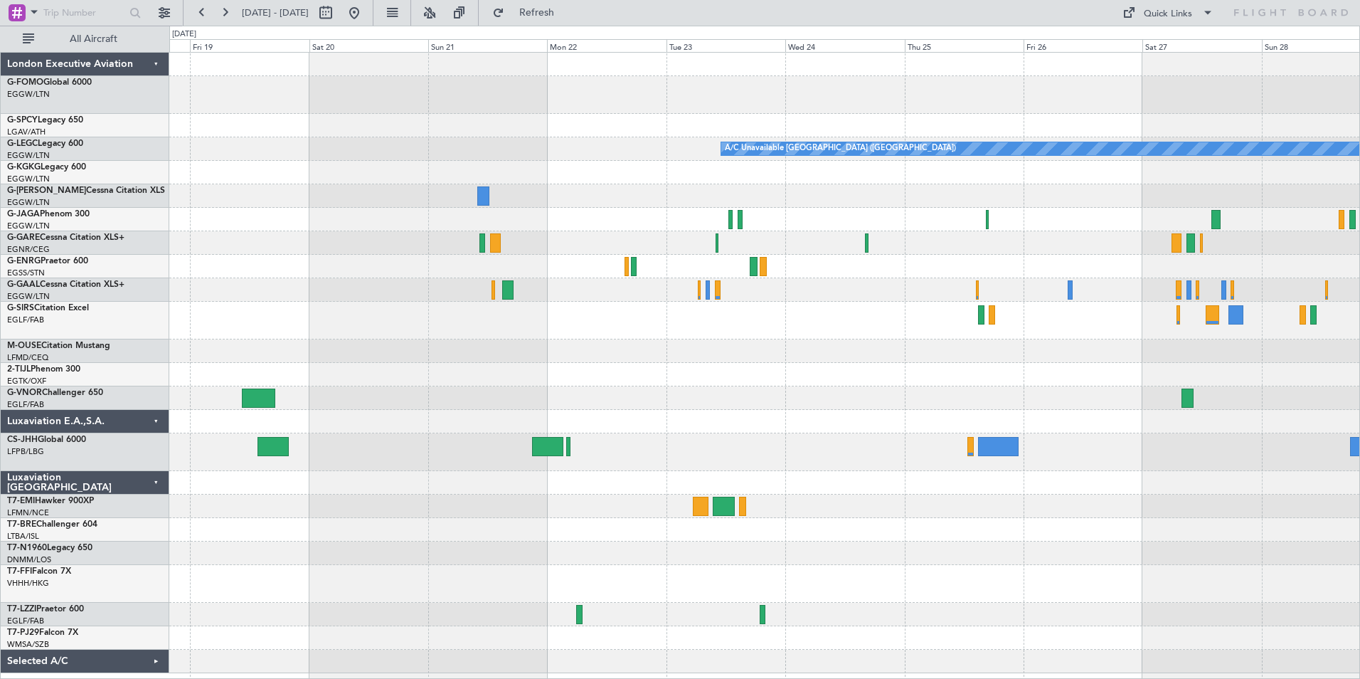
click at [154, 593] on div "Selected A/C" at bounding box center [85, 660] width 169 height 23
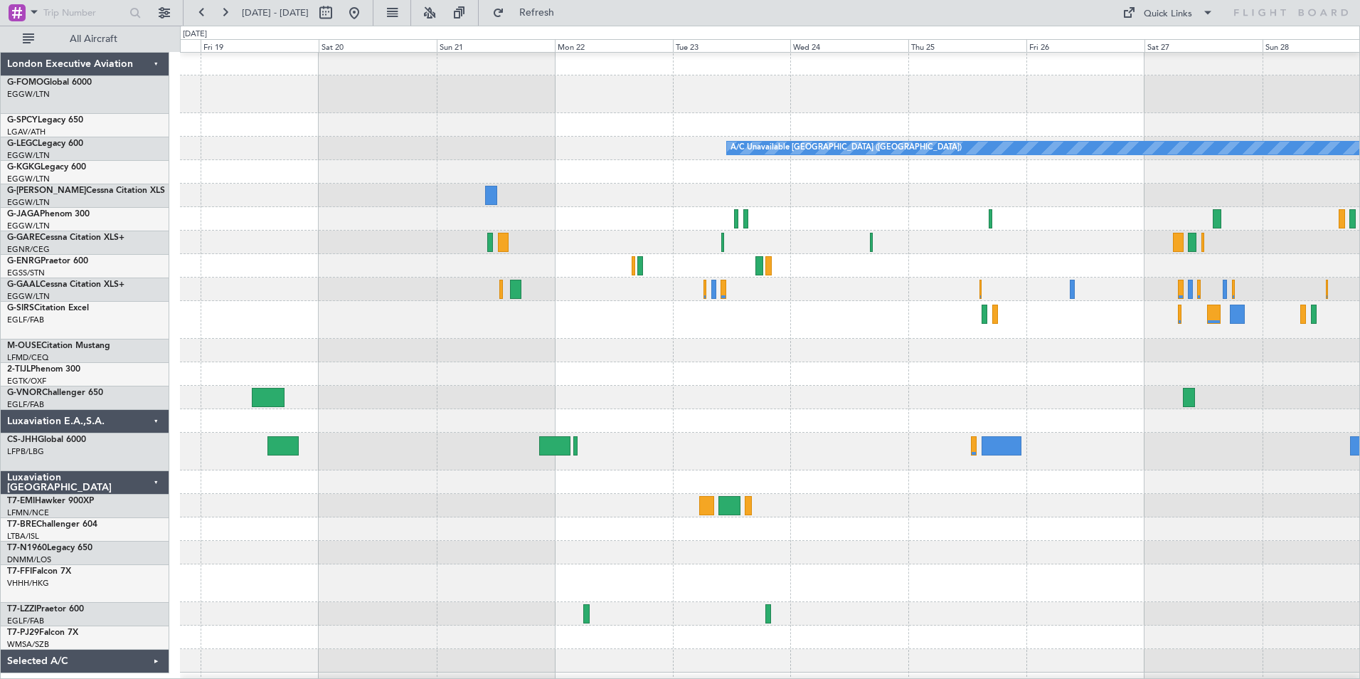
click at [180, 593] on div at bounding box center [769, 660] width 1179 height 23
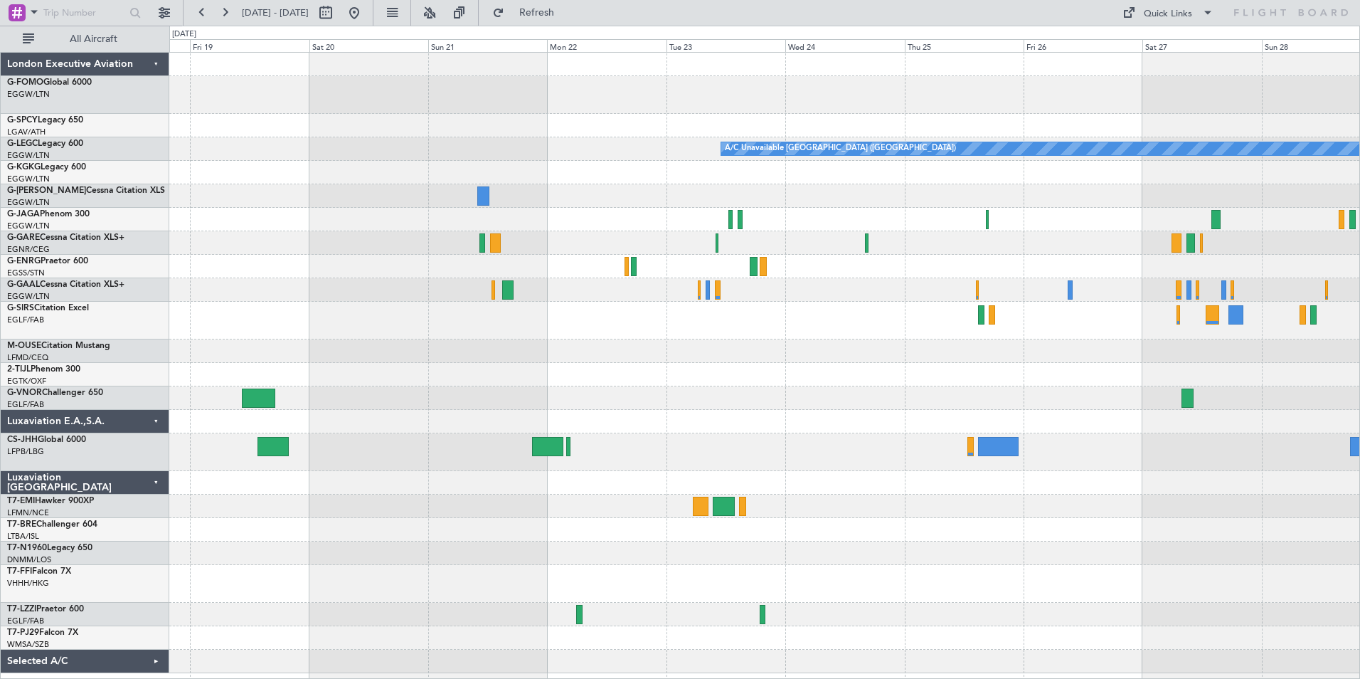
click at [174, 593] on div at bounding box center [764, 660] width 1190 height 23
click at [158, 593] on div "Selected A/C" at bounding box center [85, 660] width 169 height 23
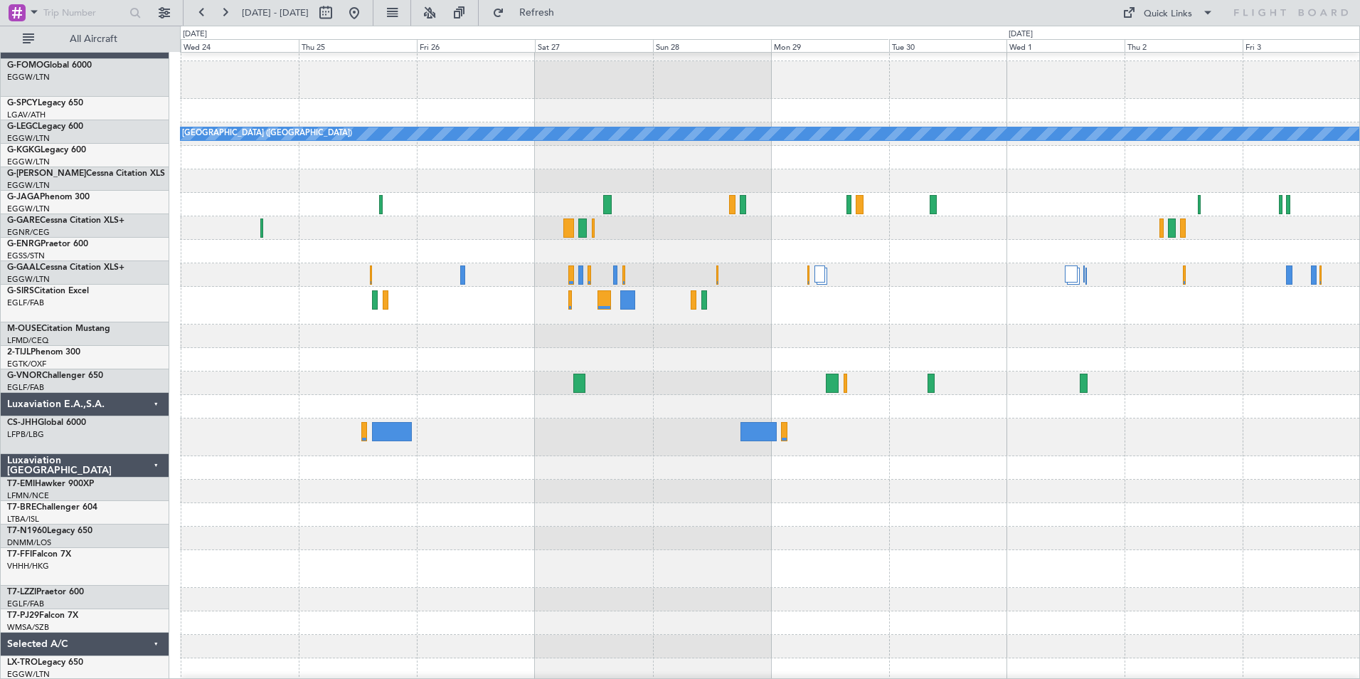
scroll to position [17, 0]
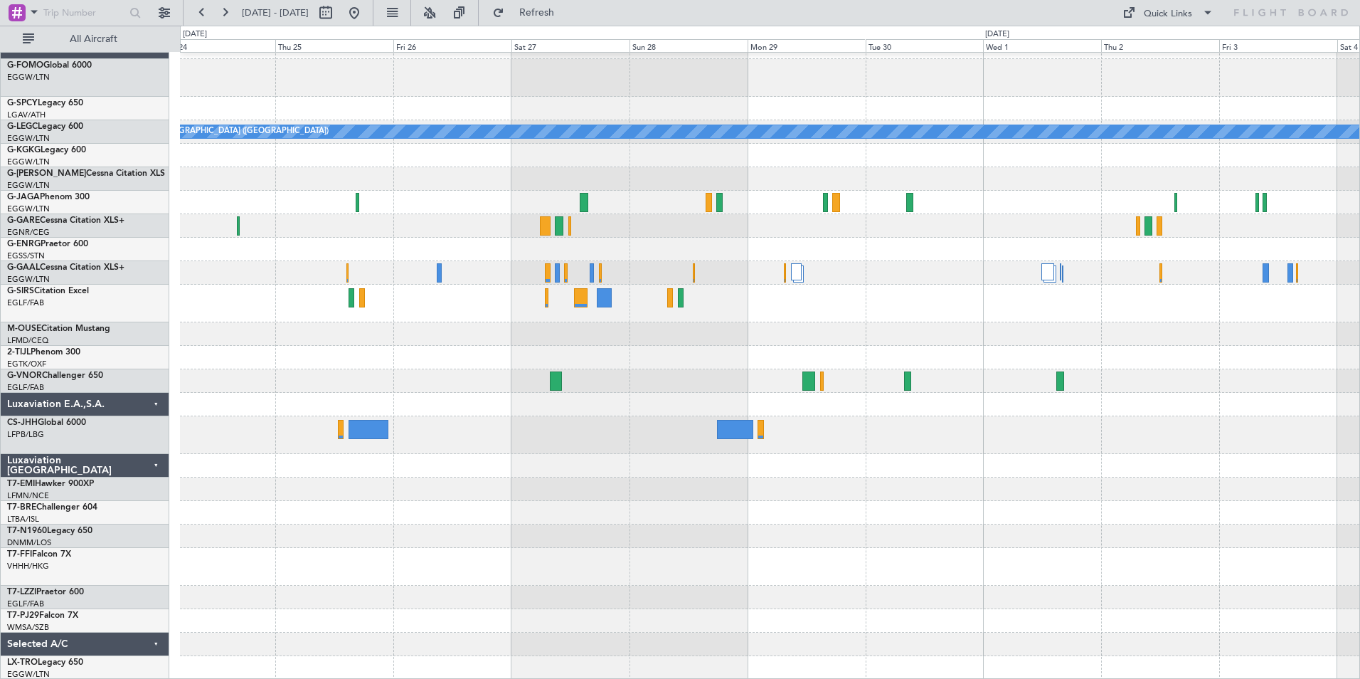
click at [277, 593] on div at bounding box center [769, 620] width 1179 height 23
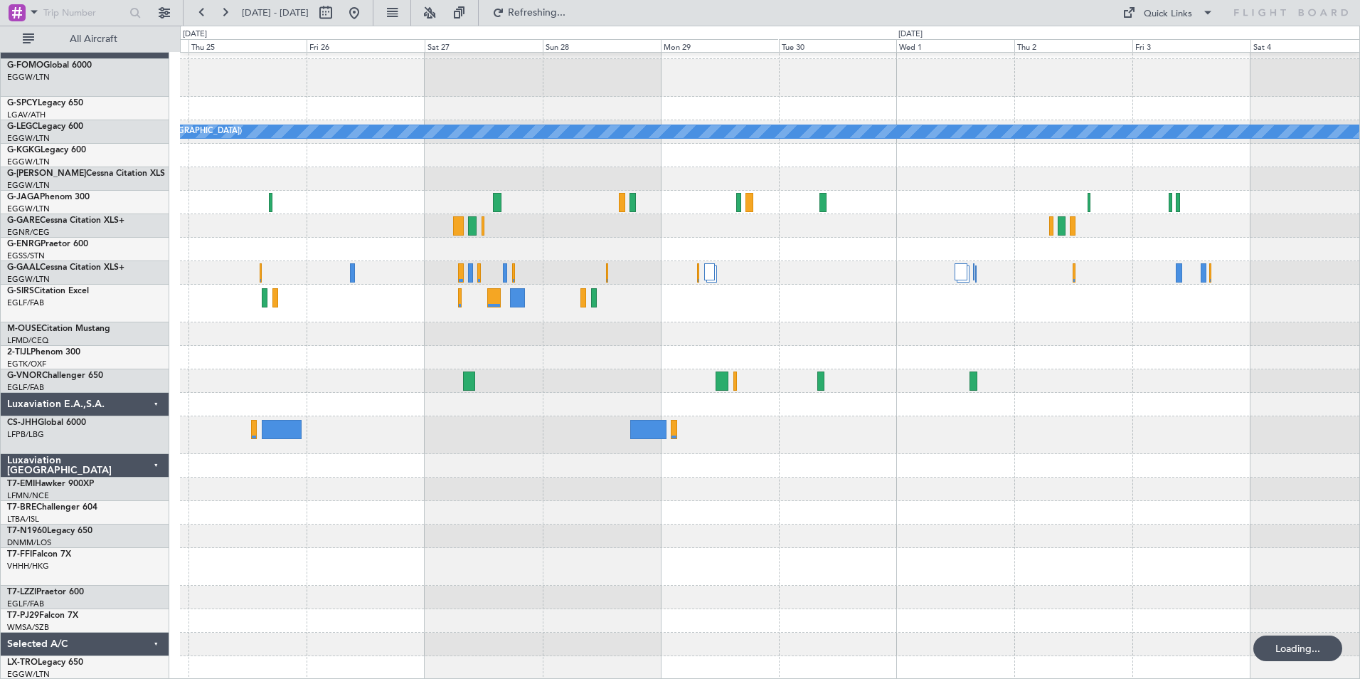
click at [334, 593] on div at bounding box center [769, 620] width 1179 height 23
click at [217, 11] on button at bounding box center [224, 12] width 23 height 23
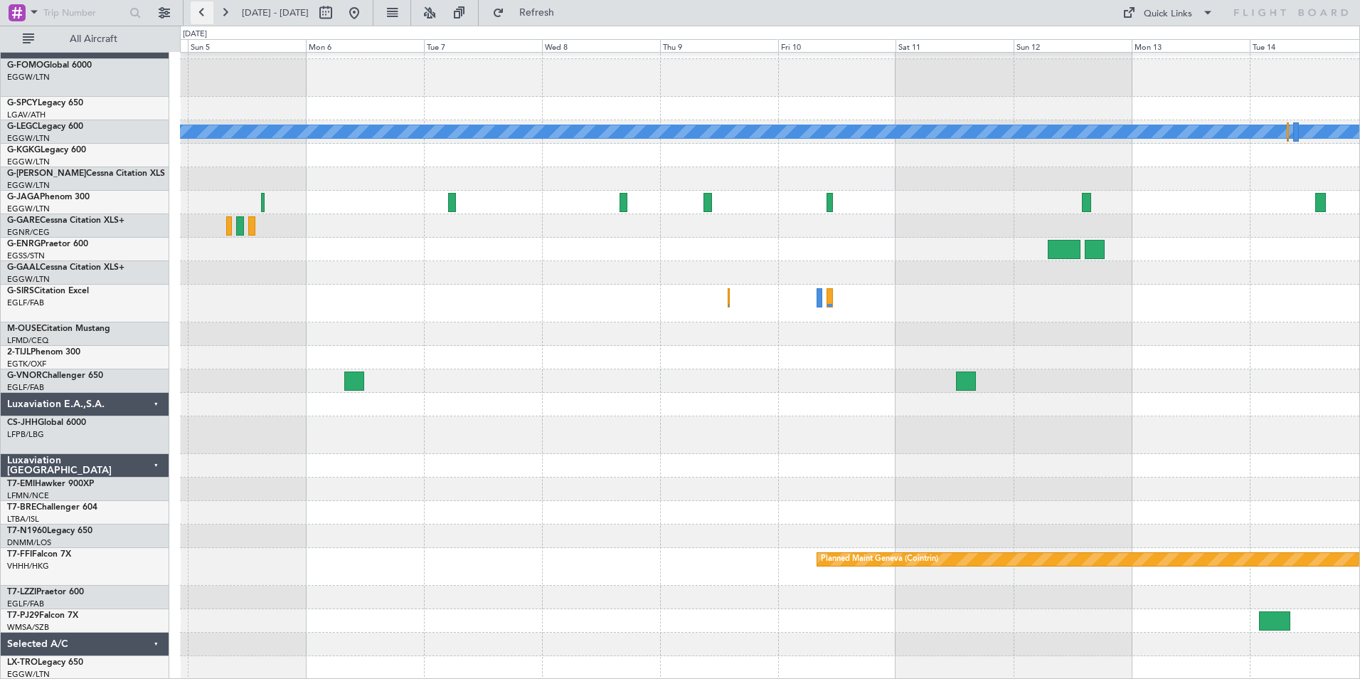
click at [208, 14] on button at bounding box center [202, 12] width 23 height 23
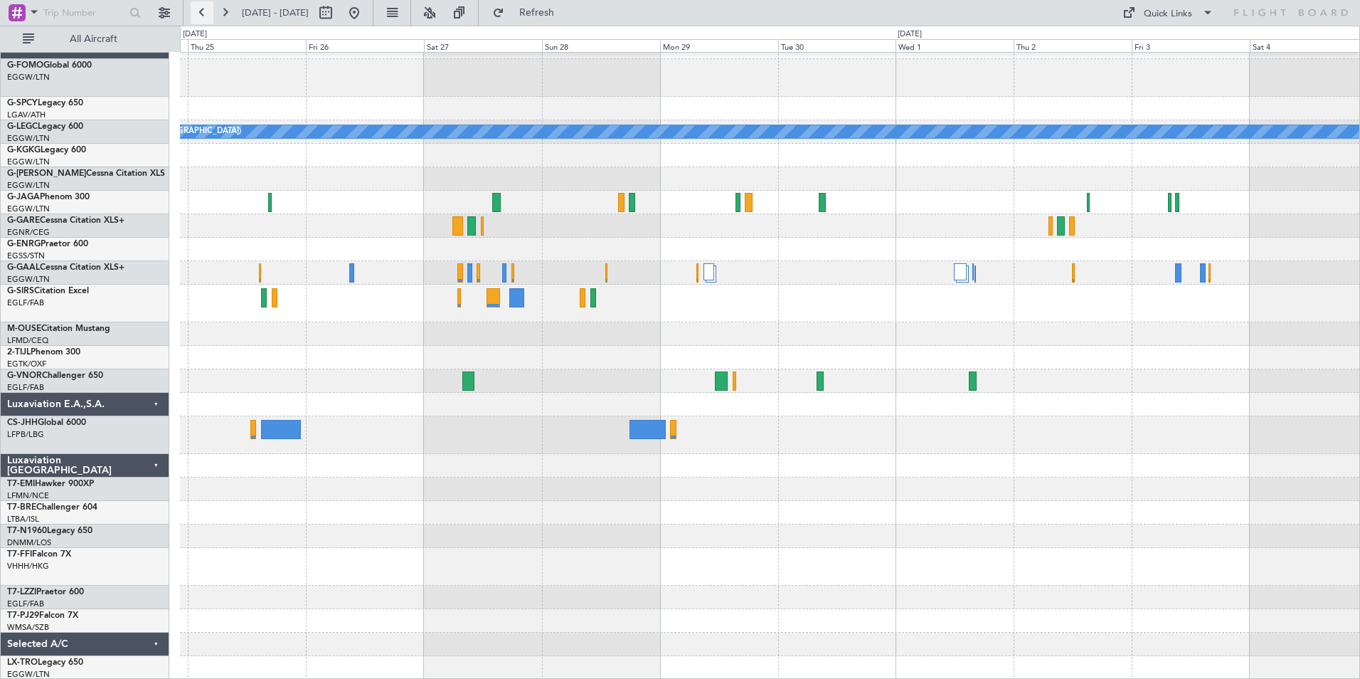
click at [208, 14] on button at bounding box center [202, 12] width 23 height 23
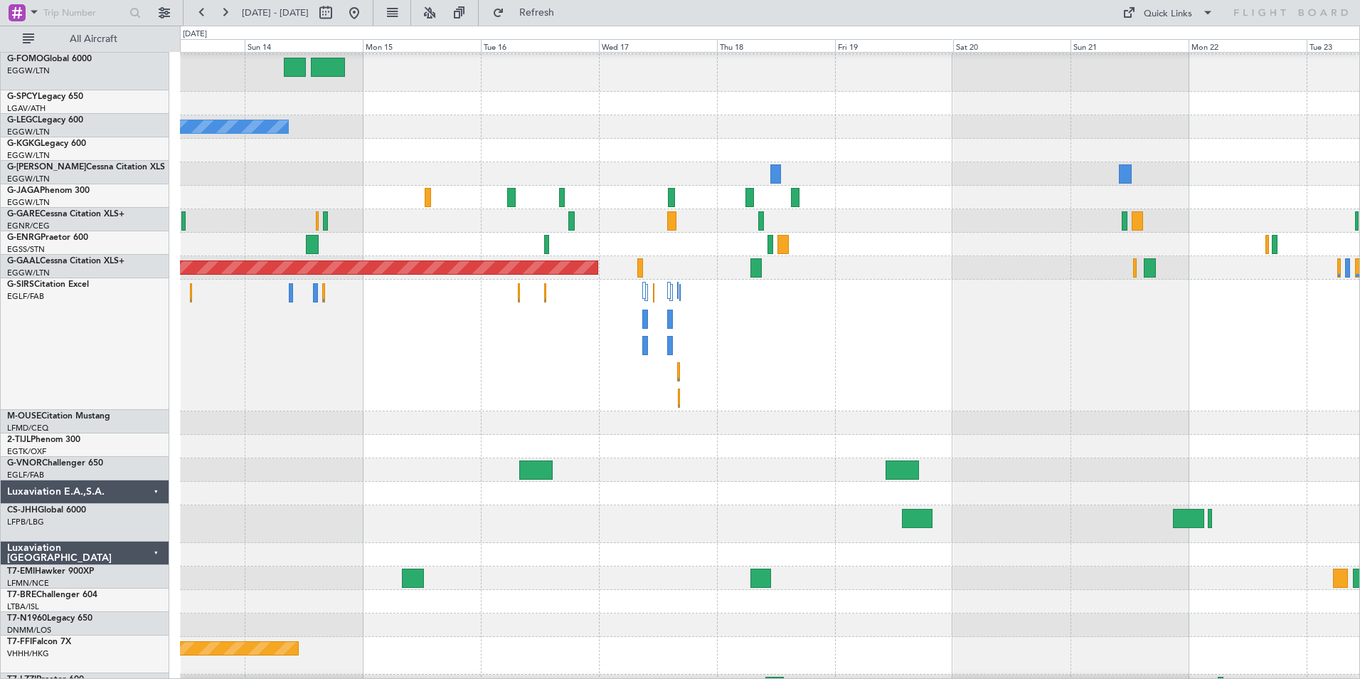
scroll to position [23, 0]
click at [492, 507] on div "Planned Maint [GEOGRAPHIC_DATA] ([GEOGRAPHIC_DATA])" at bounding box center [769, 524] width 1179 height 38
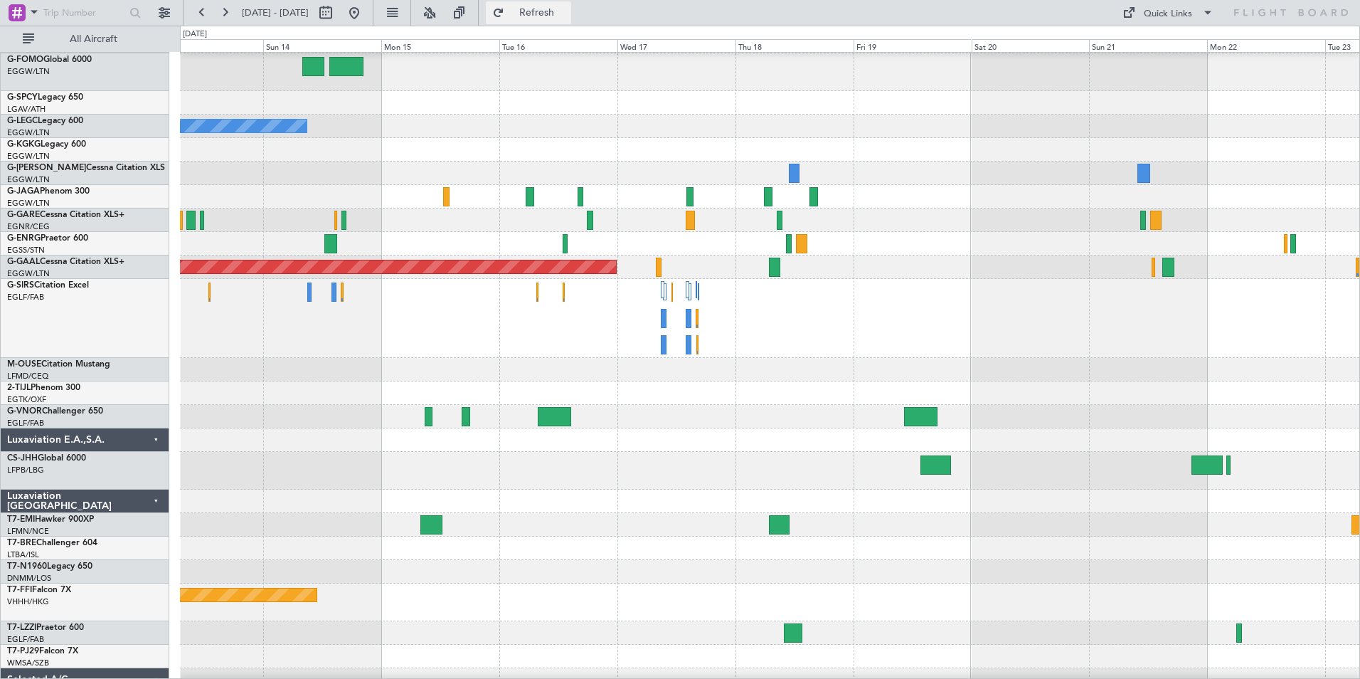
click at [553, 19] on button "Refresh" at bounding box center [528, 12] width 85 height 23
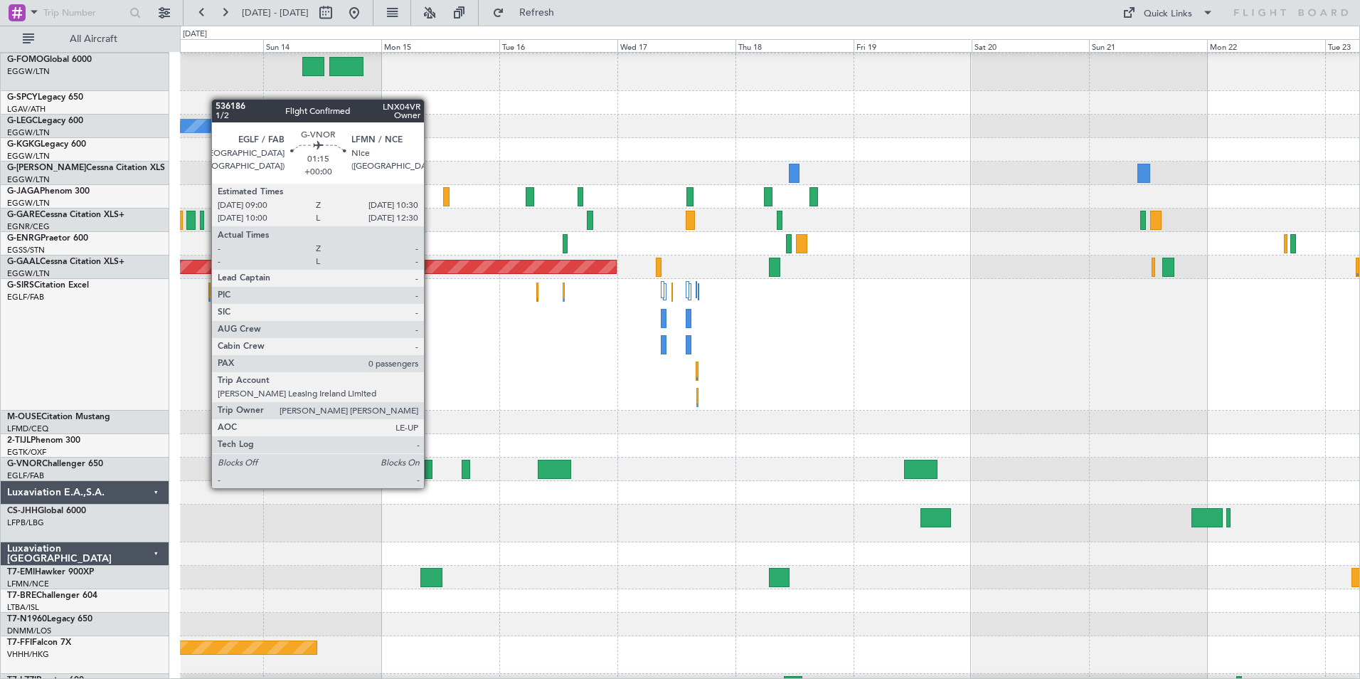
click at [430, 474] on div at bounding box center [429, 469] width 8 height 19
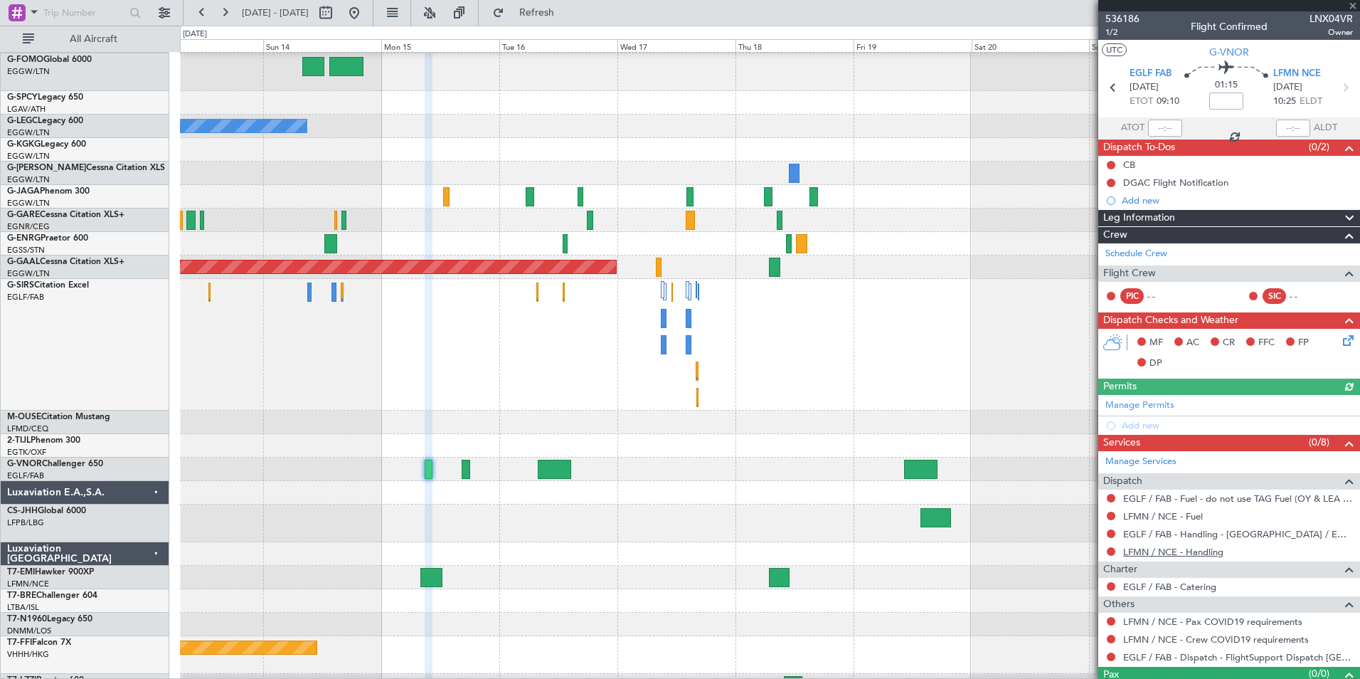
click at [1086, 549] on link "LFMN / NCE - Handling" at bounding box center [1173, 552] width 100 height 12
click at [1086, 518] on link "LFMN / NCE - Fuel" at bounding box center [1163, 516] width 80 height 12
click at [534, 12] on button "Refresh" at bounding box center [528, 12] width 85 height 23
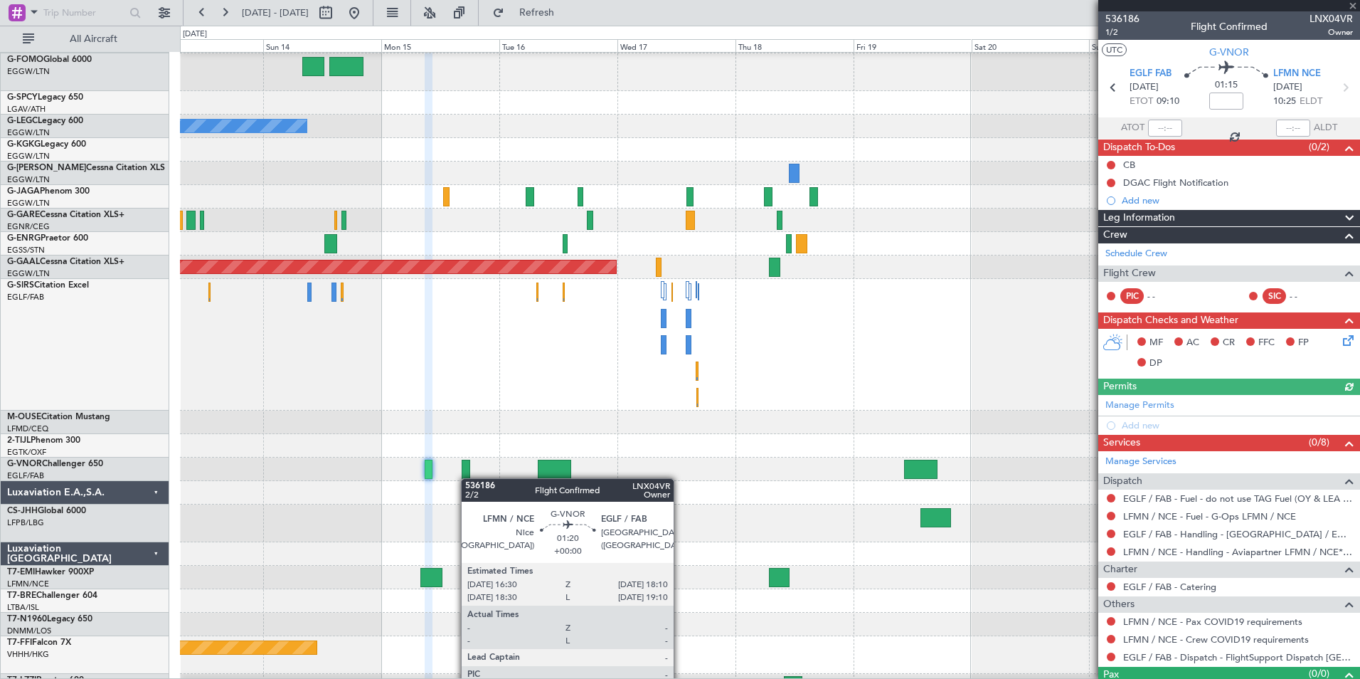
click at [468, 478] on div at bounding box center [466, 469] width 9 height 19
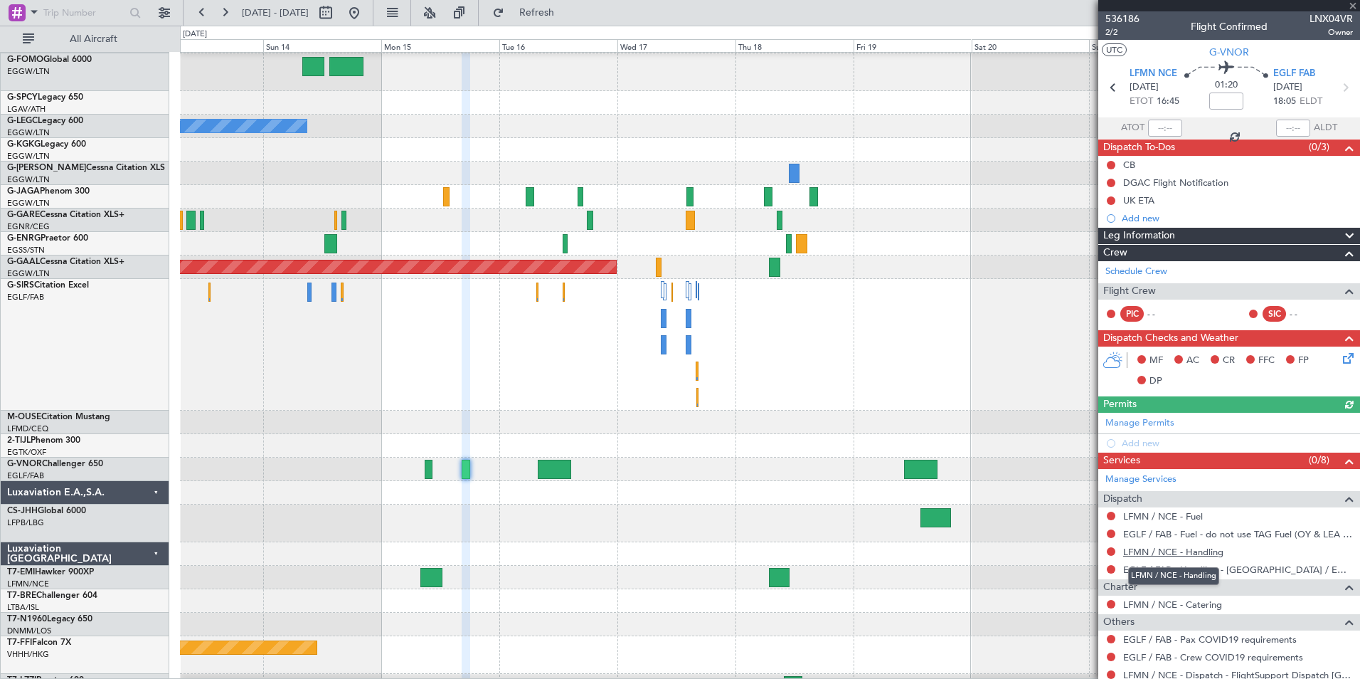
click at [1086, 555] on link "LFMN / NCE - Handling" at bounding box center [1173, 552] width 100 height 12
click at [567, 18] on span "Refresh" at bounding box center [537, 13] width 60 height 10
click at [1086, 519] on link "LFMN / NCE - Fuel" at bounding box center [1163, 516] width 80 height 12
click at [567, 10] on span "Refresh" at bounding box center [537, 13] width 60 height 10
click at [1086, 271] on link "Schedule Crew" at bounding box center [1136, 272] width 62 height 14
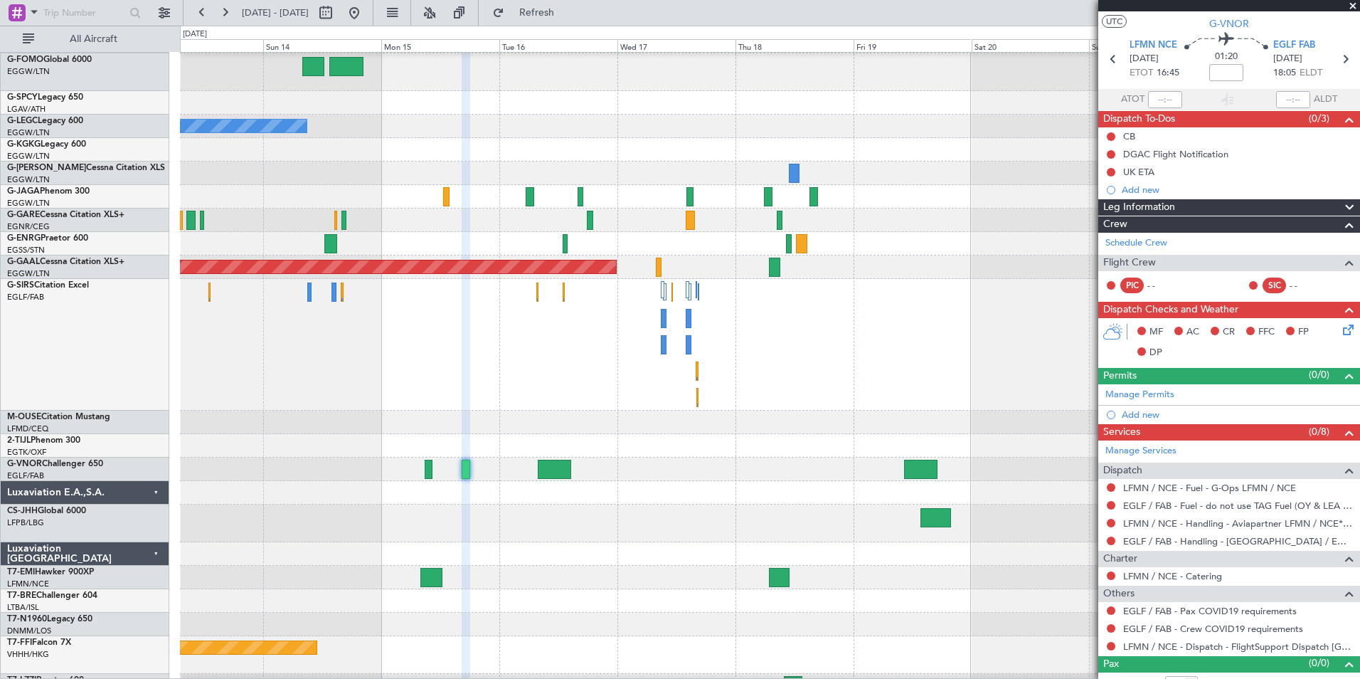
scroll to position [45, 0]
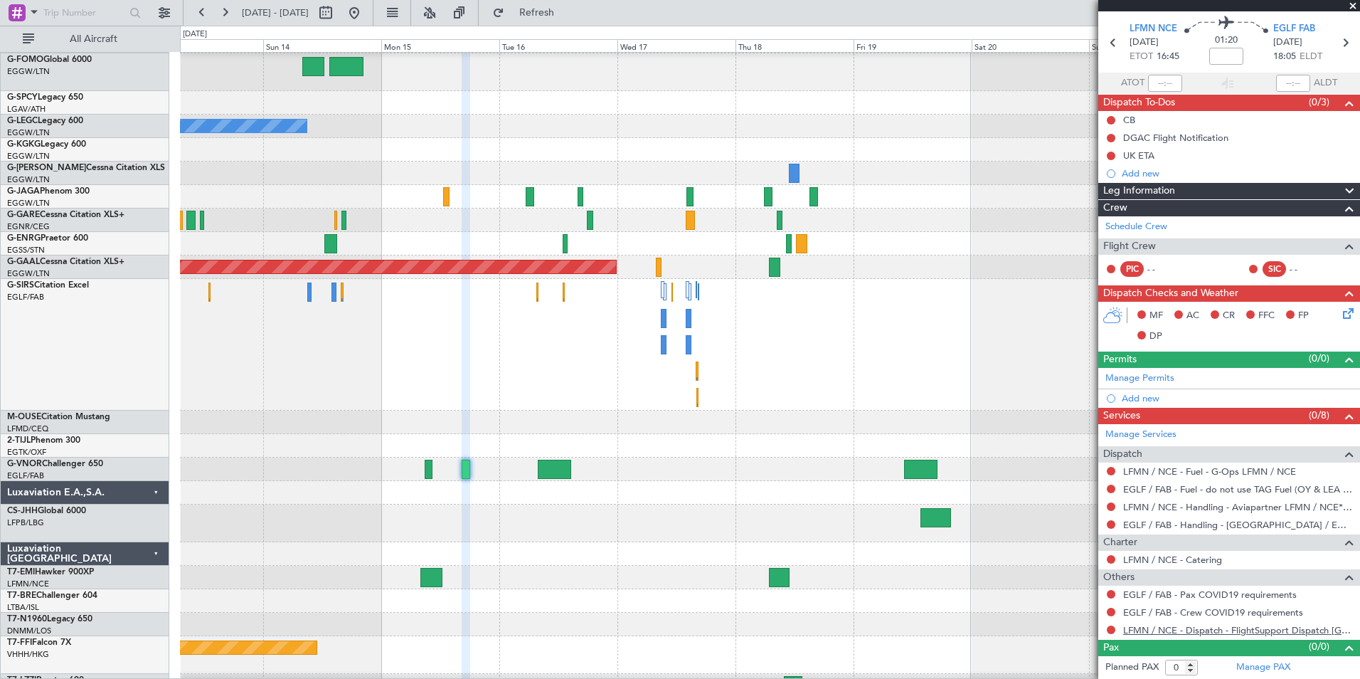
click at [1086, 593] on link "LFMN / NCE - Dispatch - FlightSupport Dispatch UK" at bounding box center [1238, 630] width 230 height 12
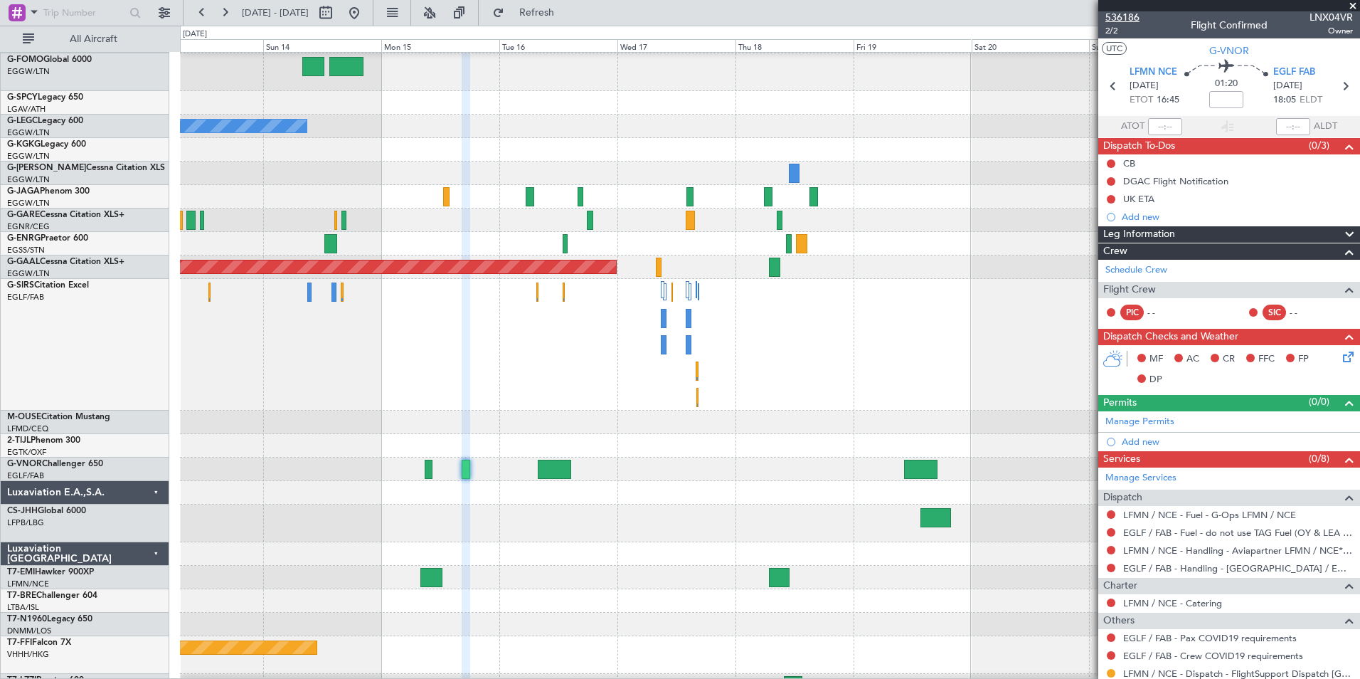
click at [1086, 16] on span "536186" at bounding box center [1122, 17] width 34 height 15
click at [232, 14] on button at bounding box center [224, 12] width 23 height 23
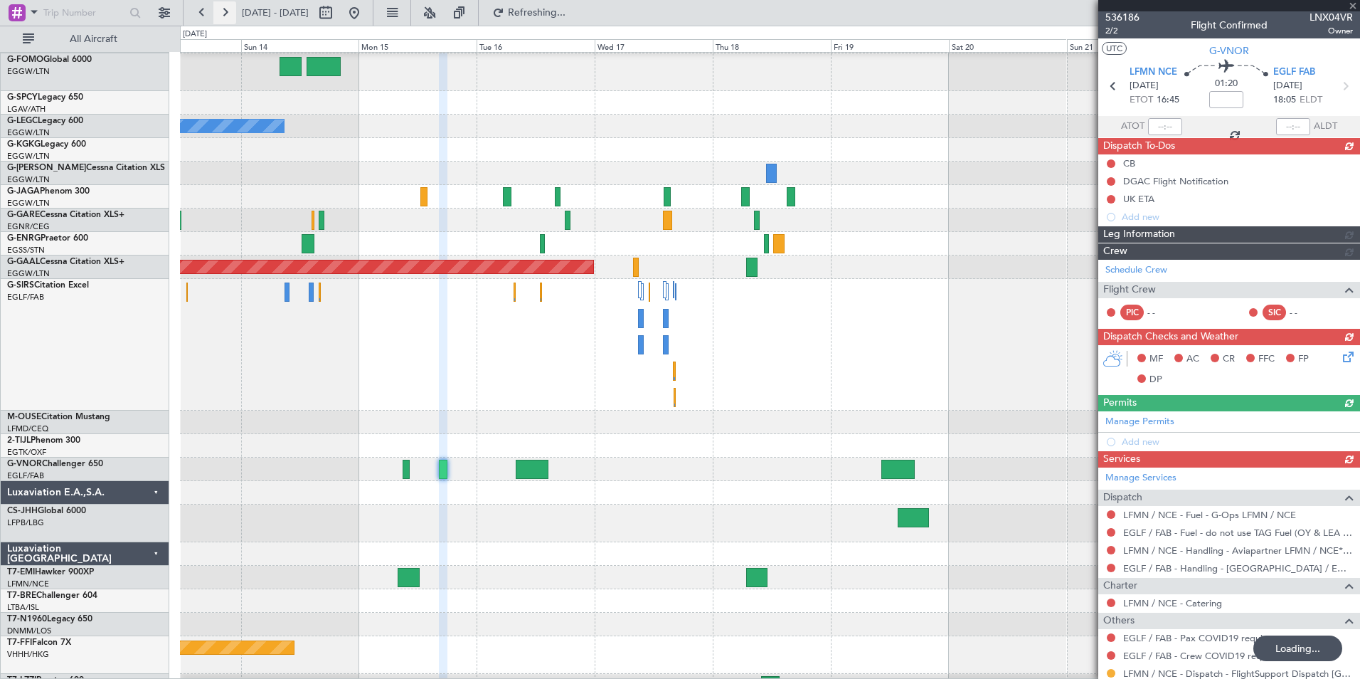
click at [232, 14] on button at bounding box center [224, 12] width 23 height 23
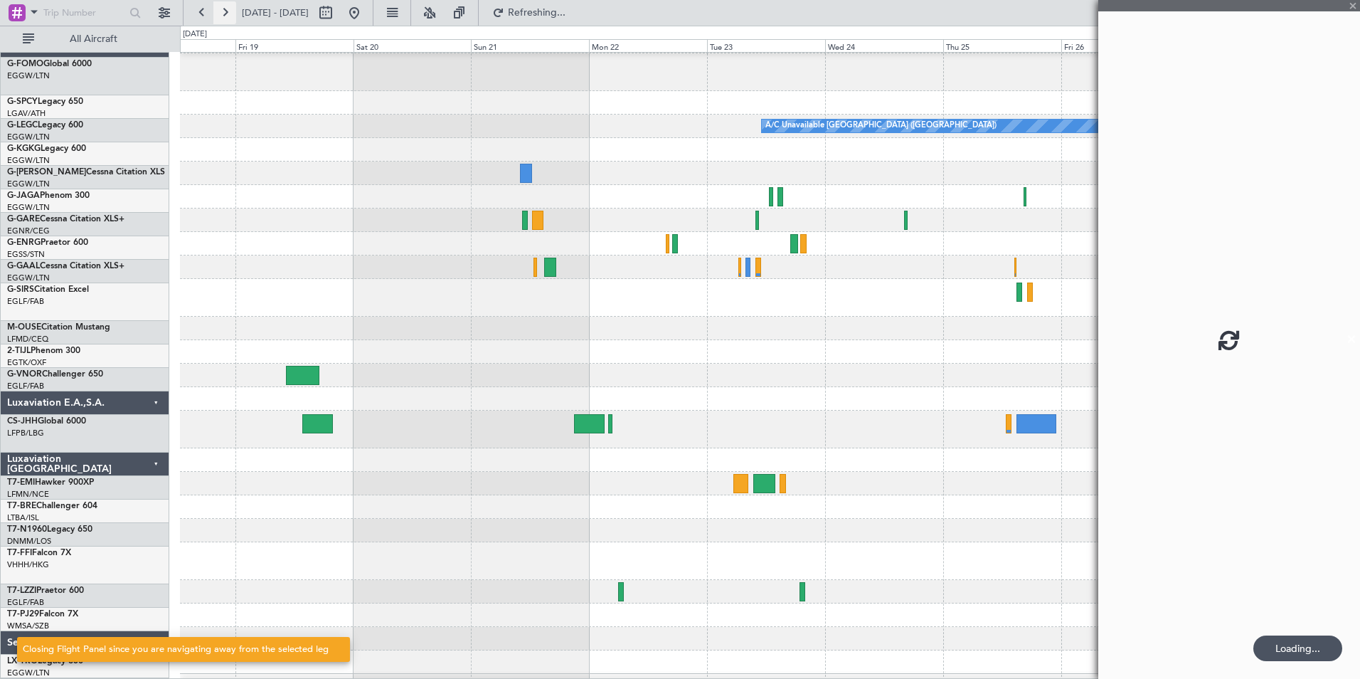
scroll to position [17, 0]
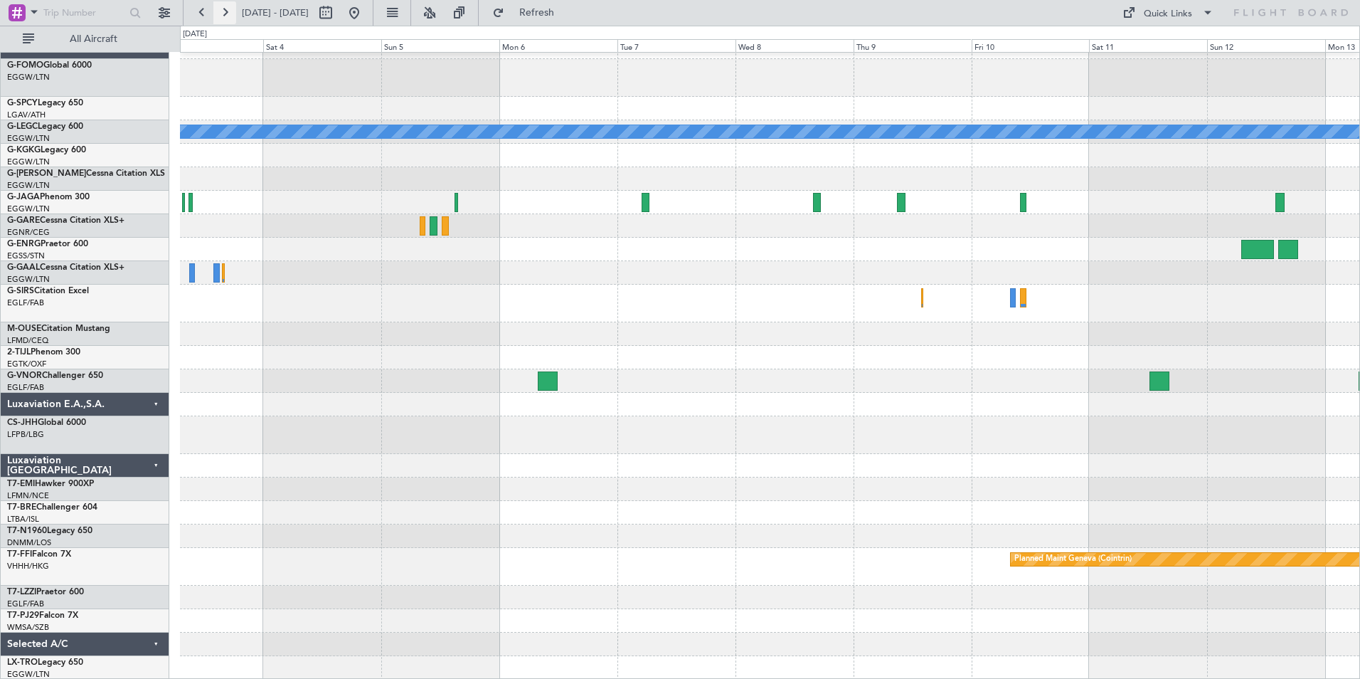
click at [228, 16] on button at bounding box center [224, 12] width 23 height 23
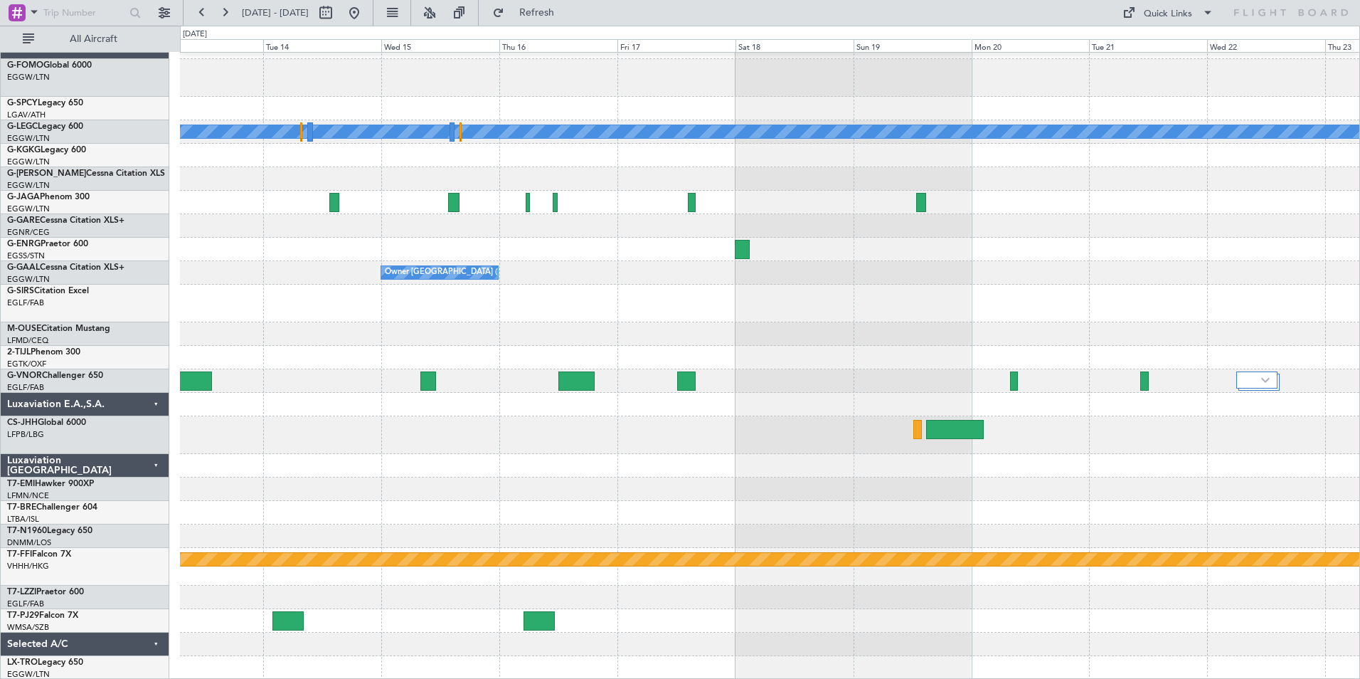
scroll to position [0, 0]
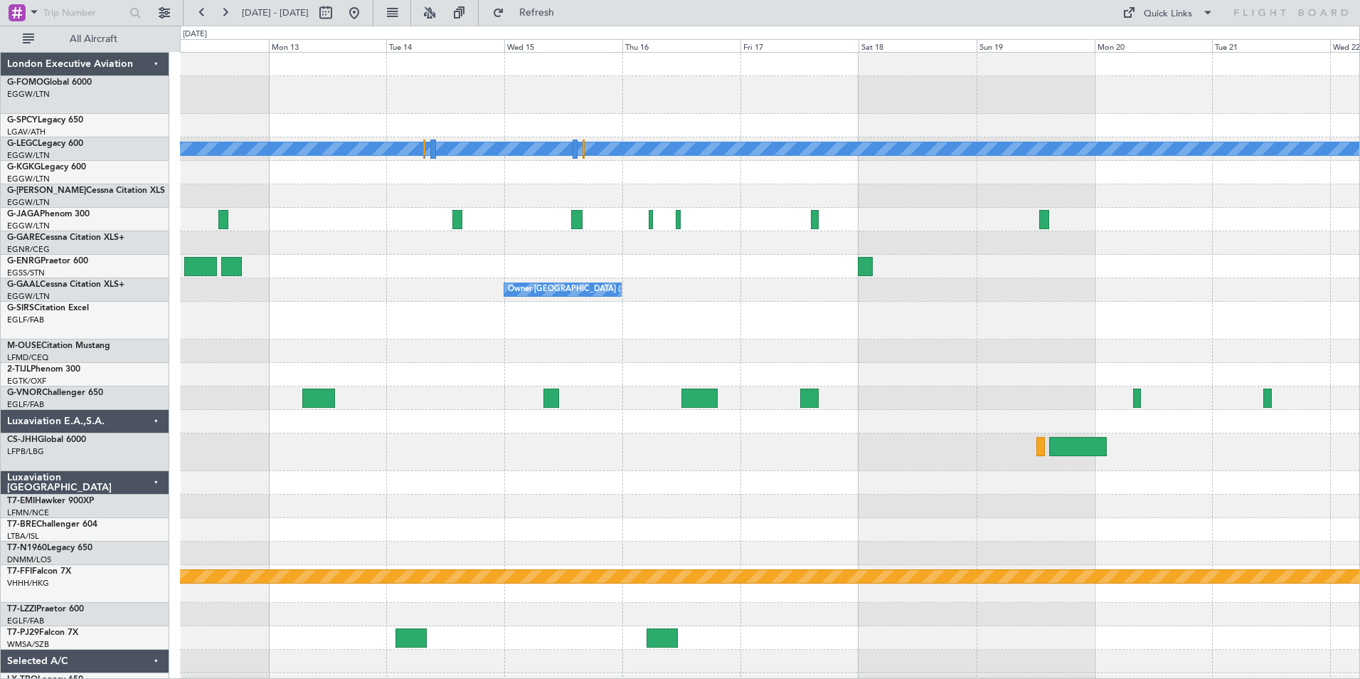
click at [418, 505] on div "A/C Unavailable London (Luton) Owner London (Luton) Planned Maint Geneva (Coint…" at bounding box center [769, 375] width 1179 height 644
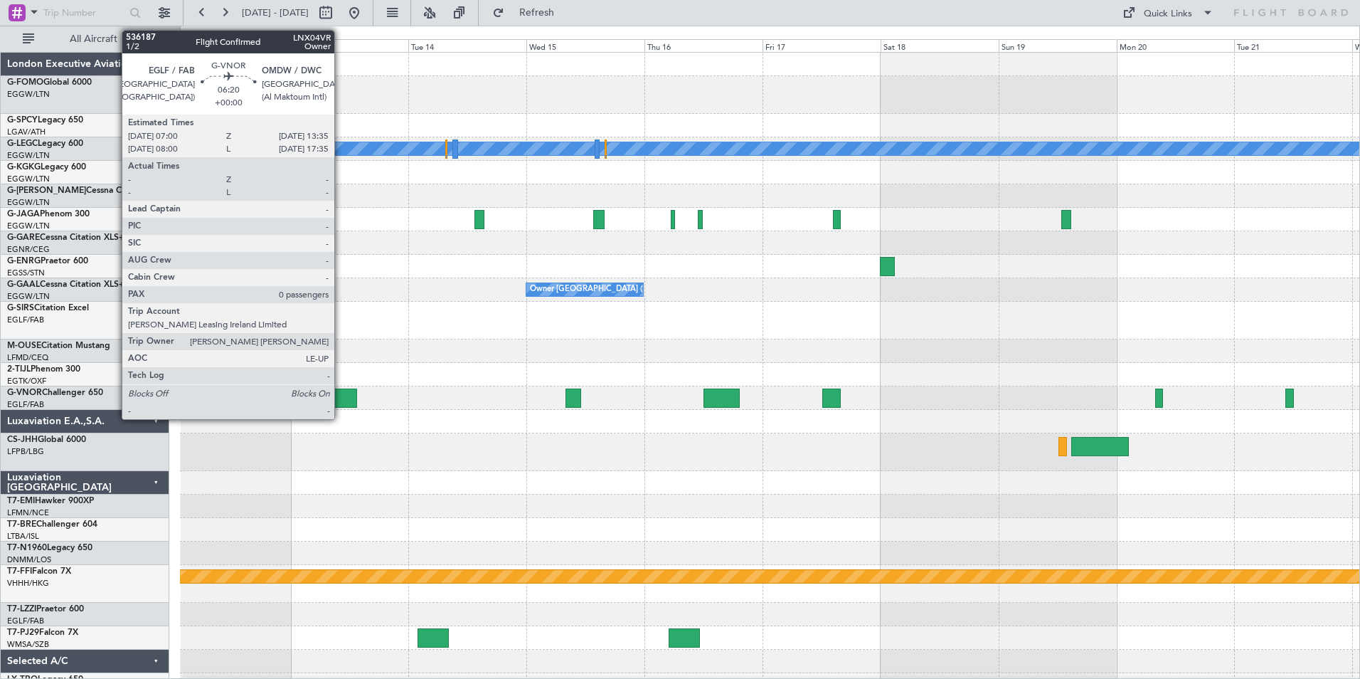
click at [341, 397] on div at bounding box center [340, 397] width 33 height 19
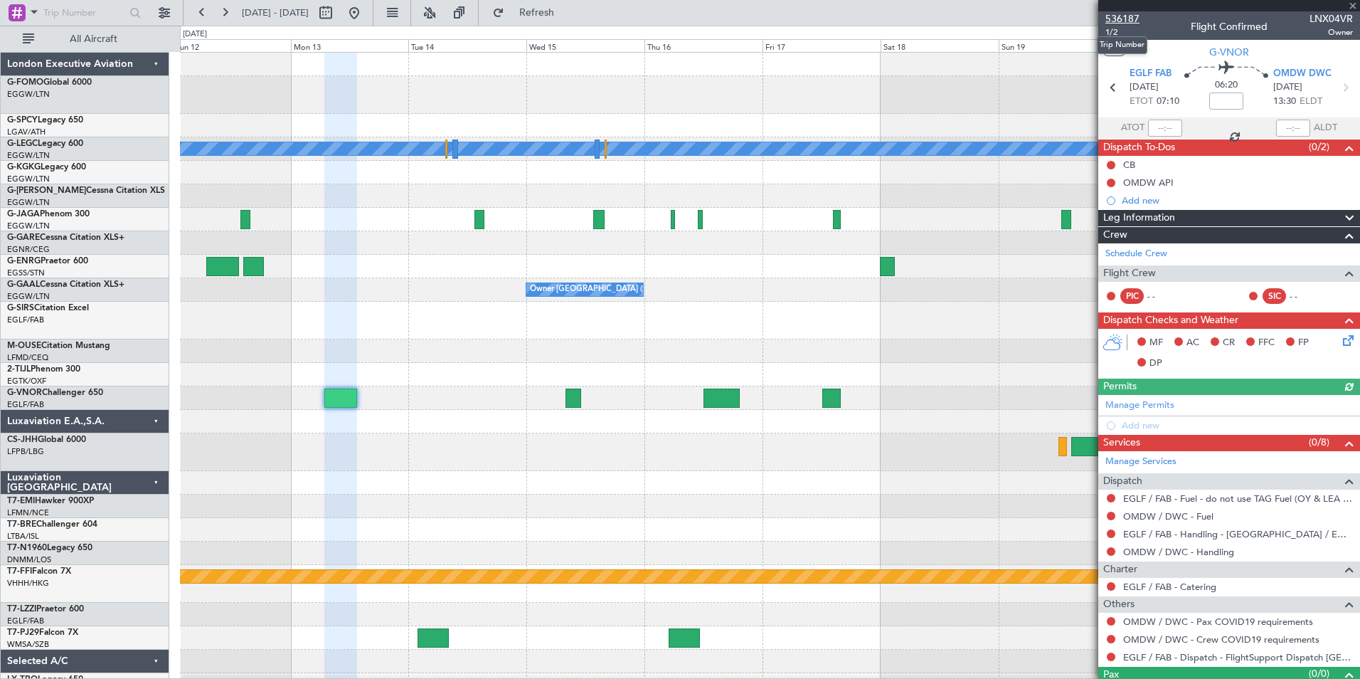
click at [1086, 18] on span "536187" at bounding box center [1122, 18] width 34 height 15
click at [567, 14] on span "Refresh" at bounding box center [537, 13] width 60 height 10
click at [211, 7] on button at bounding box center [202, 12] width 23 height 23
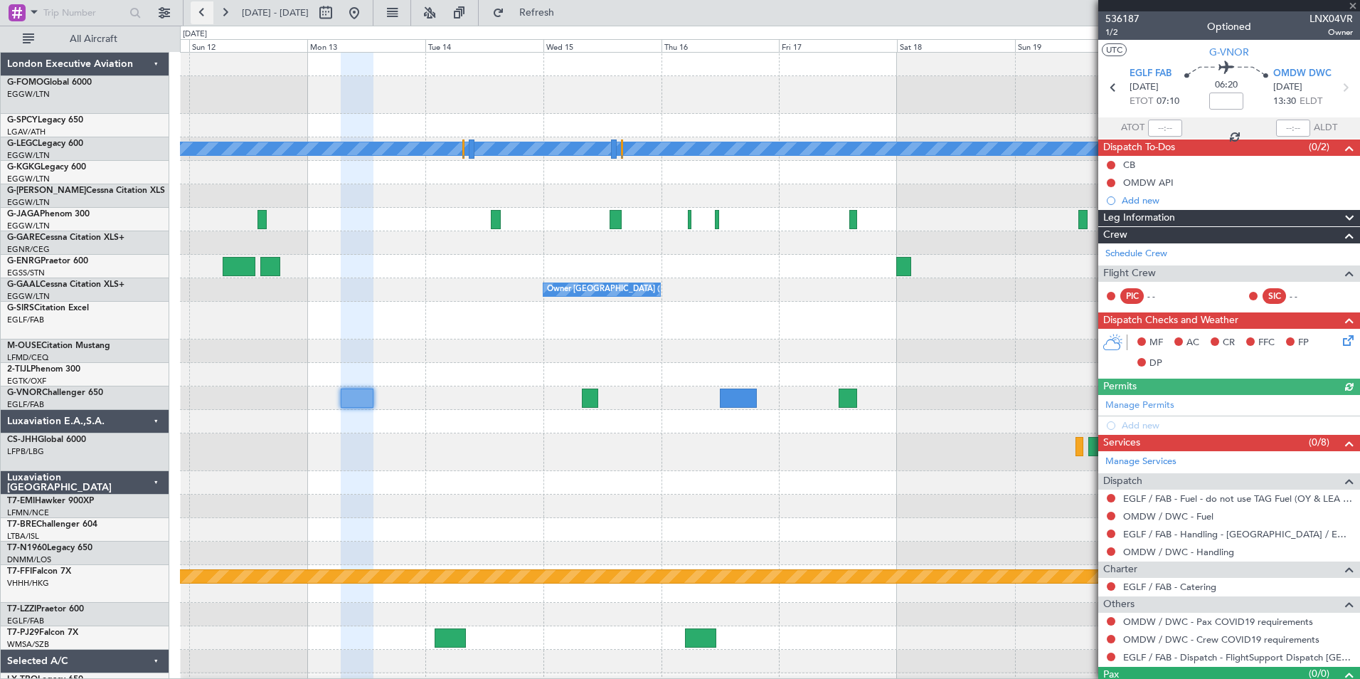
click at [211, 7] on button at bounding box center [202, 12] width 23 height 23
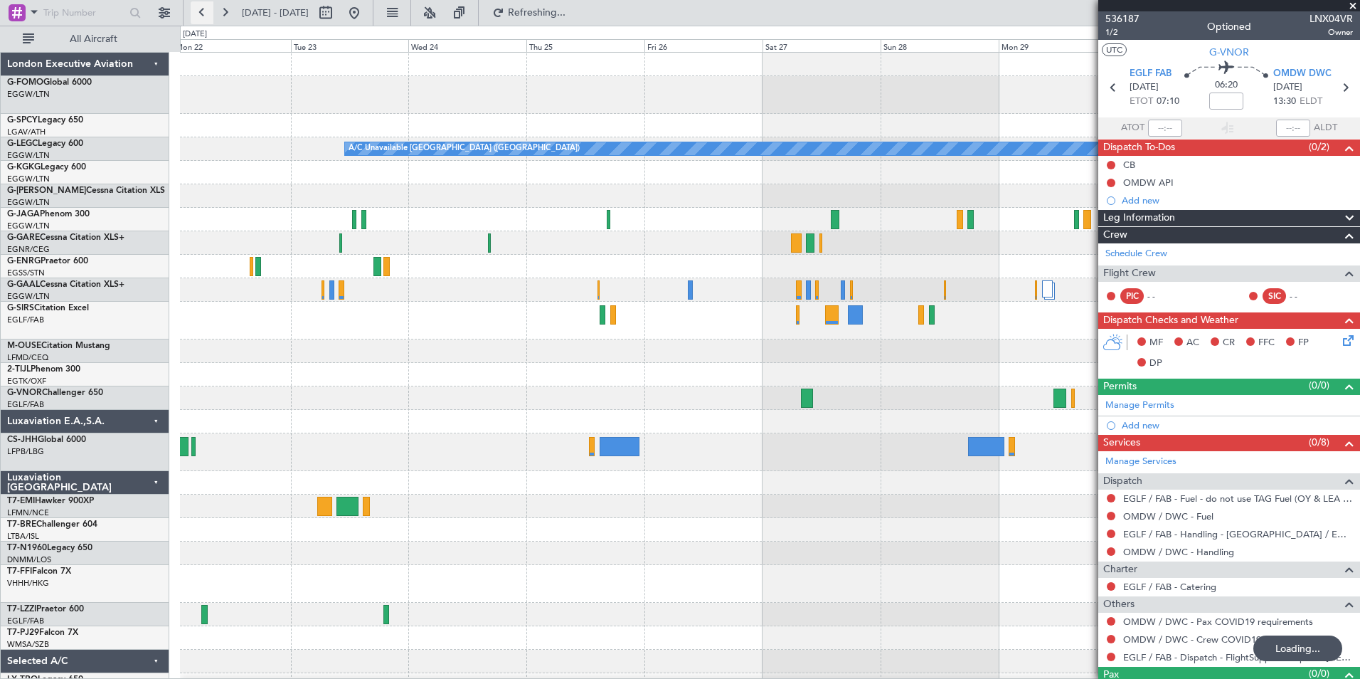
click at [211, 7] on button at bounding box center [202, 12] width 23 height 23
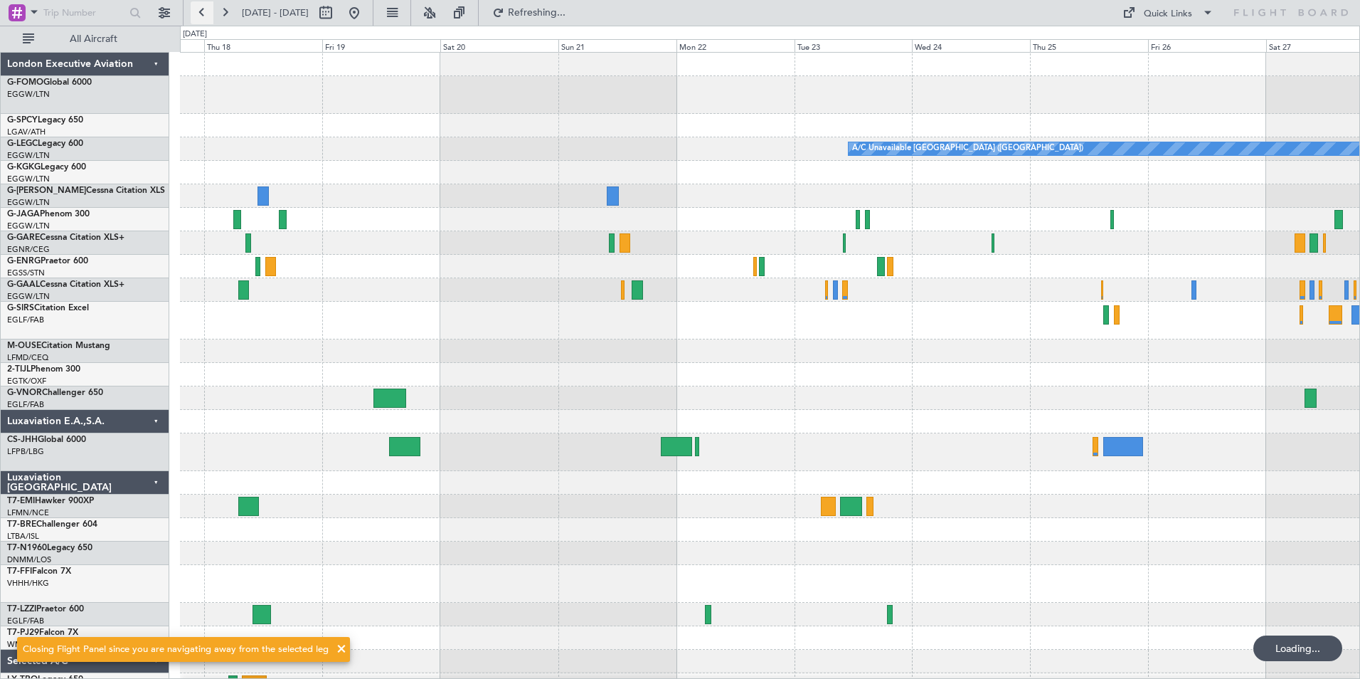
click at [211, 7] on button at bounding box center [202, 12] width 23 height 23
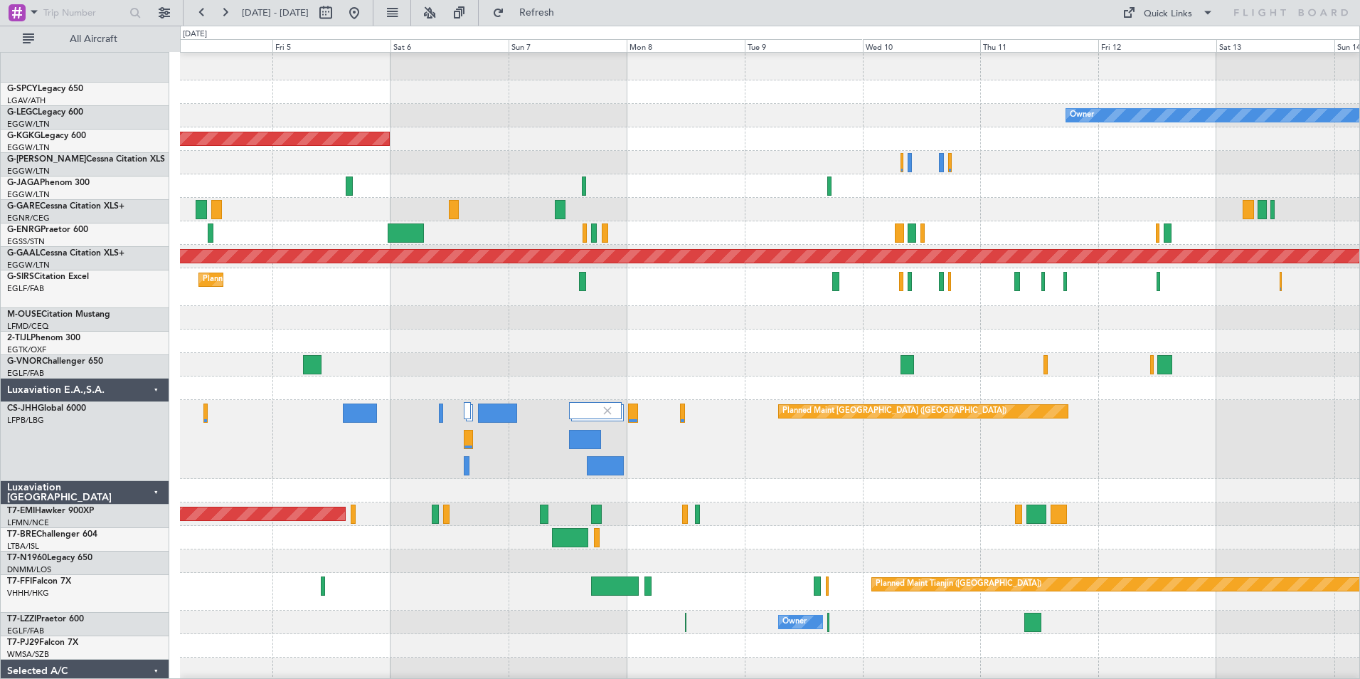
scroll to position [58, 0]
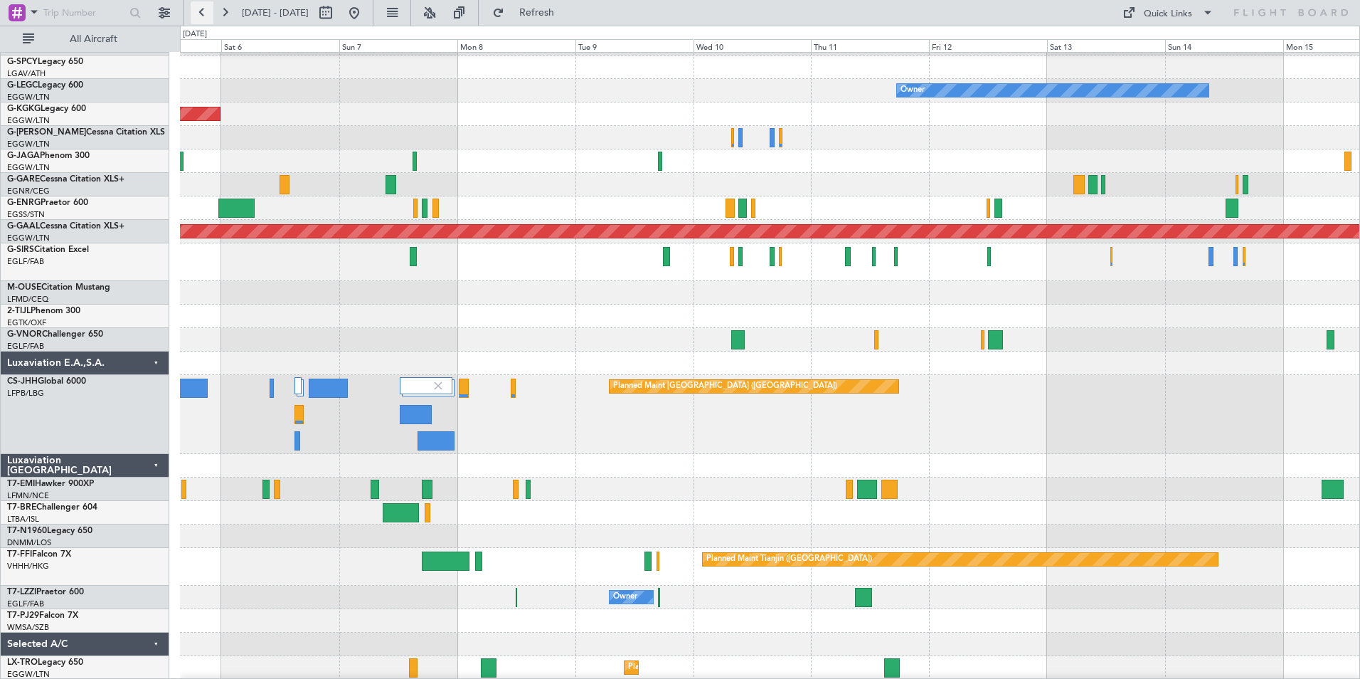
click at [201, 18] on button at bounding box center [202, 12] width 23 height 23
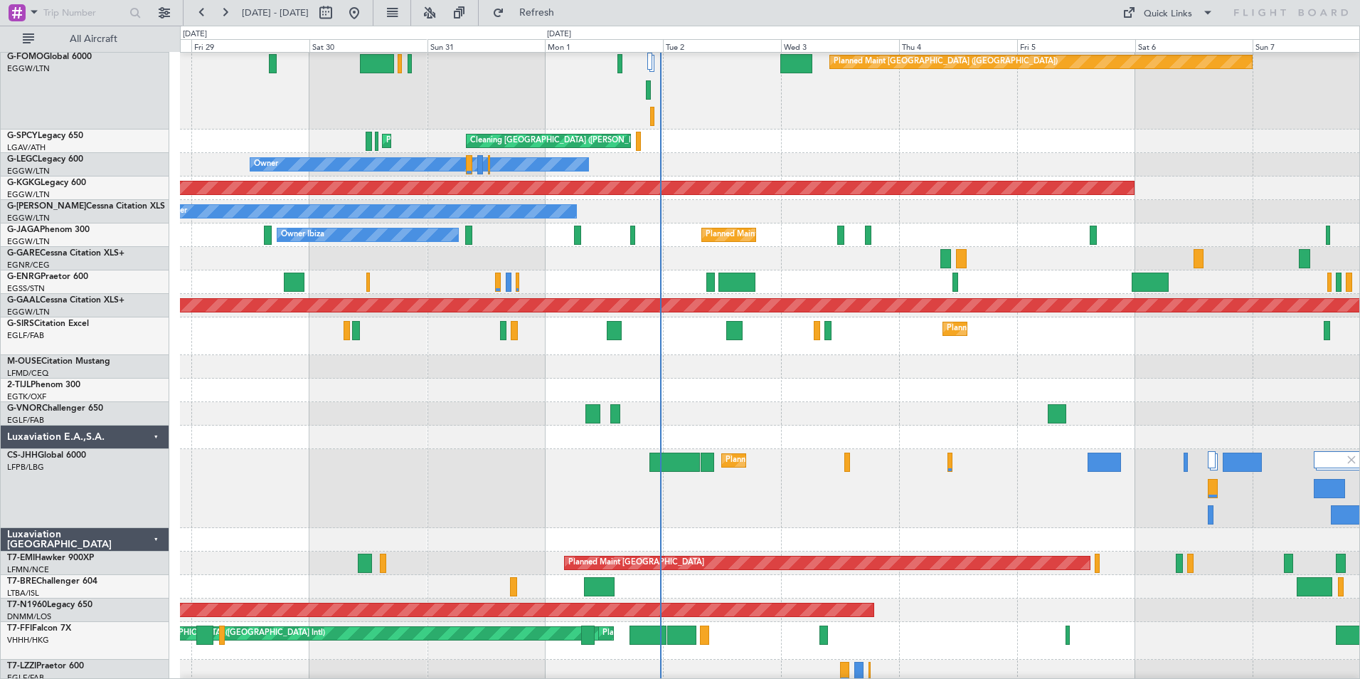
scroll to position [0, 0]
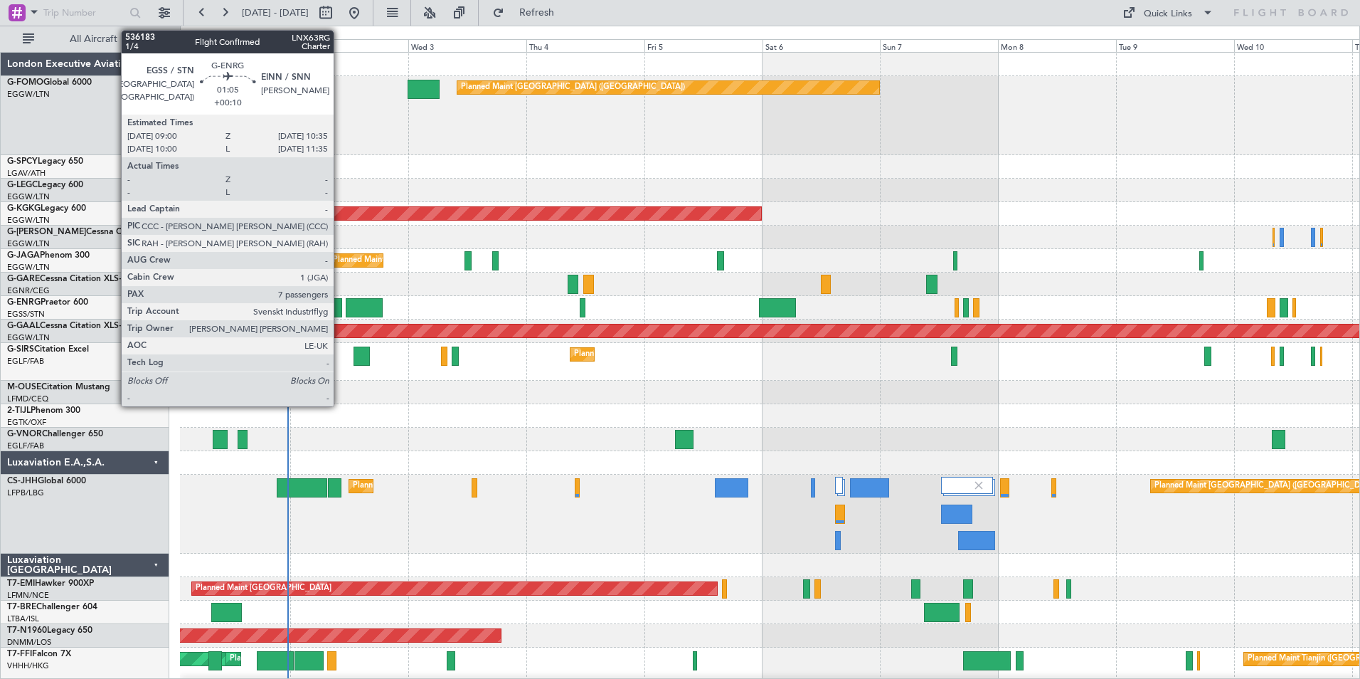
click at [340, 305] on div at bounding box center [338, 307] width 8 height 19
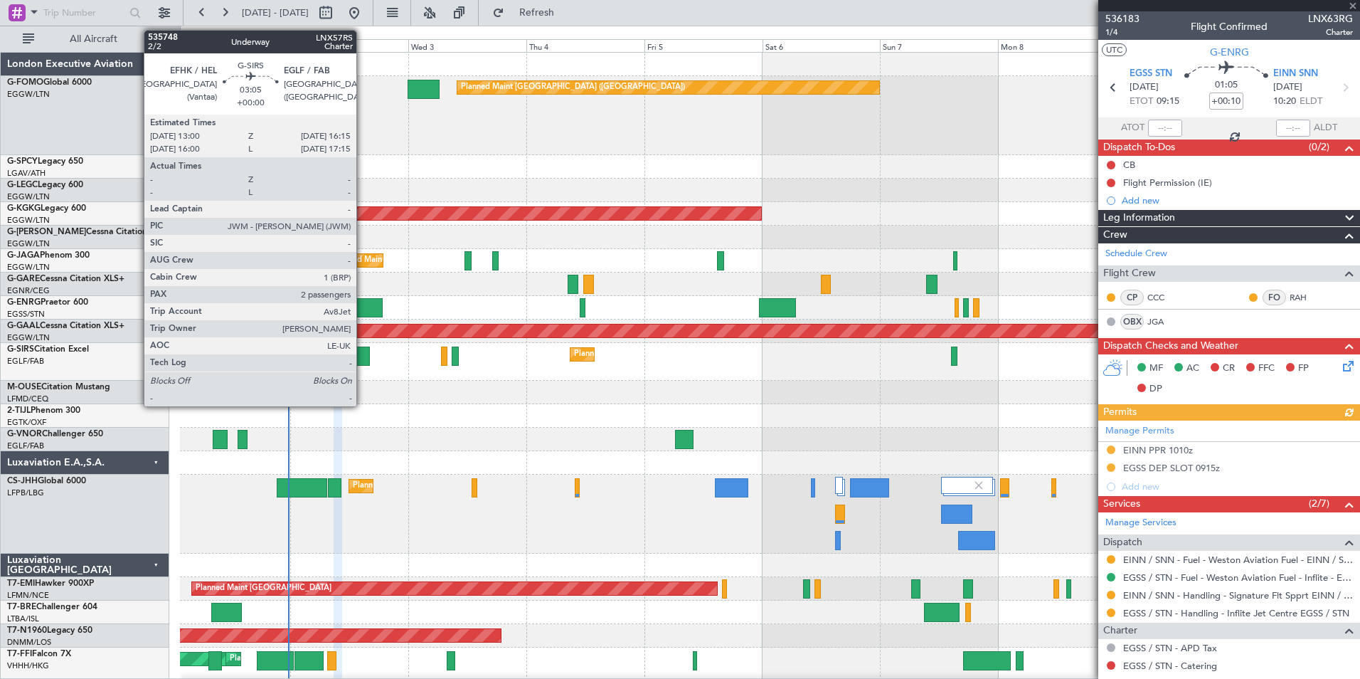
click at [363, 357] on div at bounding box center [362, 355] width 16 height 19
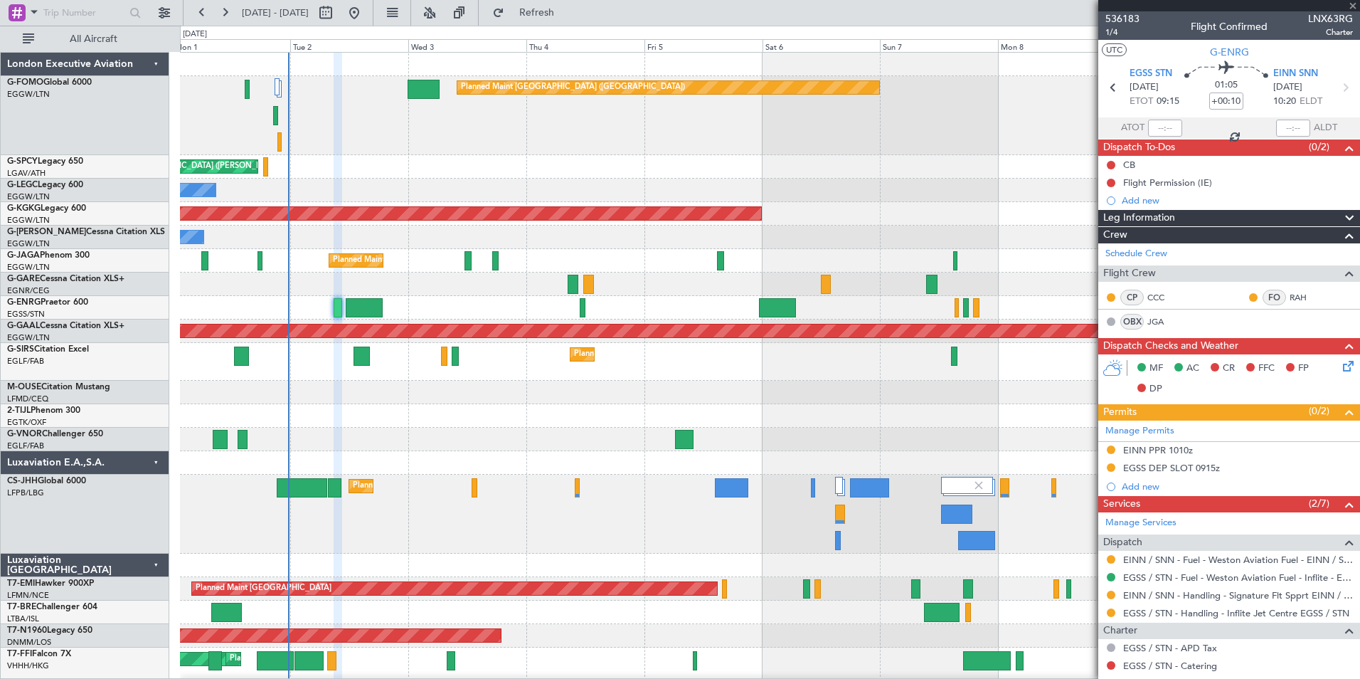
type input "2"
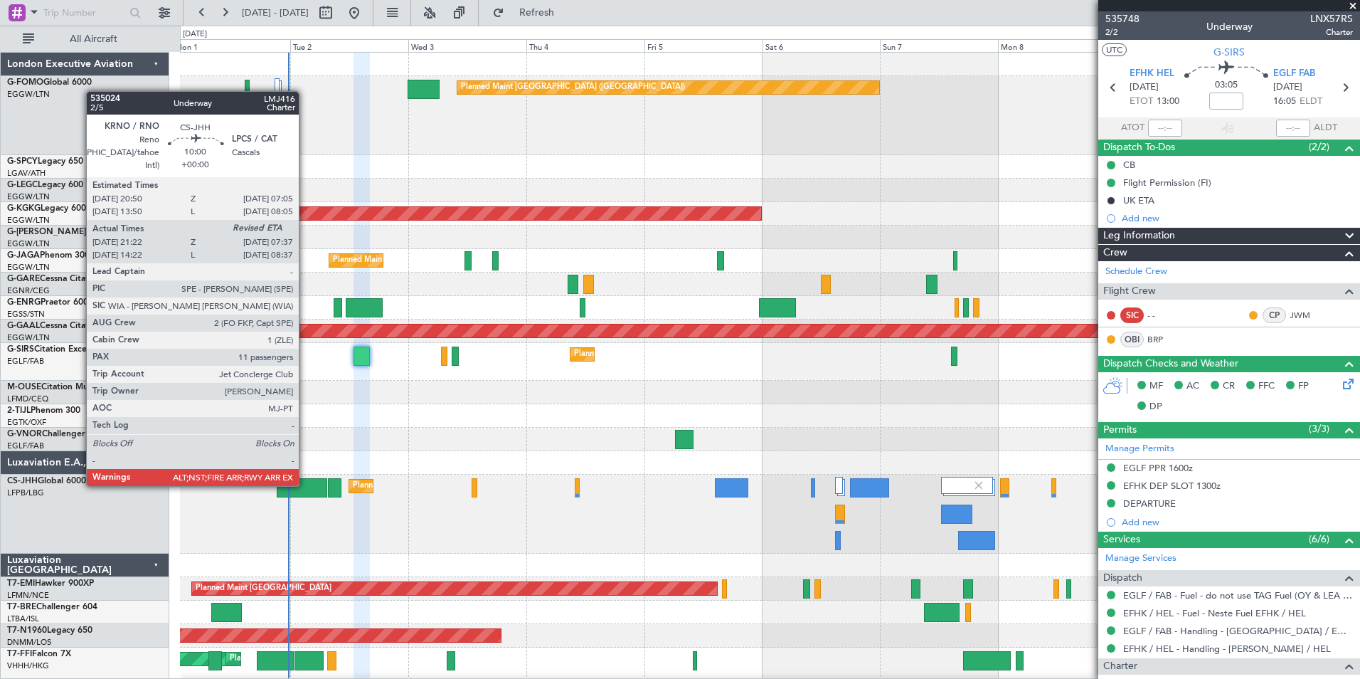
click at [305, 484] on div at bounding box center [302, 487] width 51 height 19
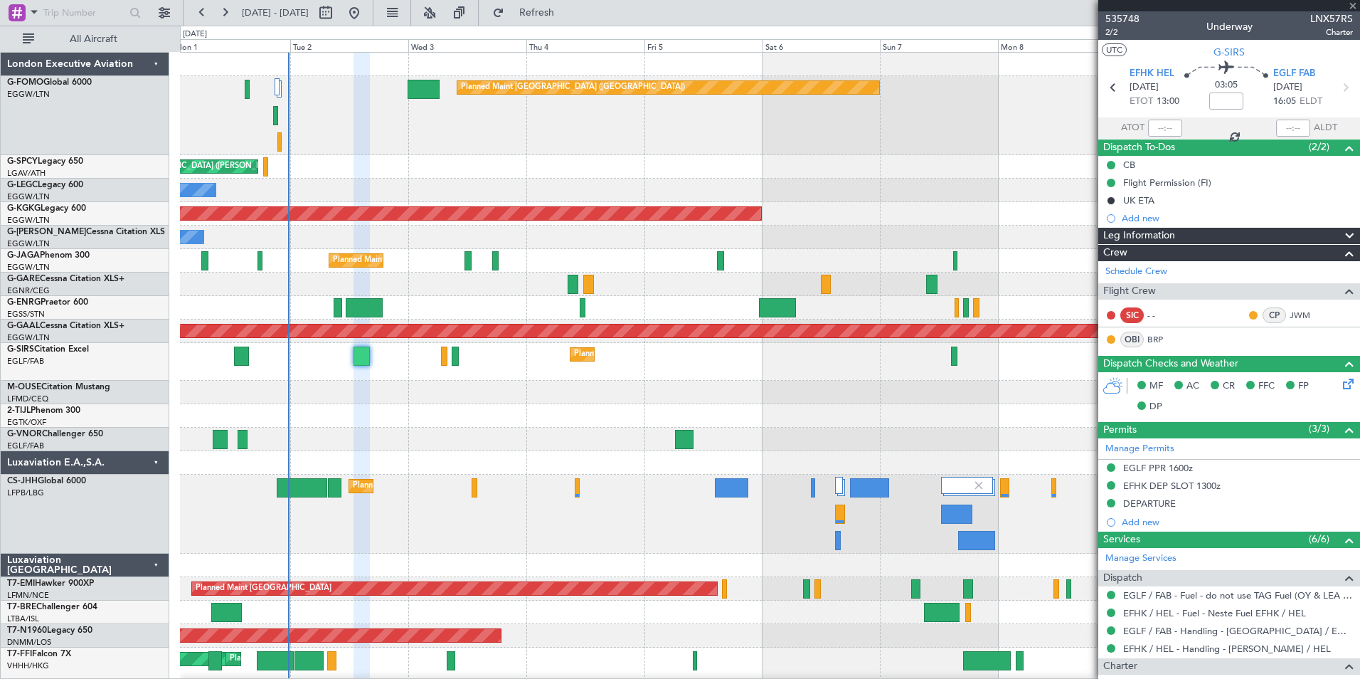
type input "21:32"
type input "11"
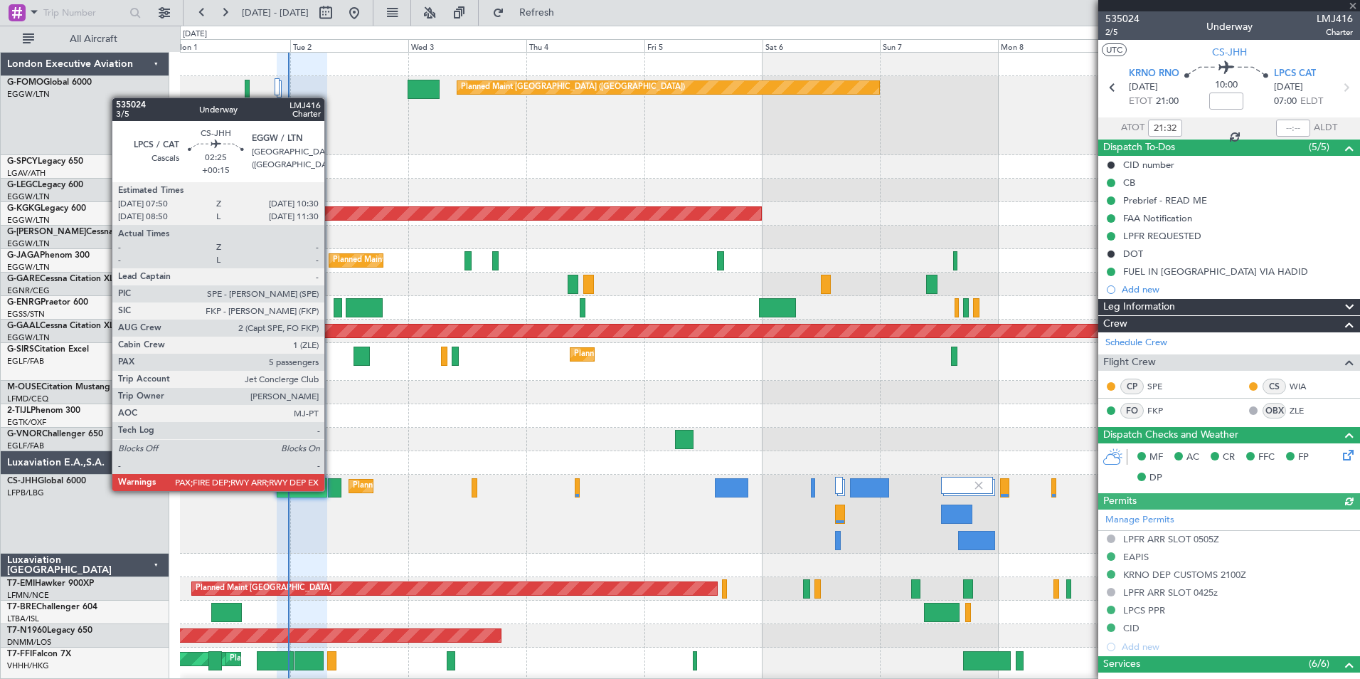
click at [331, 489] on div at bounding box center [335, 487] width 14 height 19
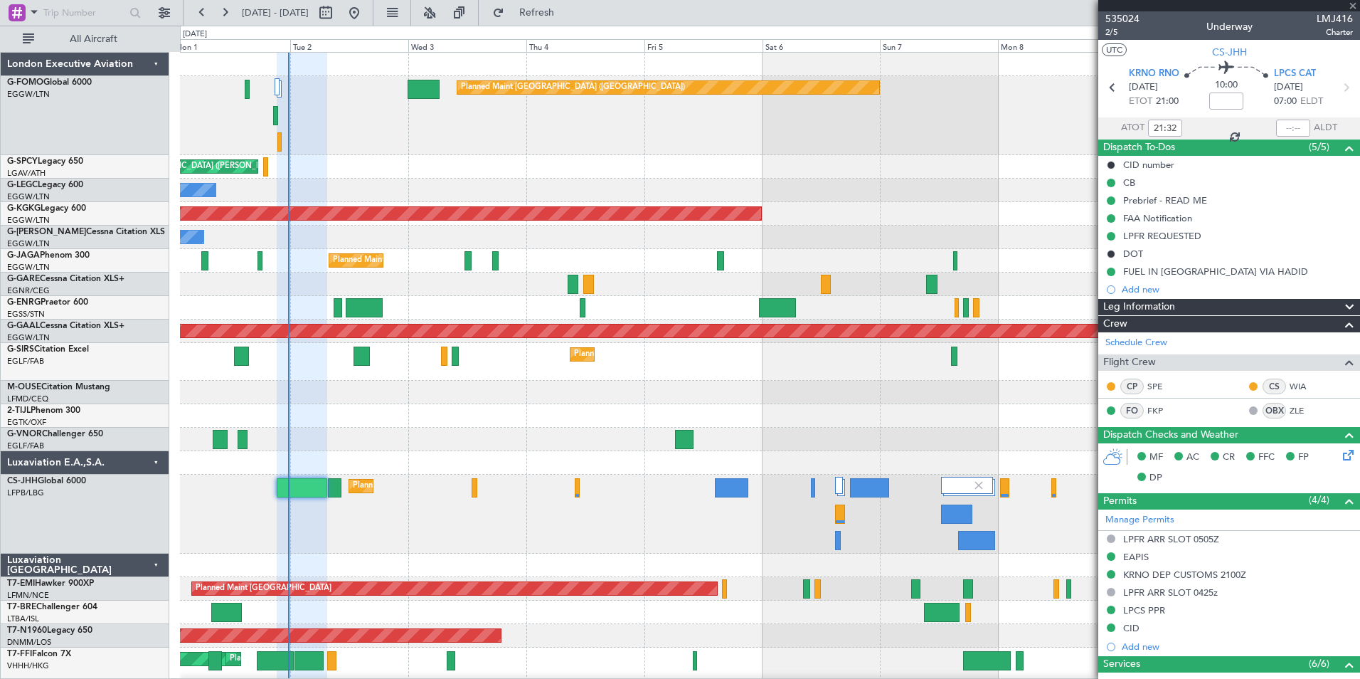
type input "+00:15"
type input "5"
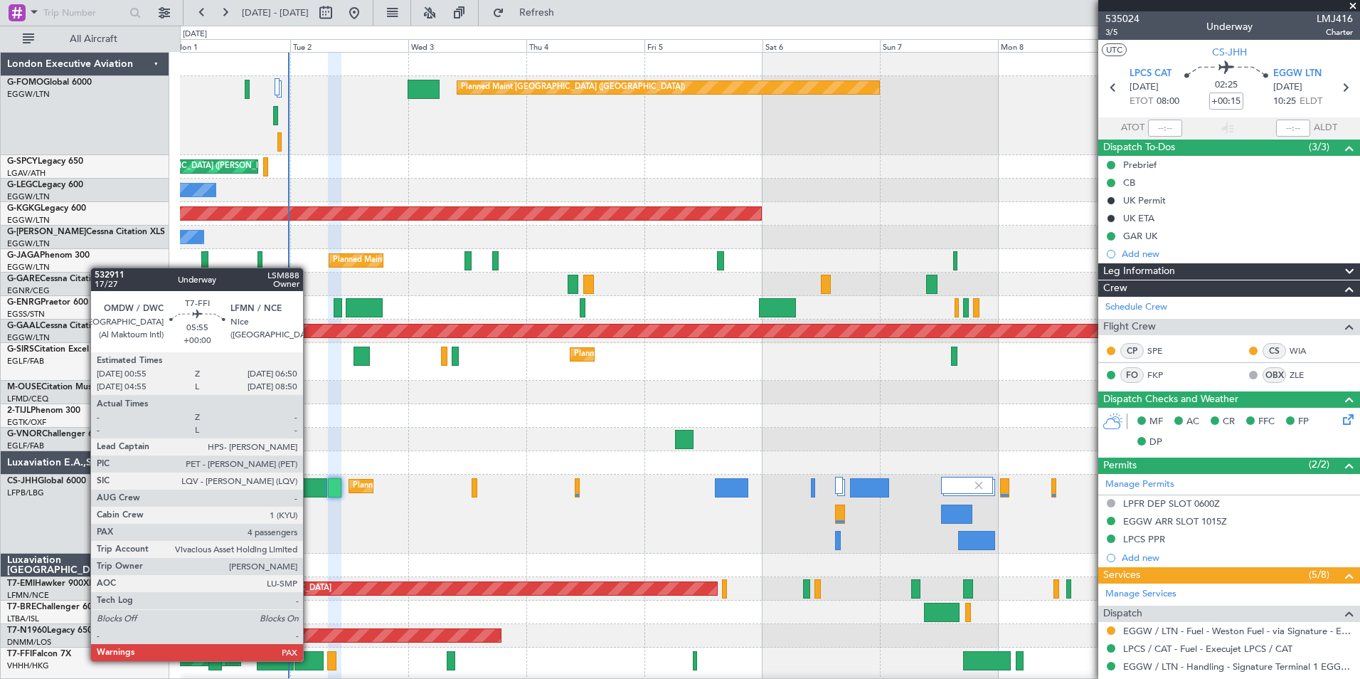
click at [309, 593] on div at bounding box center [309, 660] width 29 height 19
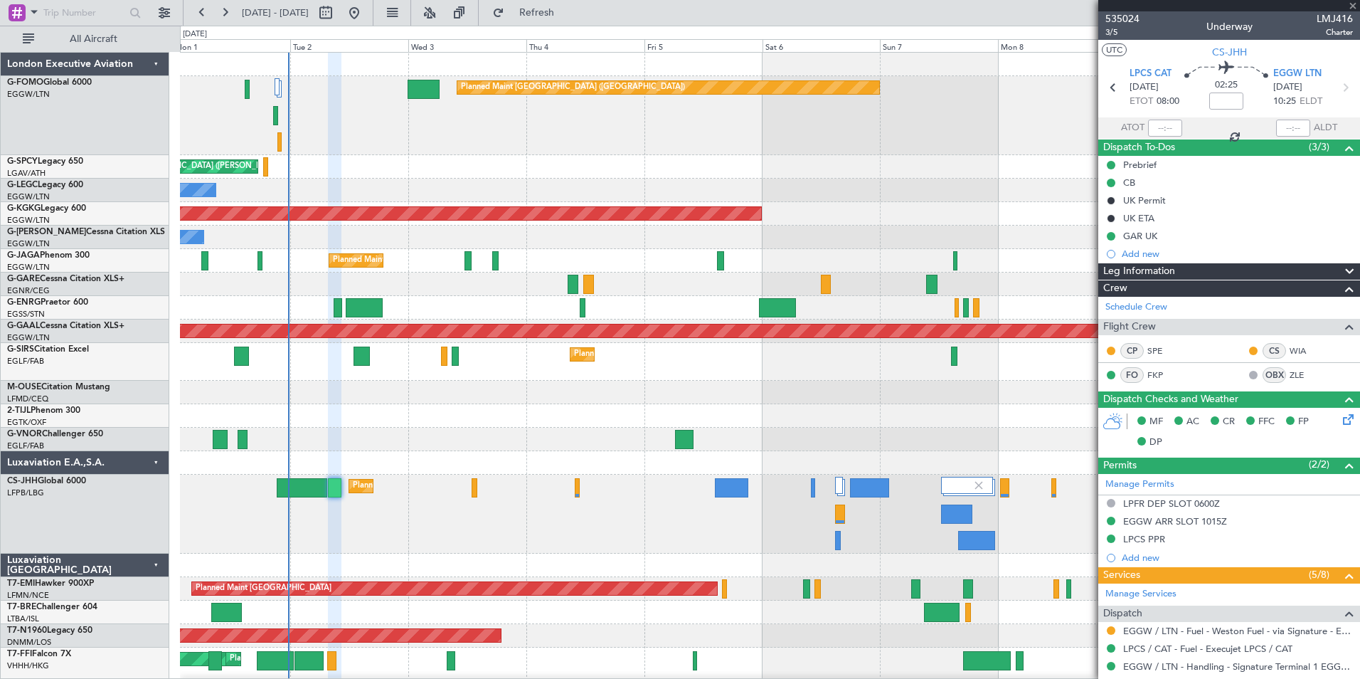
scroll to position [100, 0]
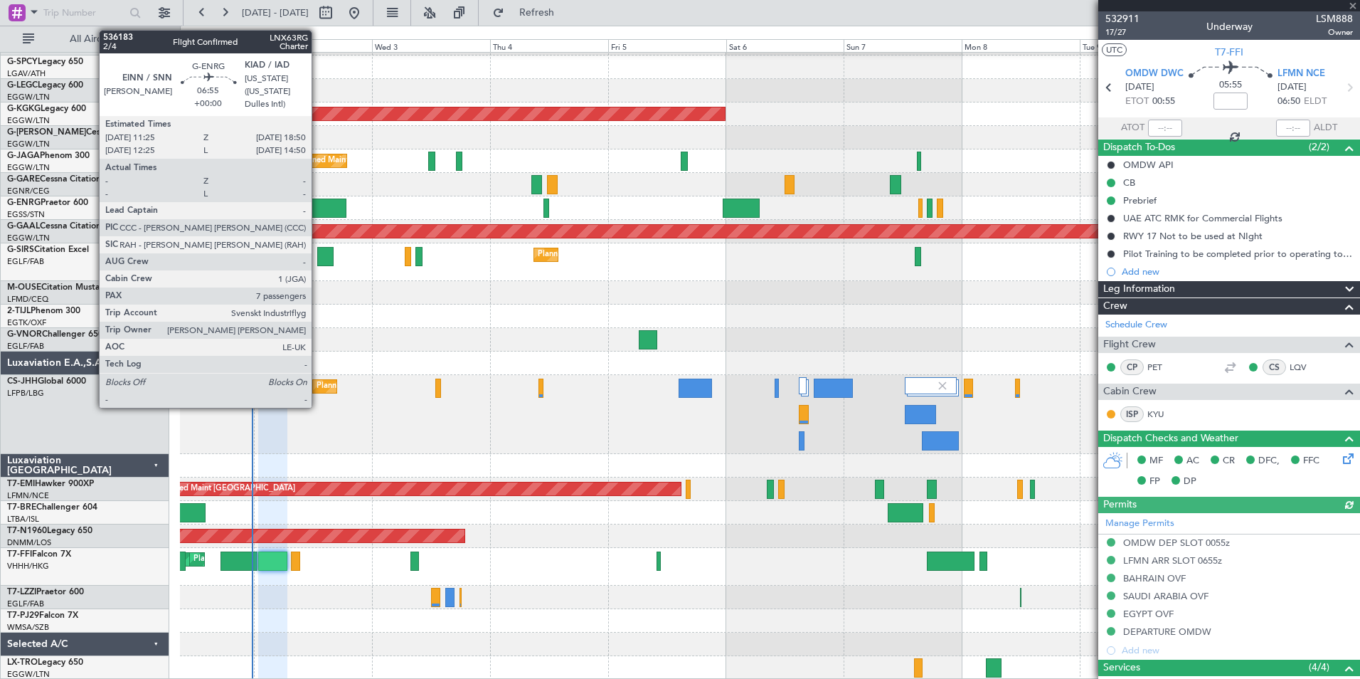
click at [318, 216] on div at bounding box center [327, 207] width 37 height 19
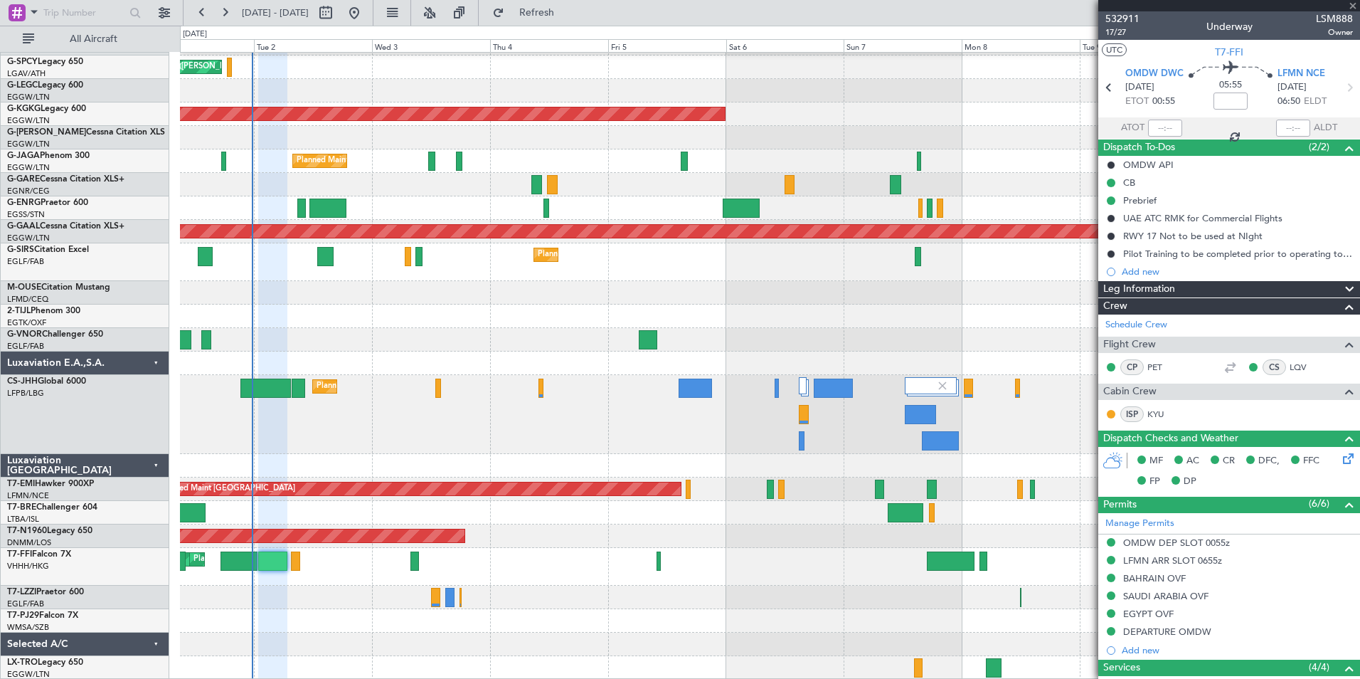
type input "7"
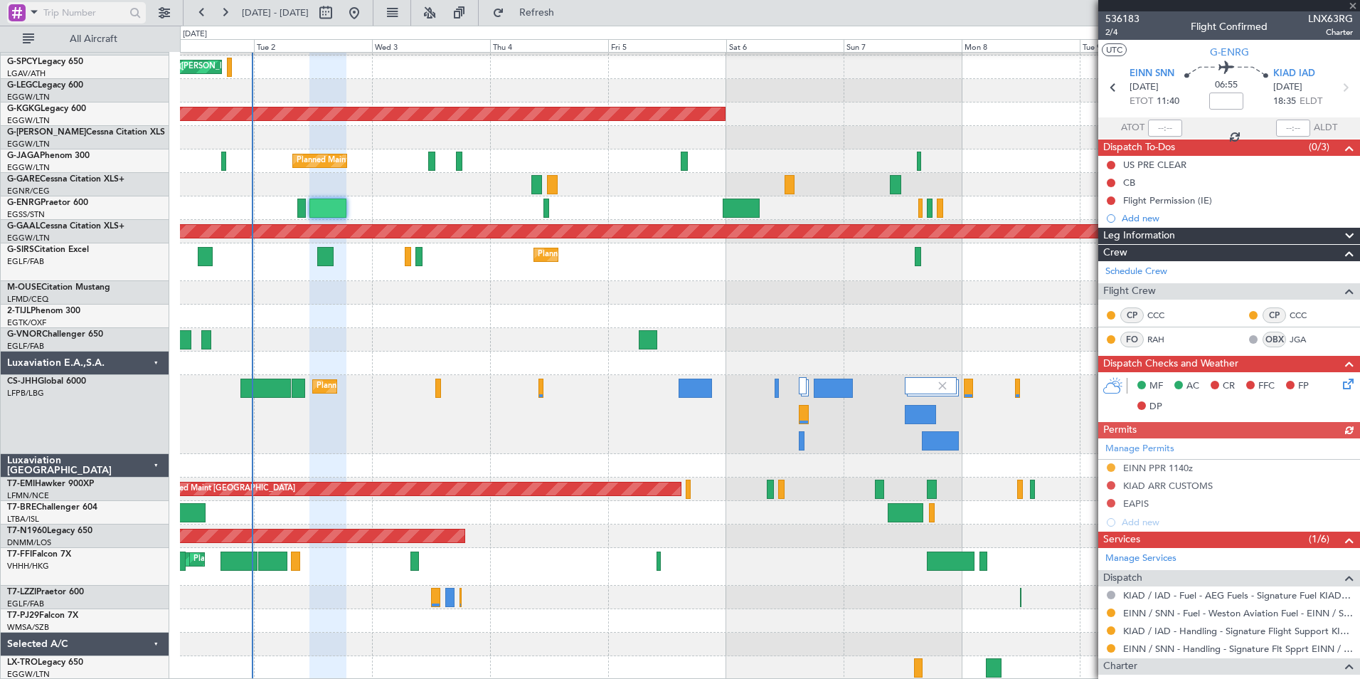
type input "+00:40"
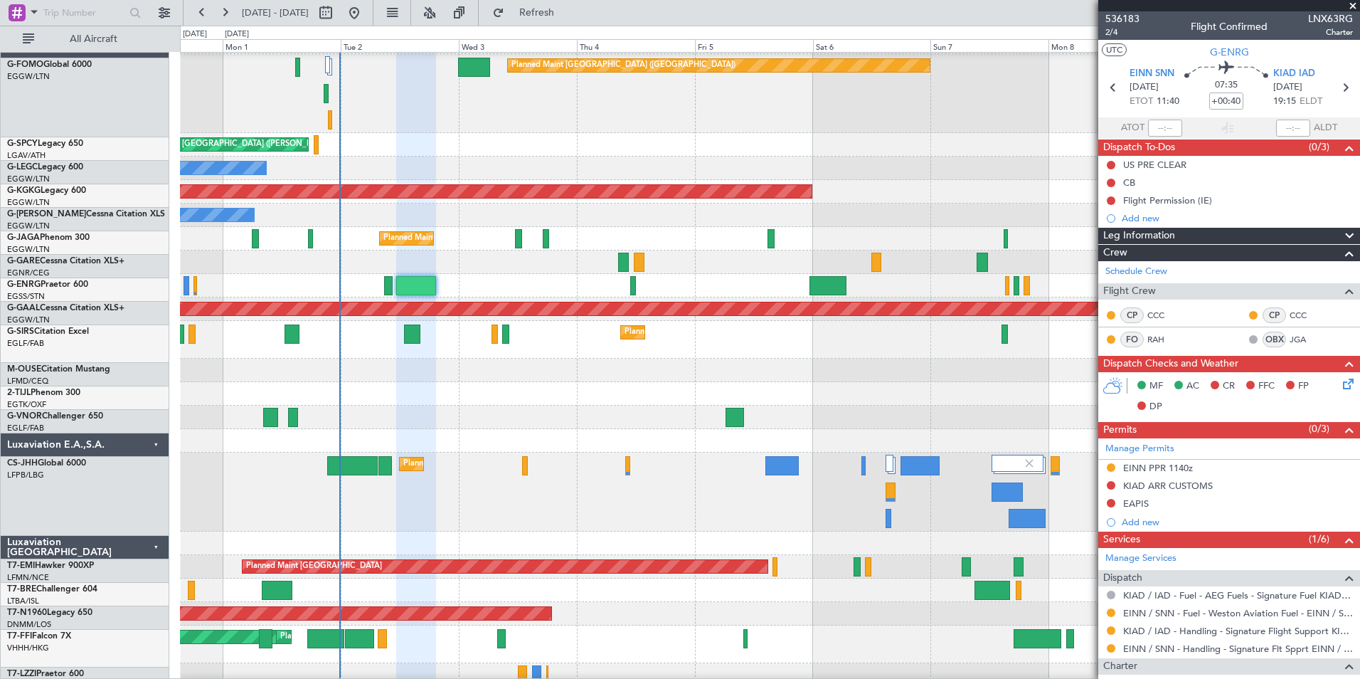
scroll to position [15, 0]
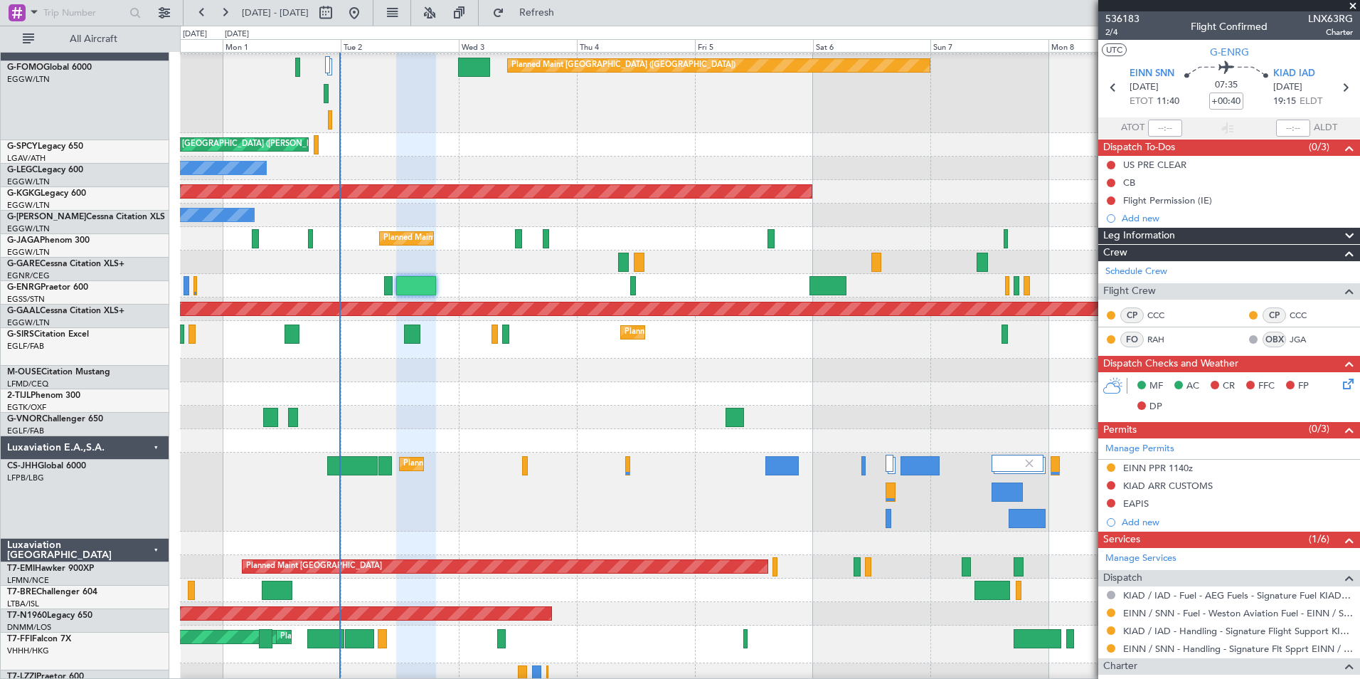
click at [380, 180] on div "Owner Owner" at bounding box center [769, 168] width 1179 height 23
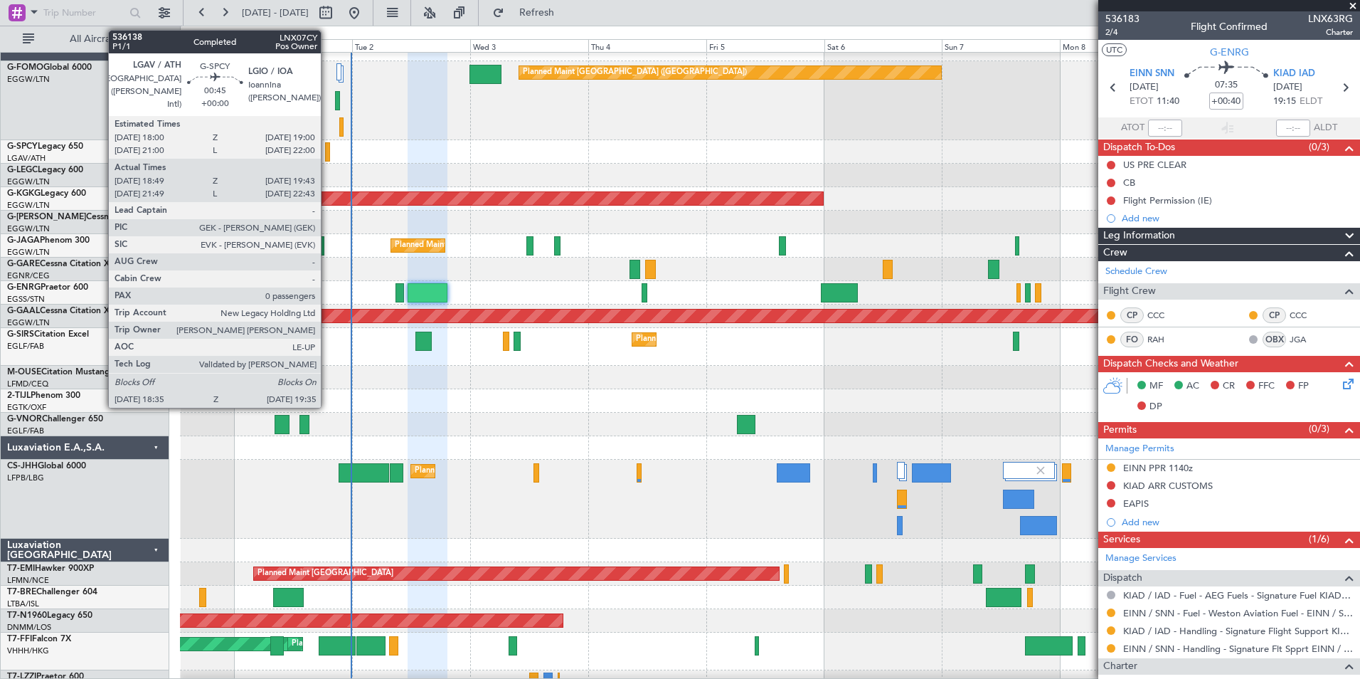
click at [327, 158] on div at bounding box center [327, 151] width 5 height 19
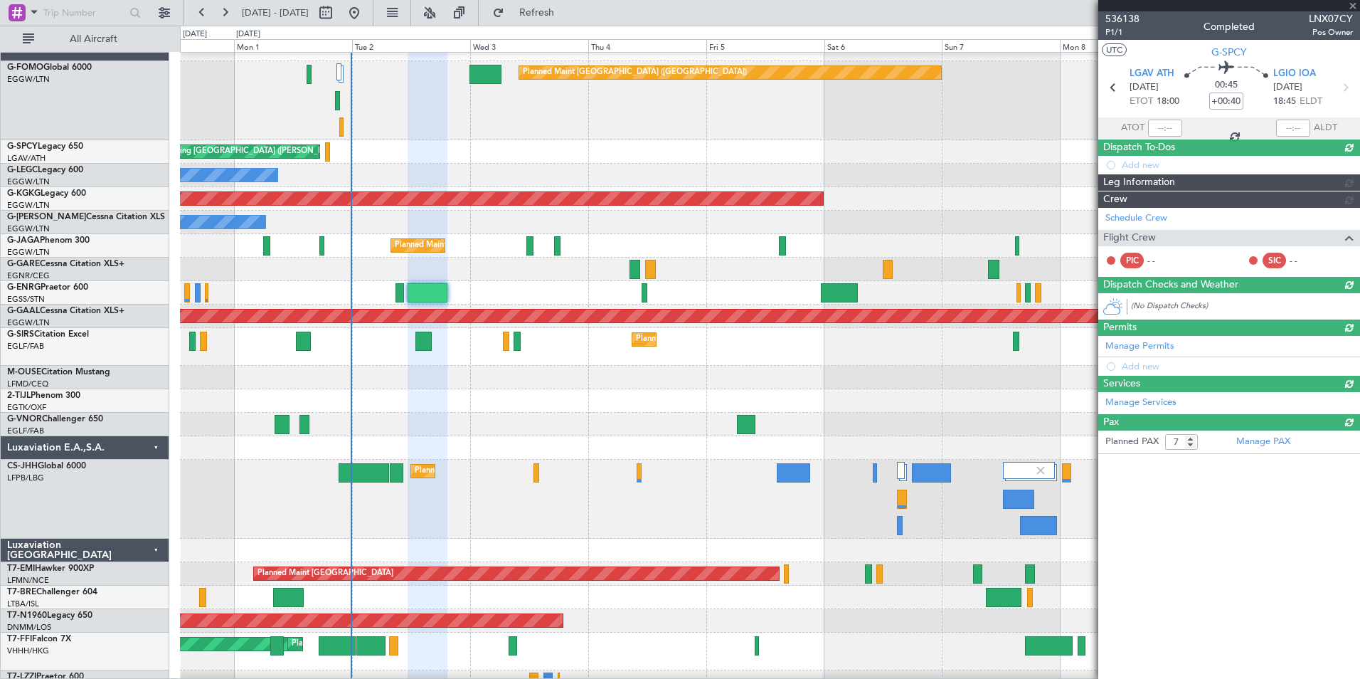
type input "18:49"
type input "19:28"
type input "0"
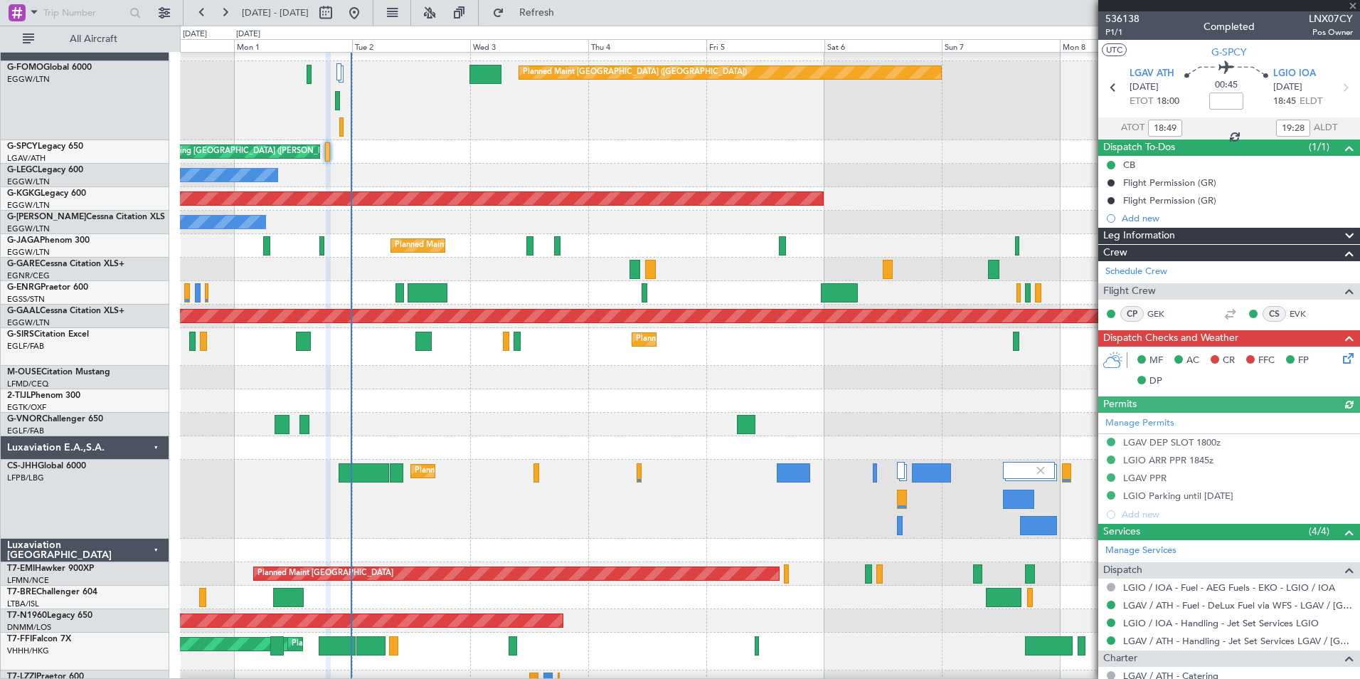
scroll to position [116, 0]
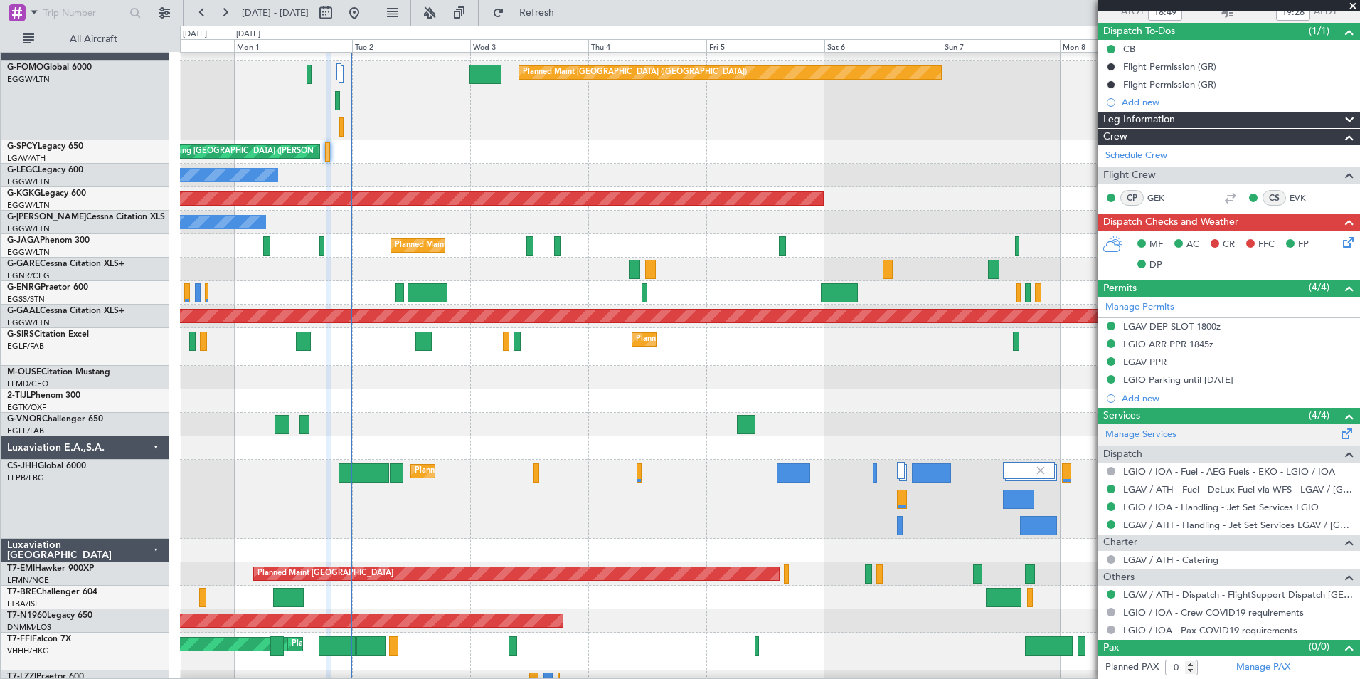
click at [1148, 440] on link "Manage Services" at bounding box center [1140, 435] width 71 height 14
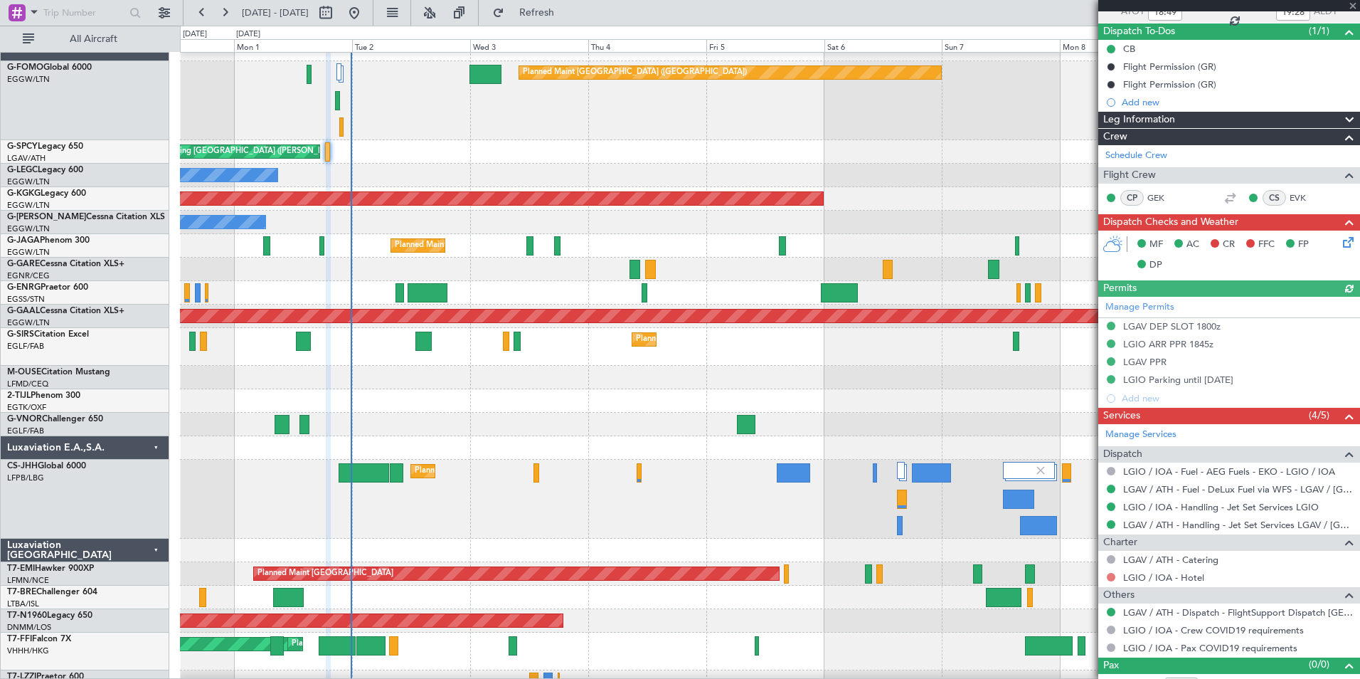
click at [1108, 575] on button at bounding box center [1111, 577] width 9 height 9
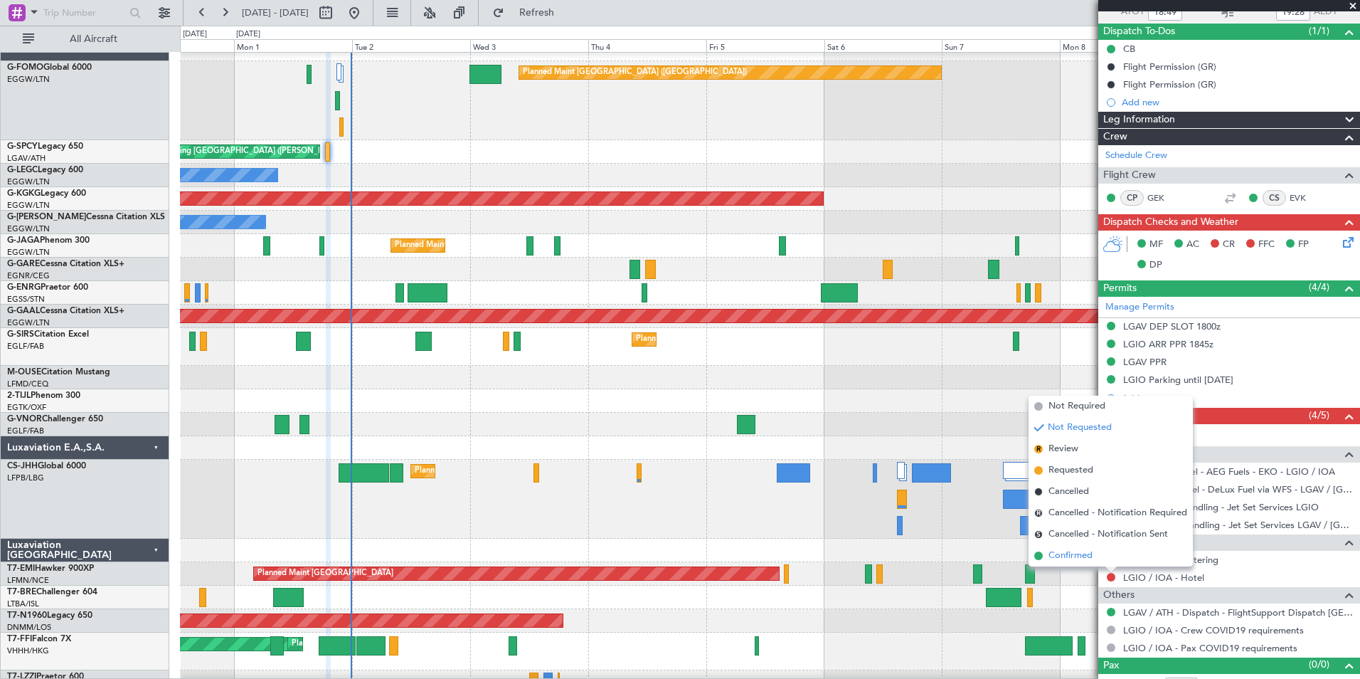
click at [1093, 556] on li "Confirmed" at bounding box center [1111, 555] width 164 height 21
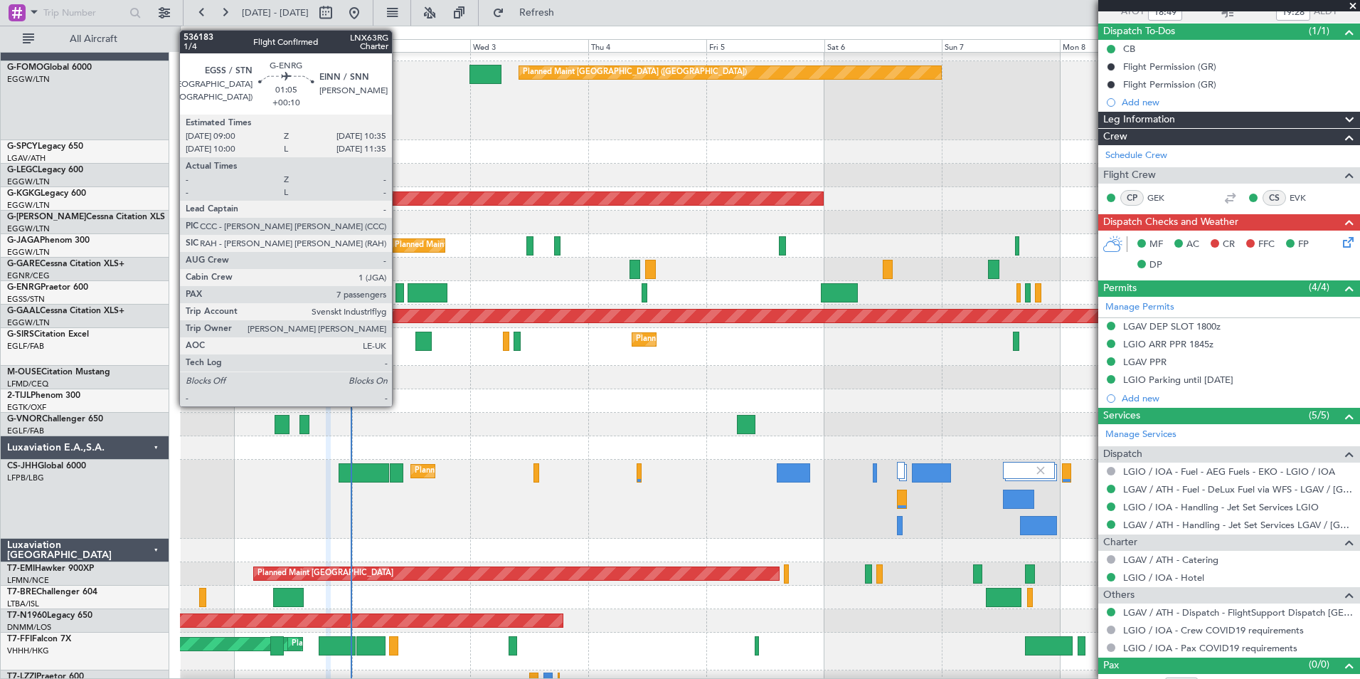
click at [398, 292] on div at bounding box center [400, 292] width 8 height 19
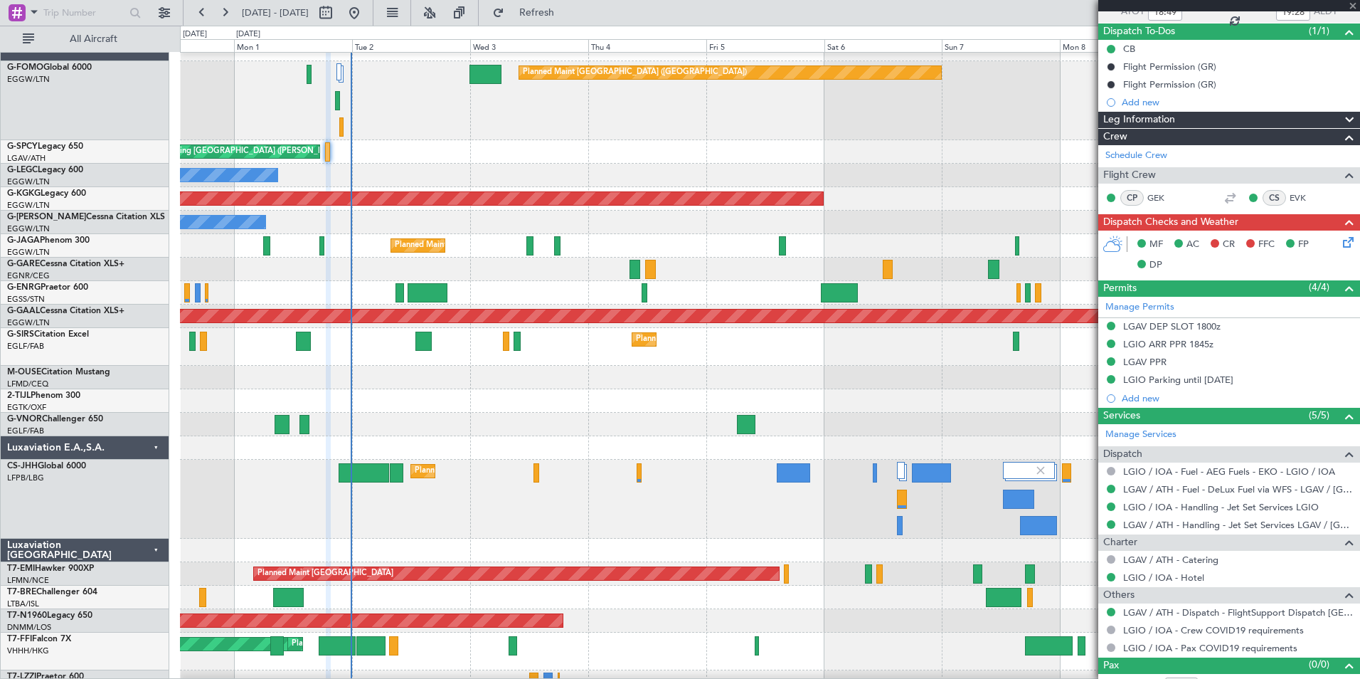
type input "+00:10"
type input "7"
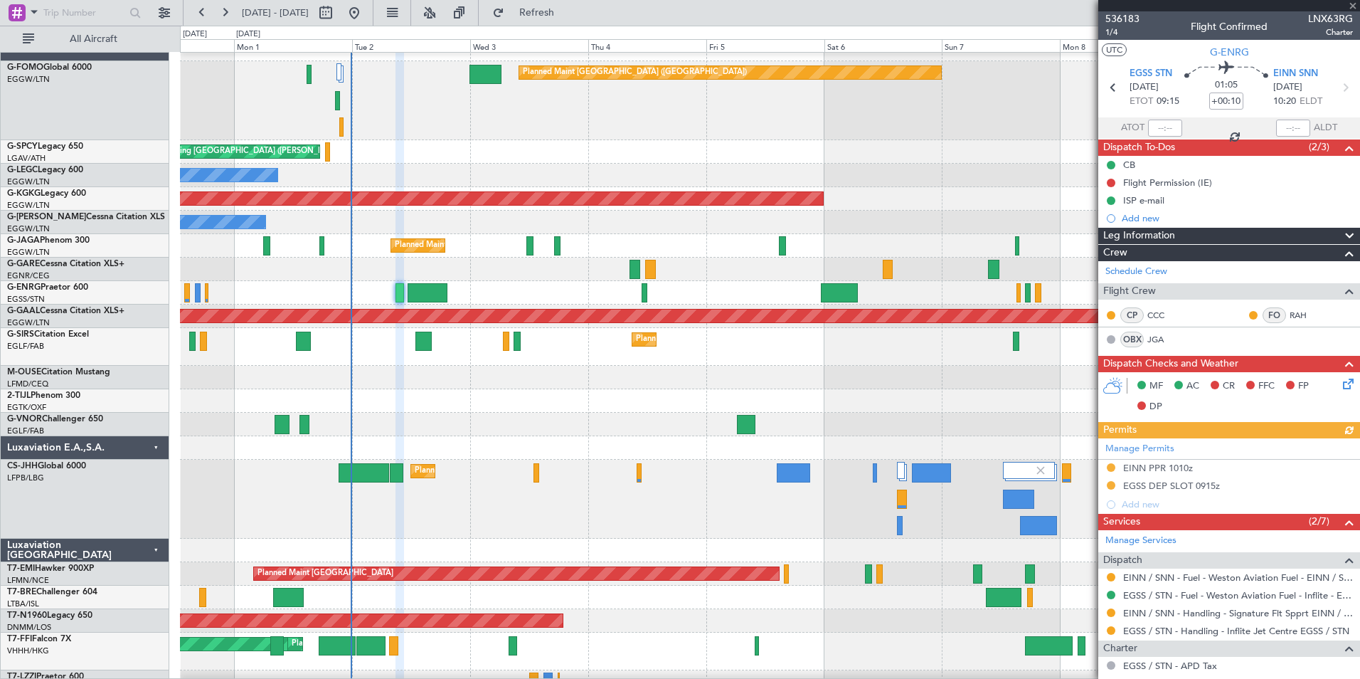
click at [1340, 386] on icon at bounding box center [1345, 381] width 11 height 11
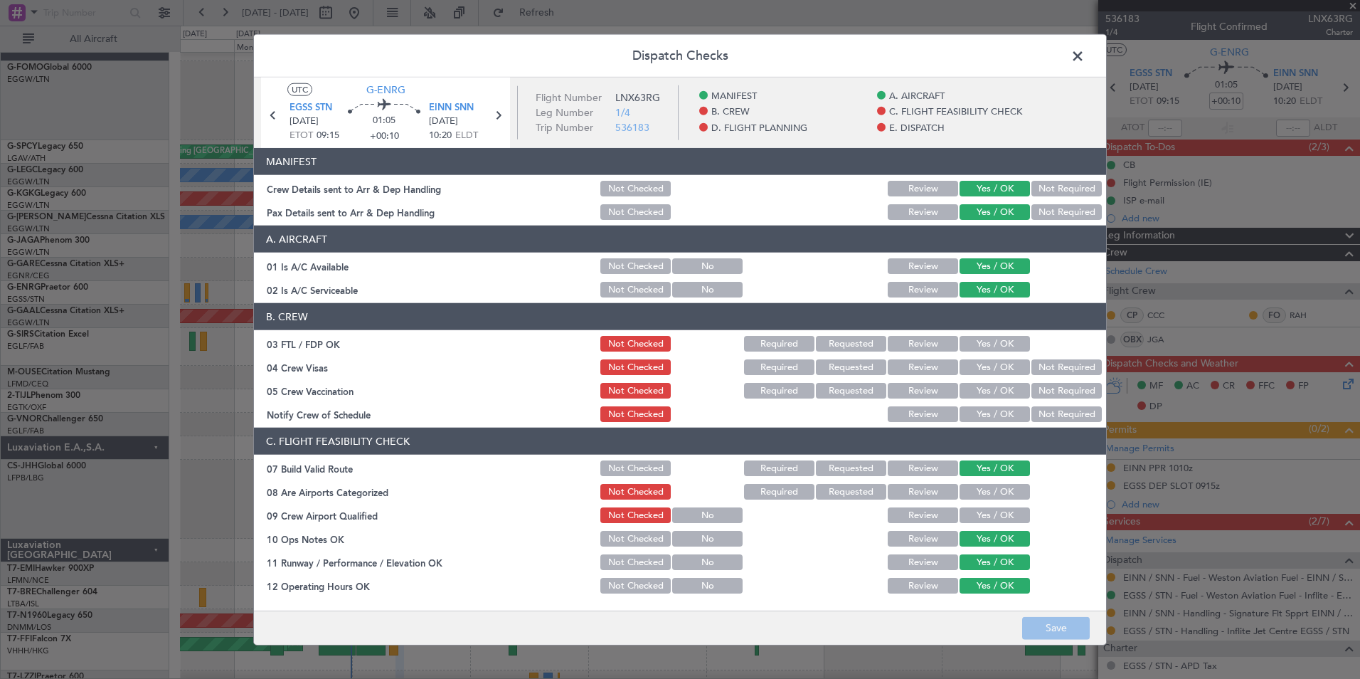
click at [972, 336] on button "Yes / OK" at bounding box center [995, 344] width 70 height 16
click at [1036, 362] on button "Not Required" at bounding box center [1066, 367] width 70 height 16
click at [1037, 396] on button "Not Required" at bounding box center [1066, 391] width 70 height 16
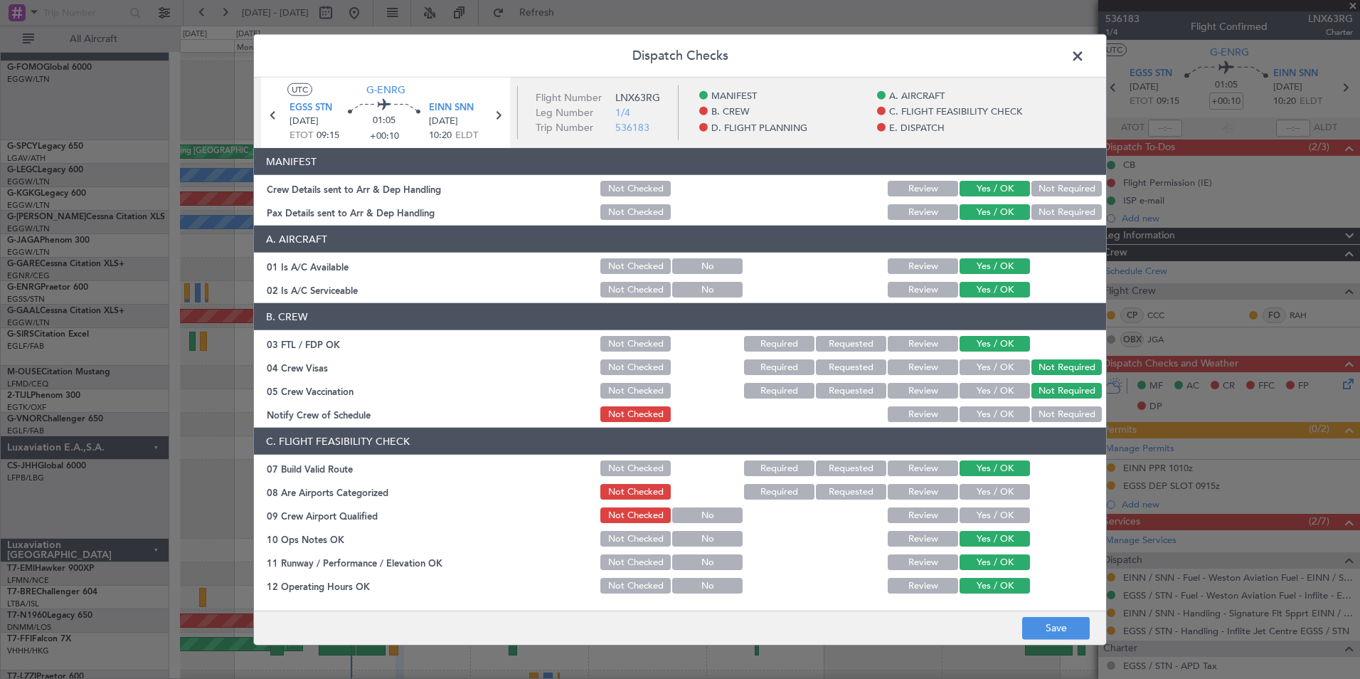
click at [994, 415] on button "Yes / OK" at bounding box center [995, 414] width 70 height 16
click at [1073, 617] on button "Save" at bounding box center [1056, 627] width 68 height 23
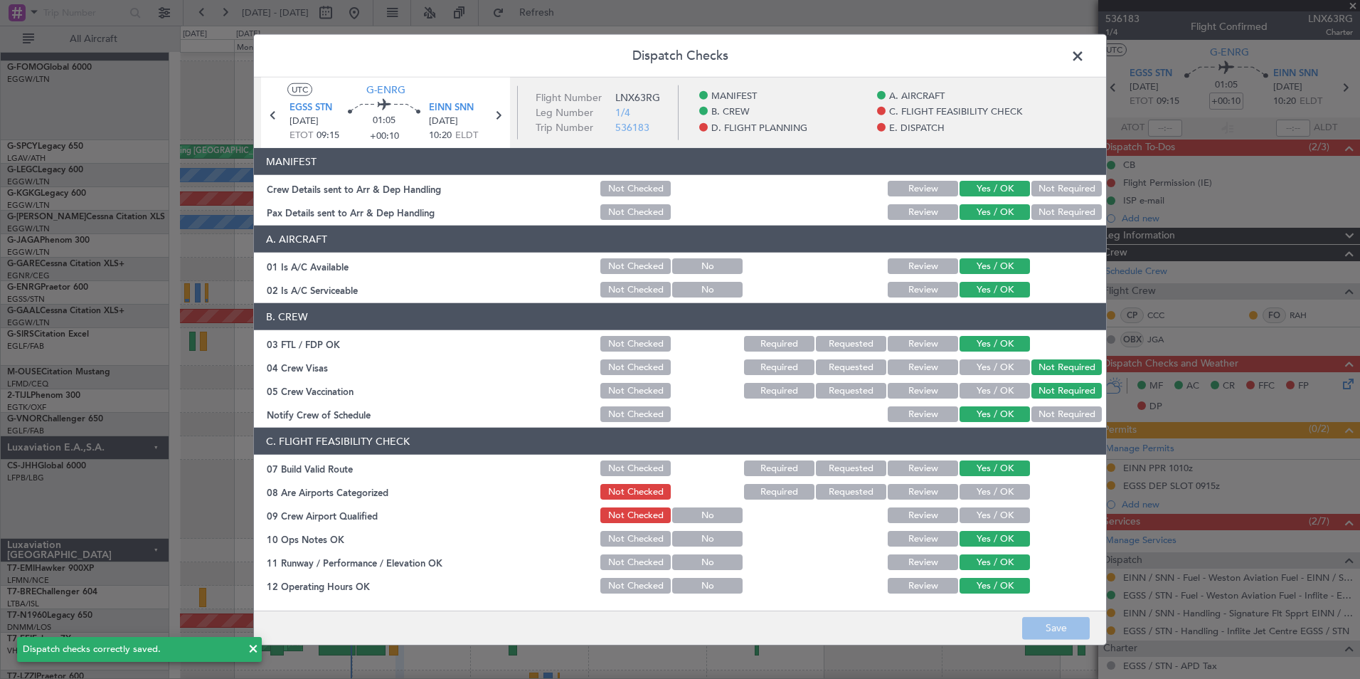
click at [1085, 59] on span at bounding box center [1085, 60] width 0 height 28
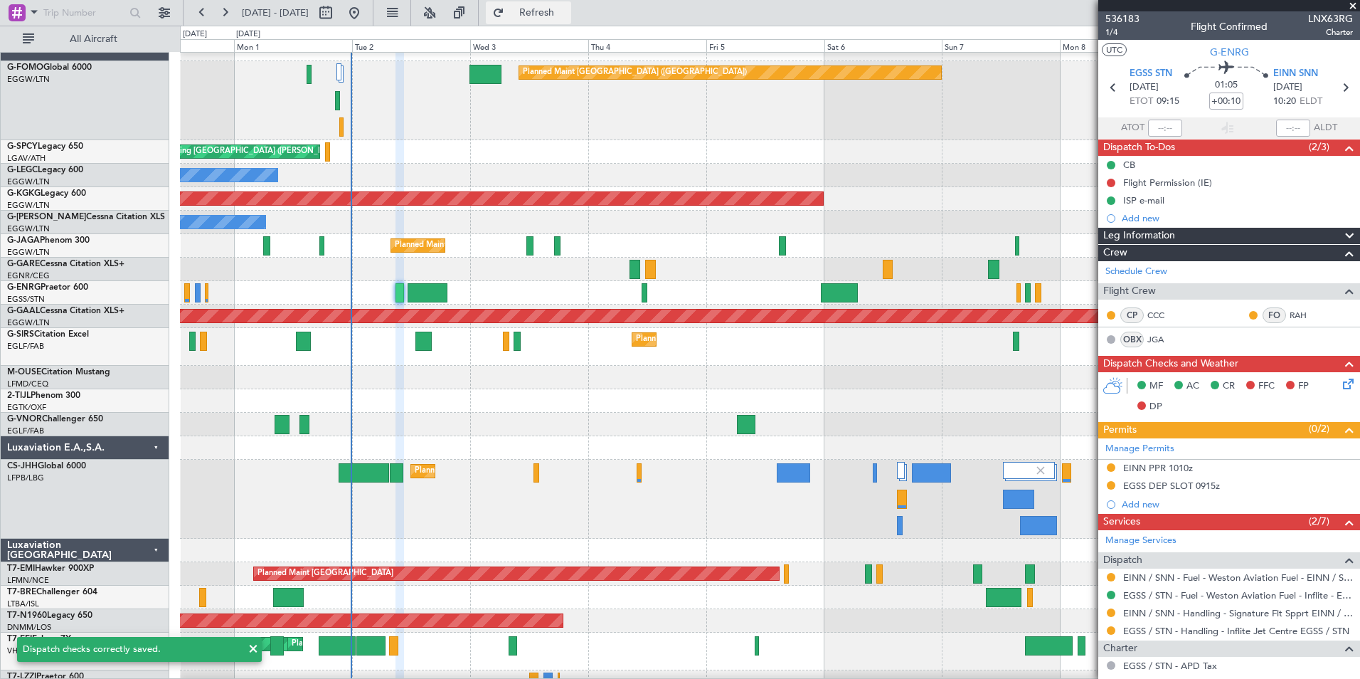
click at [557, 11] on span "Refresh" at bounding box center [537, 13] width 60 height 10
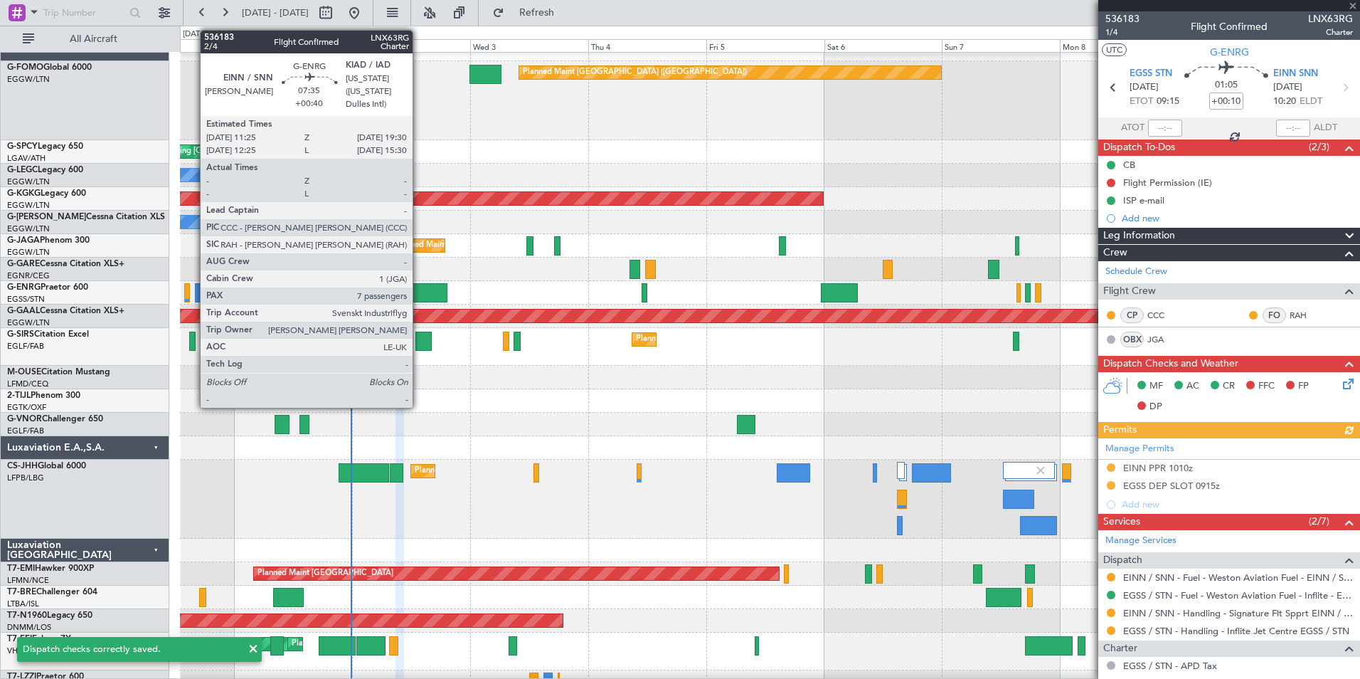
click at [419, 296] on div at bounding box center [428, 292] width 40 height 19
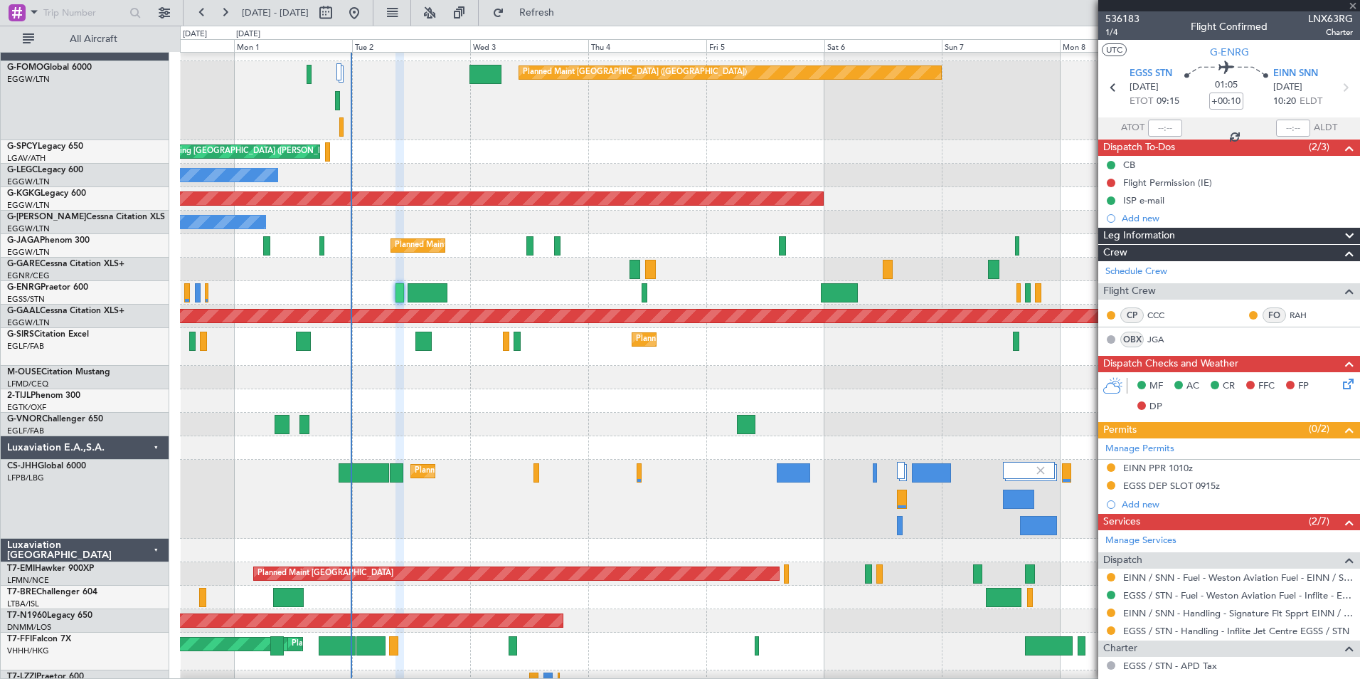
type input "+00:40"
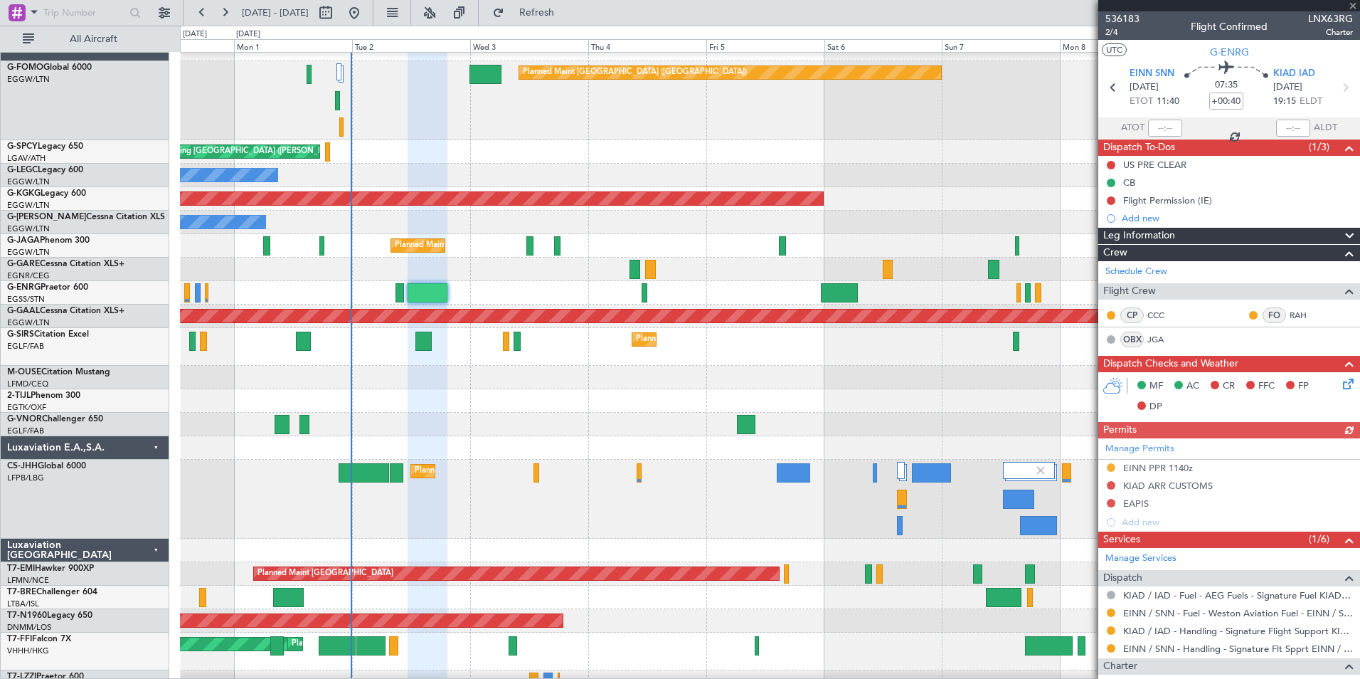
click at [1340, 383] on icon at bounding box center [1345, 381] width 11 height 11
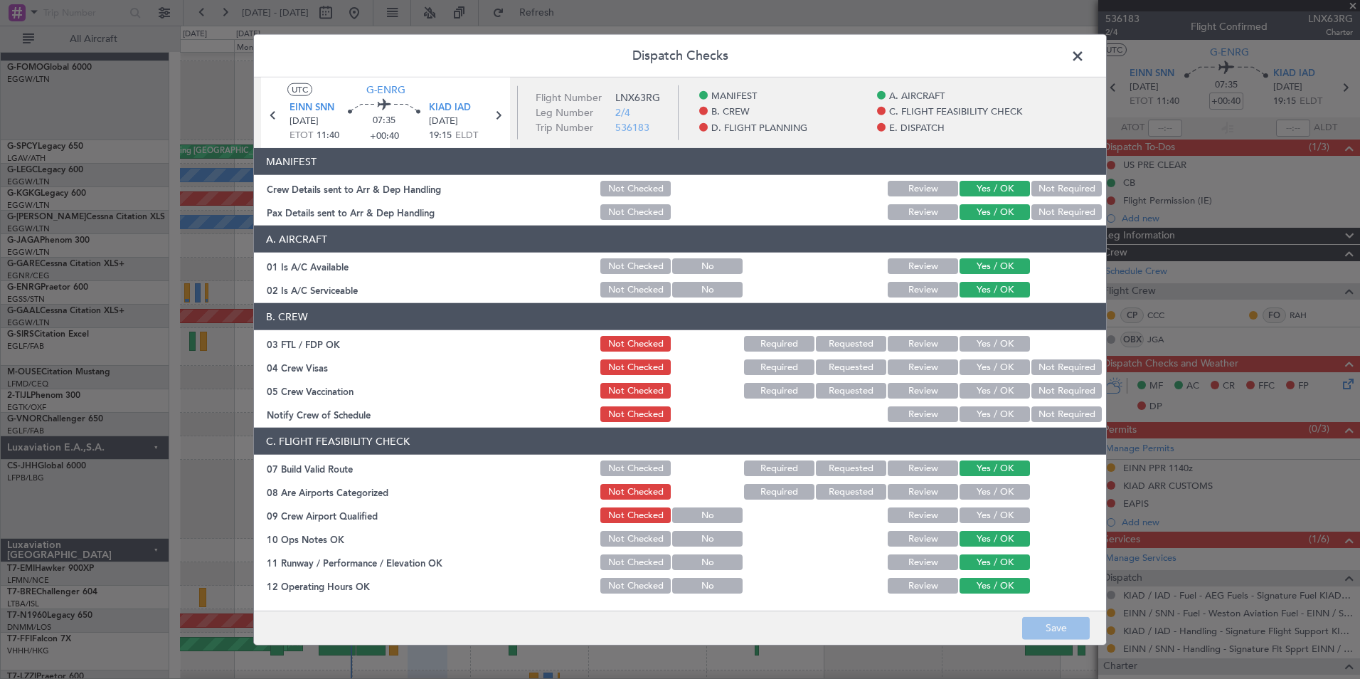
click at [973, 334] on div "Yes / OK" at bounding box center [994, 344] width 72 height 20
click at [972, 337] on button "Yes / OK" at bounding box center [995, 344] width 70 height 16
click at [1049, 367] on button "Not Required" at bounding box center [1066, 367] width 70 height 16
click at [1045, 386] on button "Not Required" at bounding box center [1066, 391] width 70 height 16
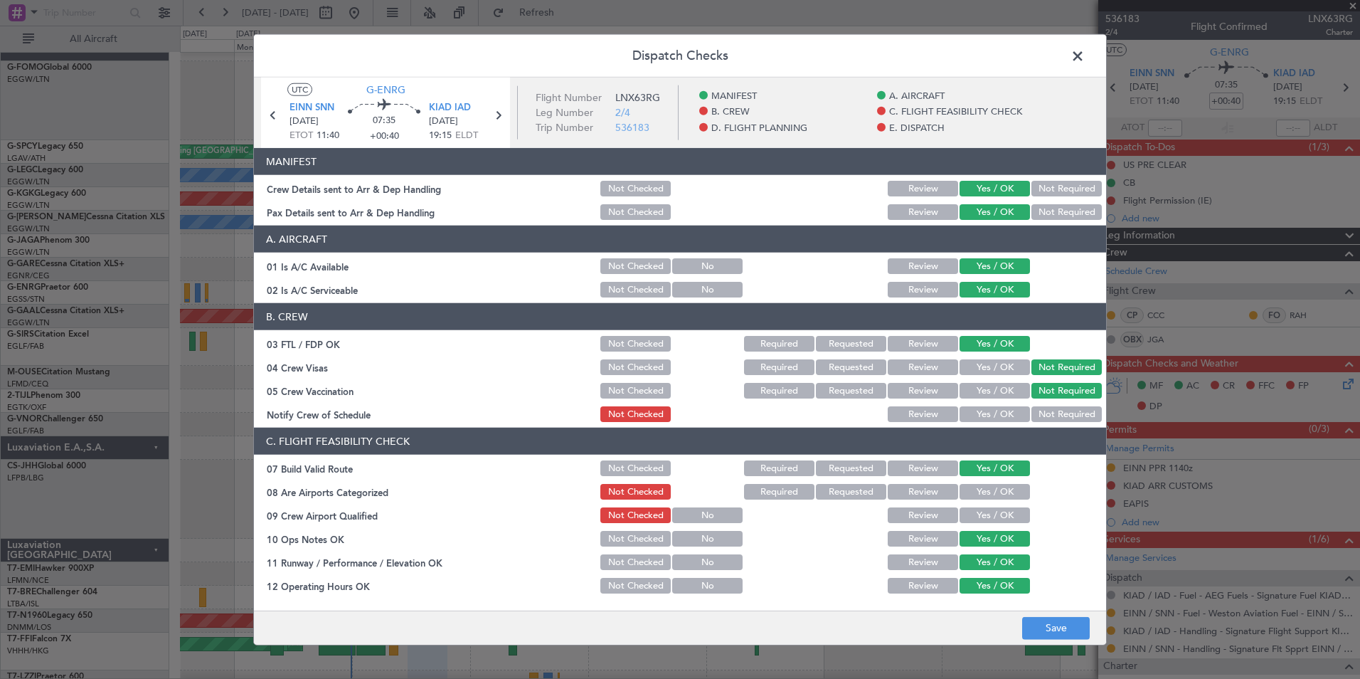
click at [989, 406] on button "Yes / OK" at bounding box center [995, 414] width 70 height 16
click at [1077, 626] on button "Save" at bounding box center [1056, 627] width 68 height 23
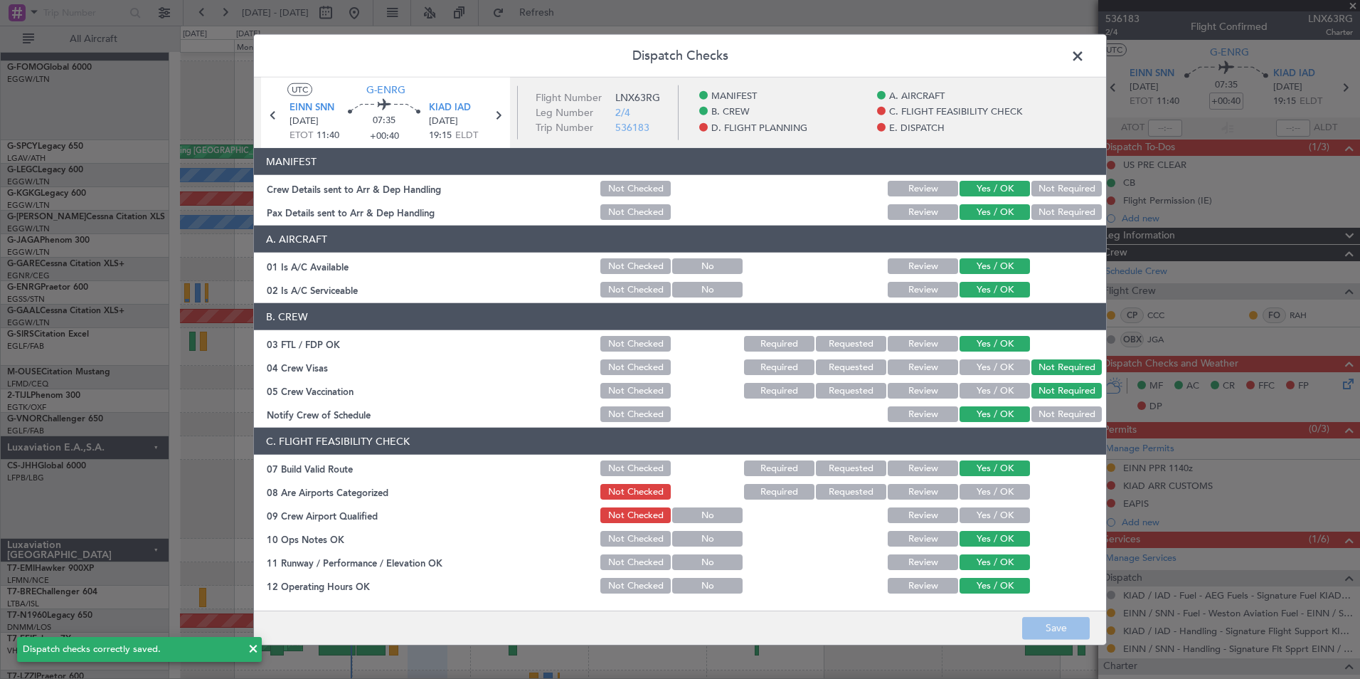
click at [1085, 58] on span at bounding box center [1085, 60] width 0 height 28
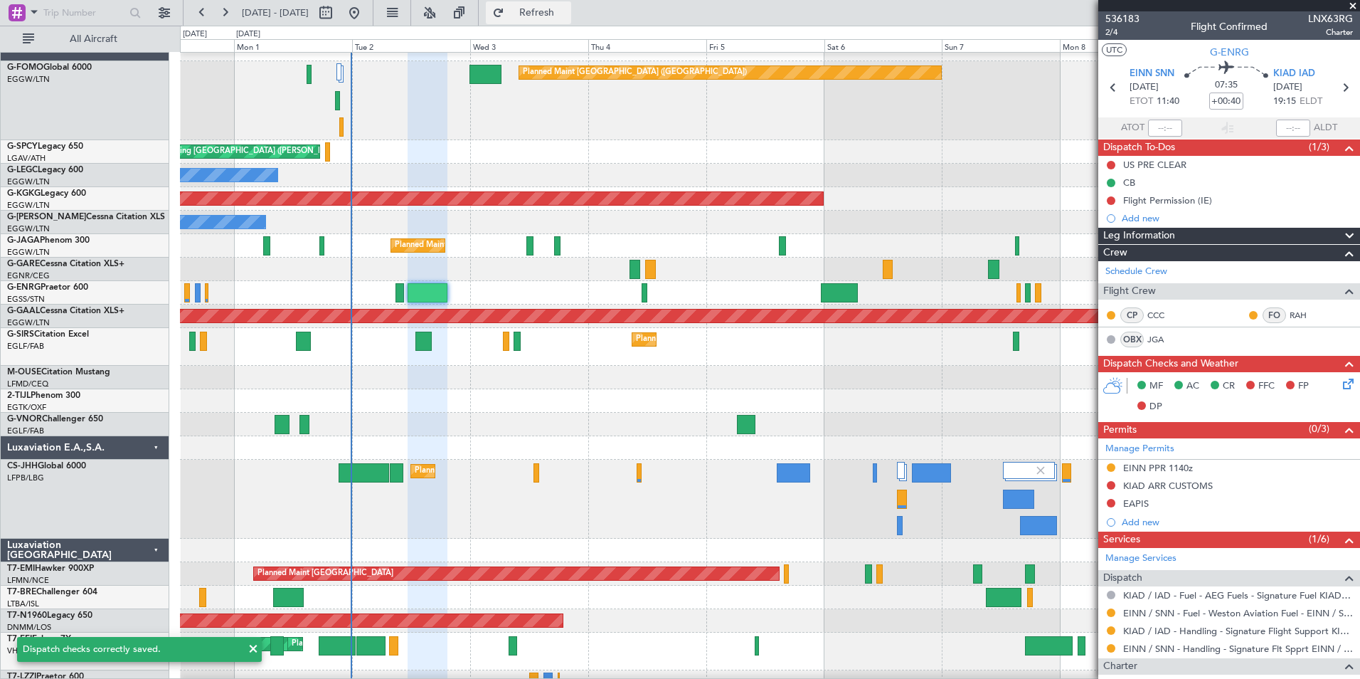
click at [565, 7] on button "Refresh" at bounding box center [528, 12] width 85 height 23
